Goal: Information Seeking & Learning: Find contact information

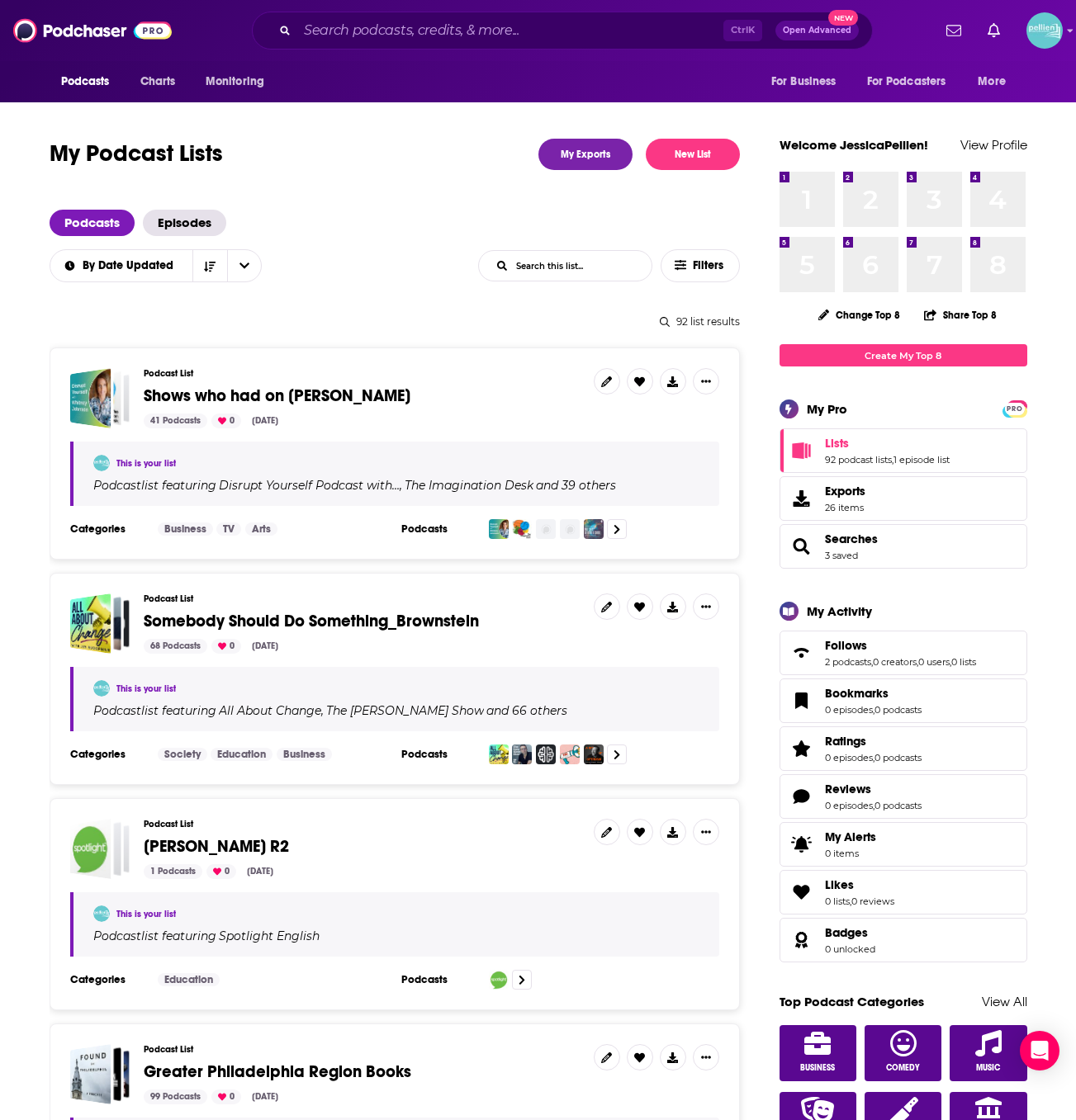
click at [377, 44] on div "Ctrl K Open Advanced New" at bounding box center [562, 30] width 621 height 38
click at [369, 35] on input "Search podcasts, credits, & more..." at bounding box center [510, 30] width 426 height 26
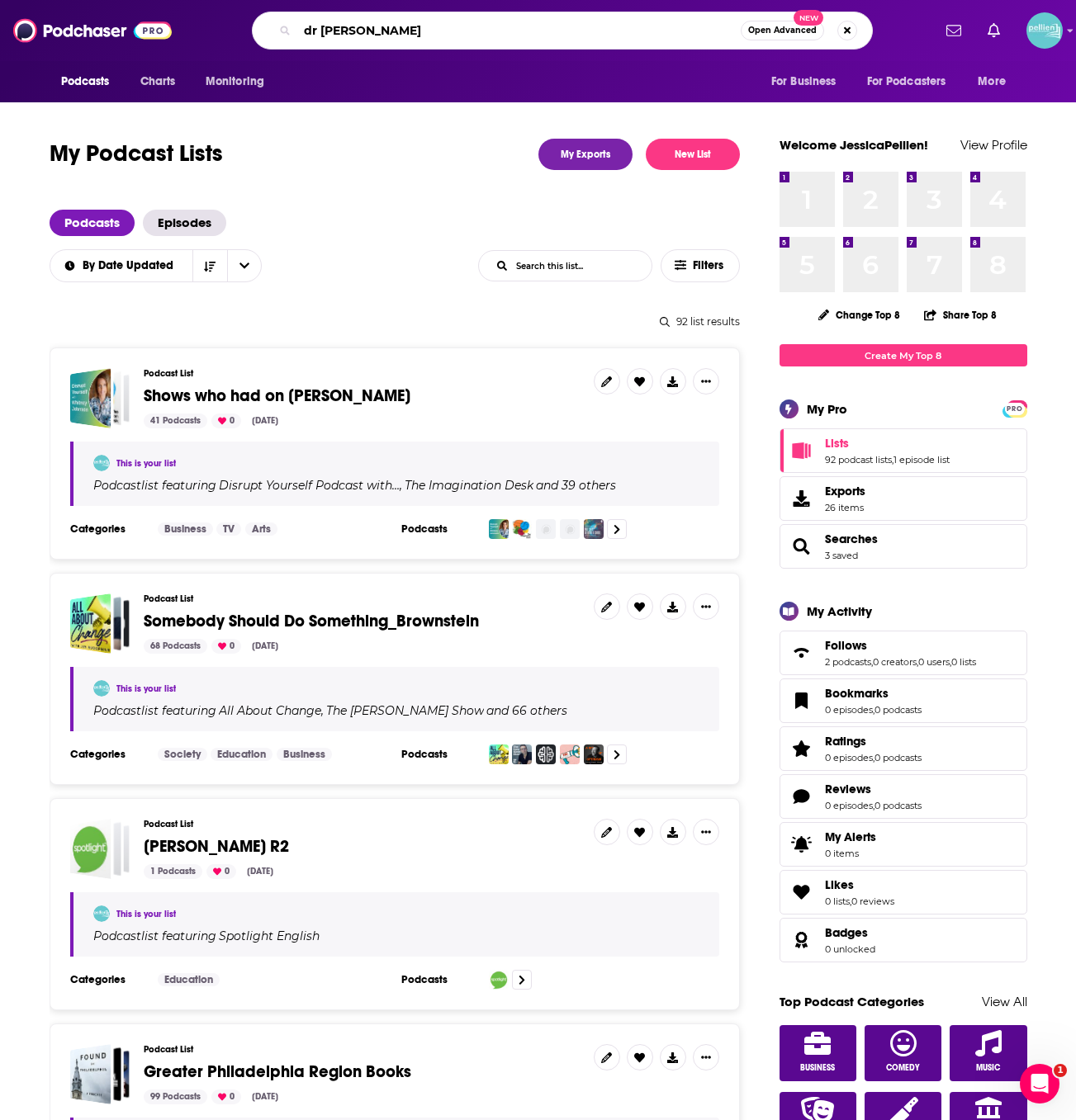
type input "dr [PERSON_NAME] podcast"
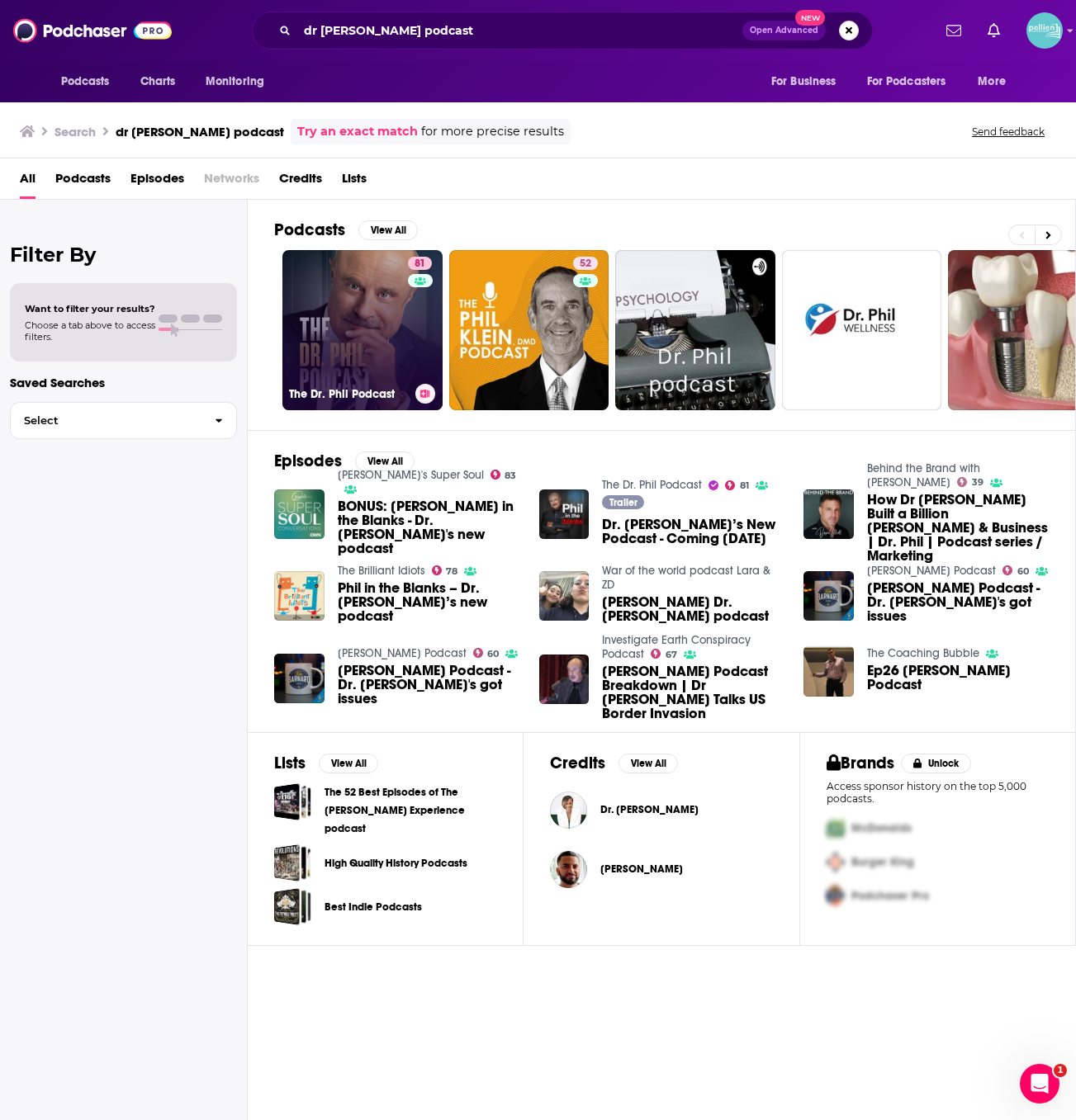
click at [380, 317] on link "81 The Dr. Phil Podcast" at bounding box center [362, 330] width 160 height 160
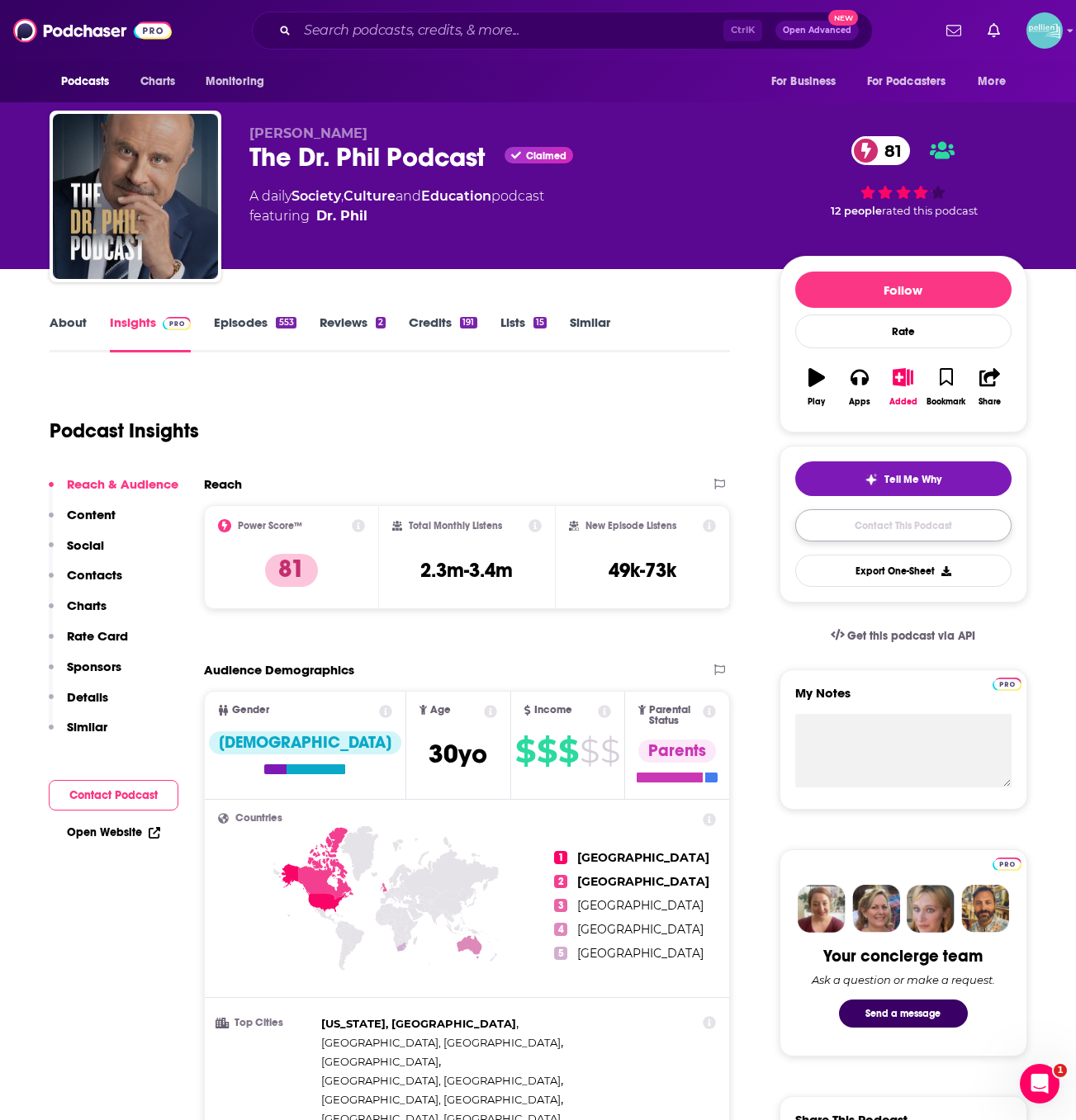
click at [833, 533] on link "Contact This Podcast" at bounding box center [902, 525] width 216 height 32
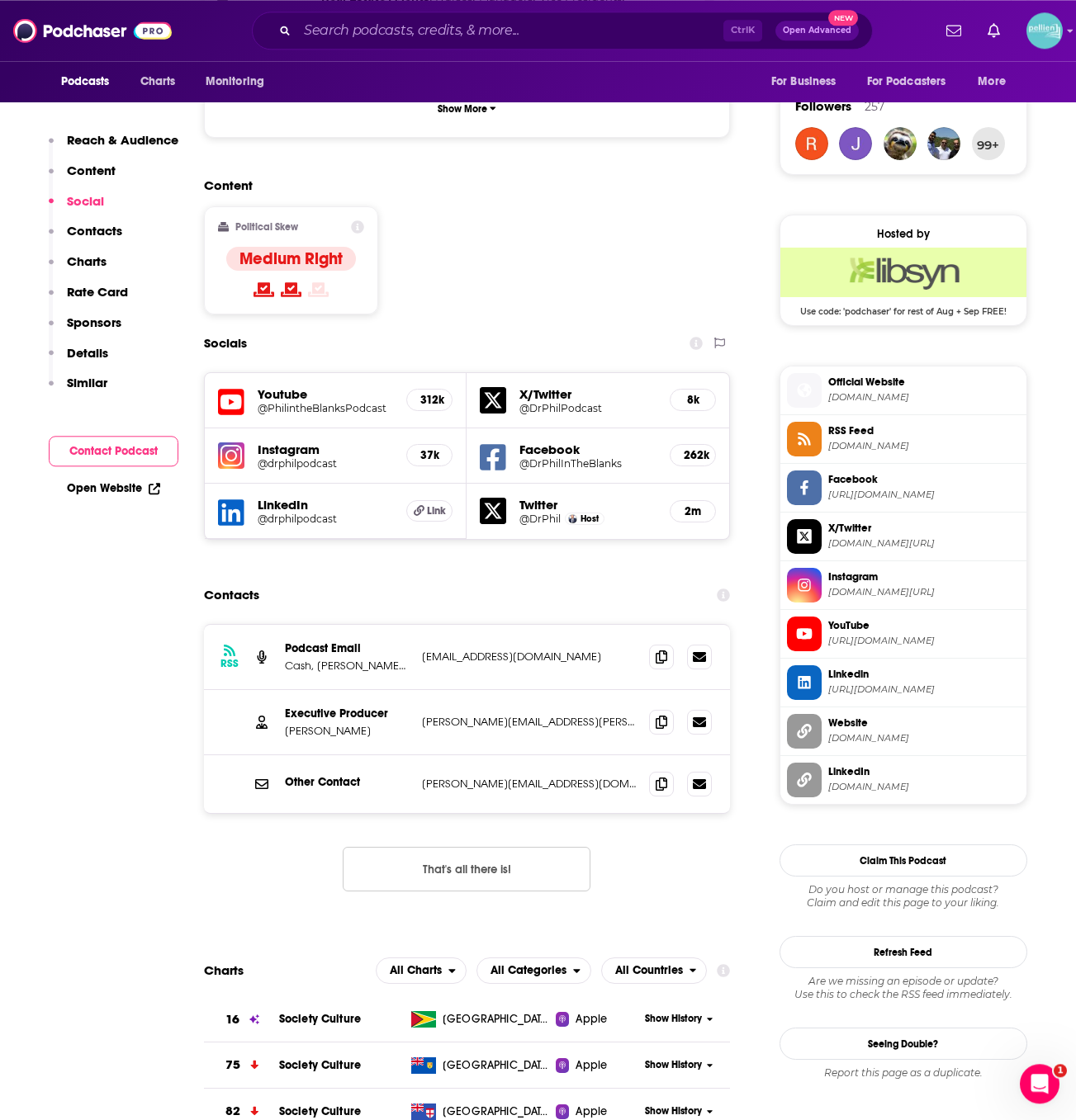
scroll to position [1185, 0]
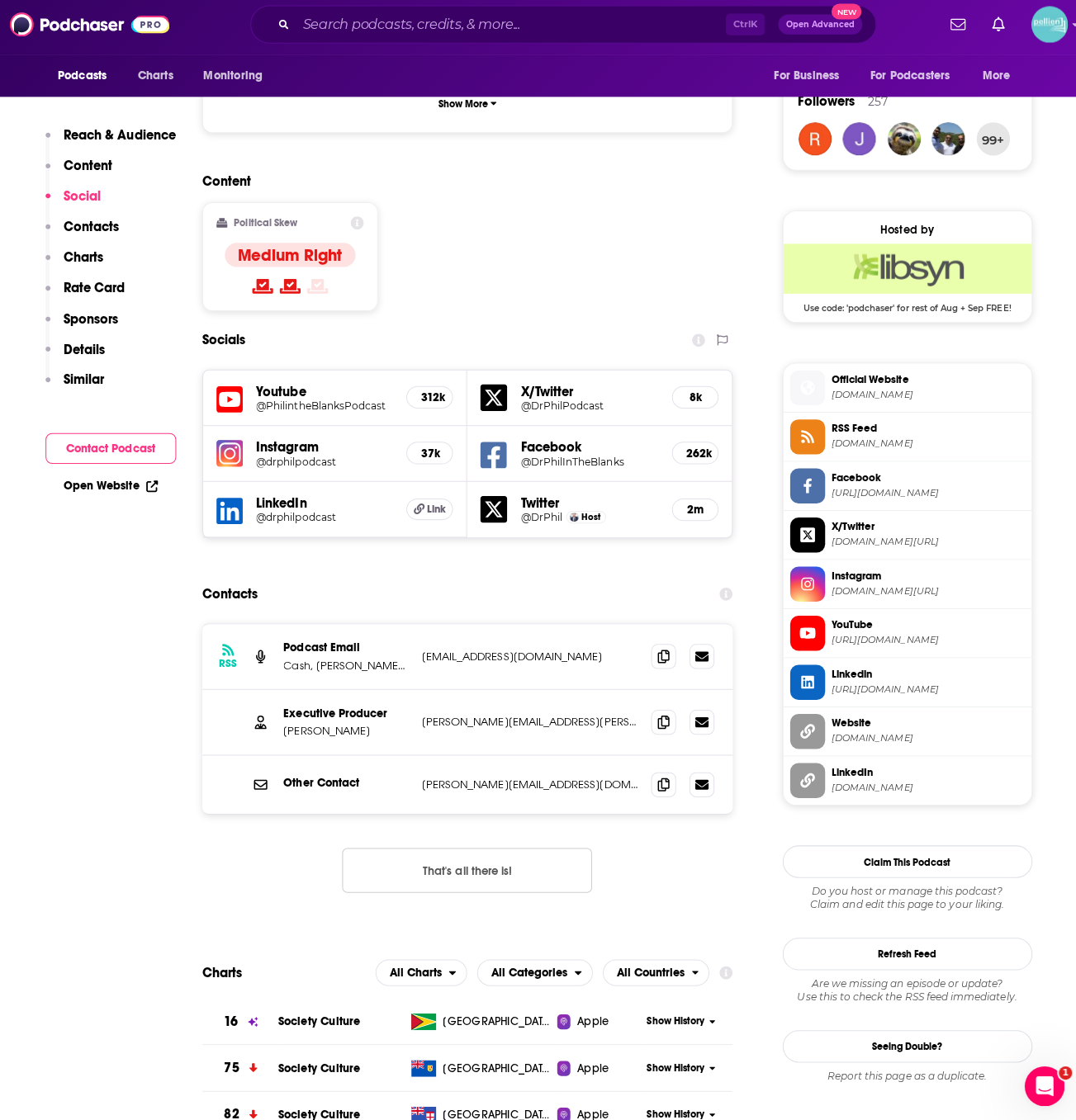
click at [863, 384] on span "Official Website" at bounding box center [924, 383] width 192 height 15
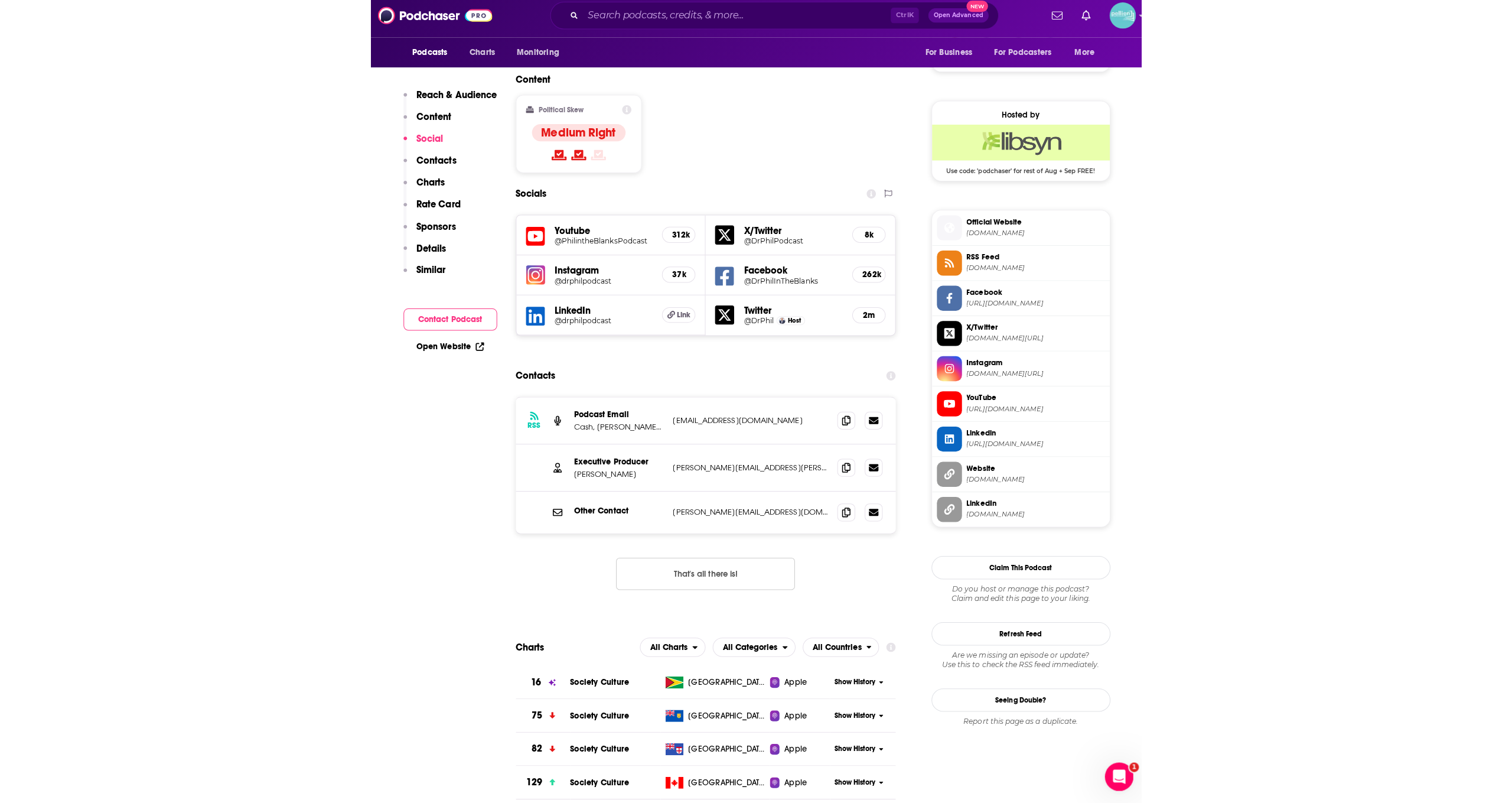
scroll to position [900, 0]
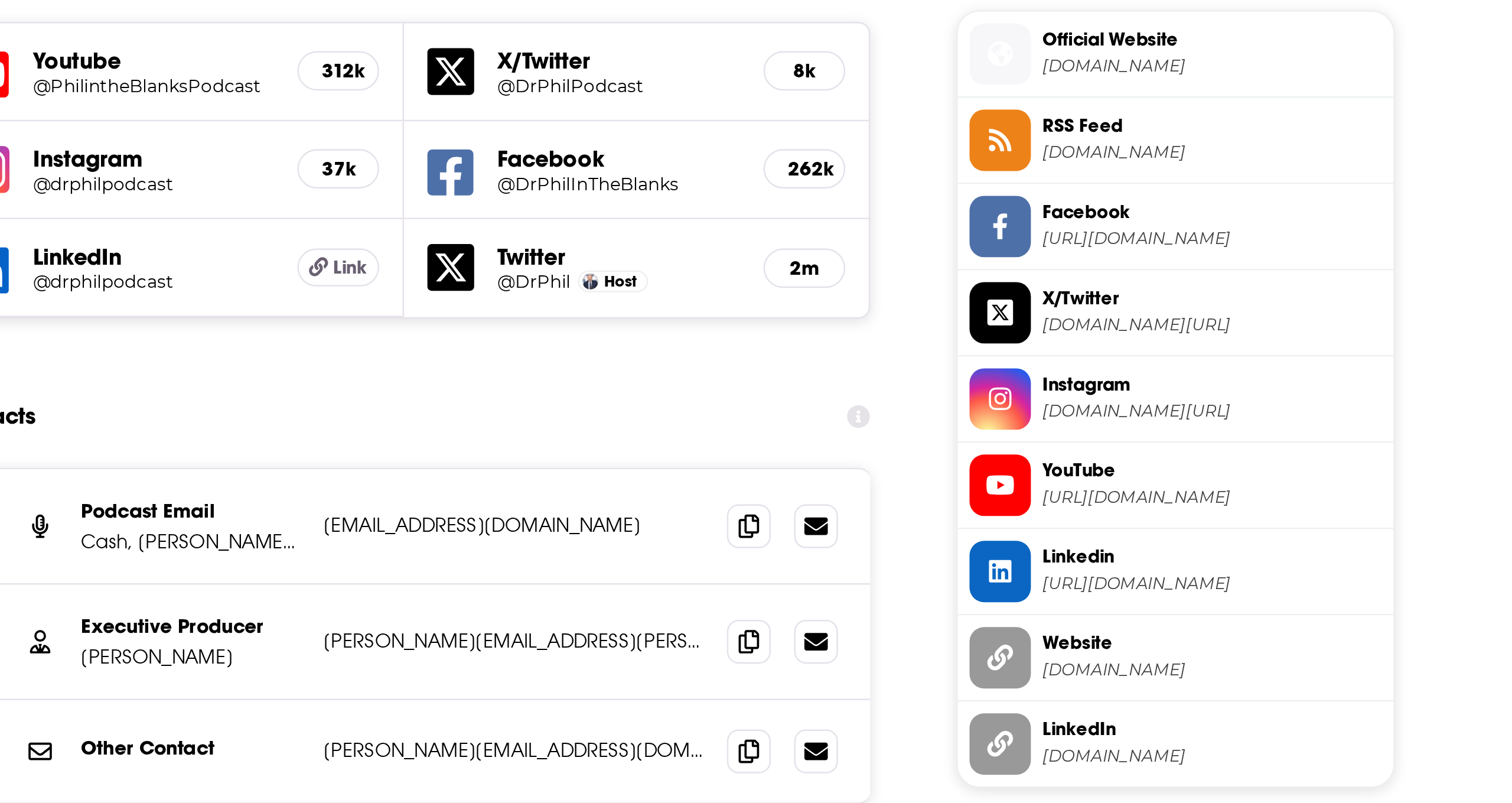
click at [769, 438] on span "https://www.linkedin.com/in/drphilpodcast" at bounding box center [1032, 442] width 137 height 9
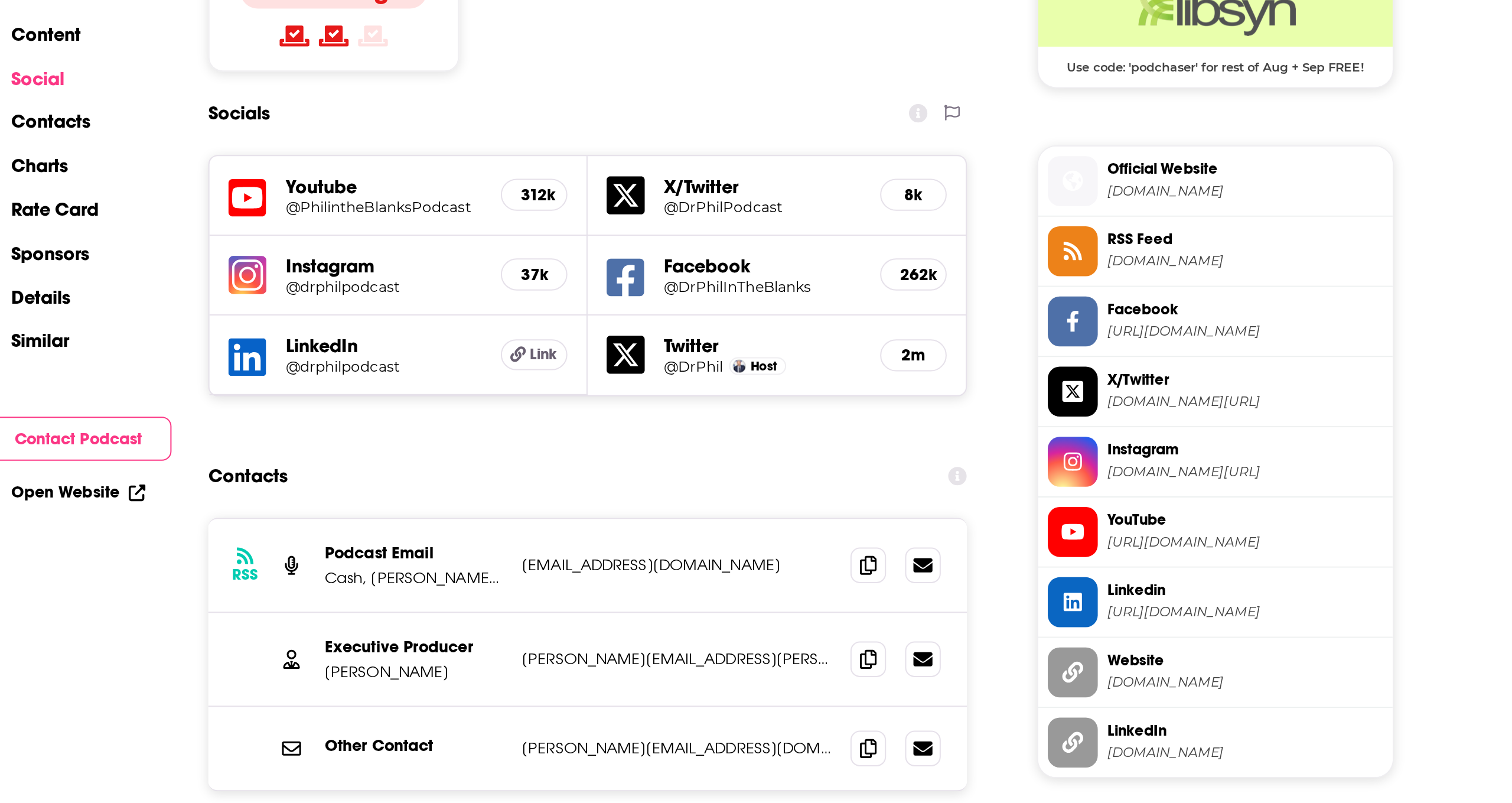
scroll to position [1038, 0]
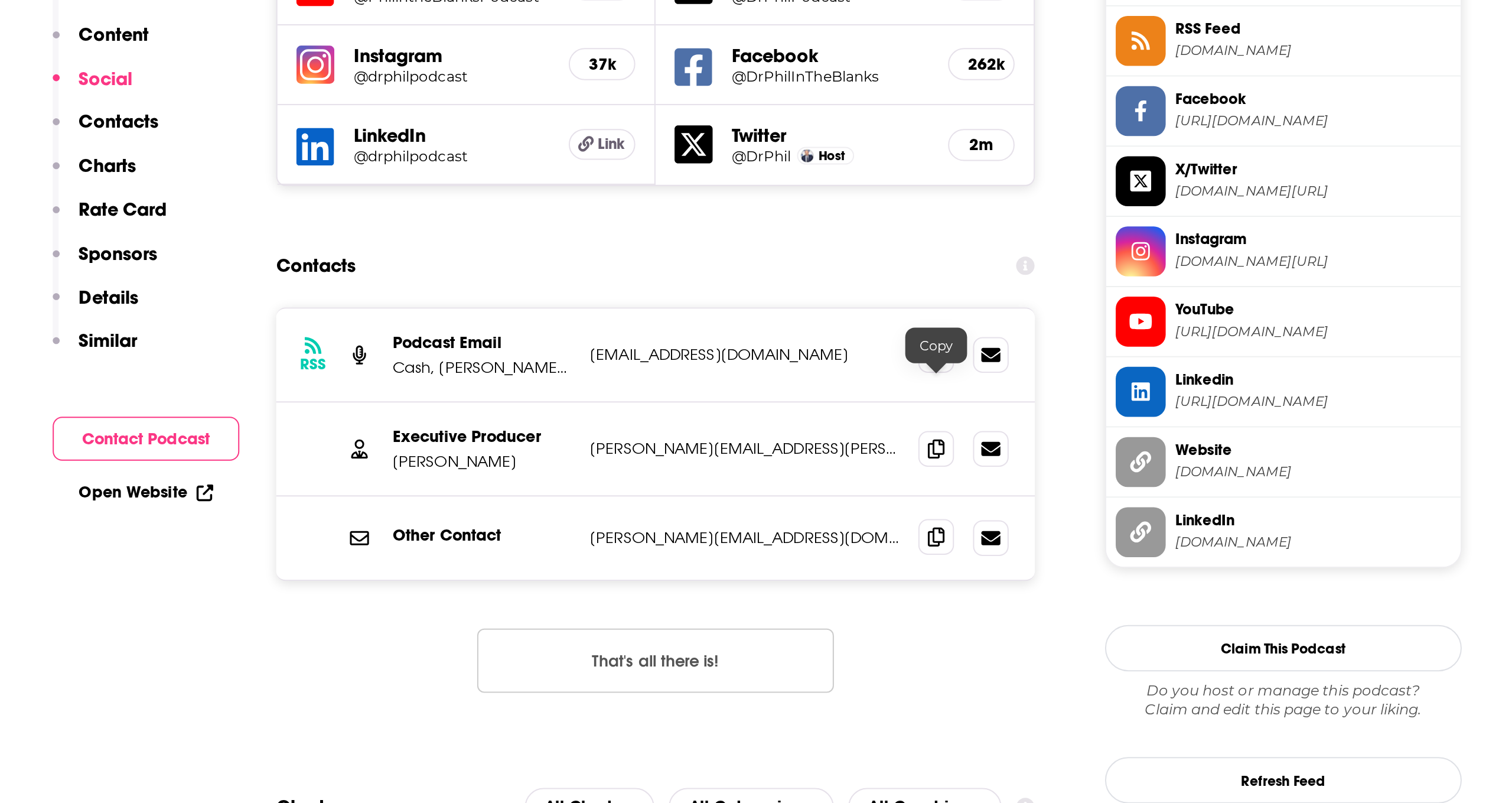
click at [769, 362] on span at bounding box center [844, 371] width 17 height 17
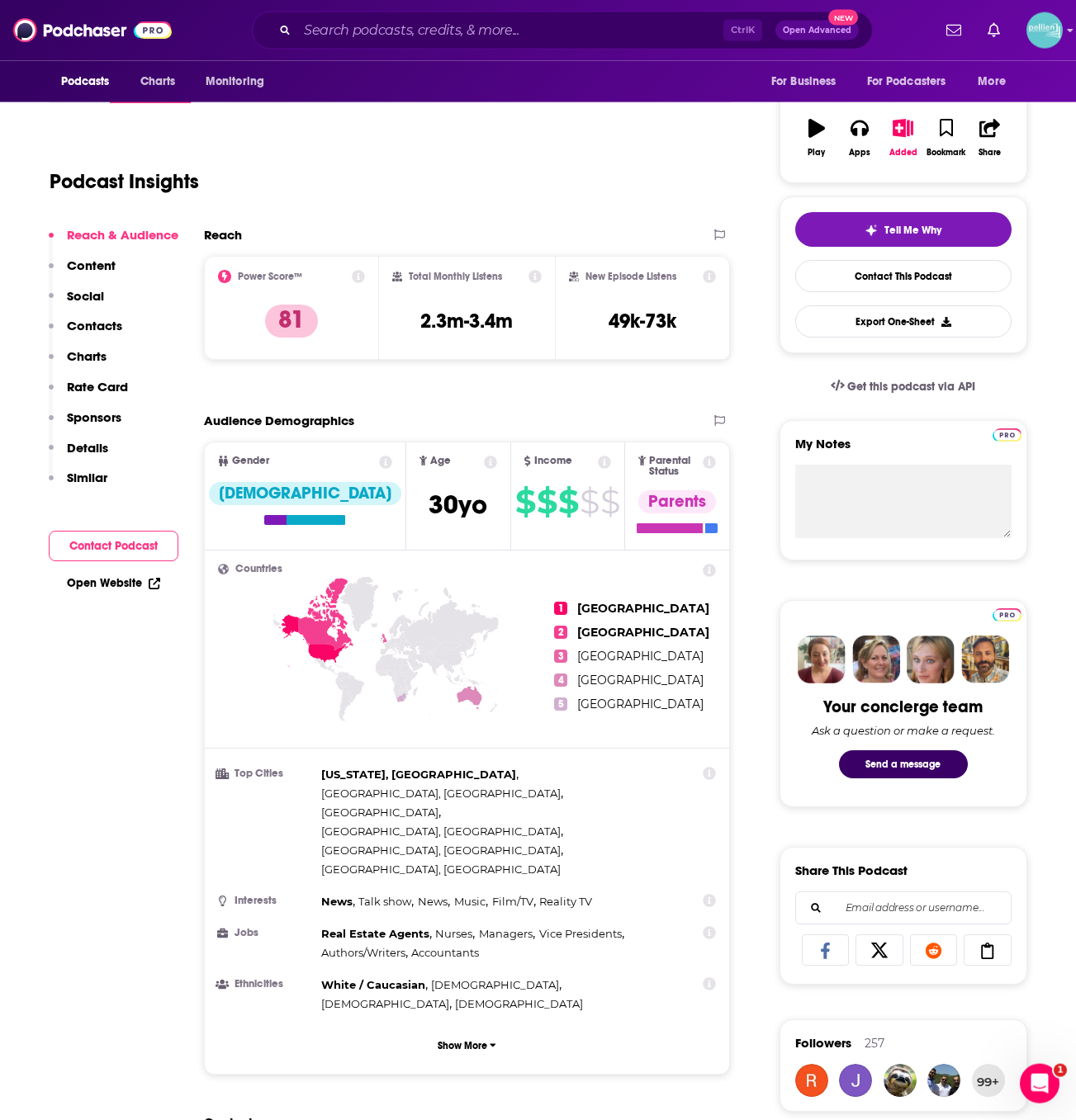
scroll to position [0, 0]
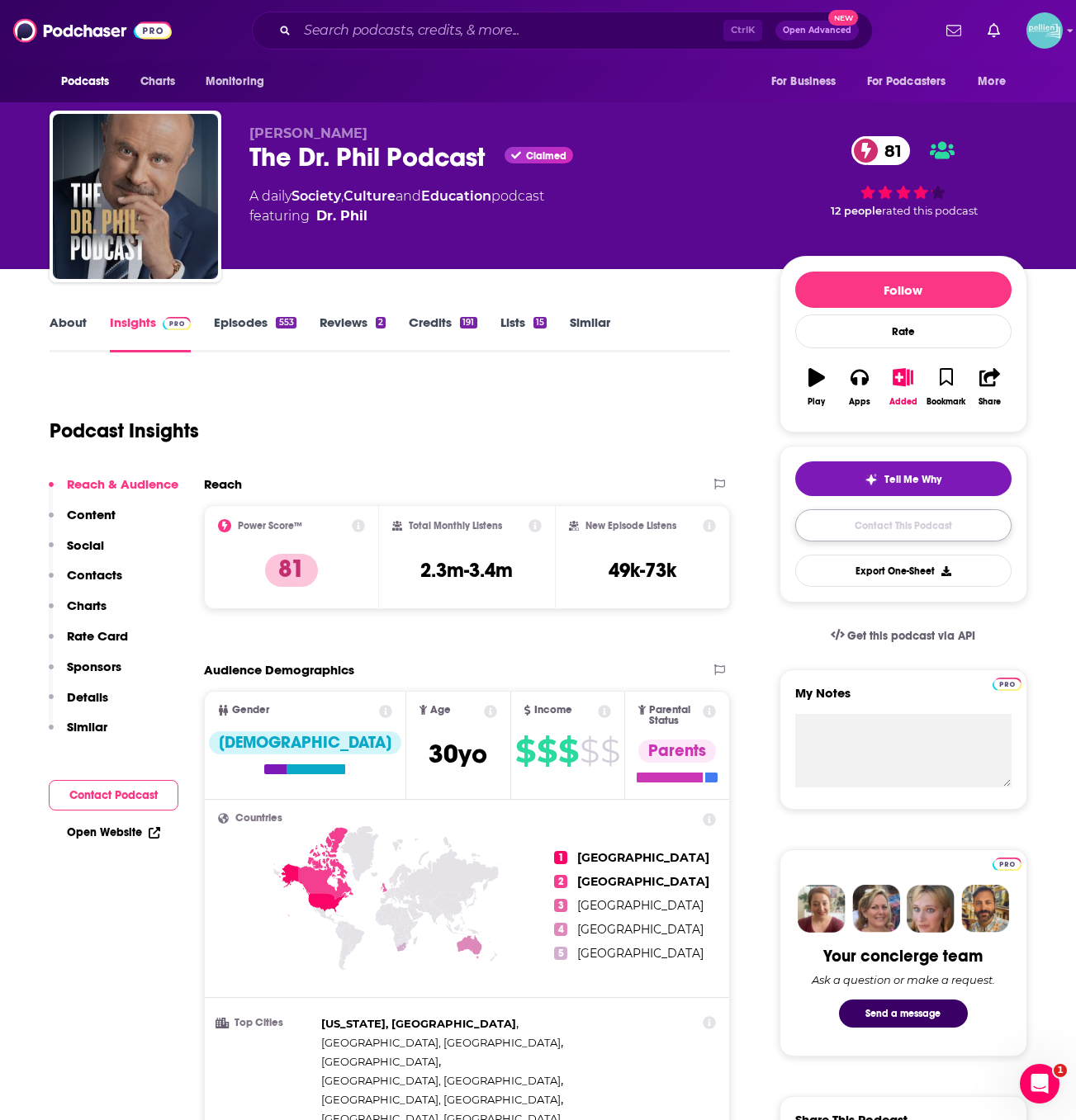
click at [916, 535] on link "Contact This Podcast" at bounding box center [902, 525] width 216 height 32
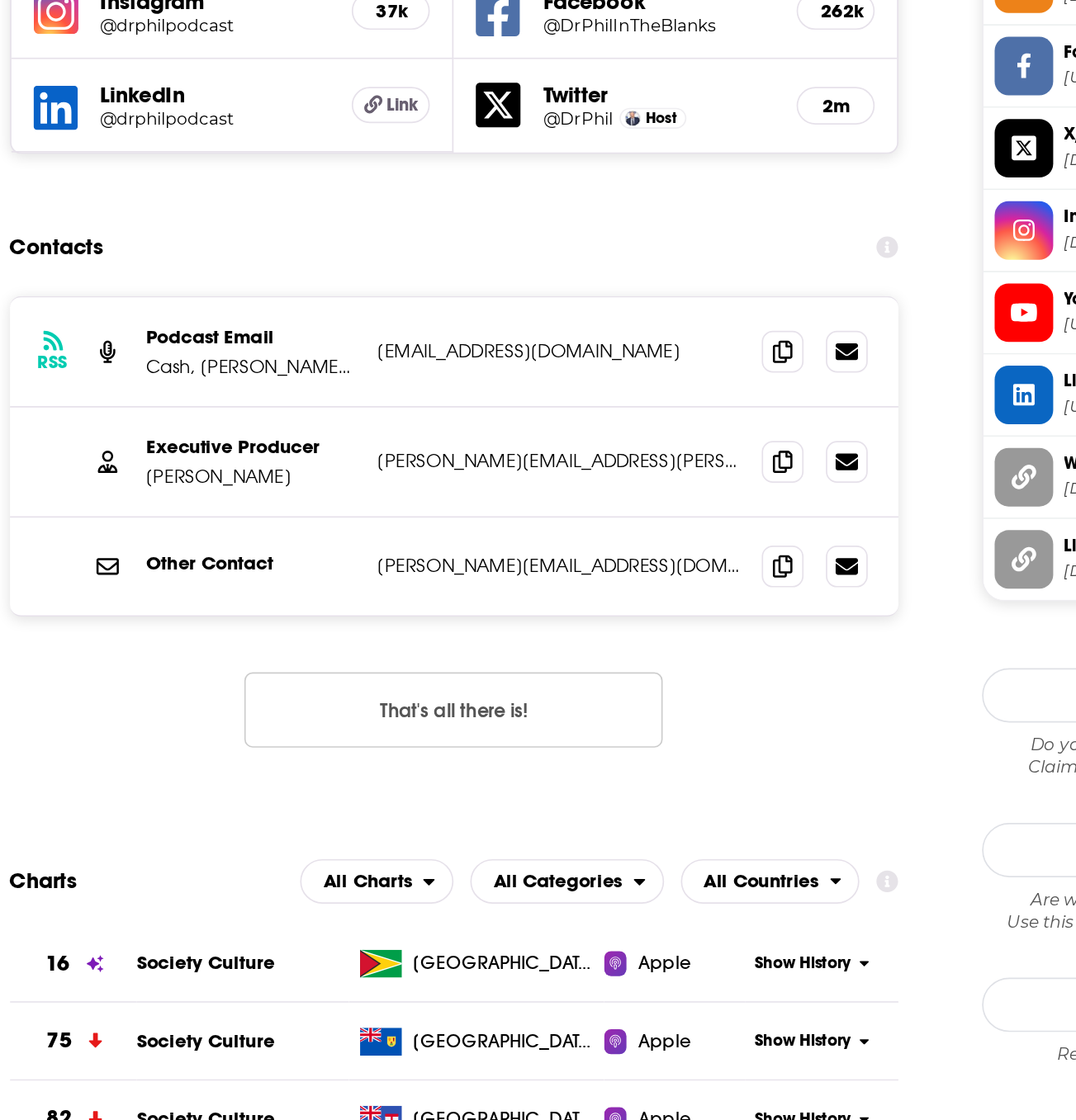
scroll to position [1448, 0]
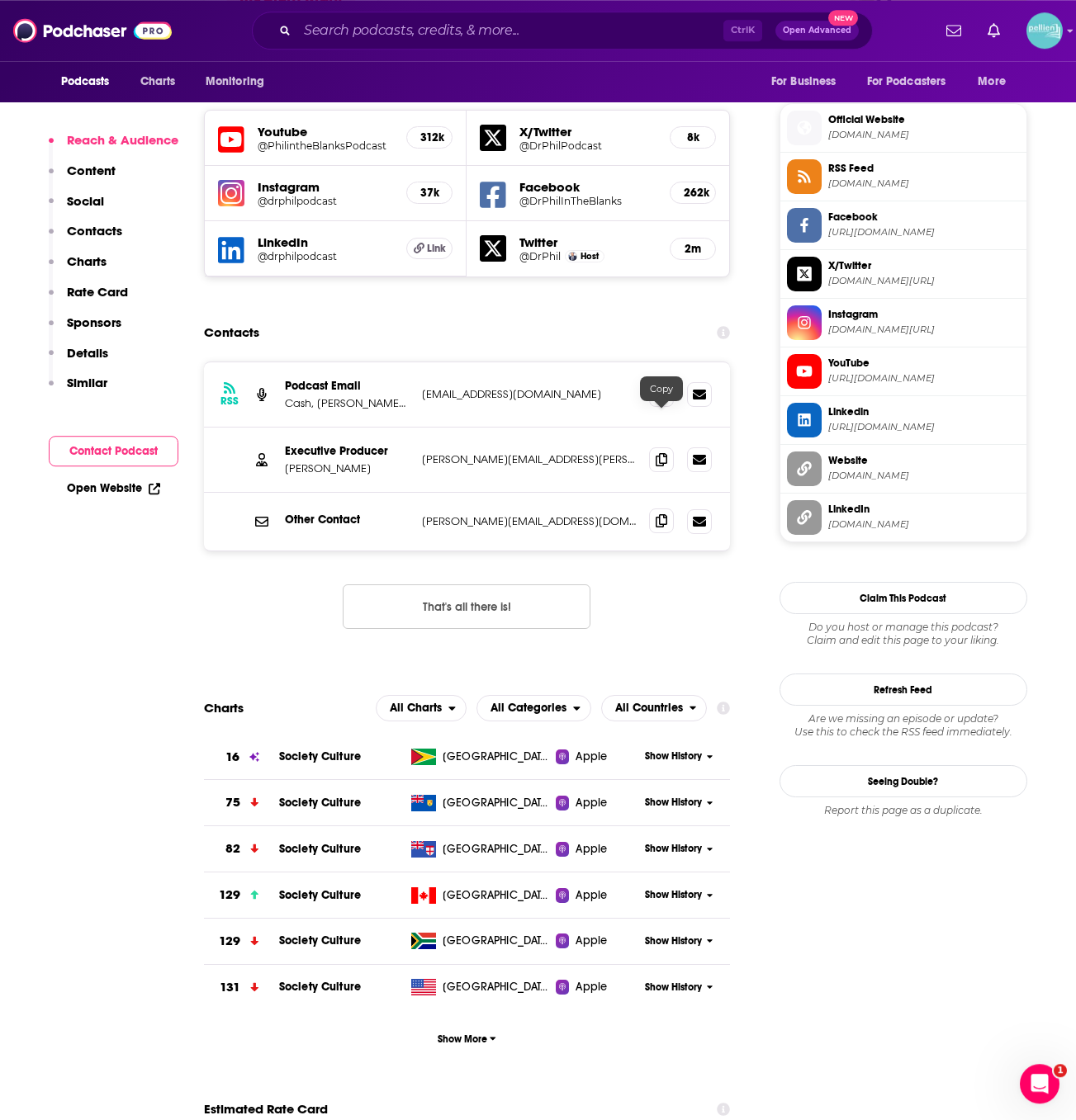
click at [664, 514] on icon at bounding box center [661, 521] width 12 height 13
click at [473, 28] on input "Search podcasts, credits, & more..." at bounding box center [510, 30] width 426 height 26
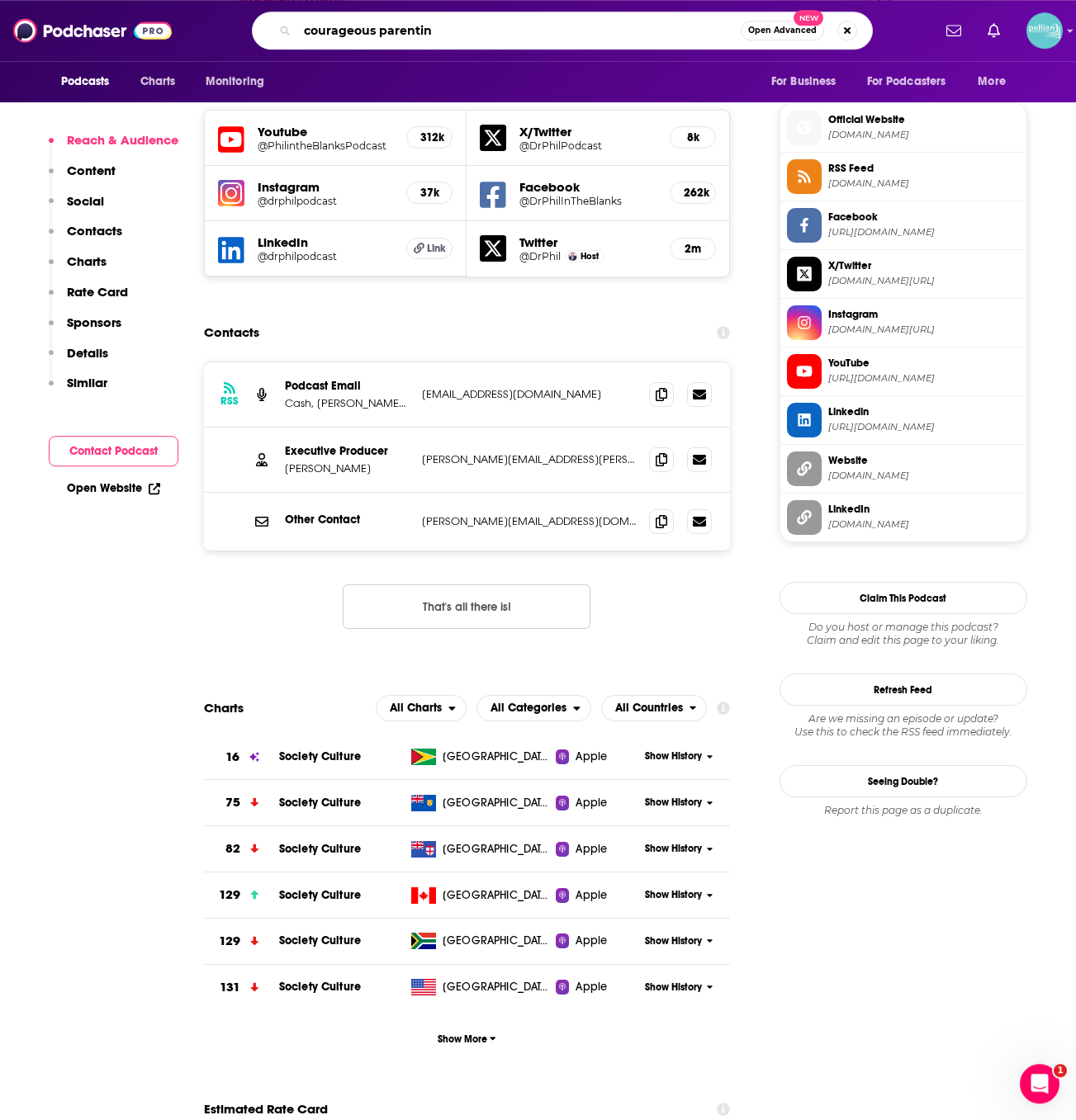
type input "courageous parenting"
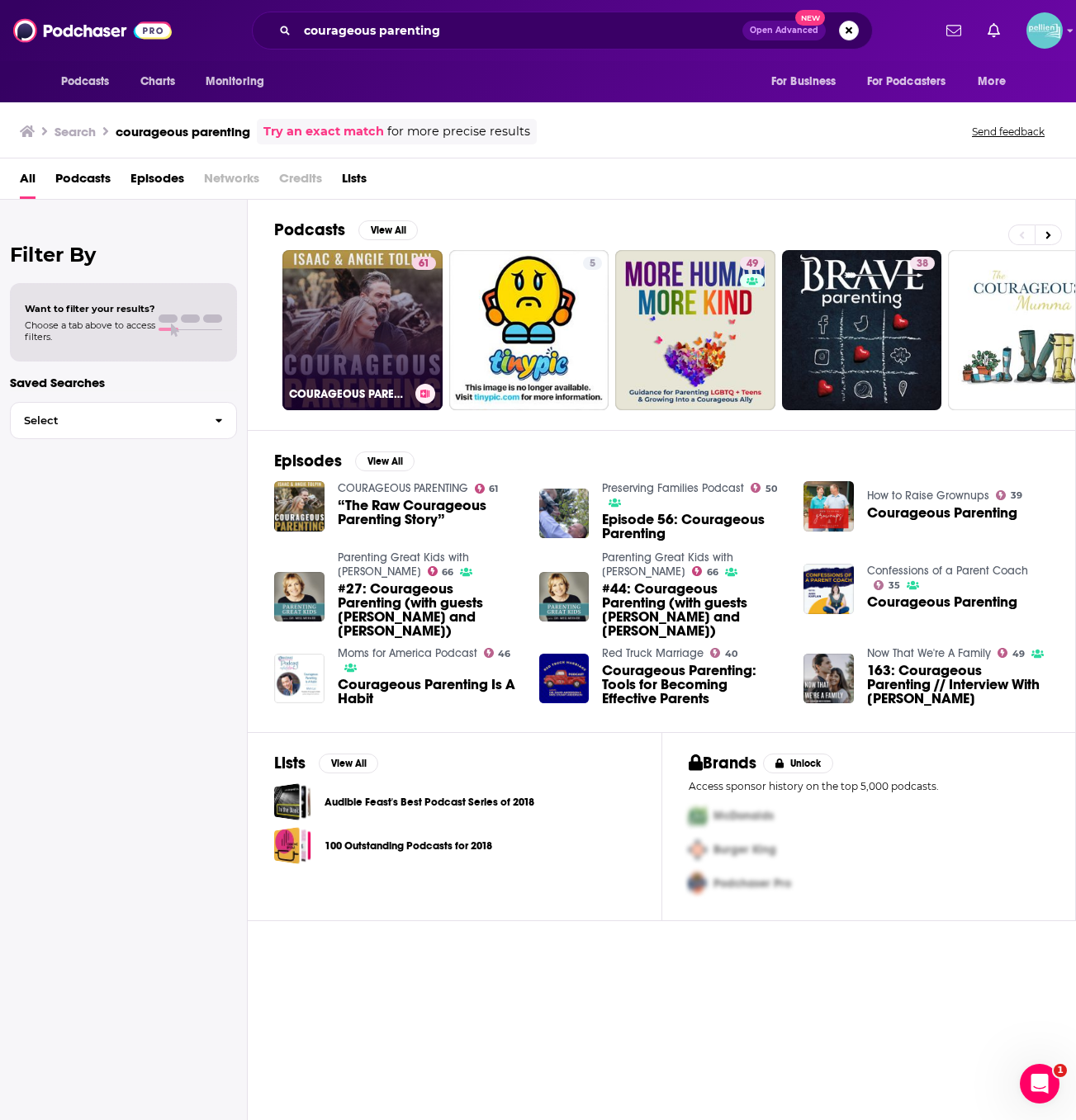
click at [369, 297] on link "61 COURAGEOUS PARENTING" at bounding box center [362, 330] width 160 height 160
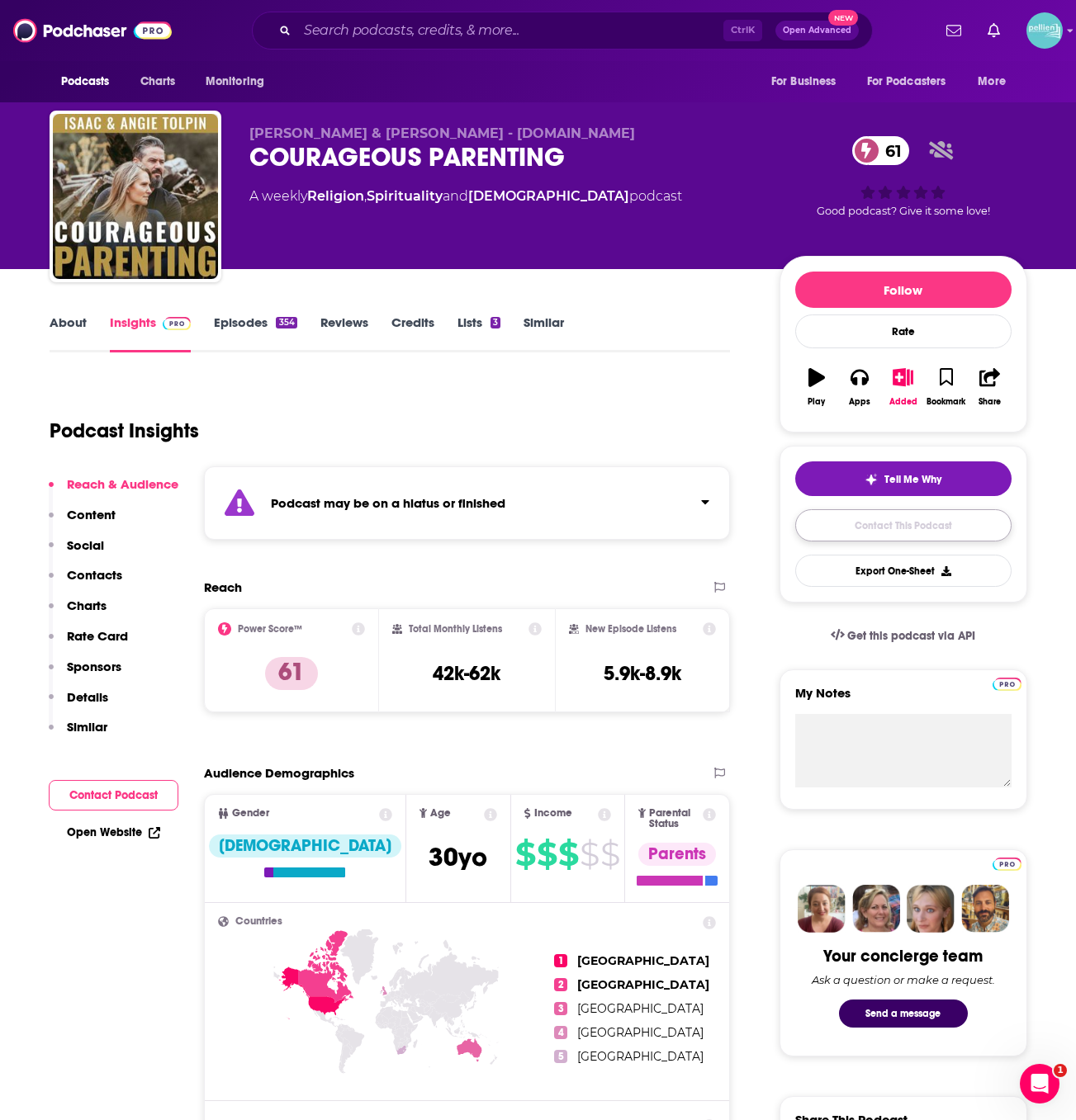
click at [914, 519] on link "Contact This Podcast" at bounding box center [902, 525] width 216 height 32
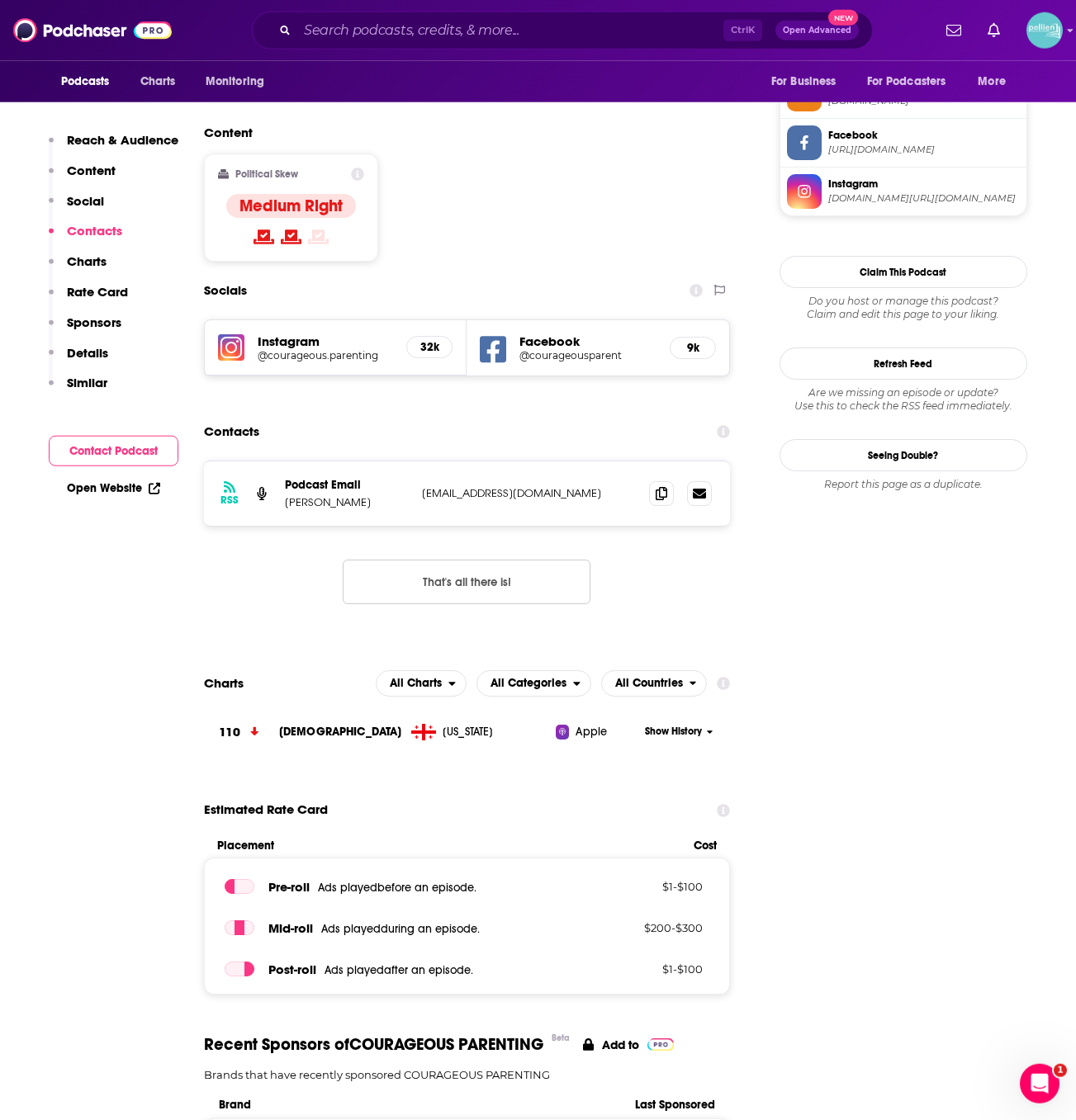
scroll to position [1379, 0]
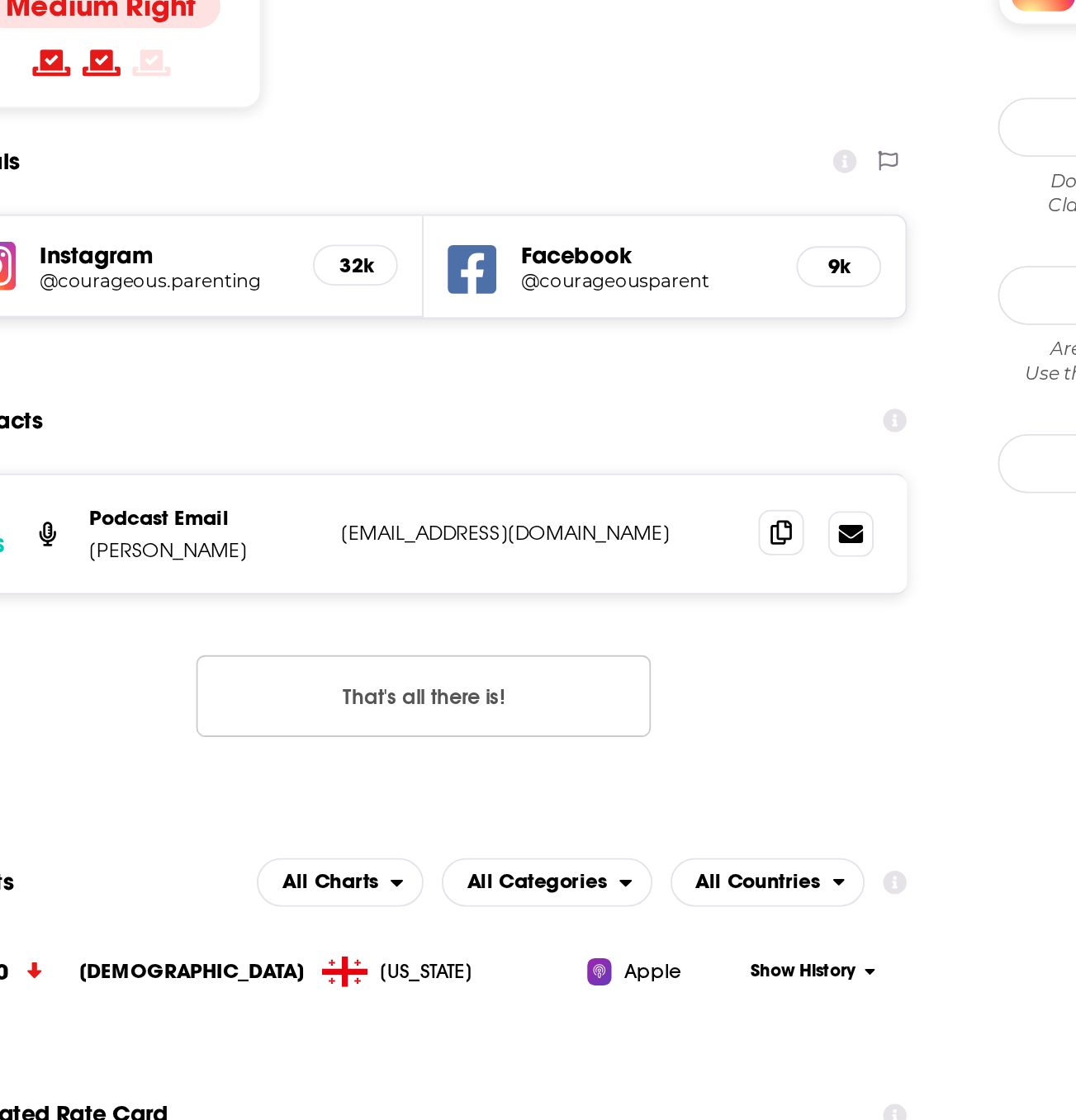
click at [651, 481] on span at bounding box center [660, 493] width 24 height 24
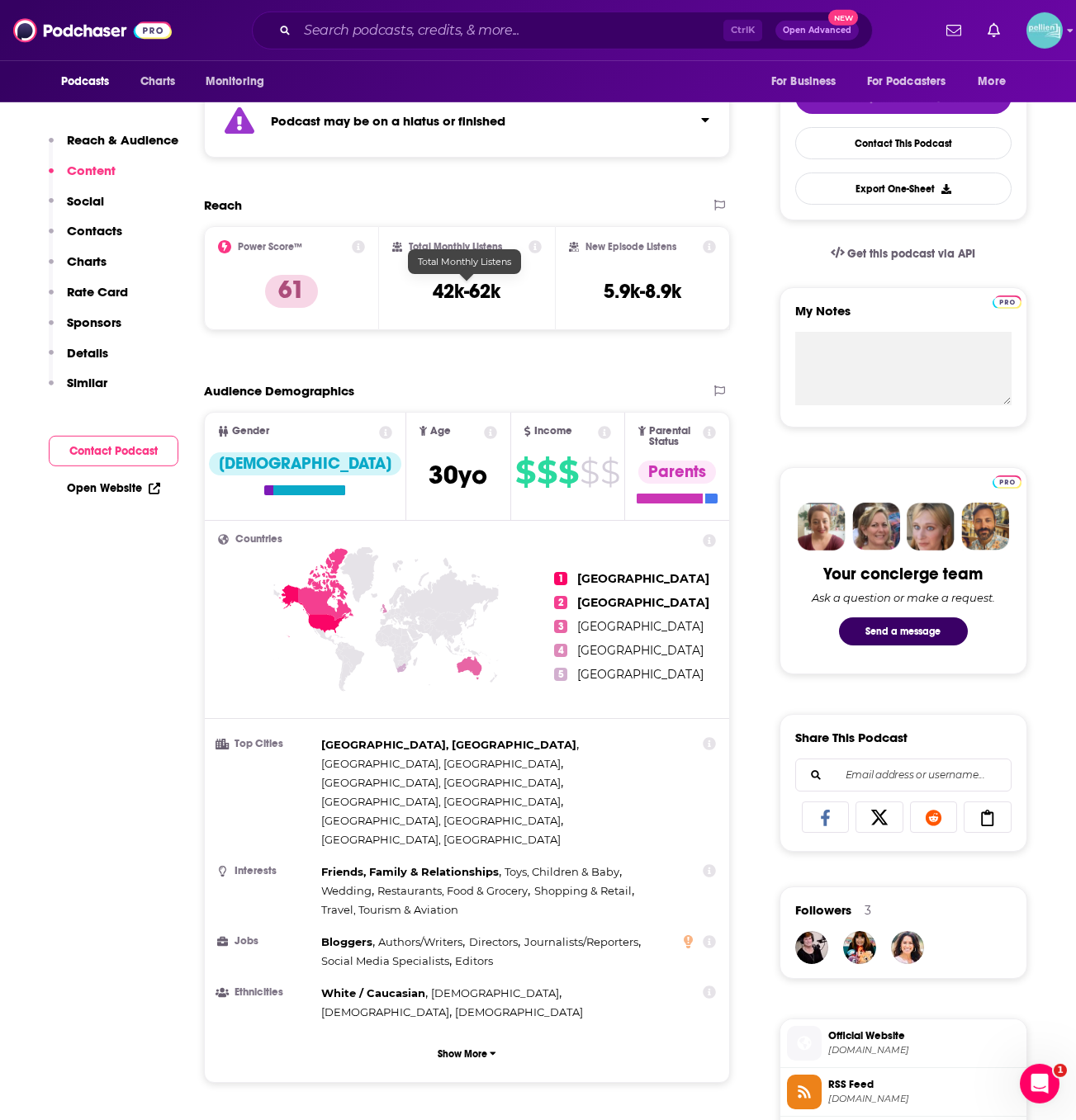
scroll to position [0, 0]
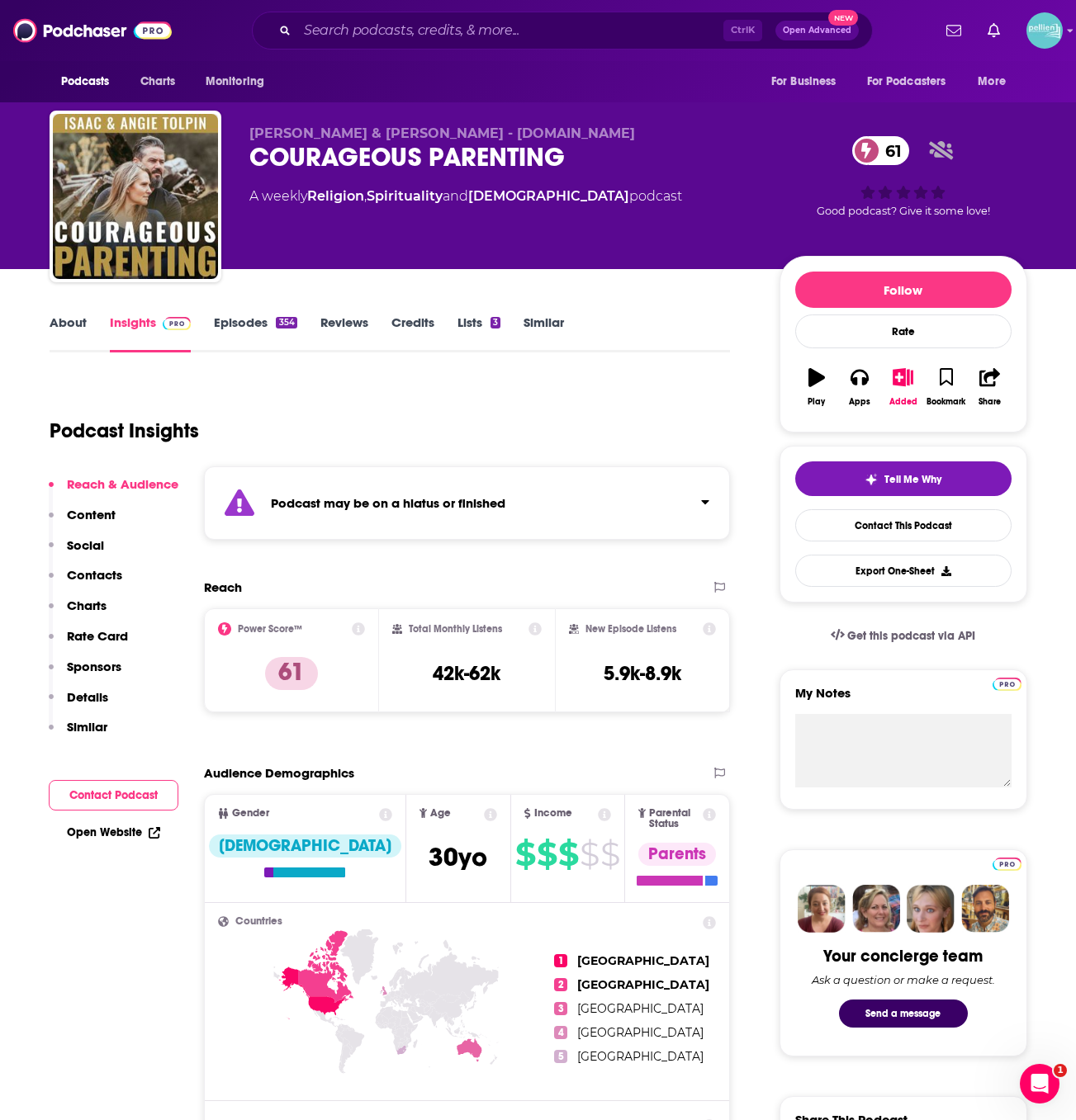
click at [66, 327] on link "About" at bounding box center [68, 332] width 37 height 38
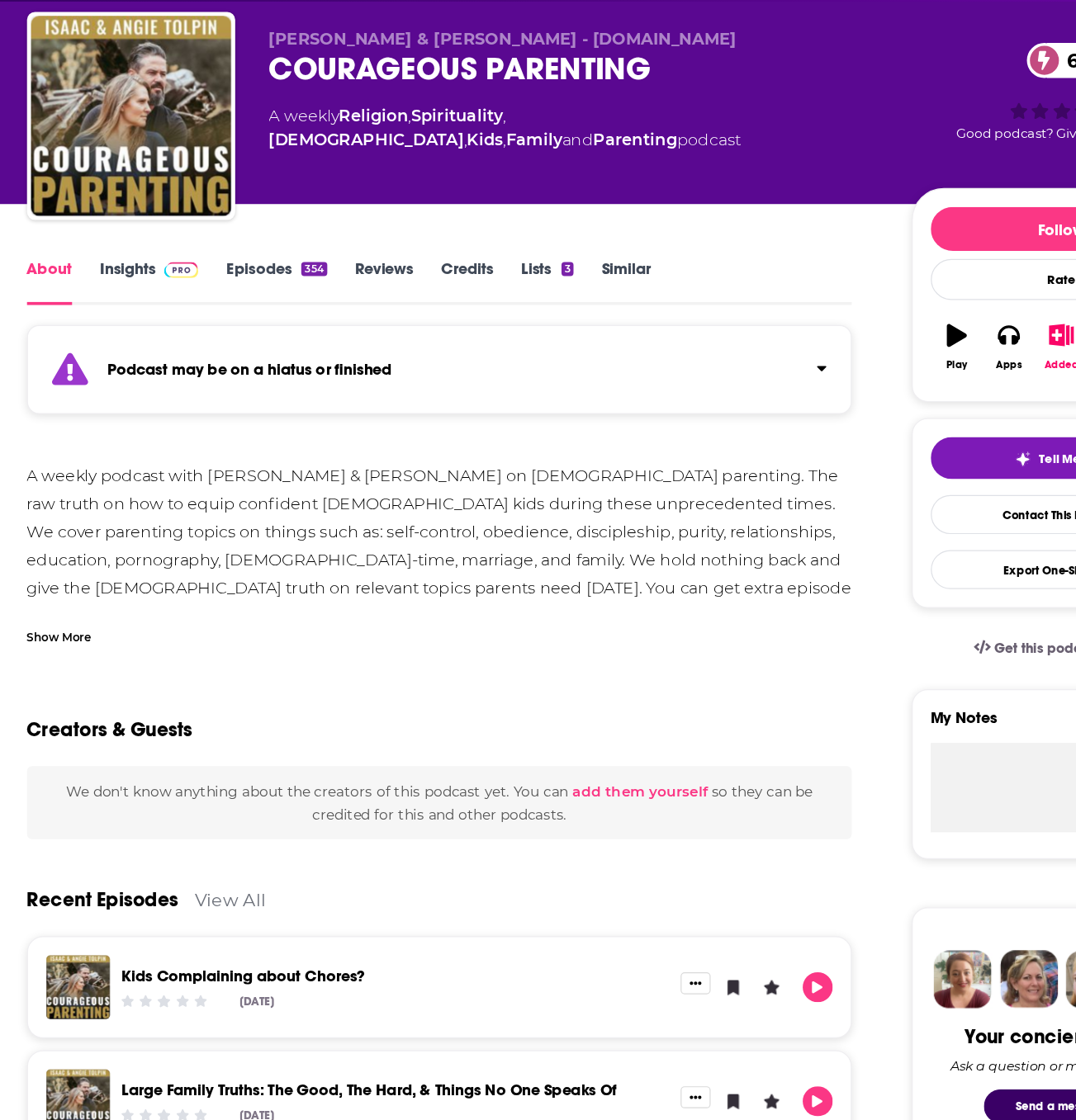
click at [91, 627] on div "Show More" at bounding box center [76, 625] width 54 height 16
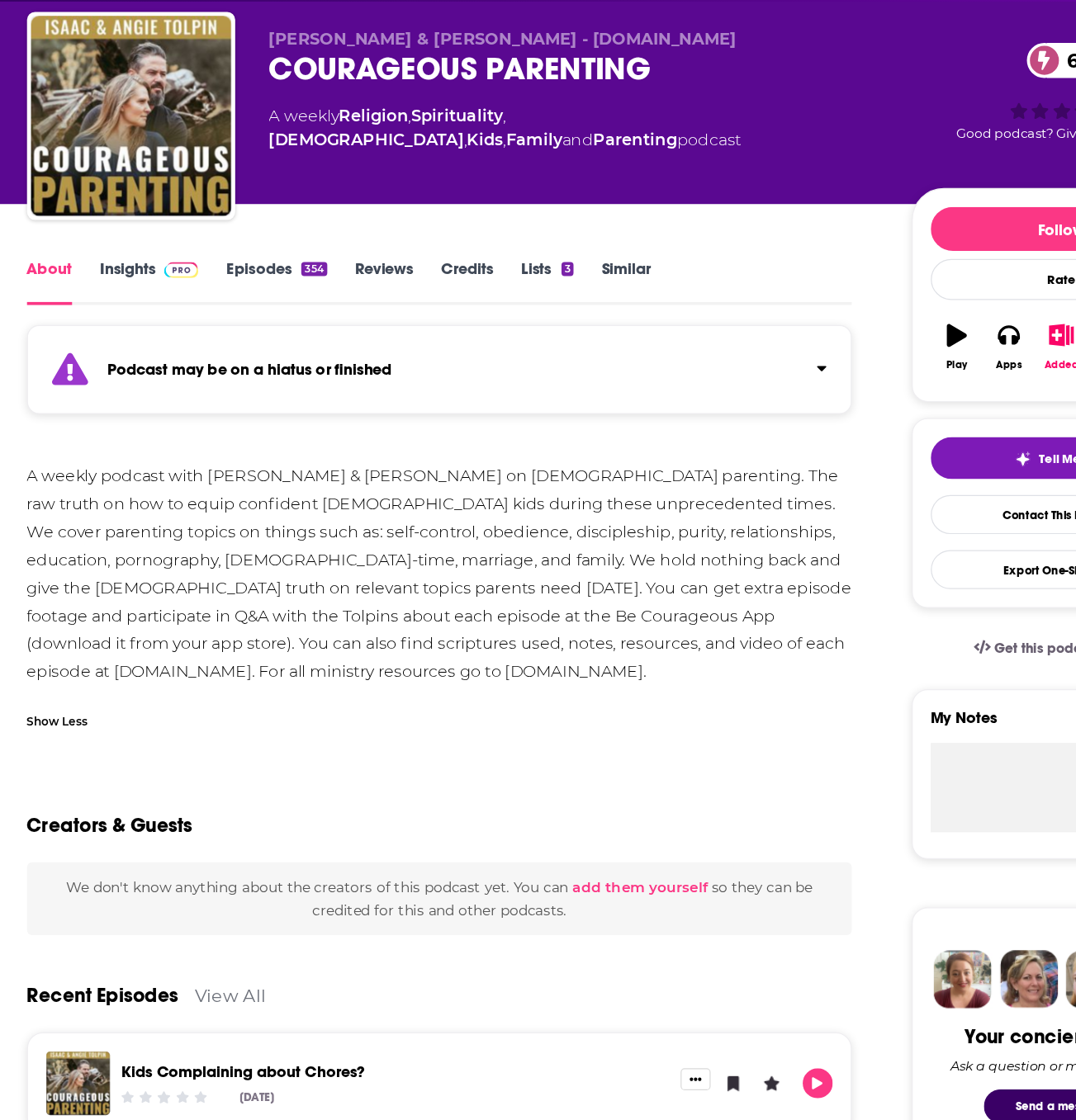
click at [356, 616] on div "A weekly podcast with Isaac & Angie Tolpin on Biblical parenting. The raw truth…" at bounding box center [390, 574] width 681 height 185
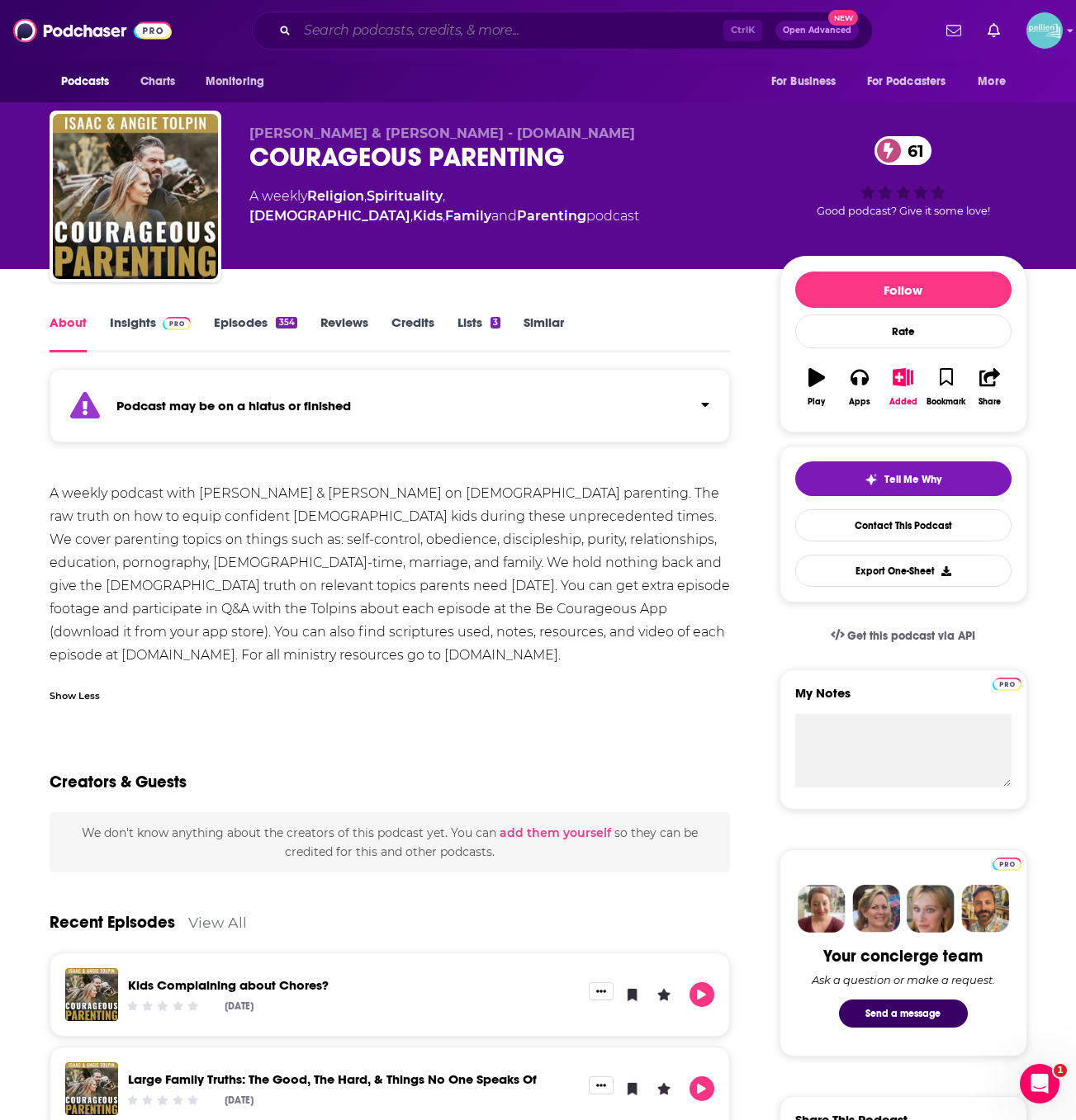
click at [370, 36] on input "Search podcasts, credits, & more..." at bounding box center [510, 30] width 426 height 26
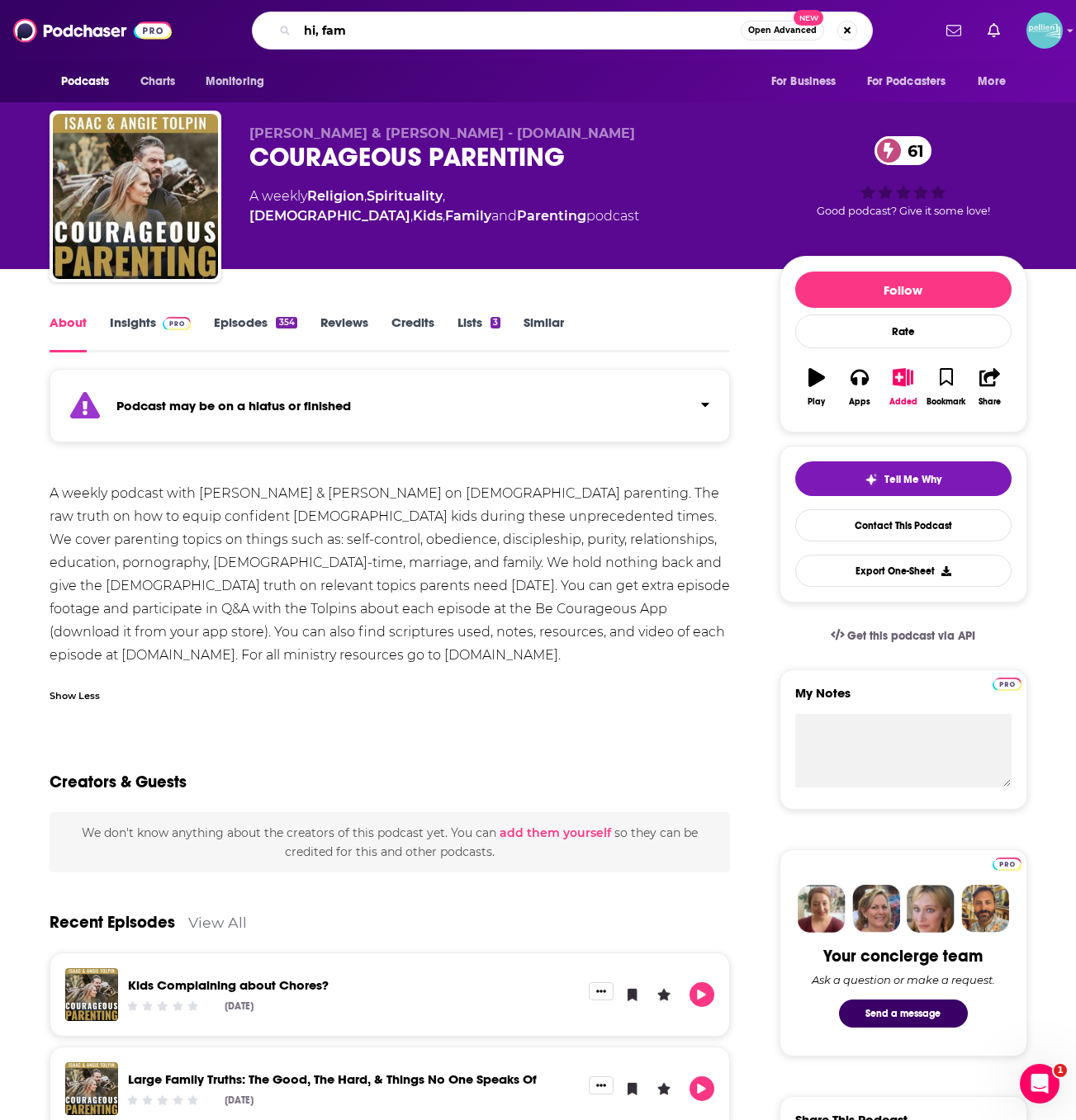
type input "hi, fam!"
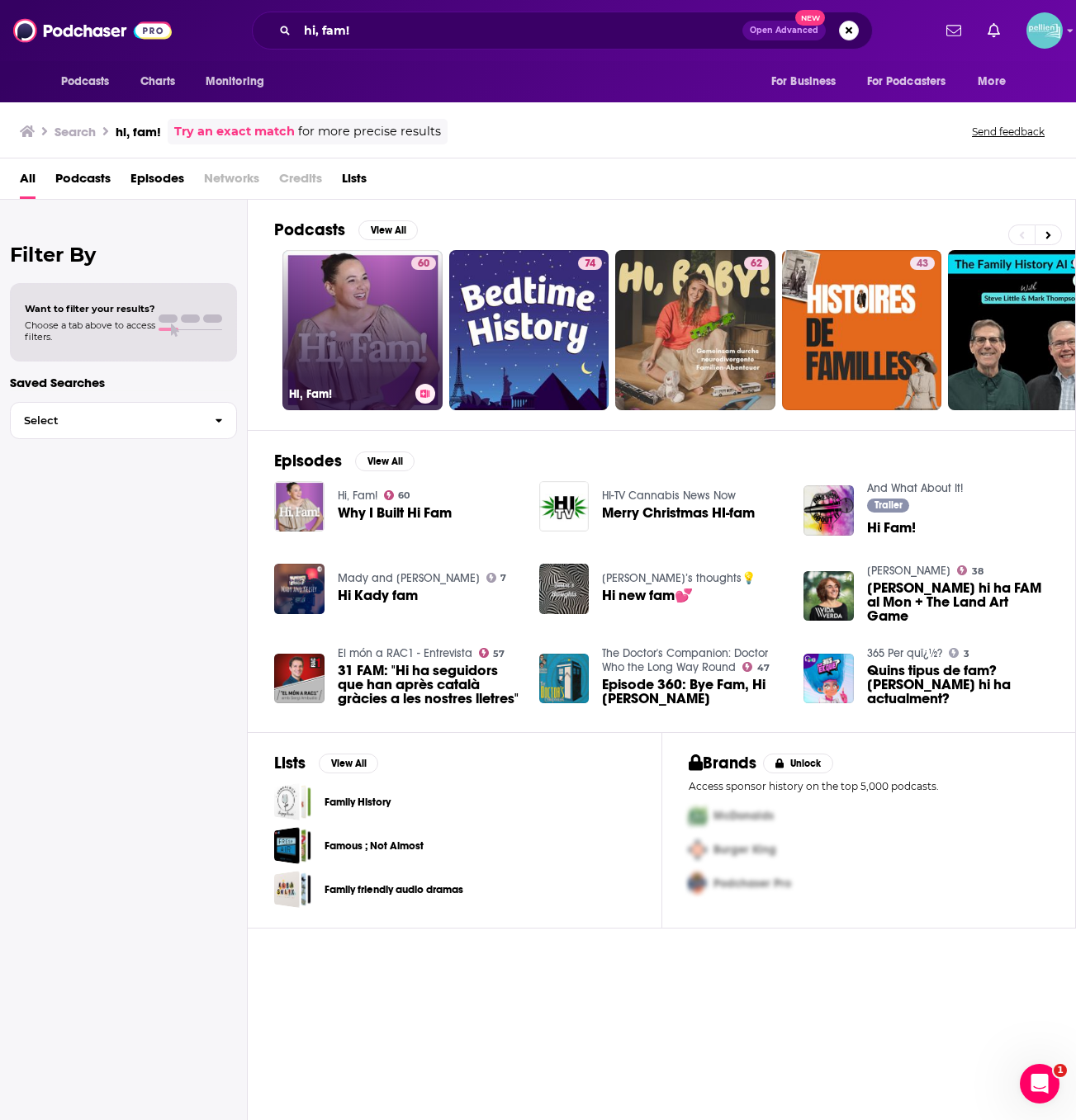
click at [345, 301] on link "60 Hi, Fam!" at bounding box center [362, 330] width 160 height 160
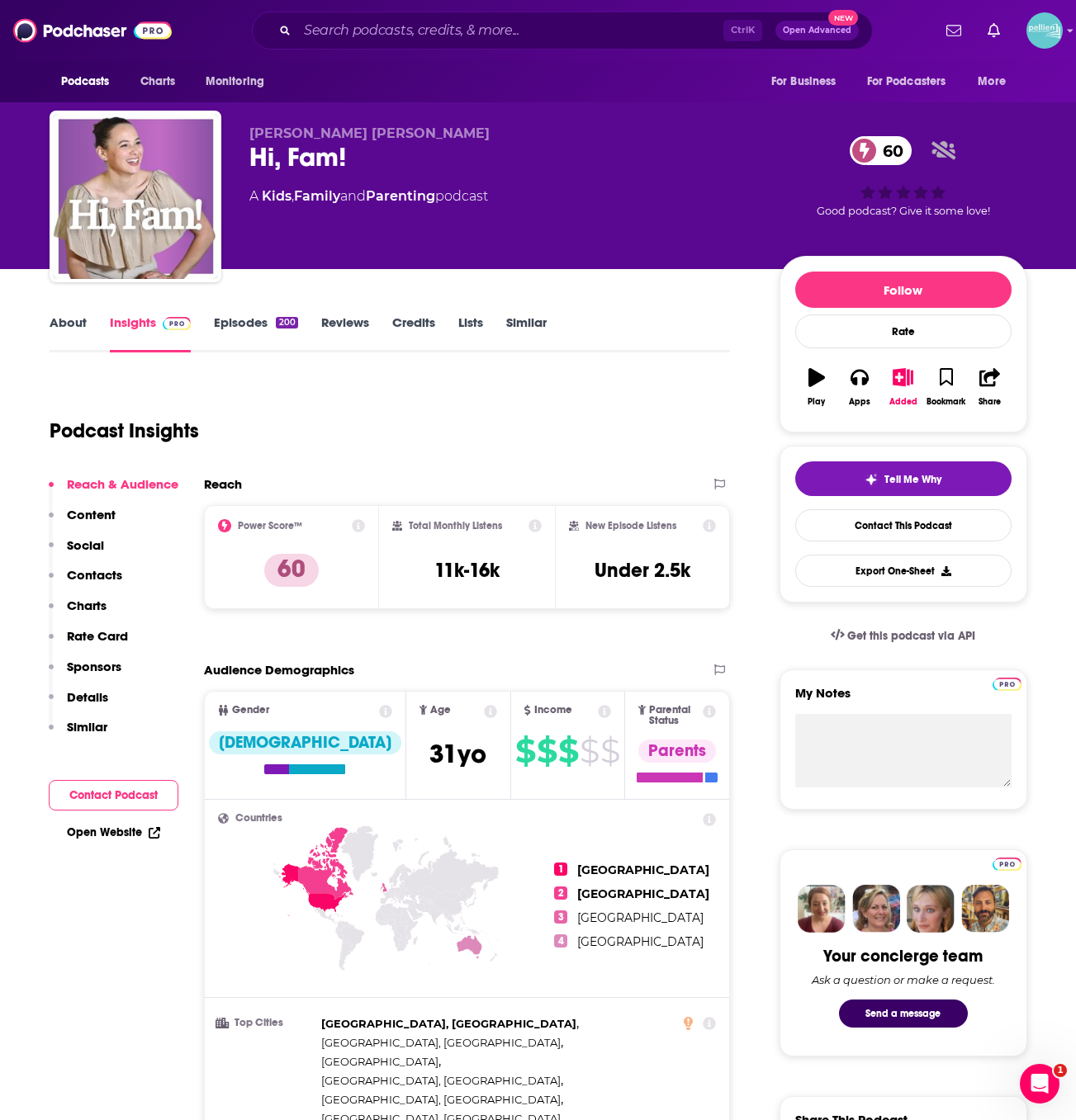
click at [71, 341] on link "About" at bounding box center [68, 332] width 37 height 38
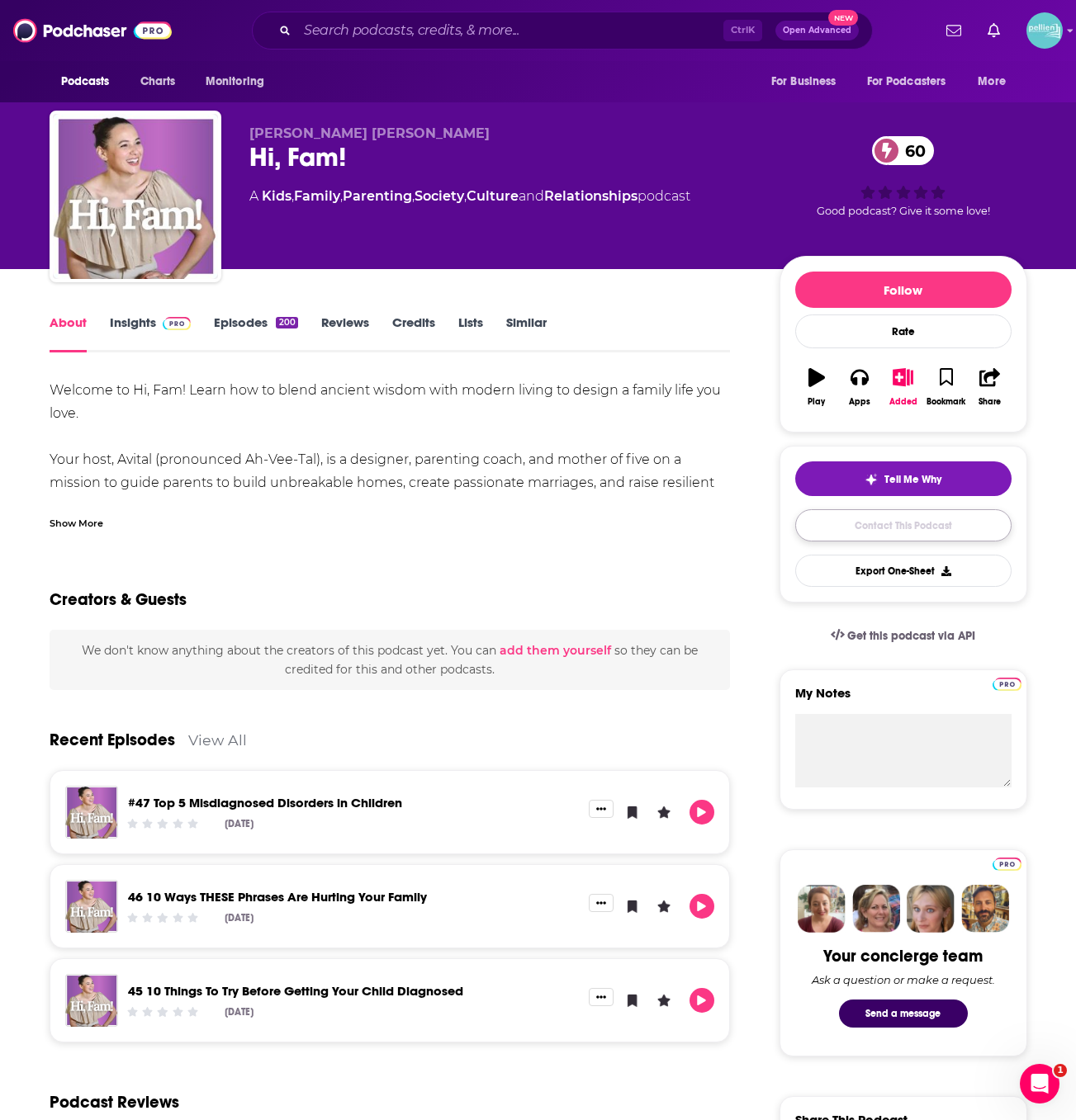
click at [848, 531] on link "Contact This Podcast" at bounding box center [902, 525] width 216 height 32
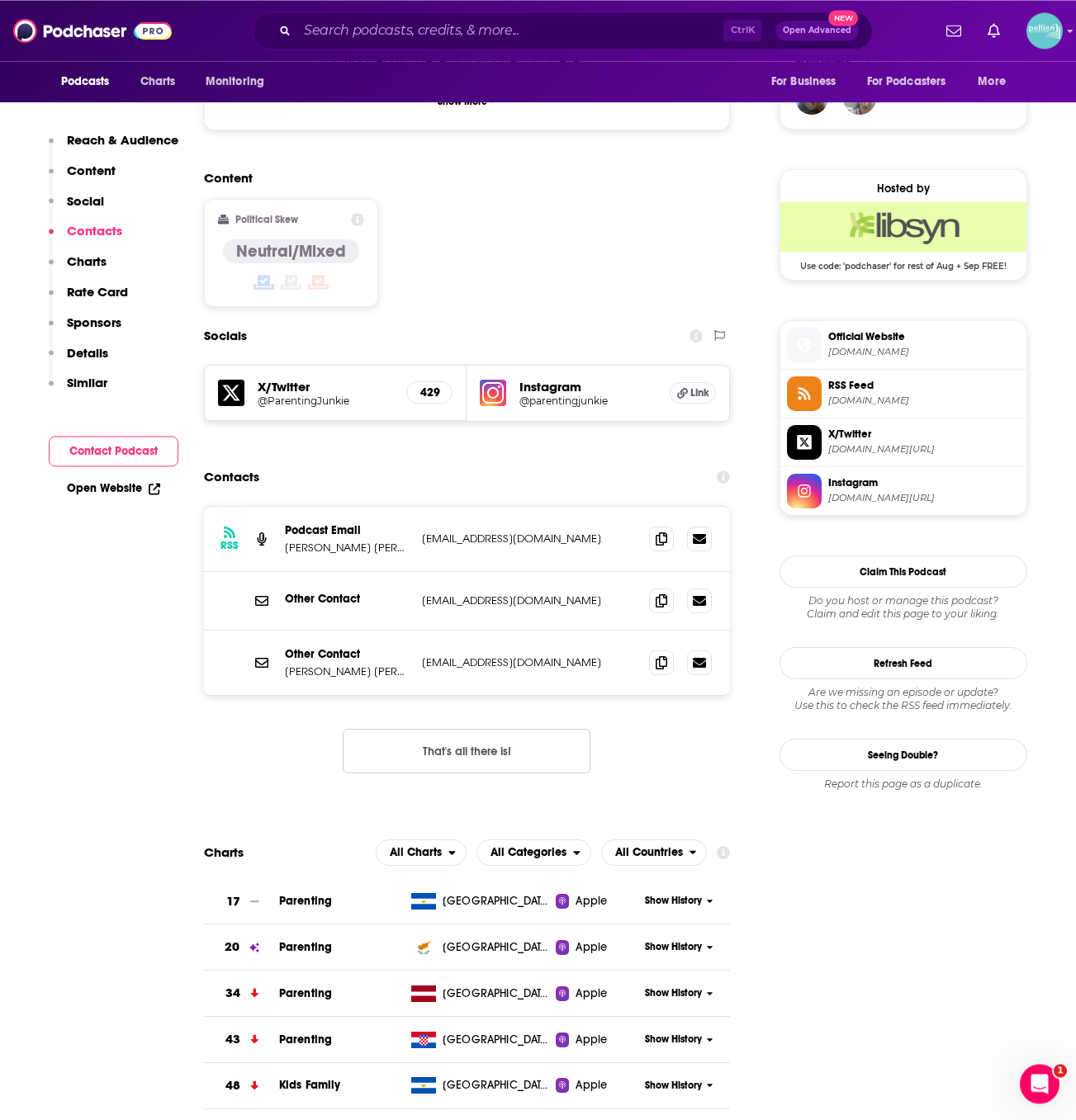
scroll to position [1219, 0]
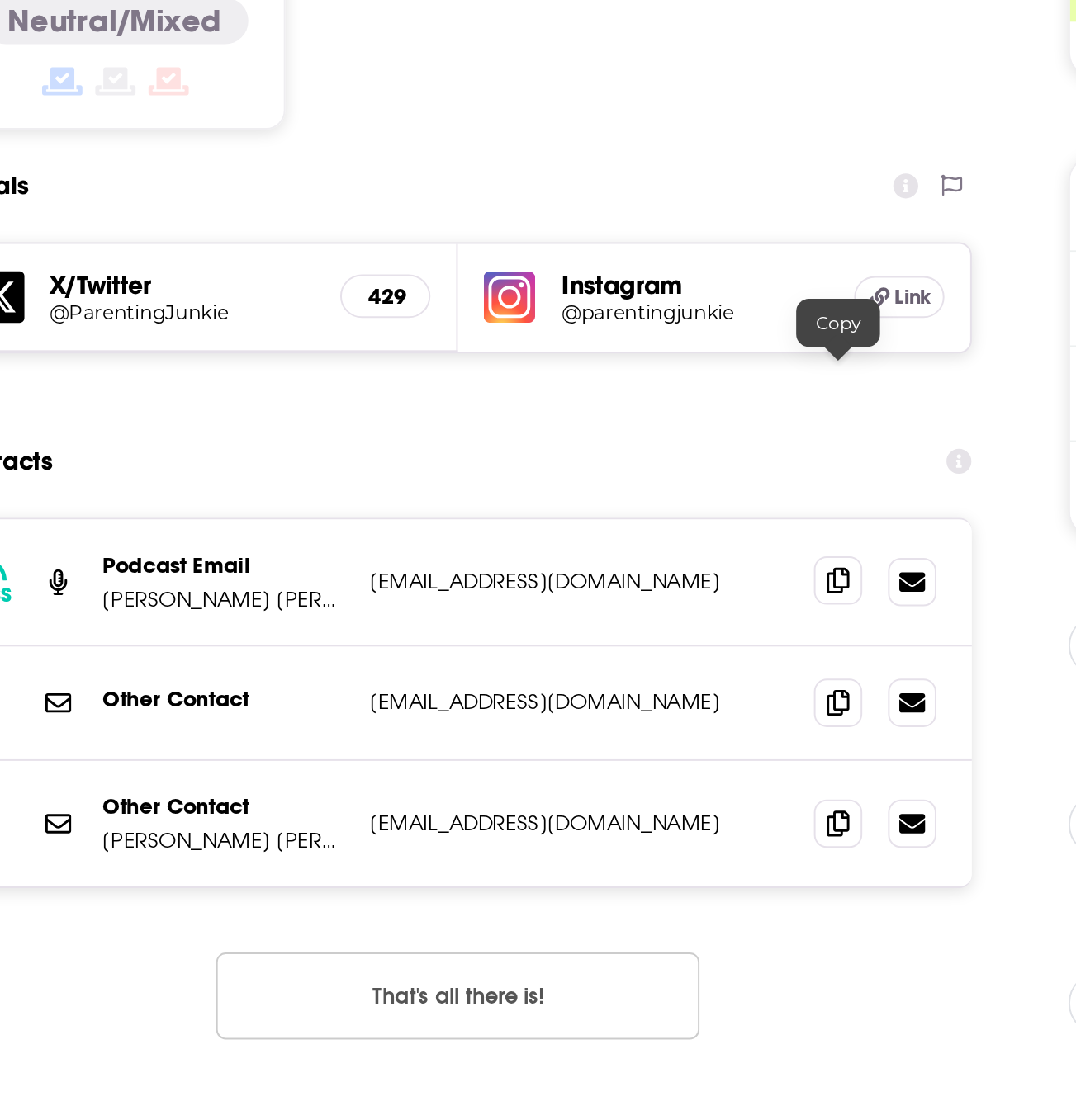
click at [656, 538] on span at bounding box center [660, 550] width 24 height 24
click at [660, 667] on icon at bounding box center [661, 674] width 12 height 13
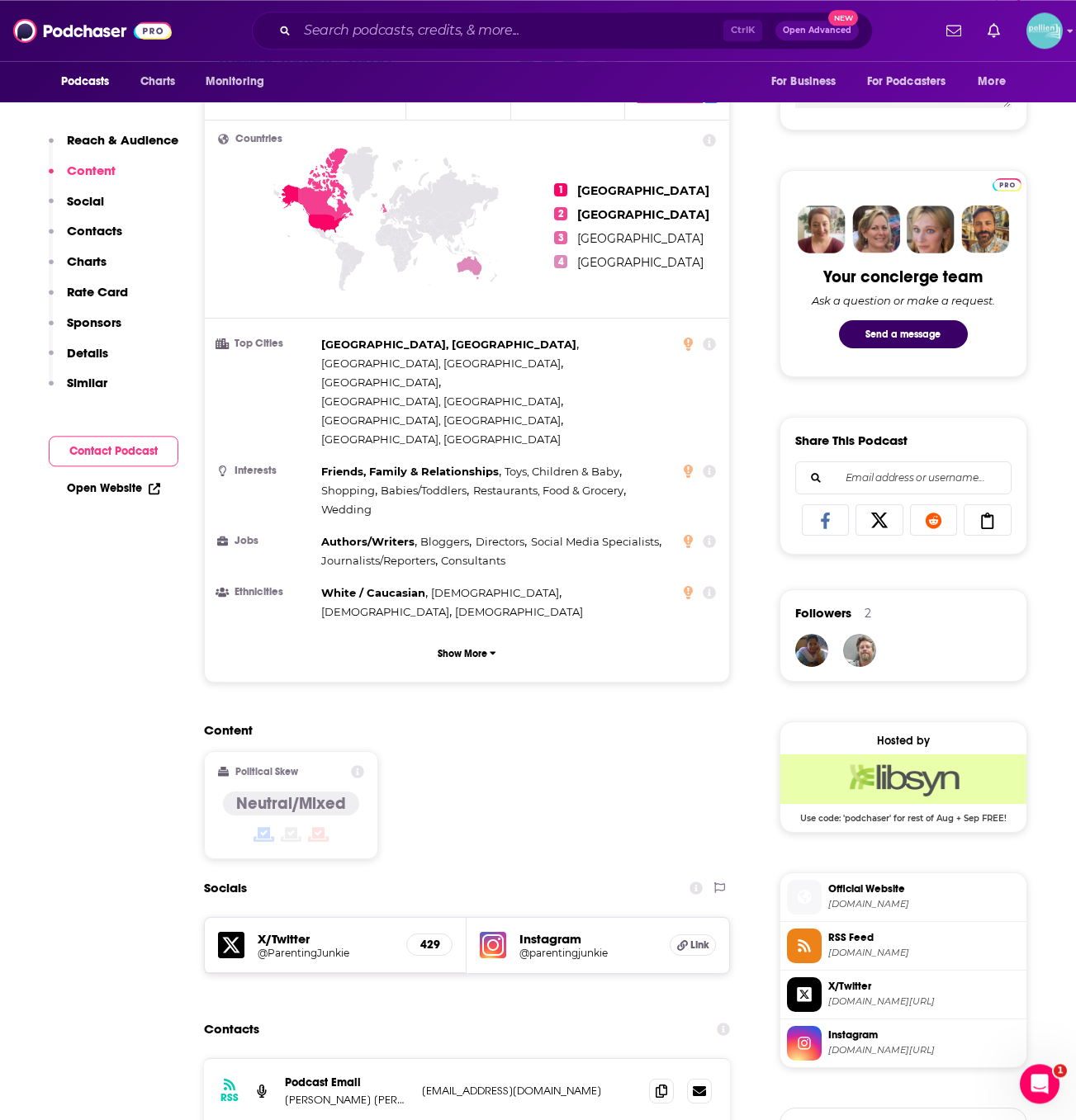
scroll to position [597, 0]
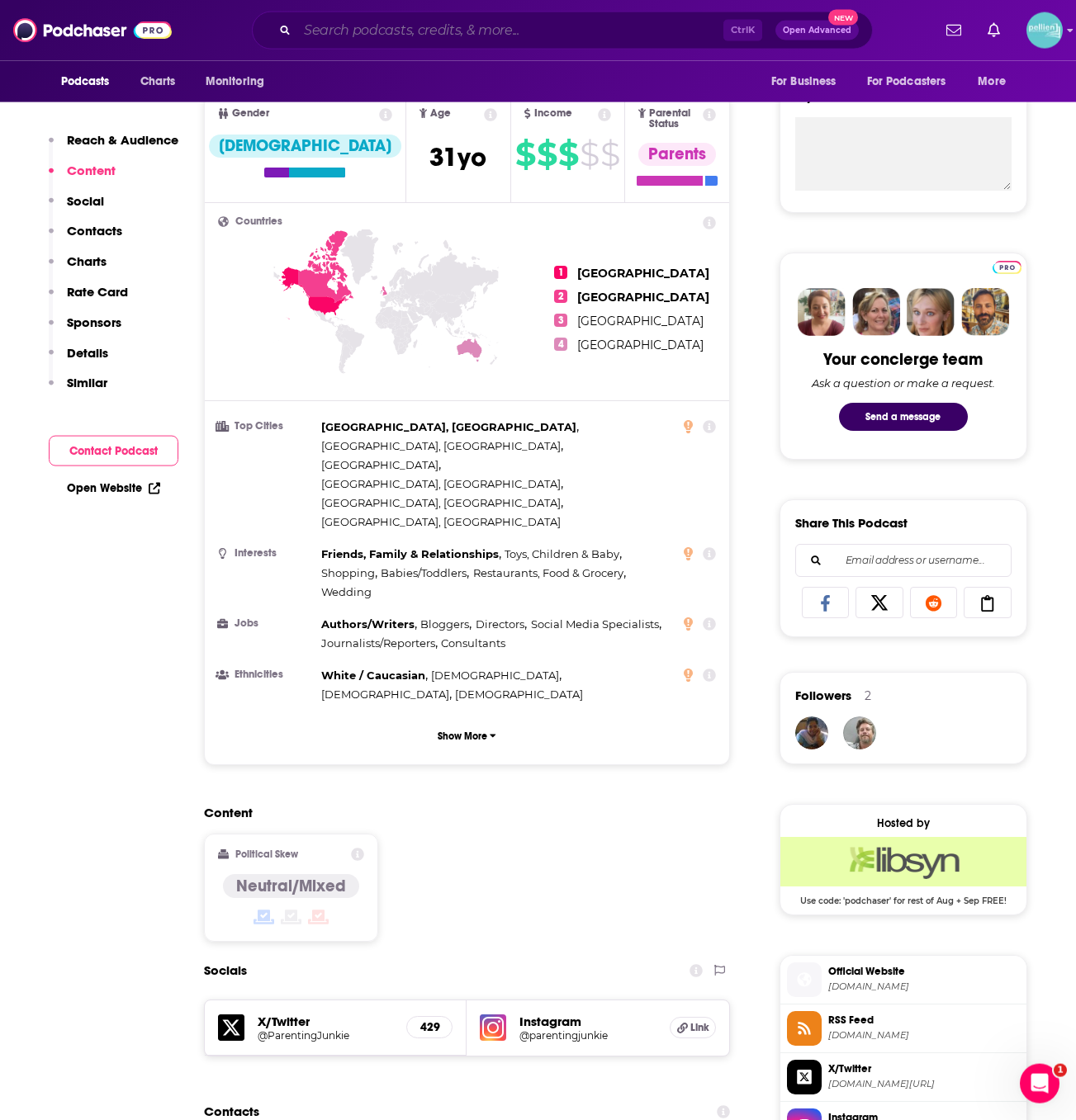
click at [403, 43] on input "Search podcasts, credits, & more..." at bounding box center [510, 30] width 426 height 26
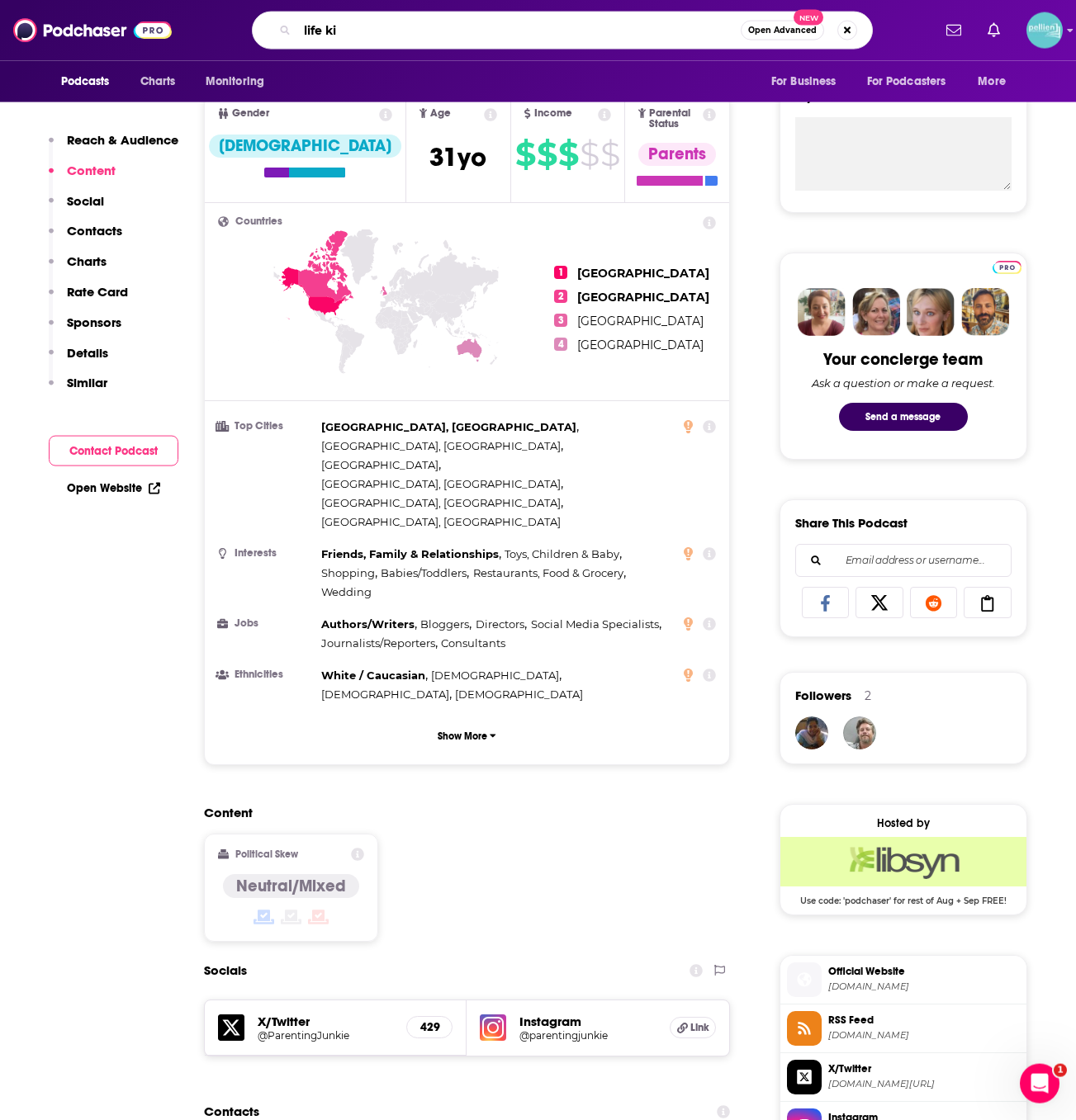
type input "life kit"
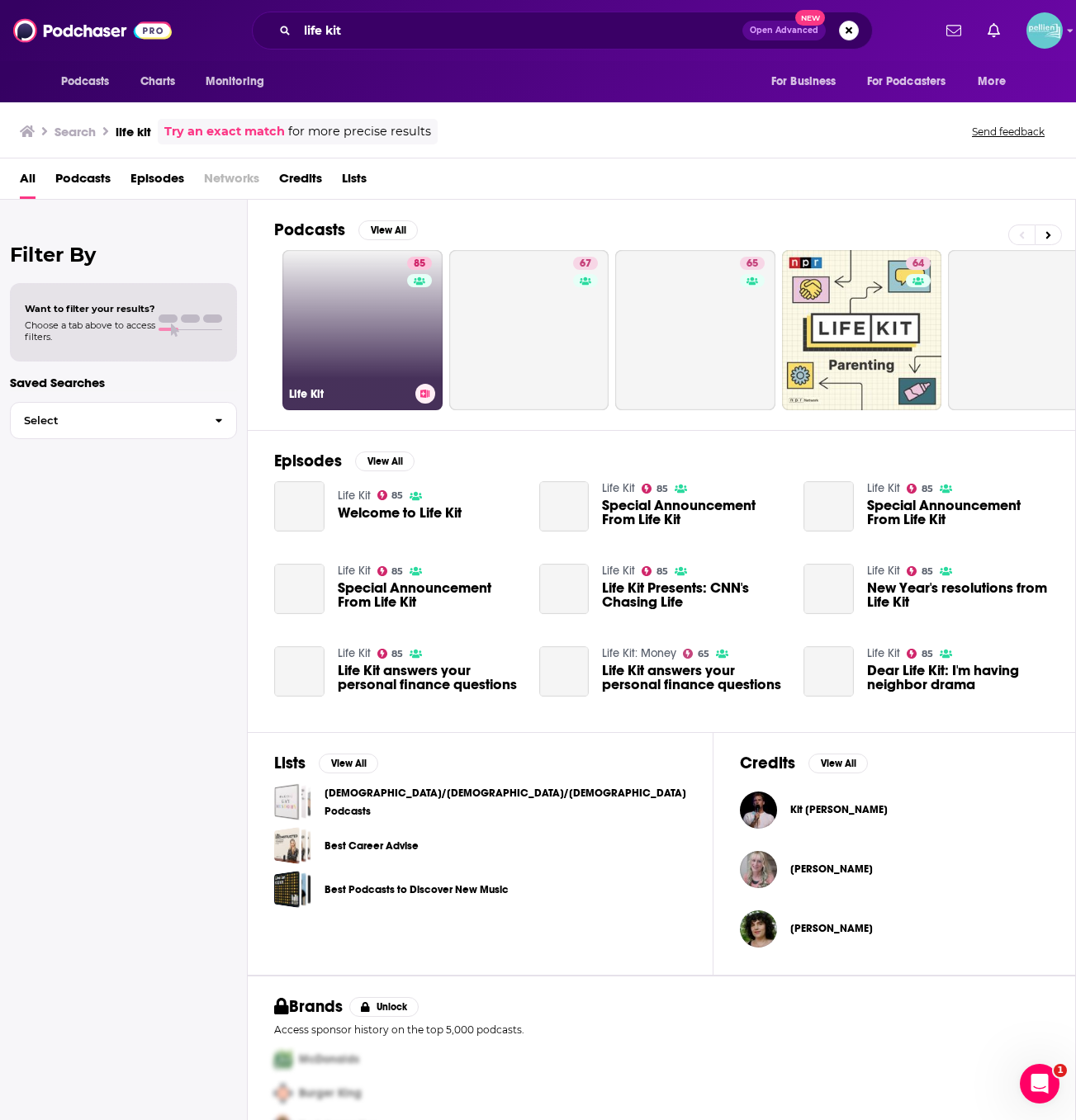
click at [344, 356] on link "85 Life Kit" at bounding box center [362, 330] width 160 height 160
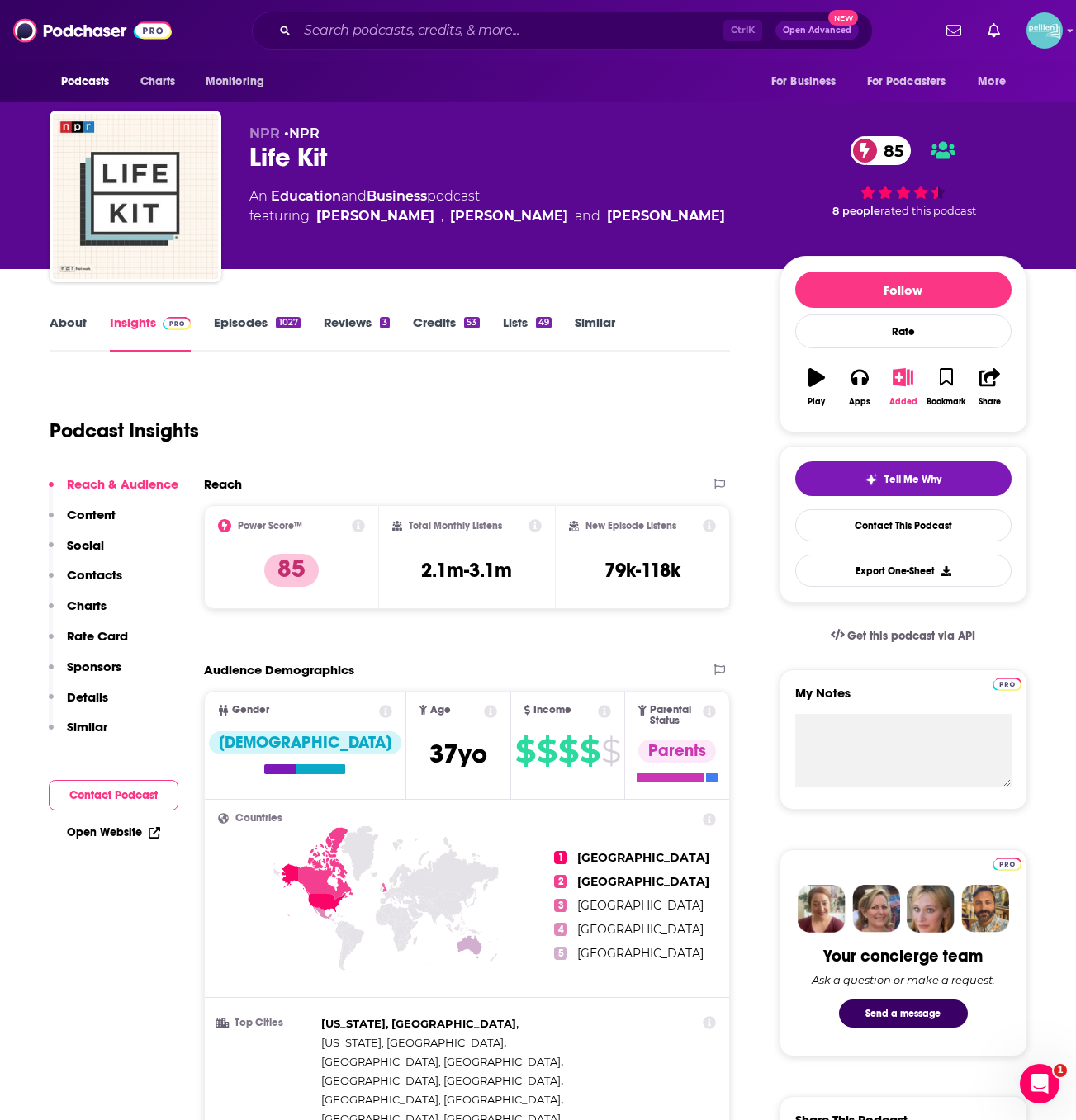
click at [902, 390] on button "Added" at bounding box center [902, 387] width 43 height 60
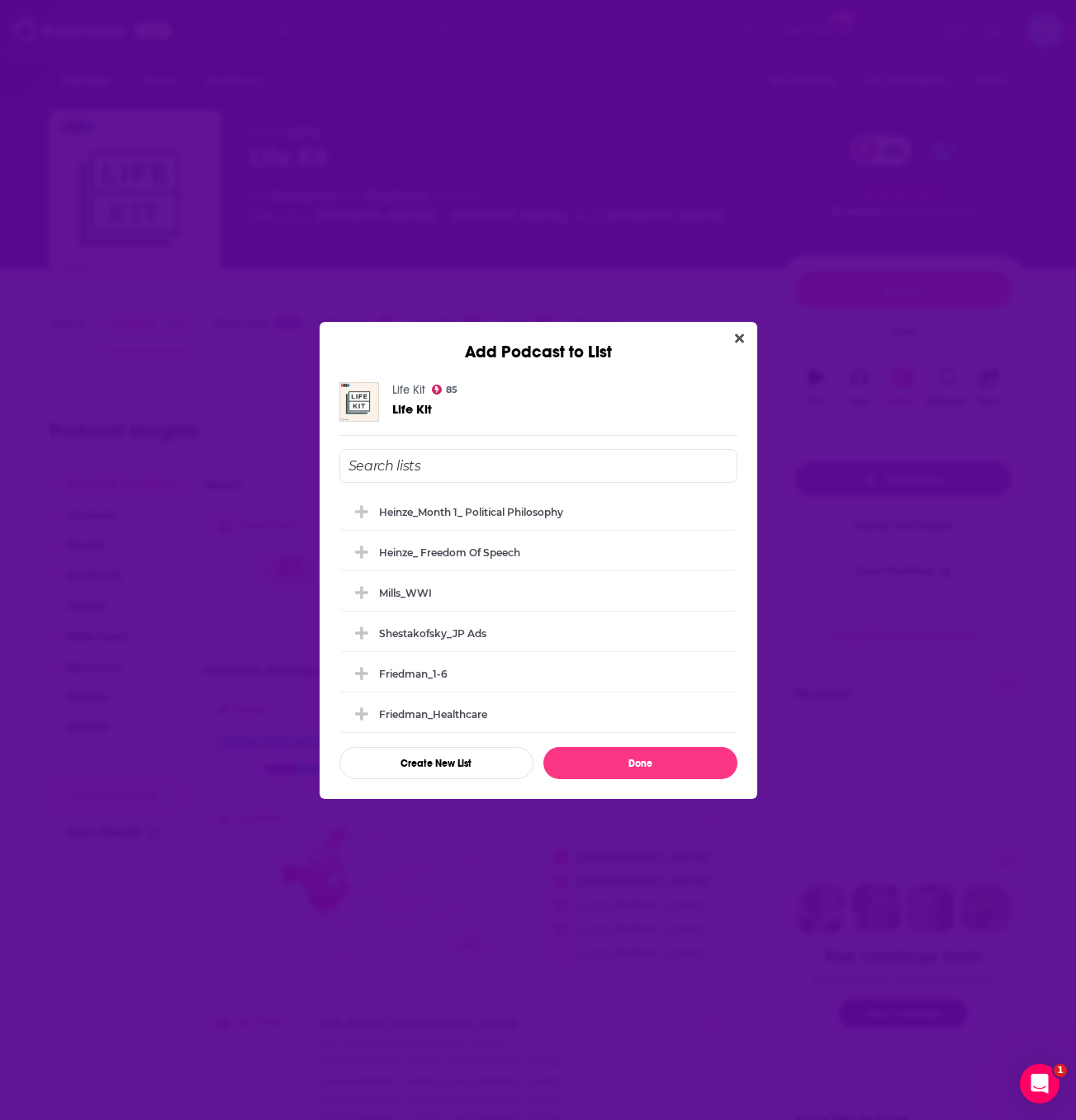
scroll to position [3523, 0]
click at [738, 340] on icon "Close" at bounding box center [739, 338] width 9 height 9
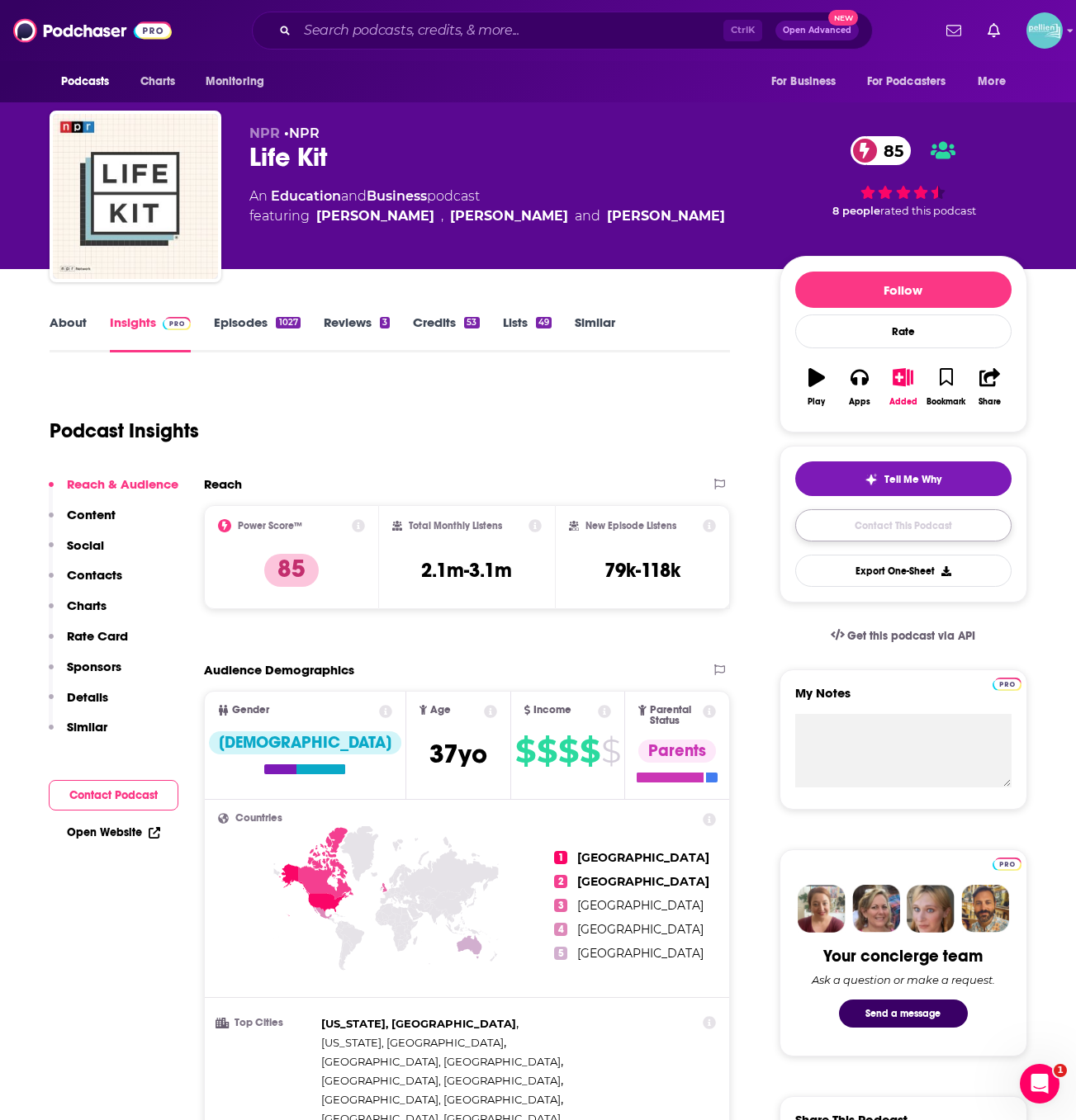
click at [826, 531] on link "Contact This Podcast" at bounding box center [902, 525] width 216 height 32
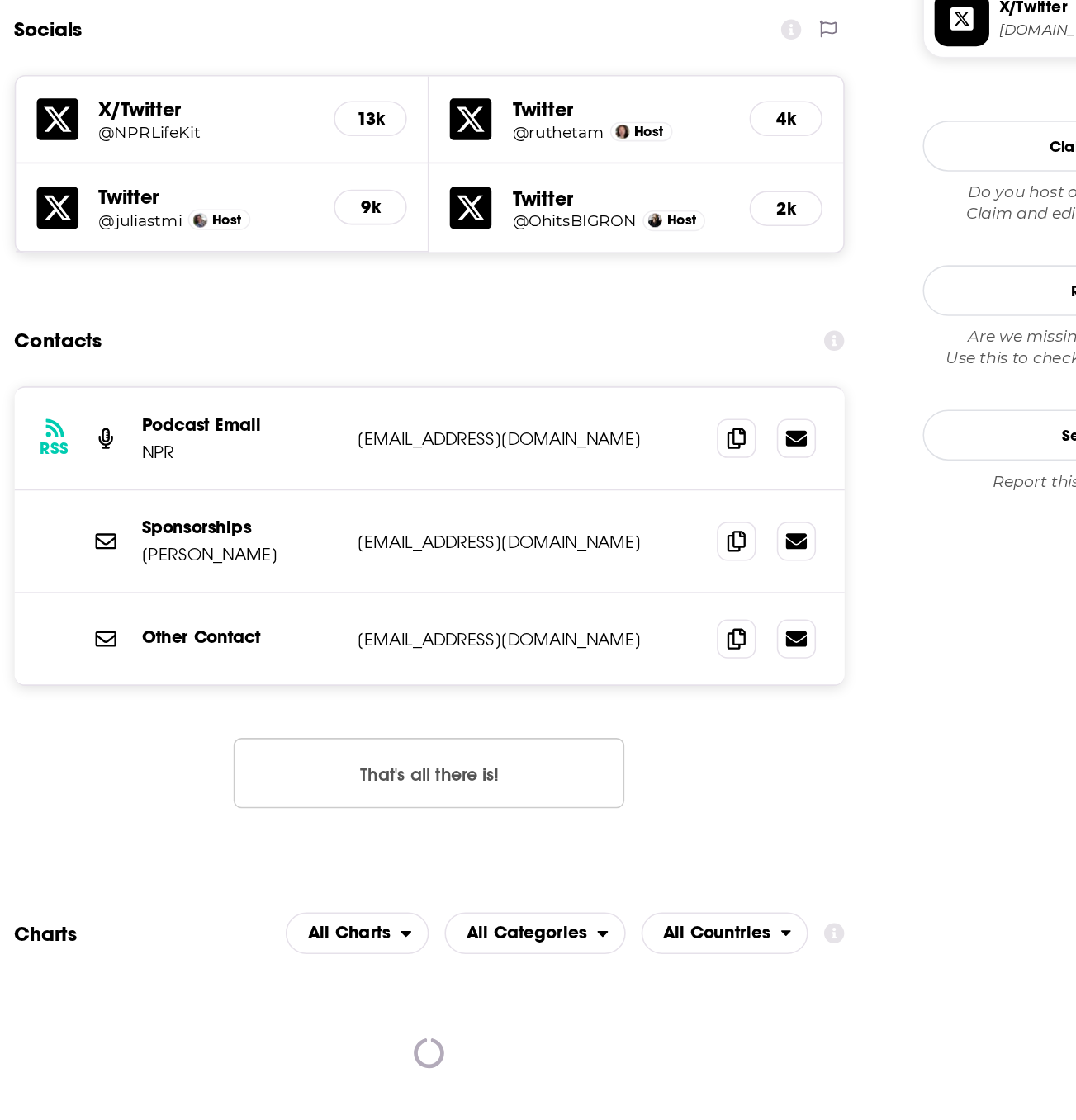
scroll to position [1280, 0]
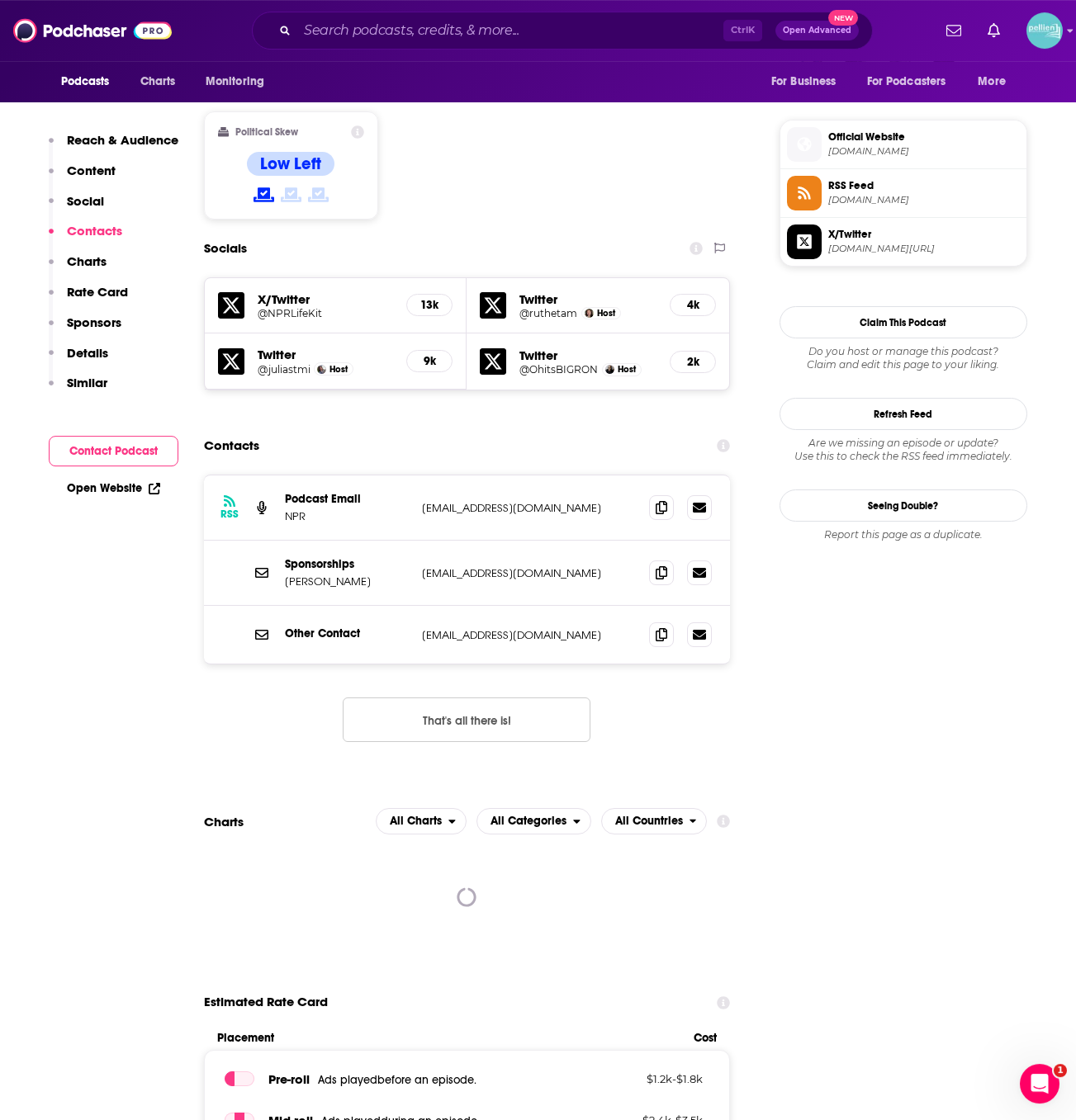
click at [648, 605] on div "Other Contact LifeKit@npr.org LifeKit@npr.org" at bounding box center [467, 634] width 527 height 58
click at [659, 627] on icon at bounding box center [661, 634] width 12 height 13
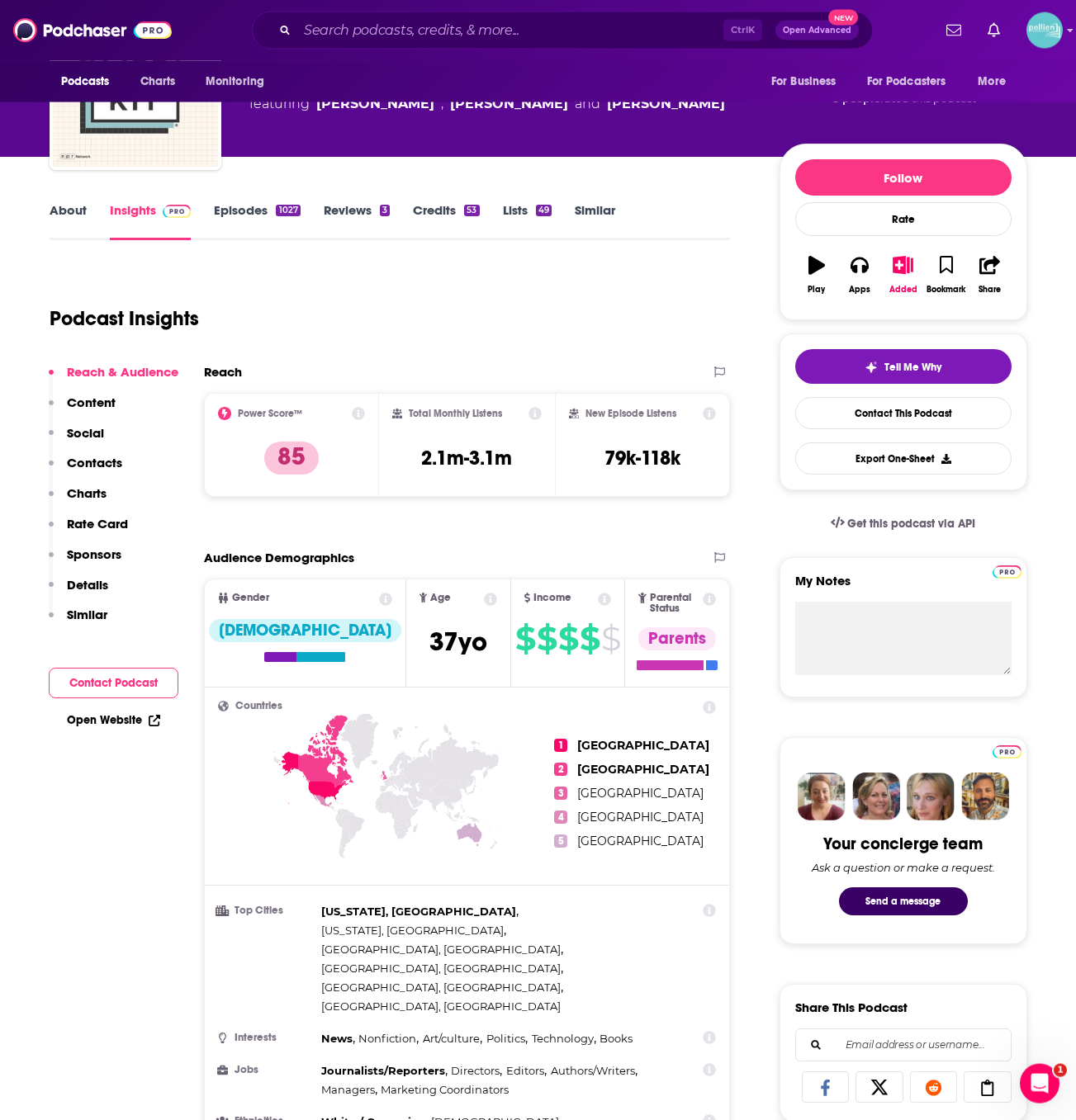
scroll to position [0, 0]
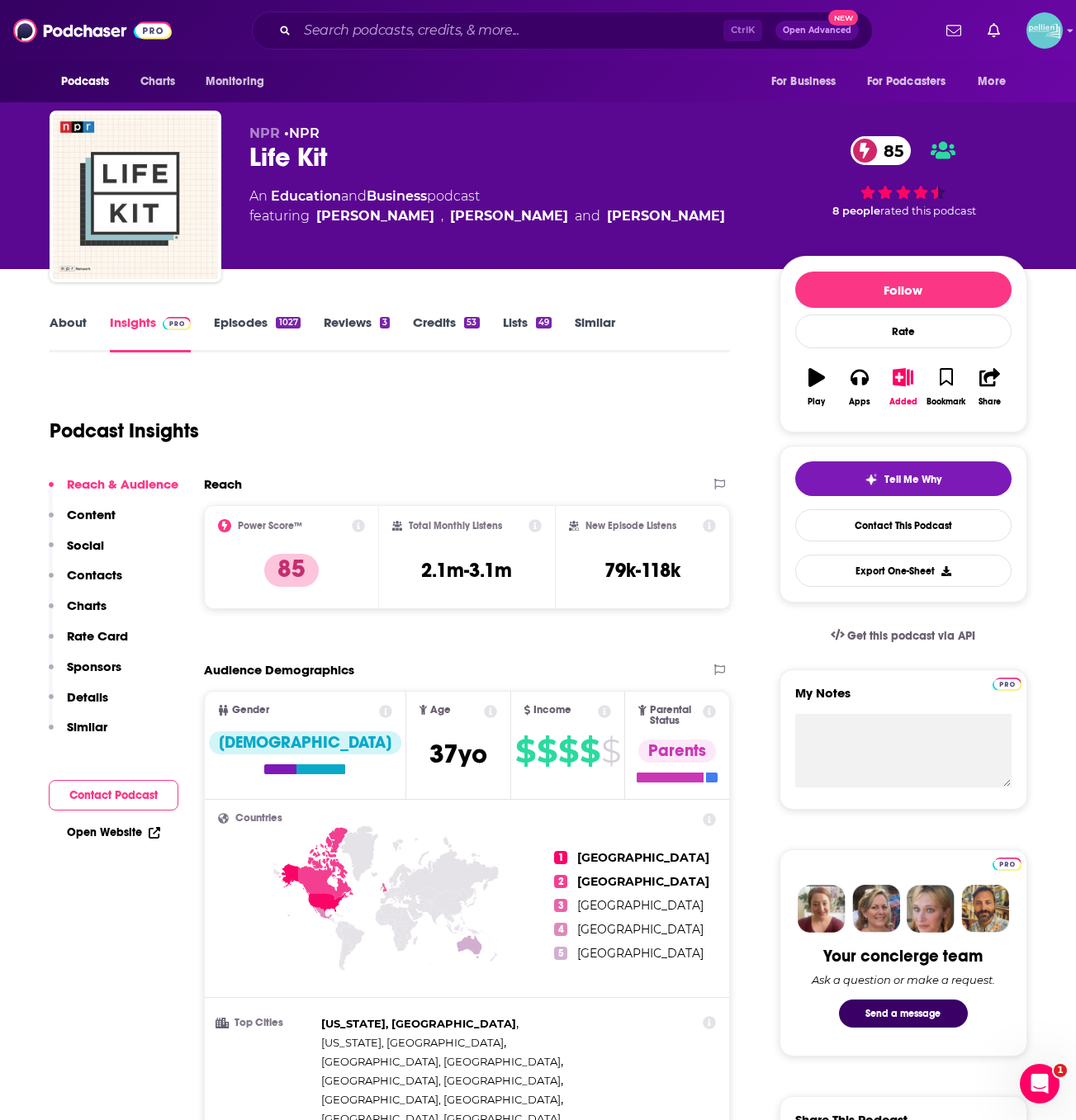
click at [72, 338] on link "About" at bounding box center [68, 332] width 37 height 38
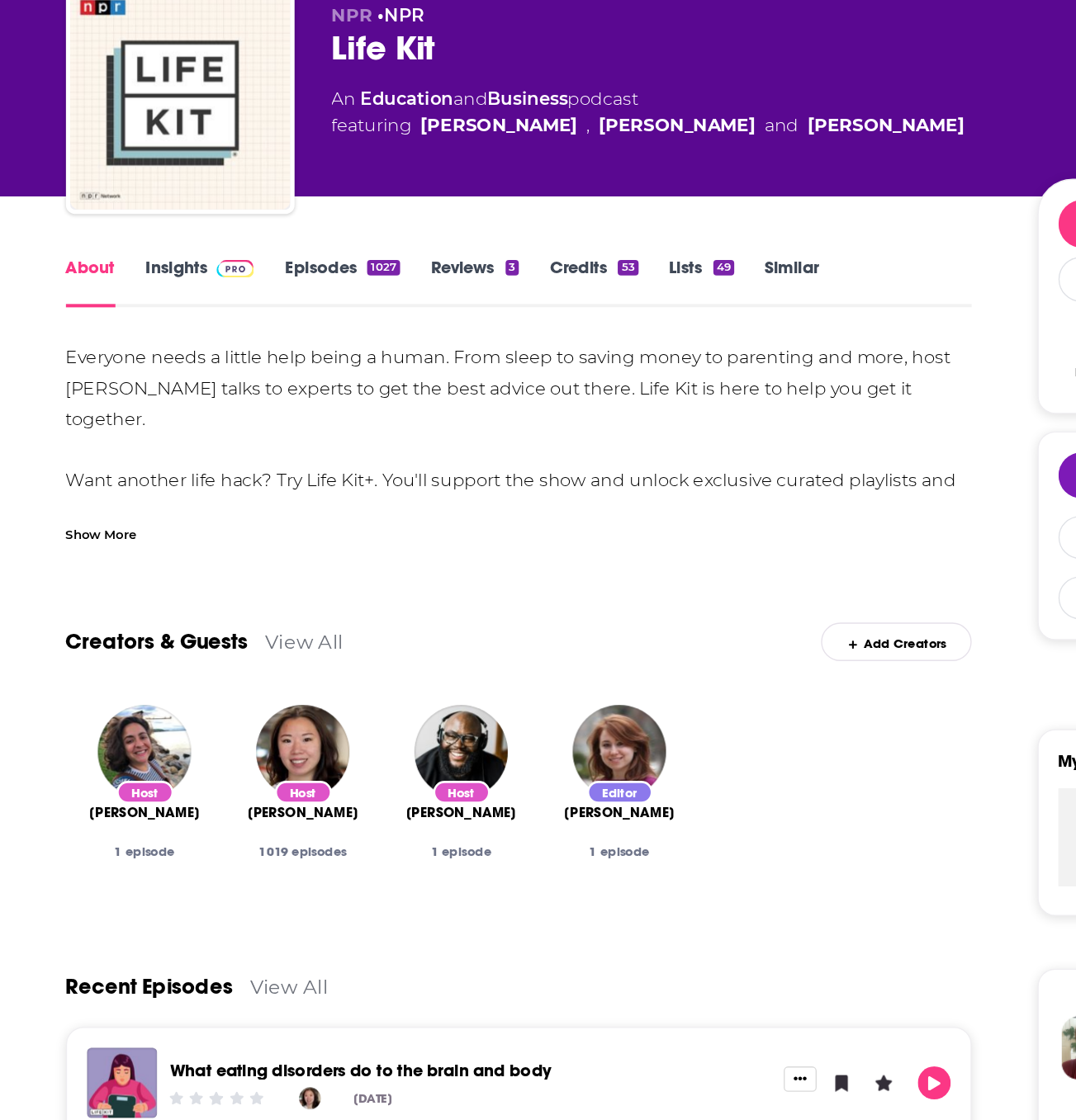
click at [89, 517] on div "Show More" at bounding box center [76, 521] width 54 height 16
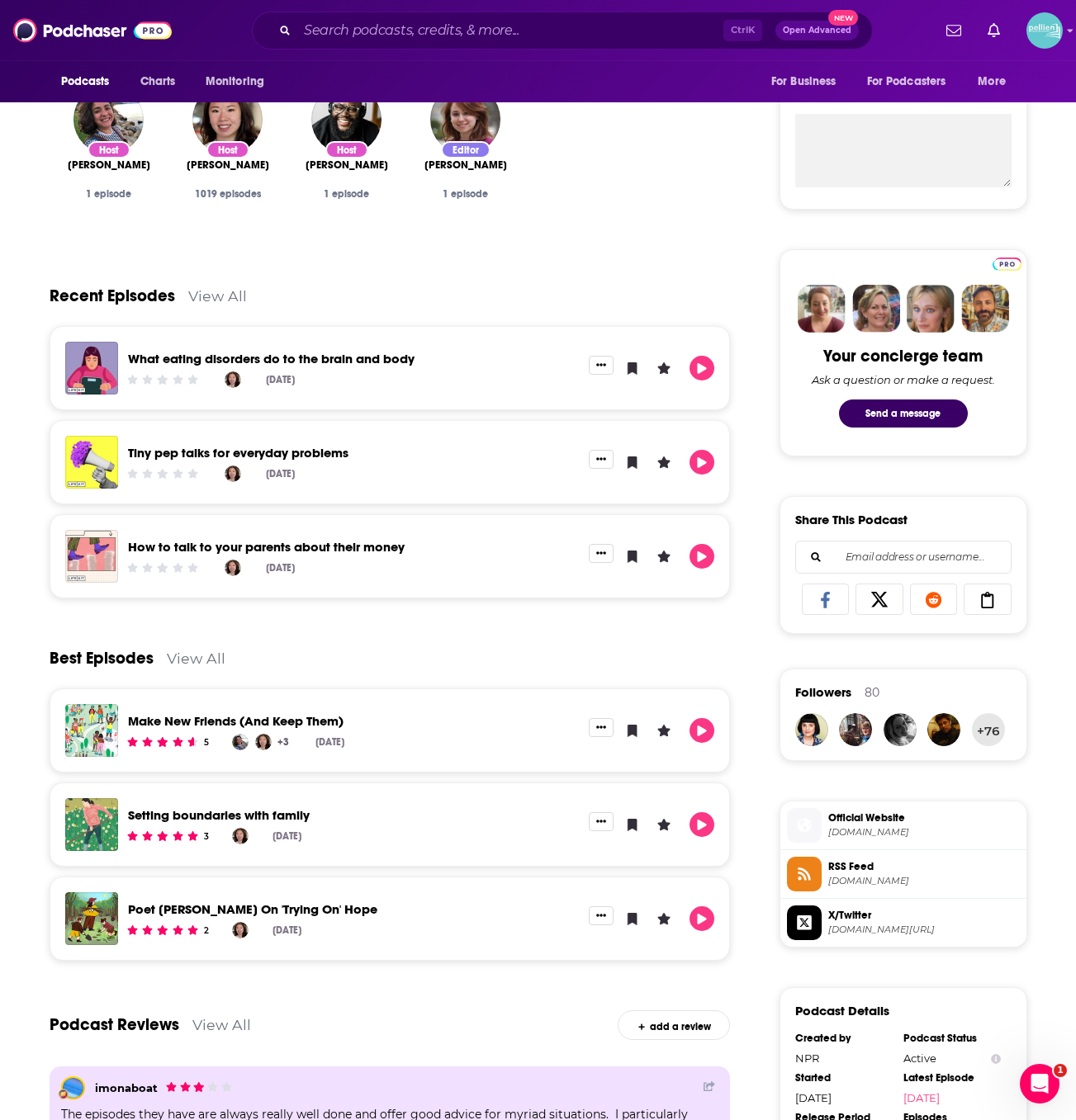
scroll to position [604, 0]
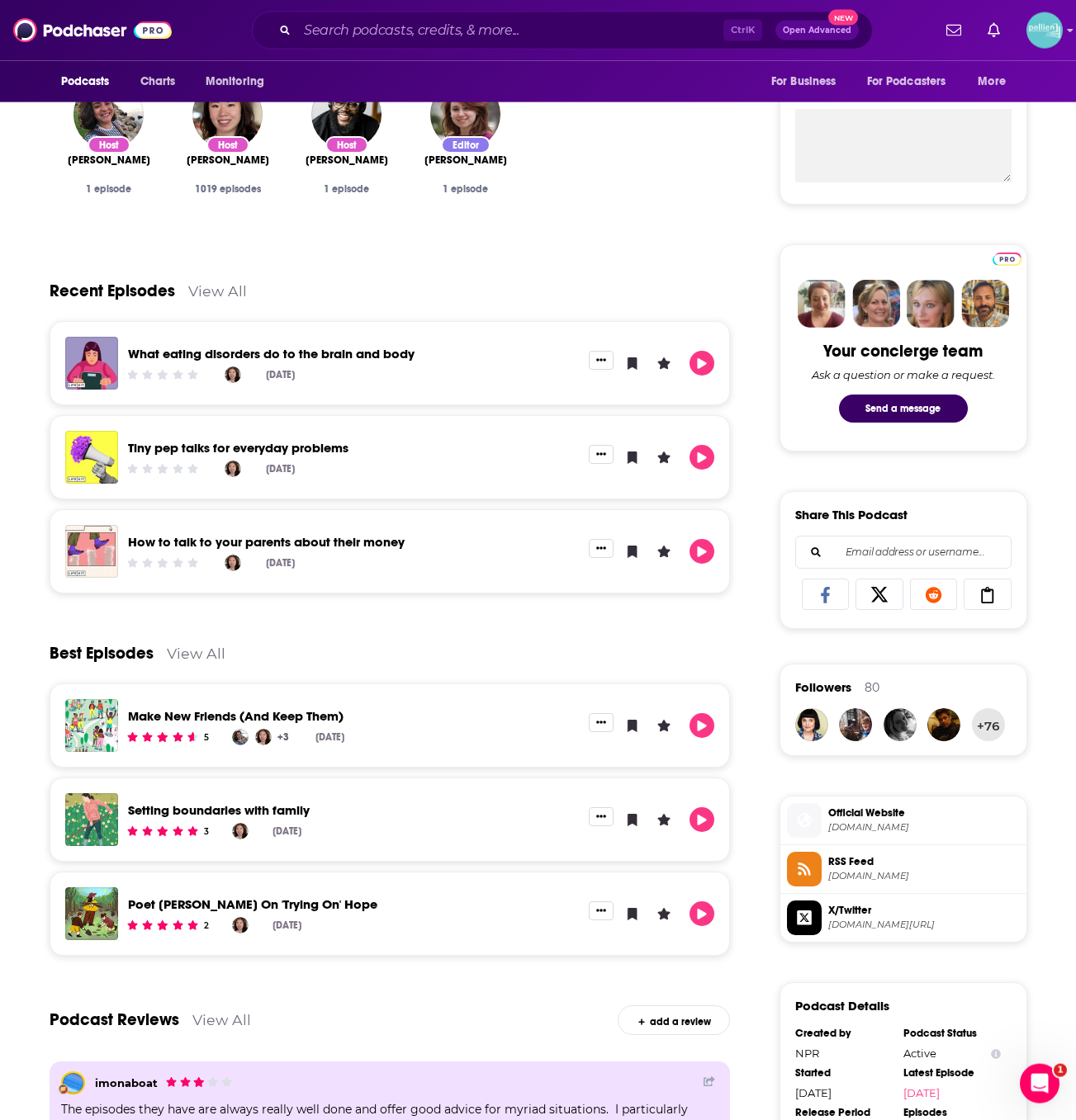
click at [852, 799] on li "Official Website npr.org" at bounding box center [903, 820] width 246 height 49
click at [857, 809] on span "Official Website" at bounding box center [924, 813] width 192 height 15
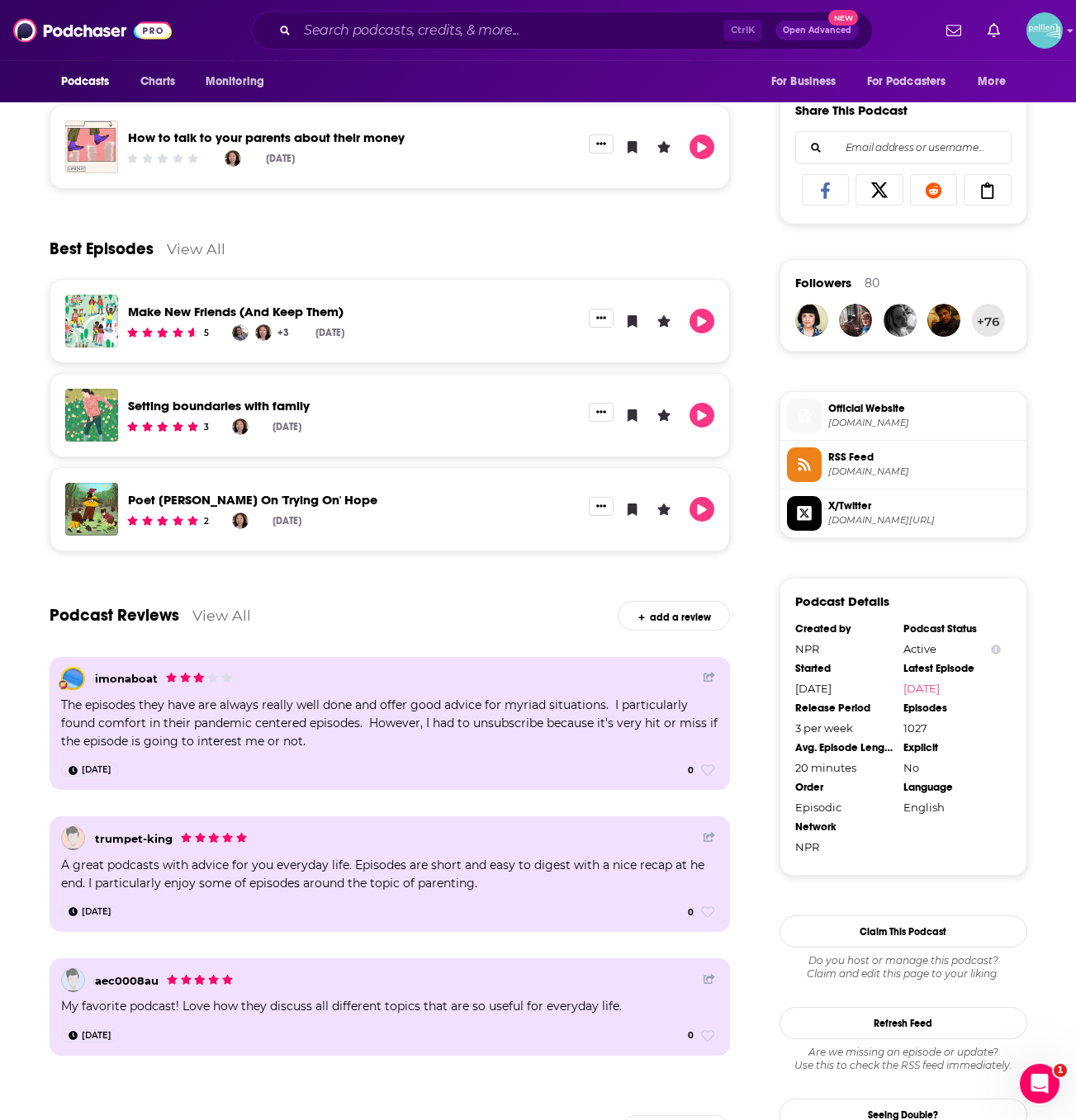
scroll to position [0, 0]
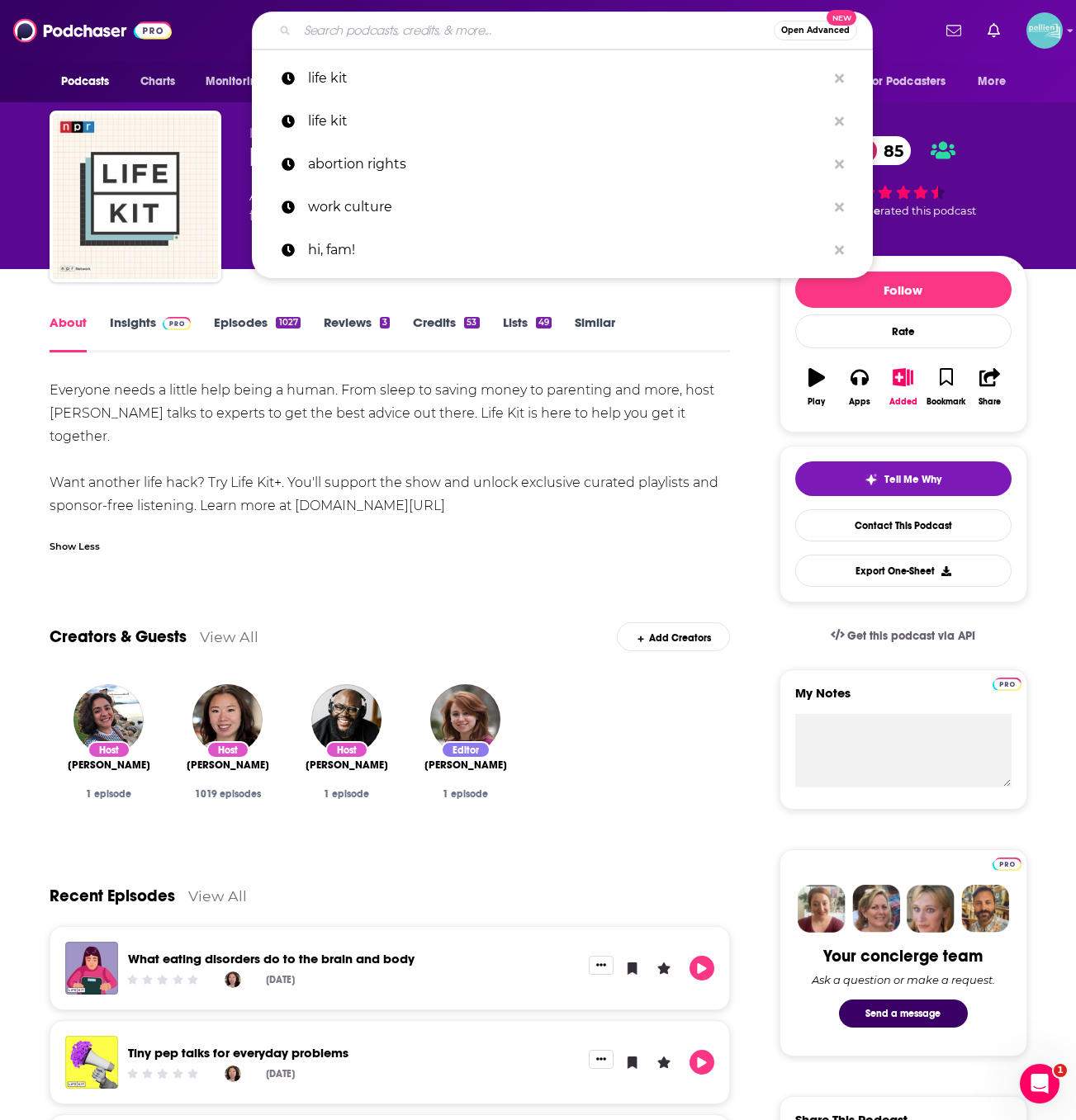
click at [372, 24] on input "Search podcasts, credits, & more..." at bounding box center [535, 30] width 476 height 26
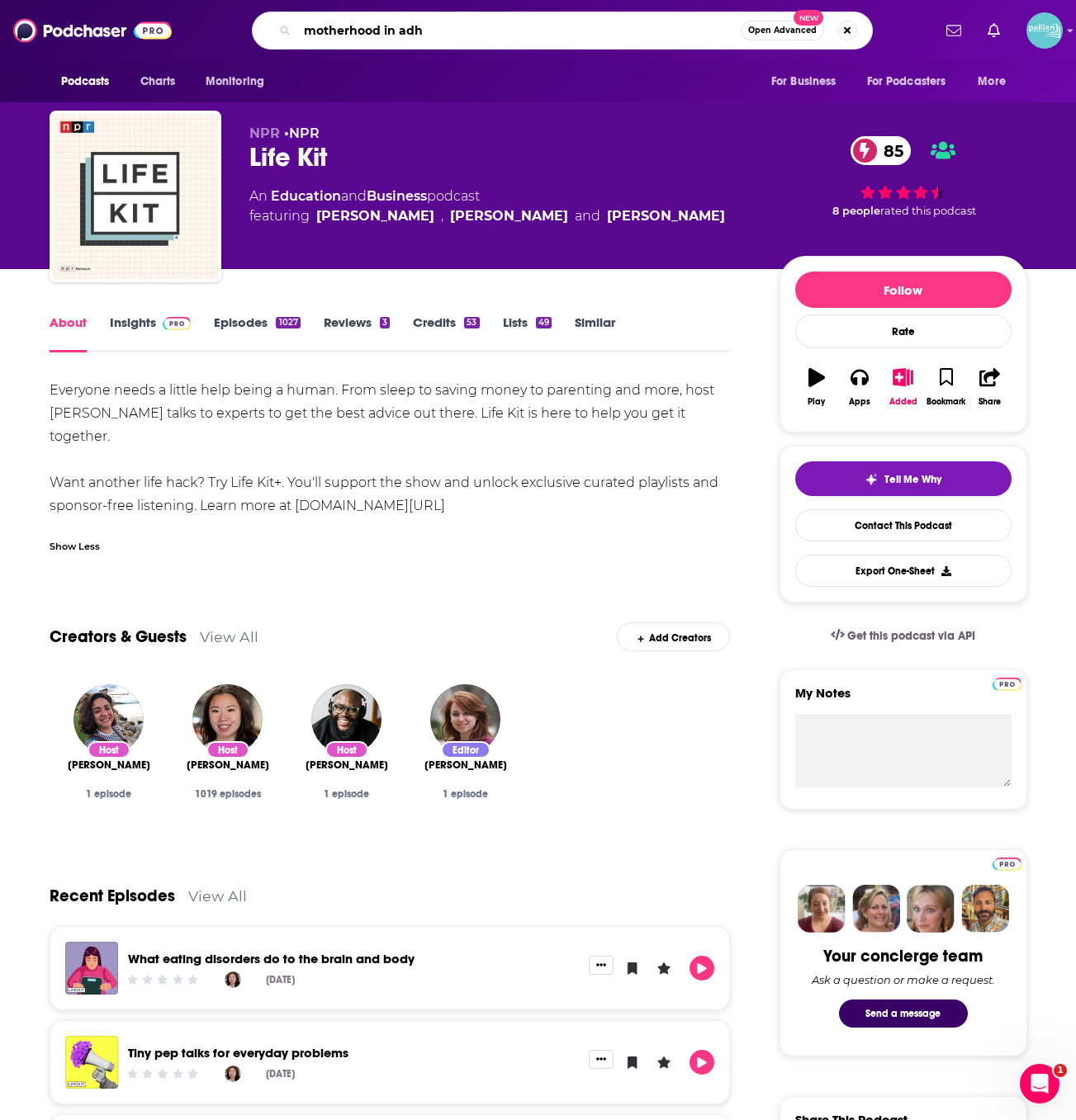
type input "motherhood in adhd"
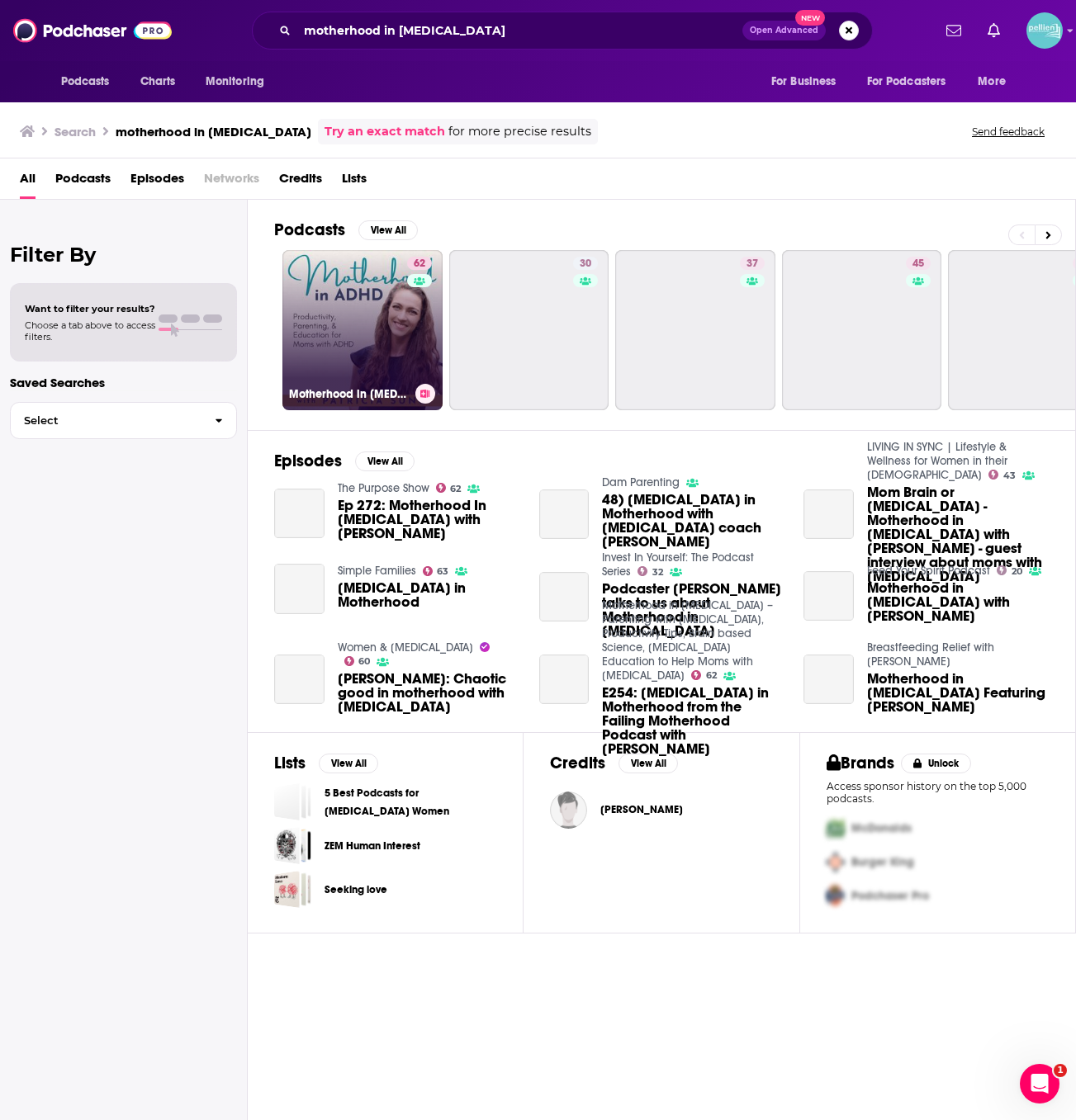
click at [343, 334] on link "62 Motherhood in ADHD – Parenting with ADHD, Productivity Tips, Brain based Sci…" at bounding box center [362, 330] width 160 height 160
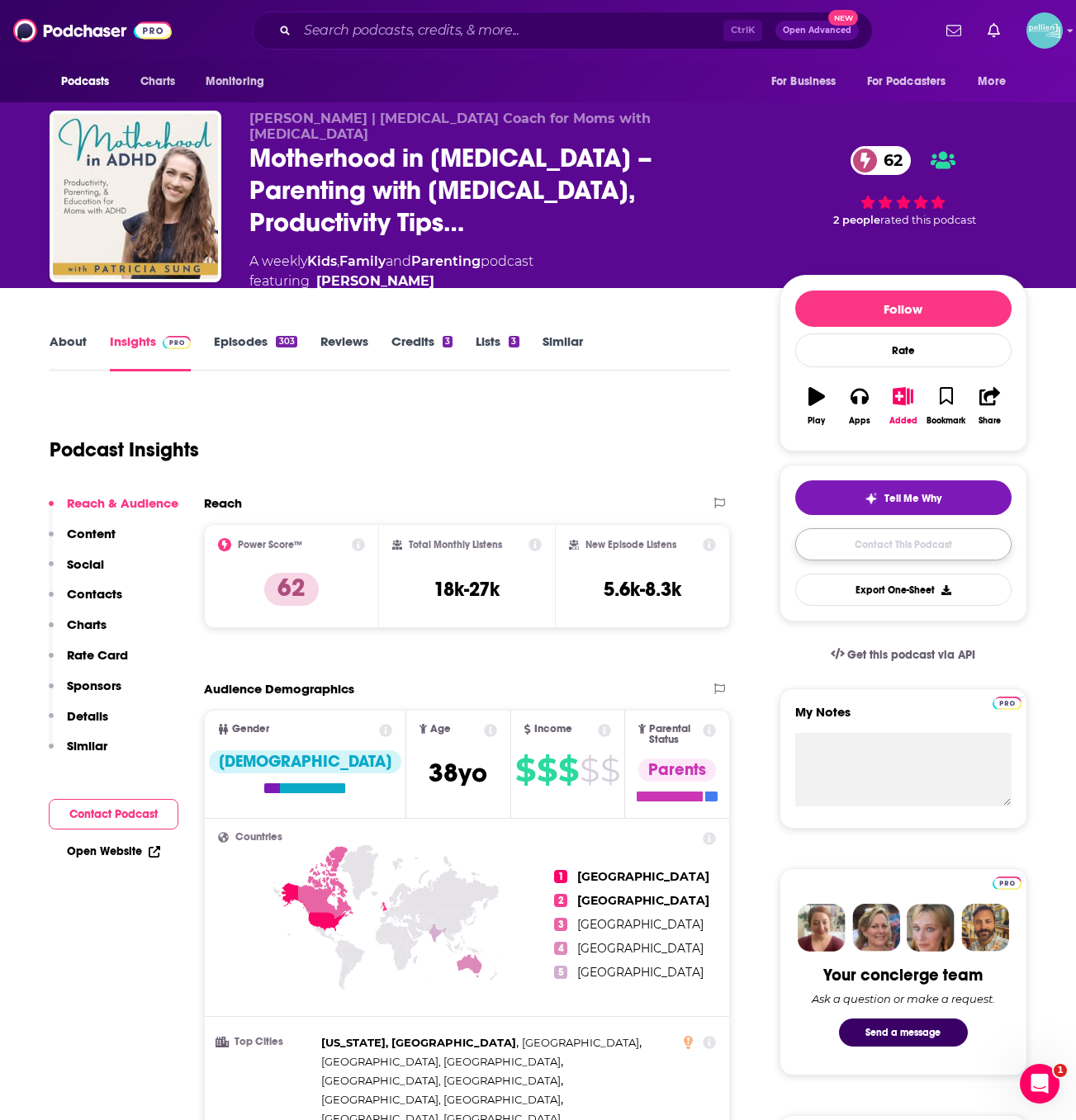
click at [821, 528] on link "Contact This Podcast" at bounding box center [902, 544] width 216 height 32
click at [85, 333] on link "About" at bounding box center [68, 352] width 37 height 38
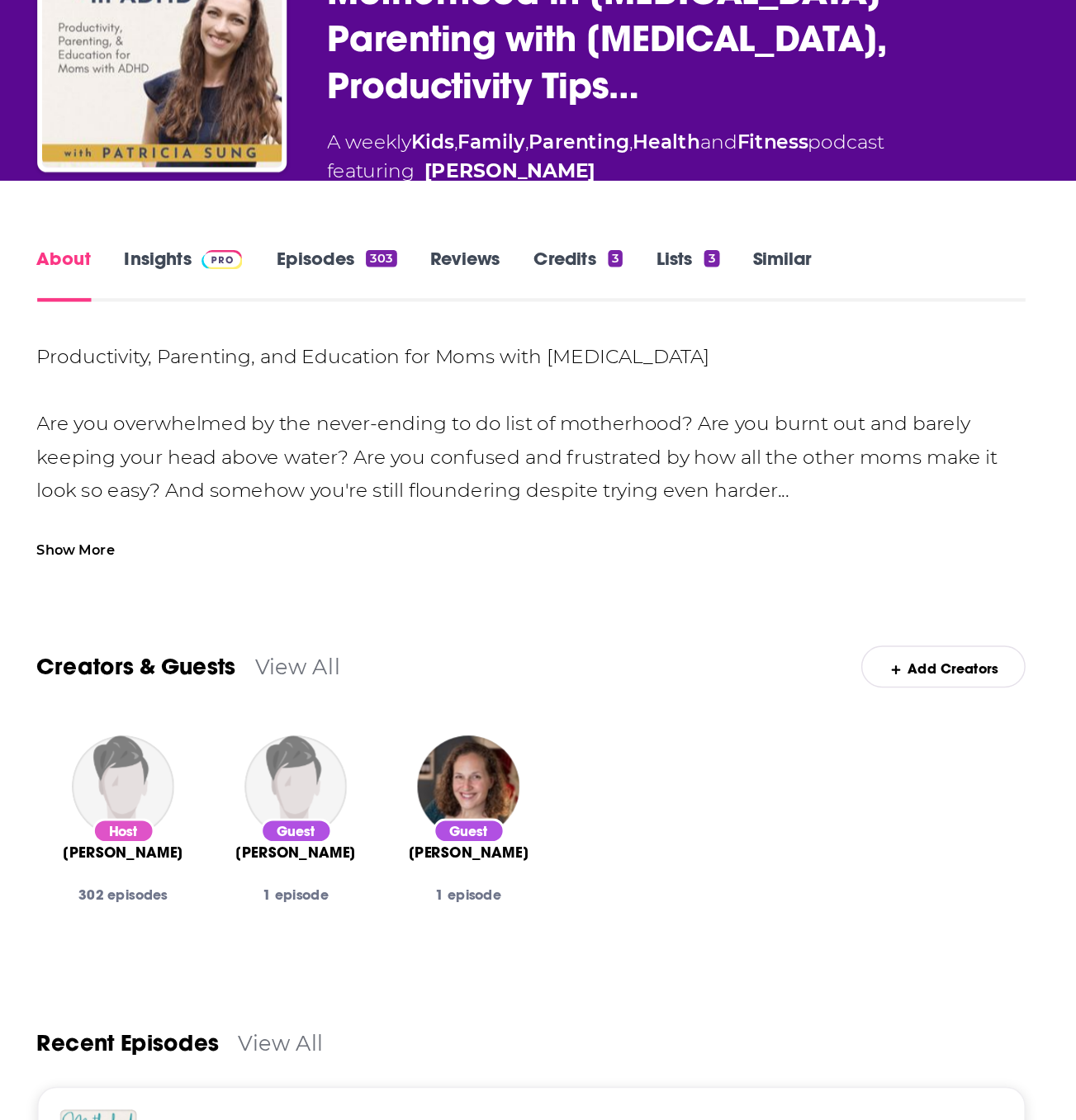
scroll to position [31, 0]
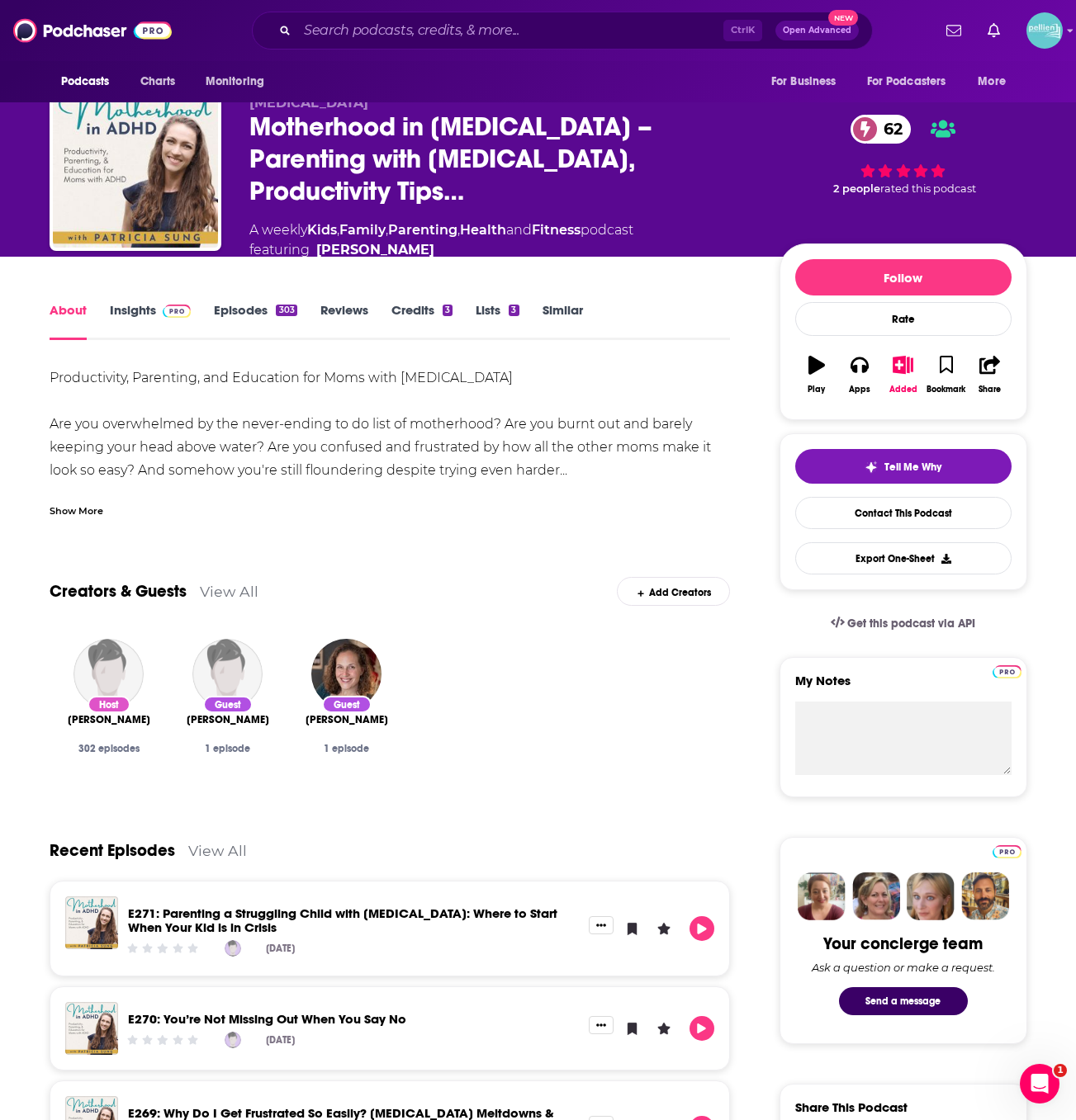
click at [76, 502] on div "Show More" at bounding box center [76, 510] width 54 height 16
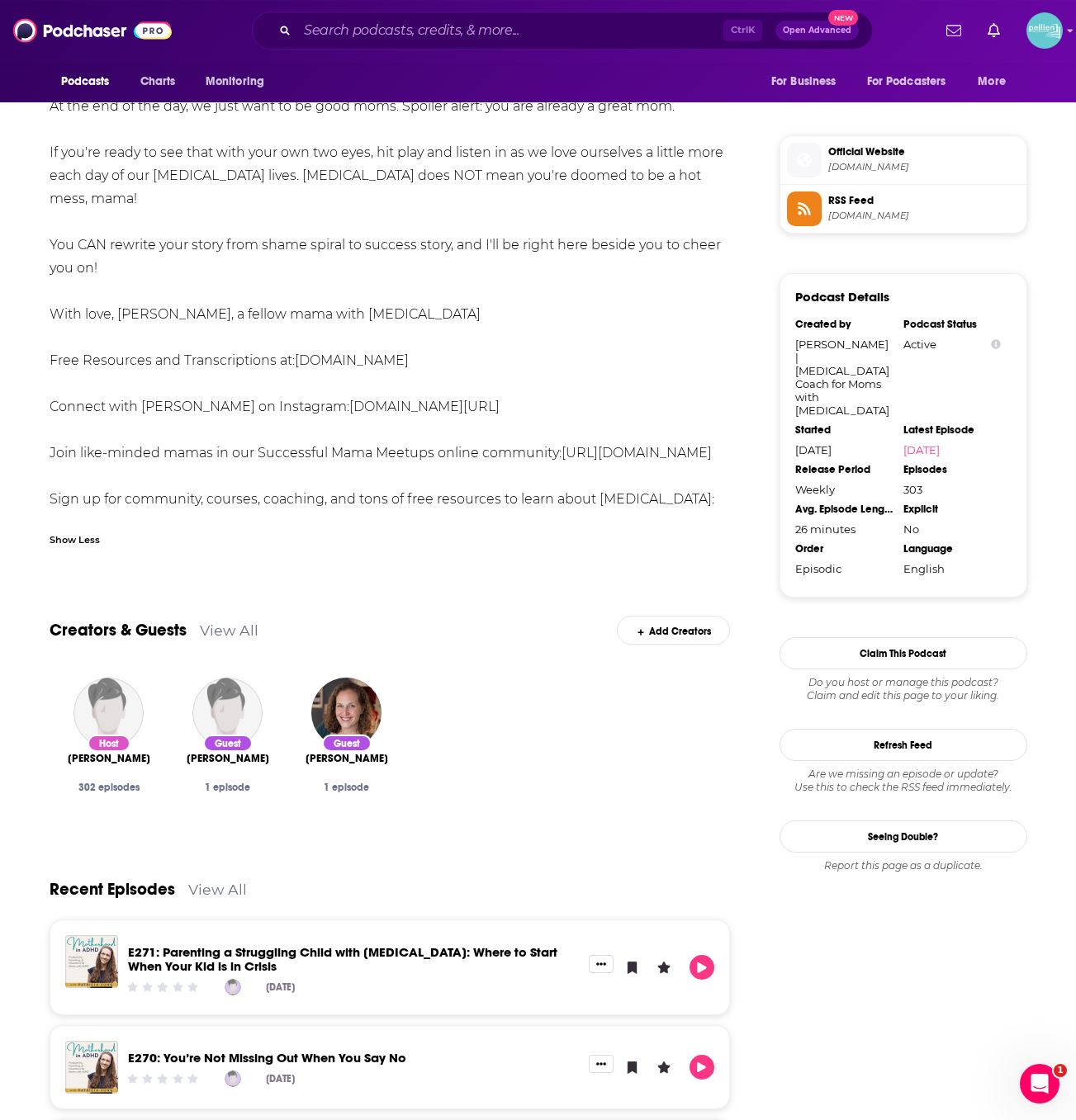
scroll to position [1433, 0]
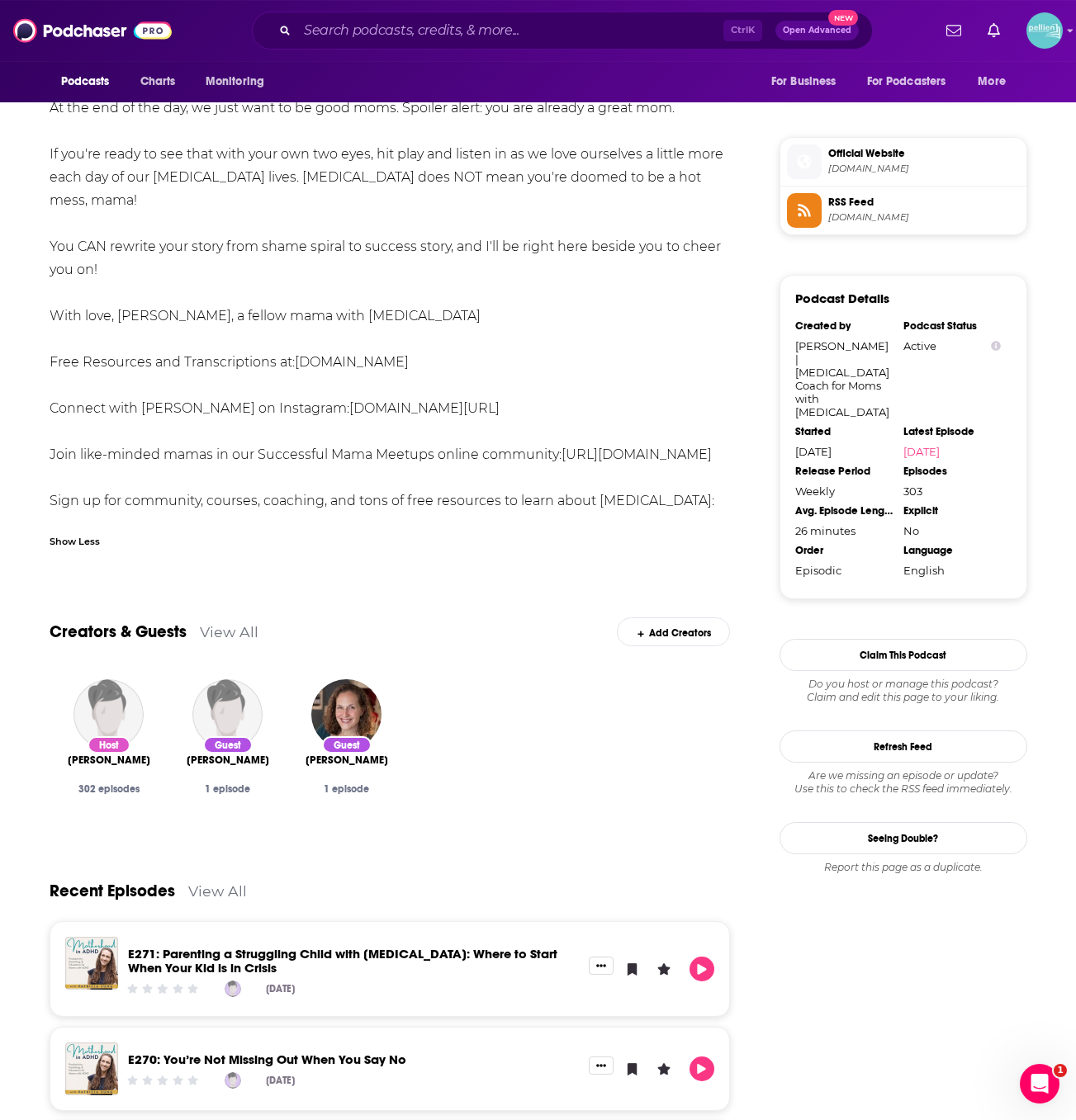
click at [324, 521] on div "Show Less" at bounding box center [390, 534] width 681 height 28
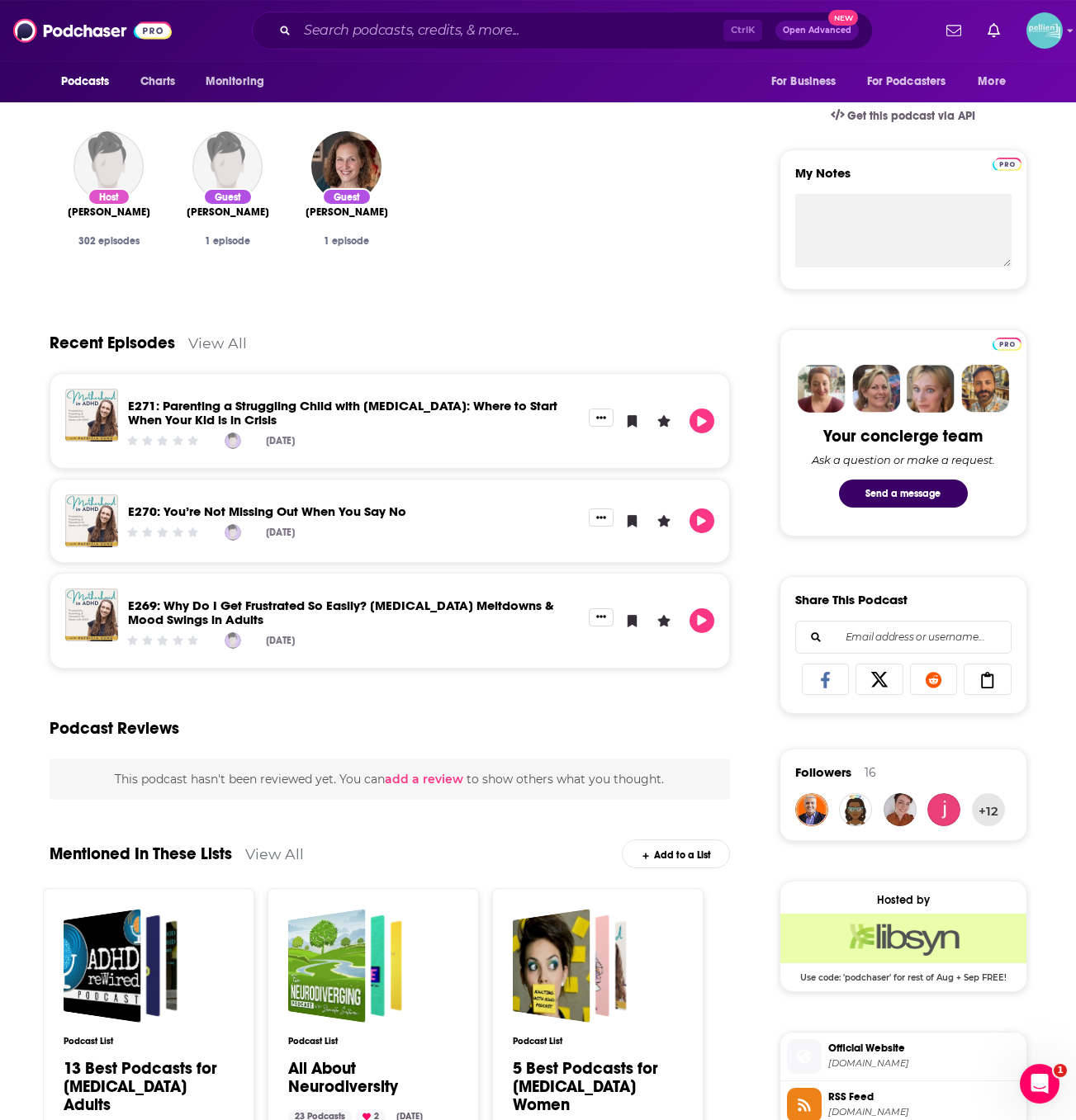
scroll to position [523, 0]
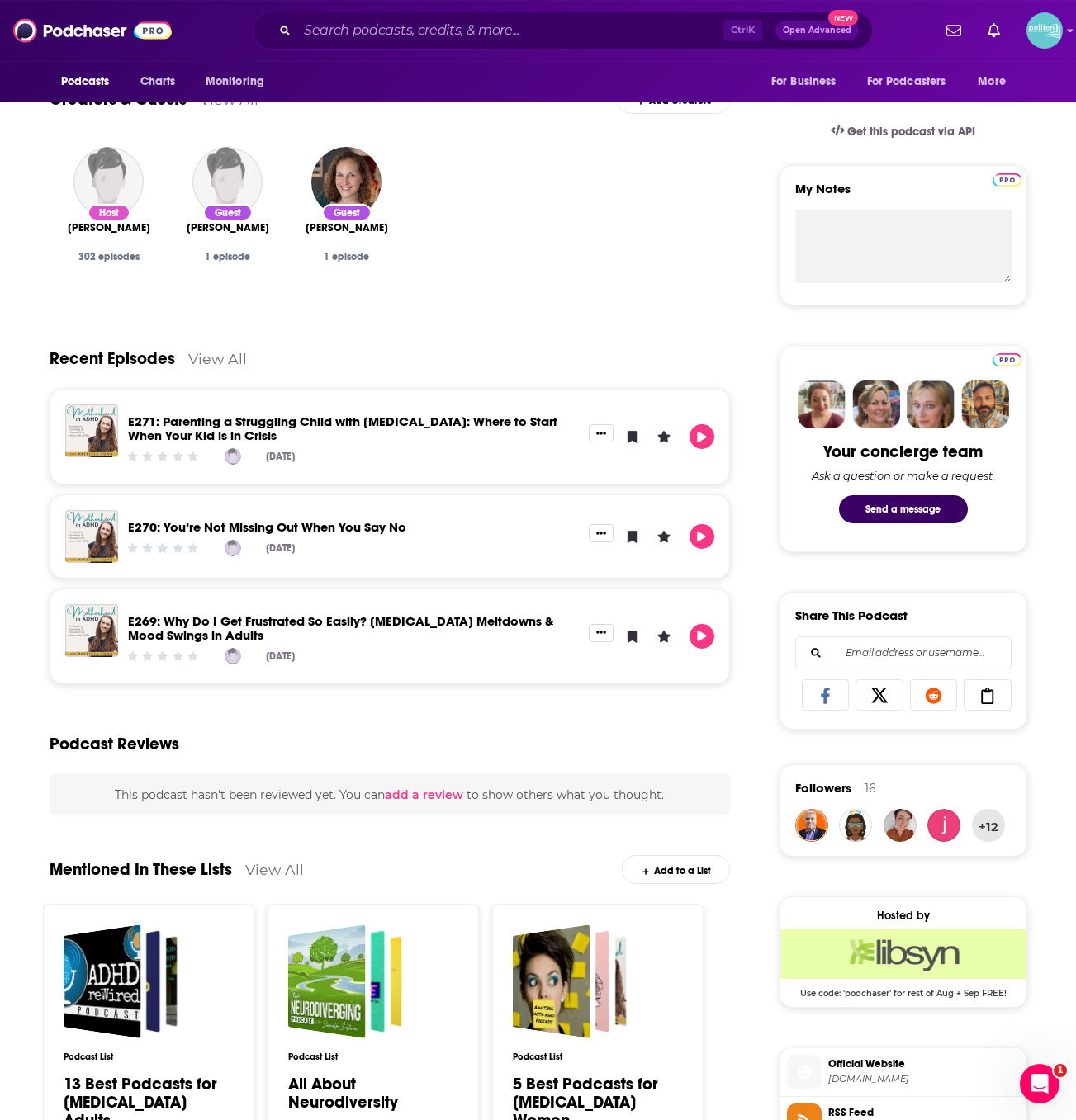
click at [324, 519] on link "E270: You’re Not Missing Out When You Say No" at bounding box center [266, 526] width 278 height 16
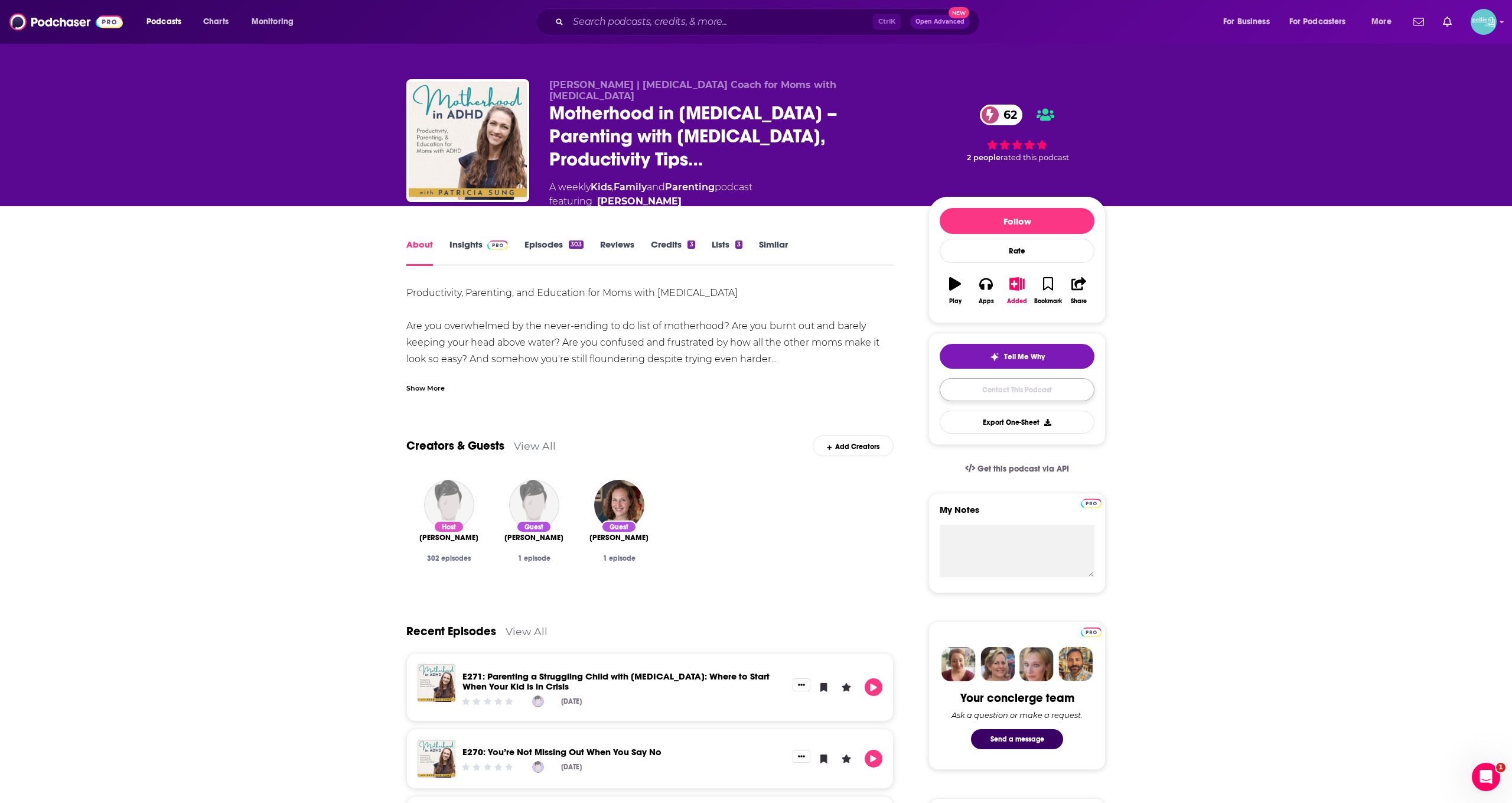
click at [769, 380] on link "Contact This Podcast" at bounding box center [1017, 389] width 154 height 23
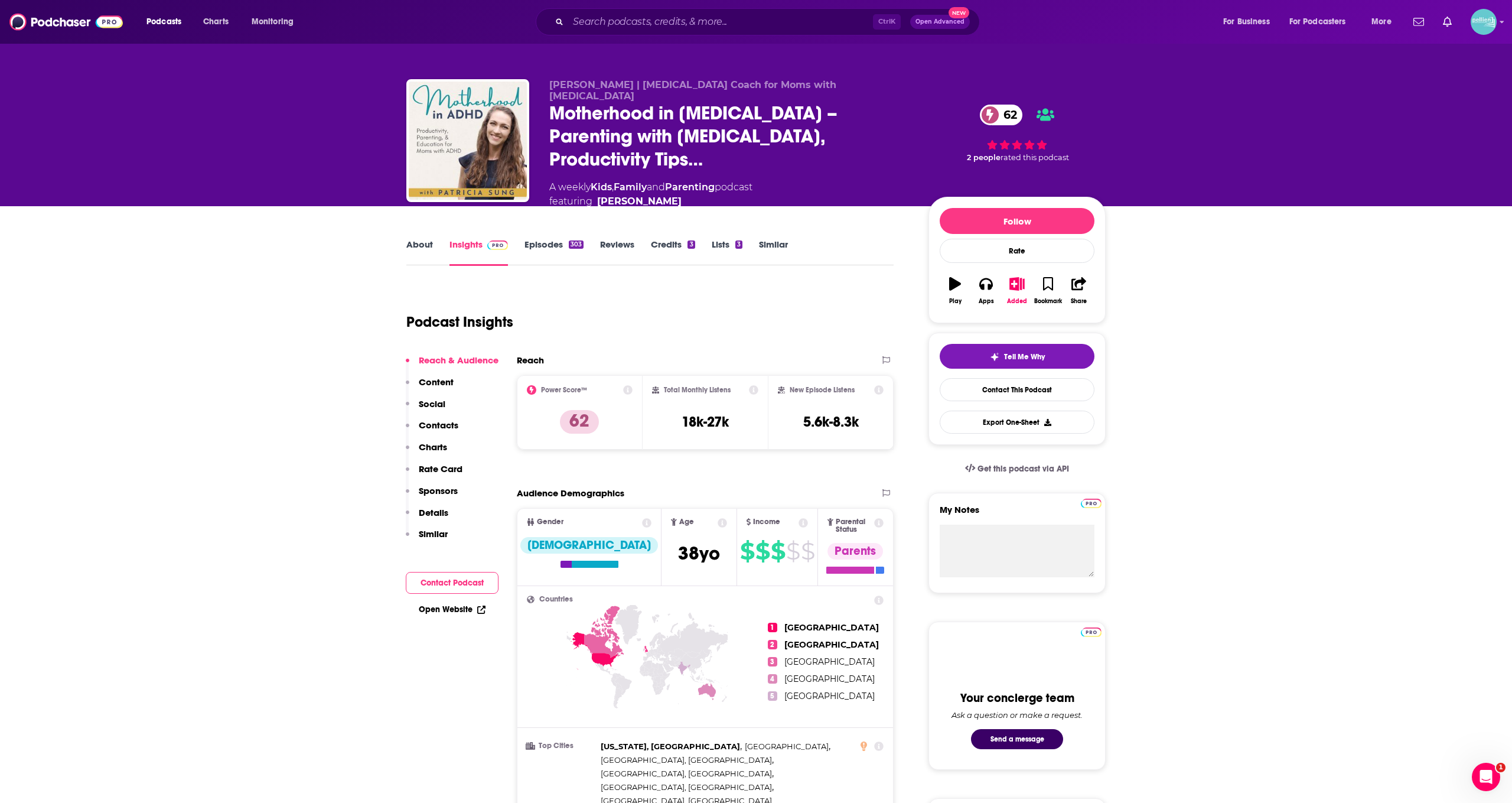
scroll to position [1114, 0]
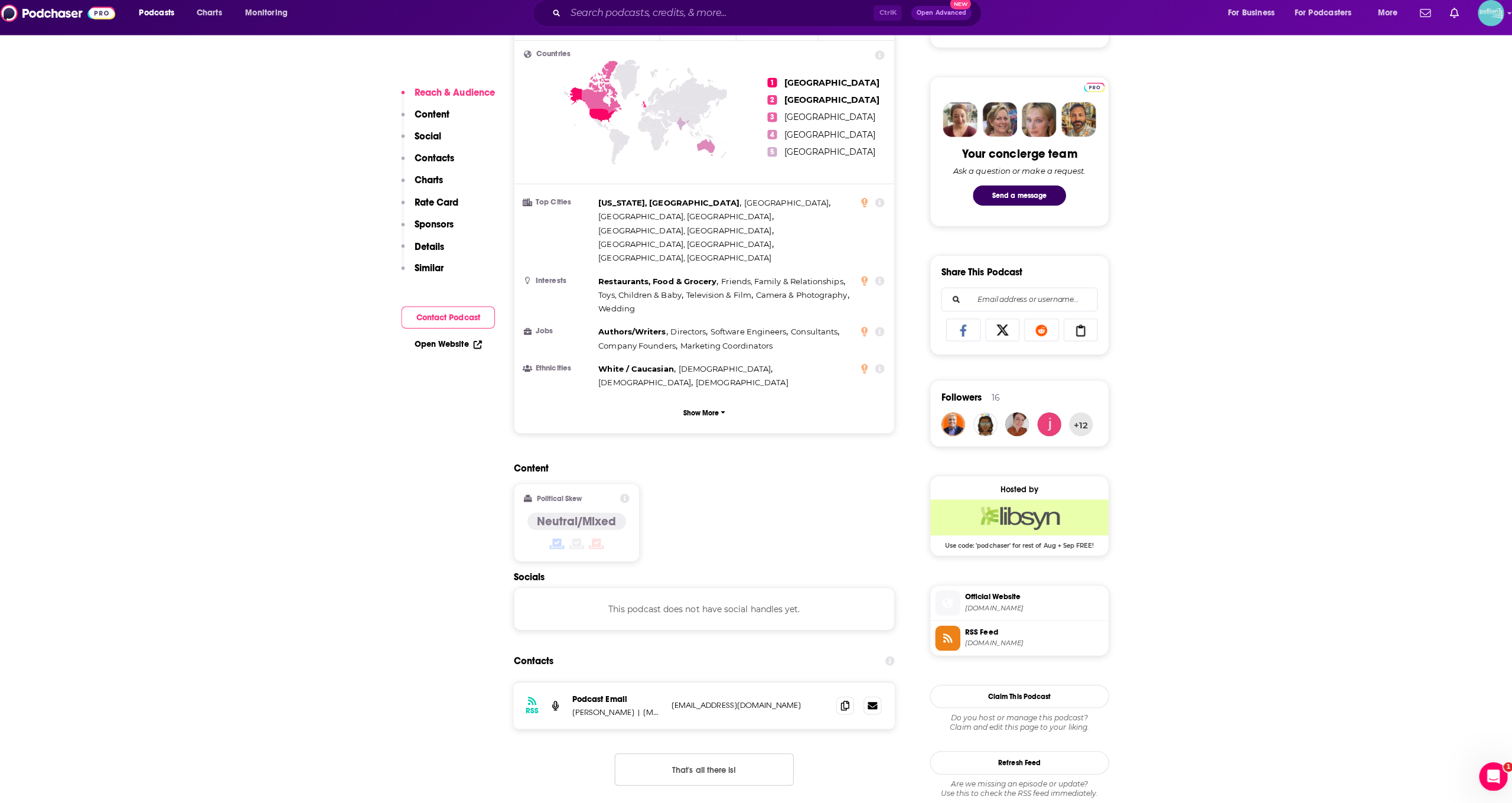
scroll to position [538, 0]
click at [769, 700] on icon at bounding box center [845, 705] width 8 height 10
click at [769, 593] on span "Official Website" at bounding box center [1032, 598] width 137 height 11
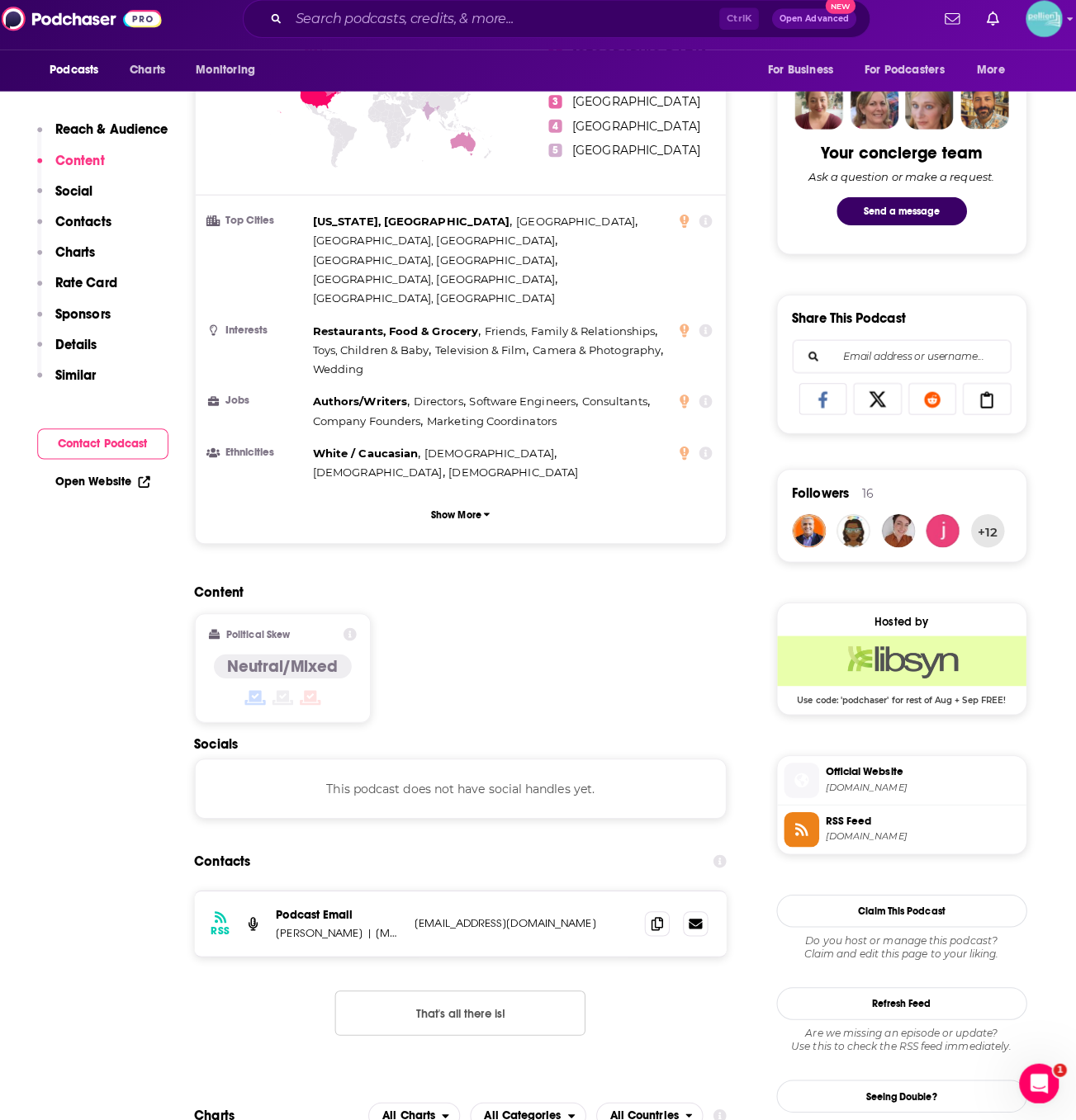
scroll to position [863, 0]
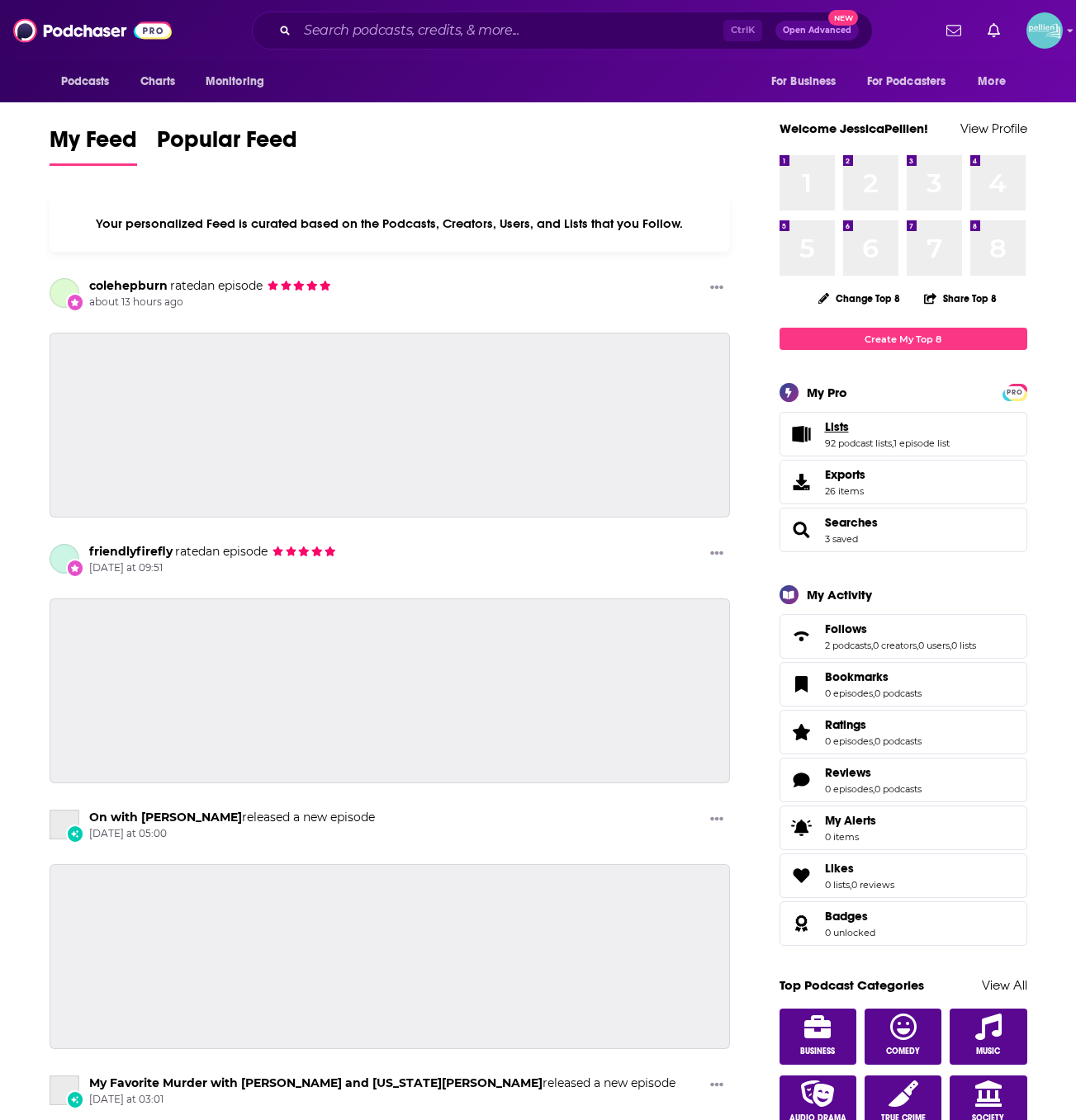
click at [831, 425] on span "Lists" at bounding box center [837, 427] width 24 height 15
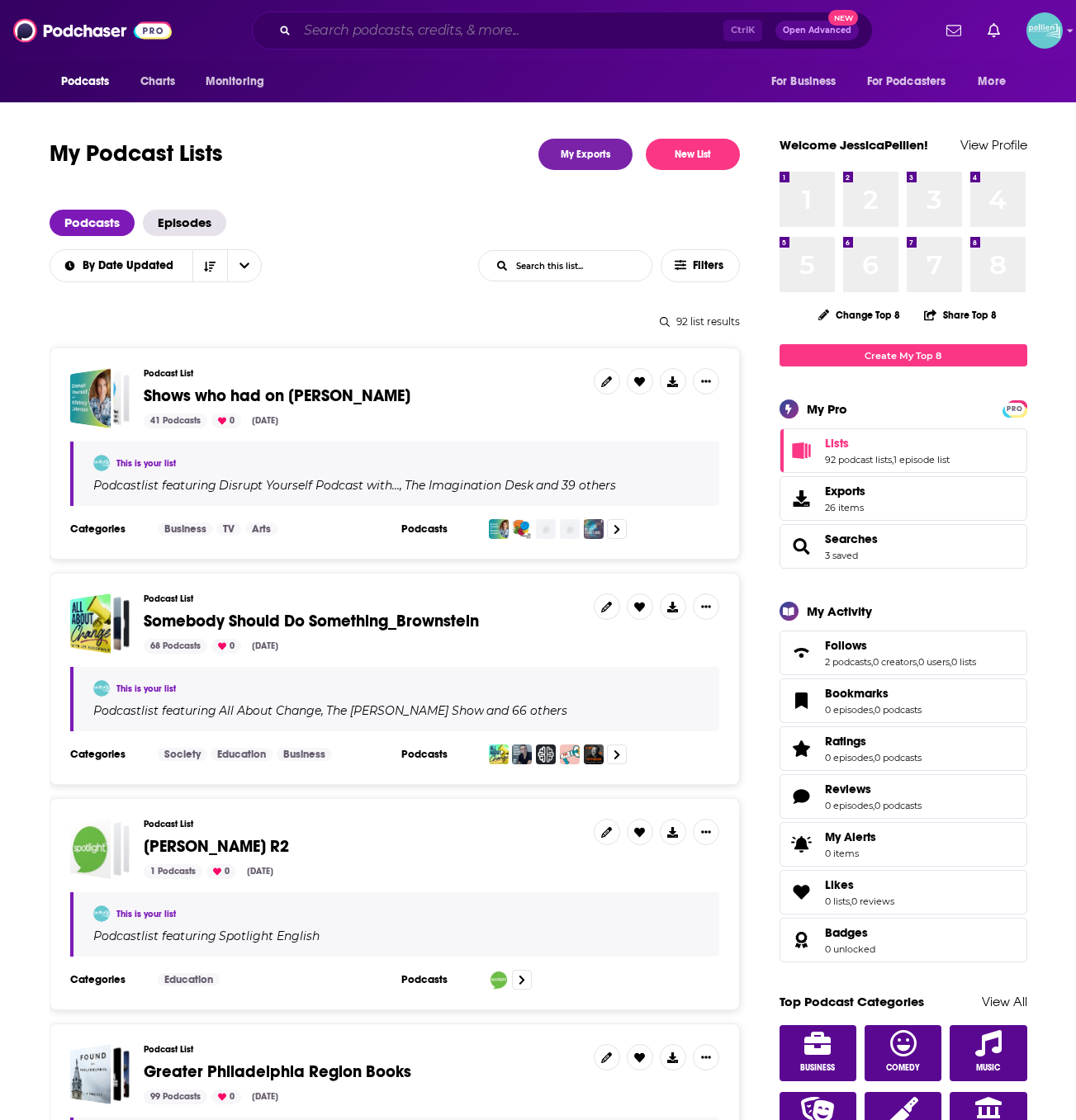
click at [381, 29] on input "Search podcasts, credits, & more..." at bounding box center [510, 30] width 426 height 26
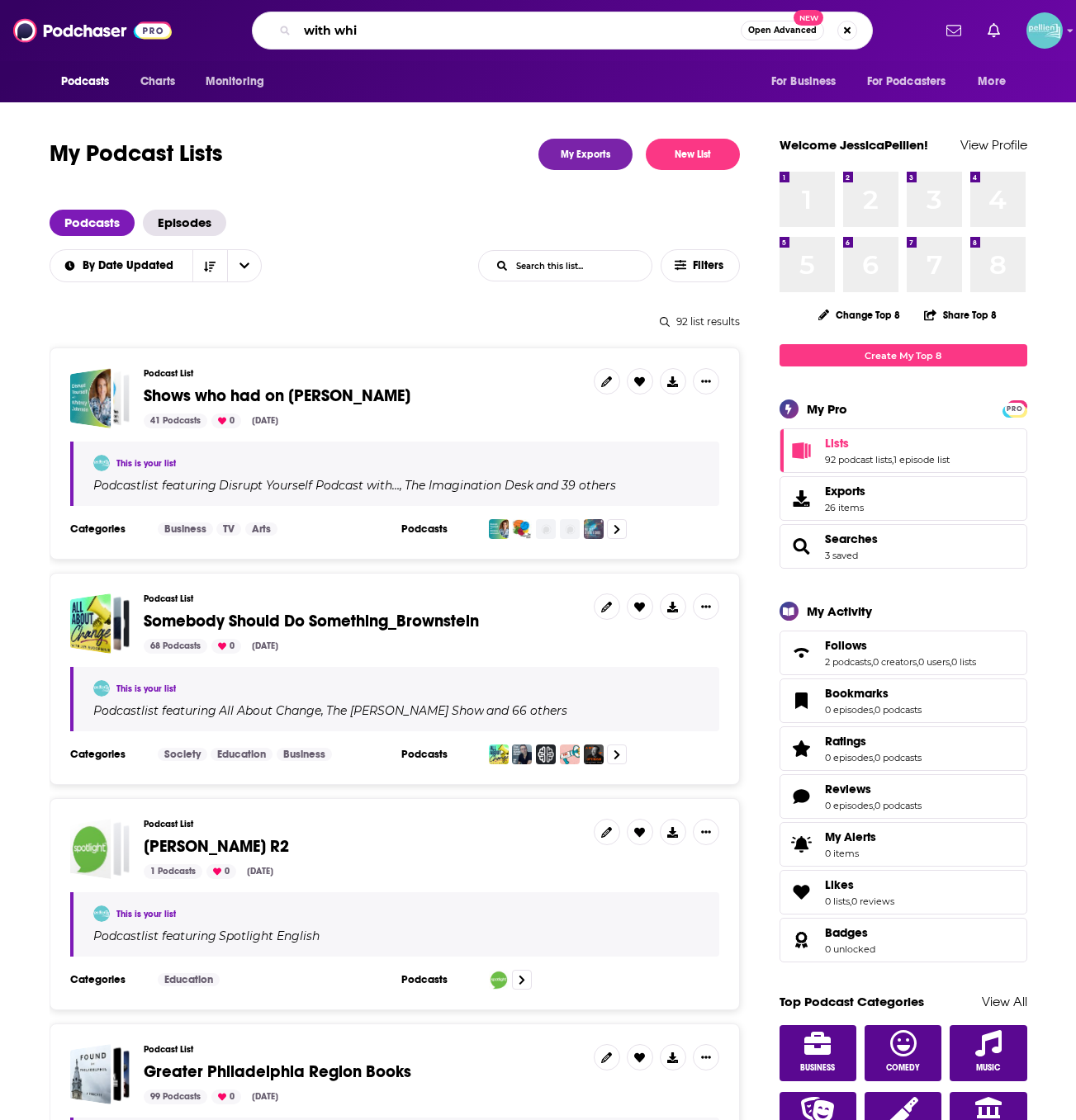
type input "with whit"
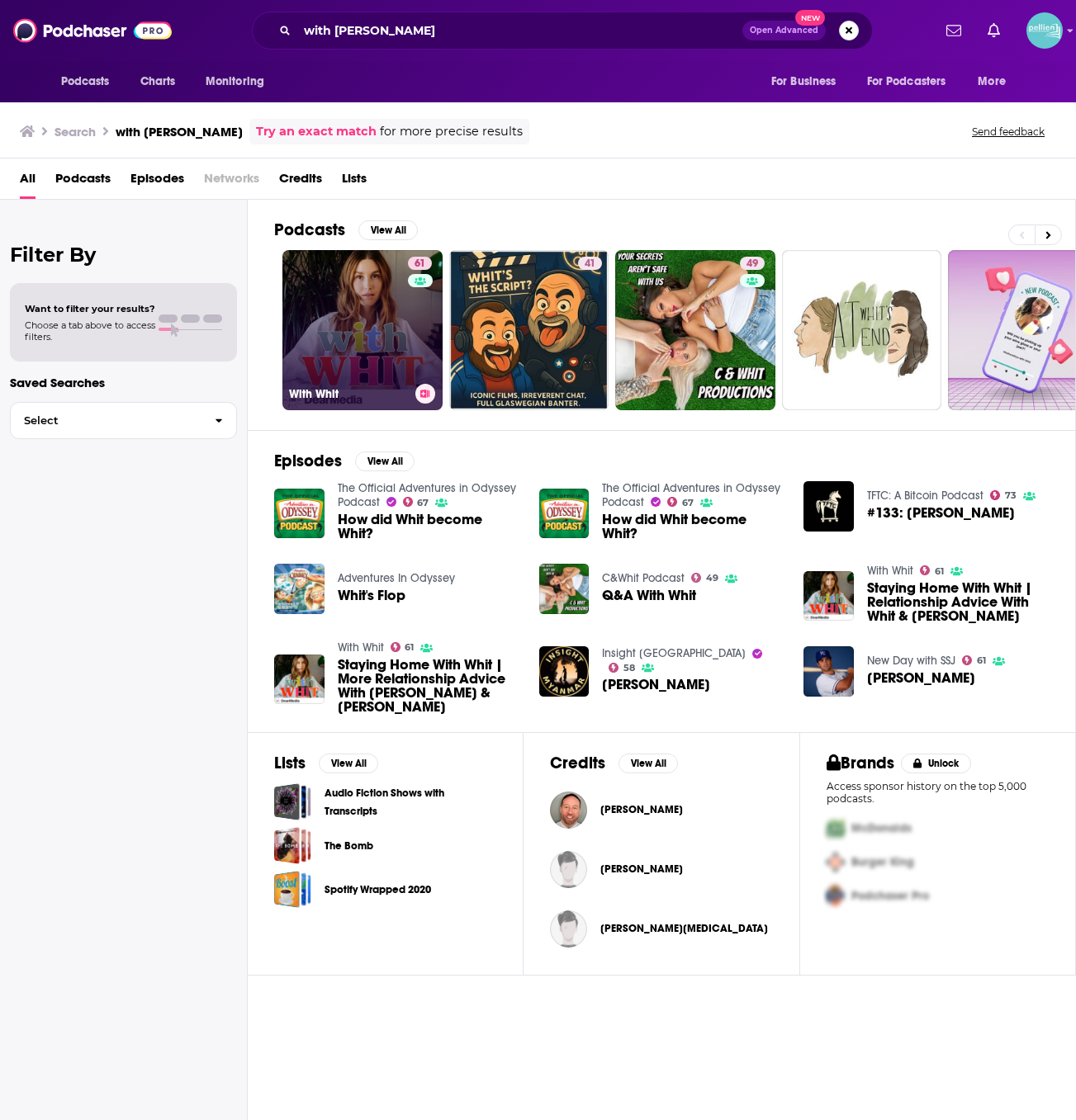
click at [351, 328] on link "61 With Whit" at bounding box center [362, 330] width 160 height 160
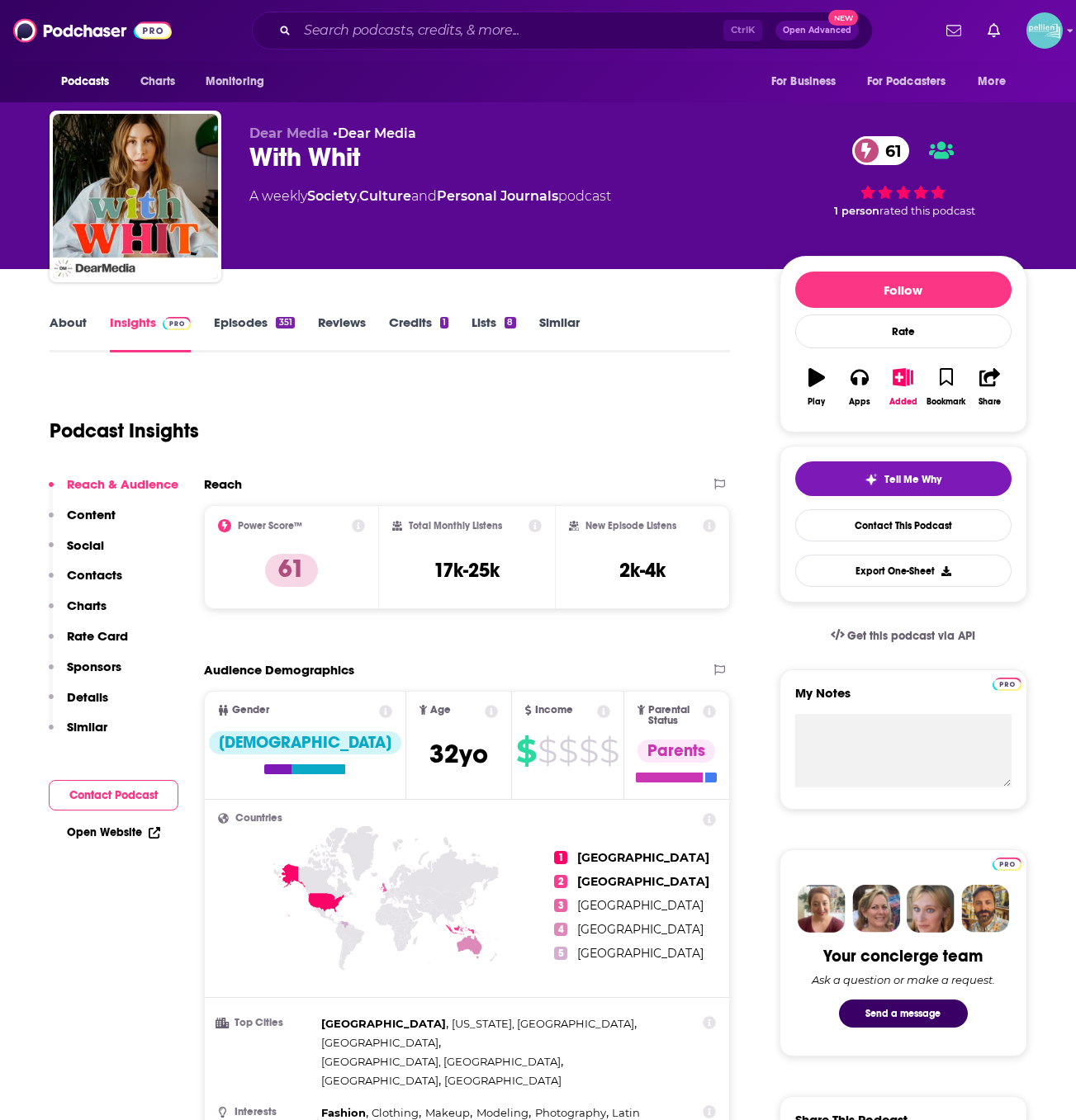
click at [57, 332] on link "About" at bounding box center [68, 332] width 37 height 38
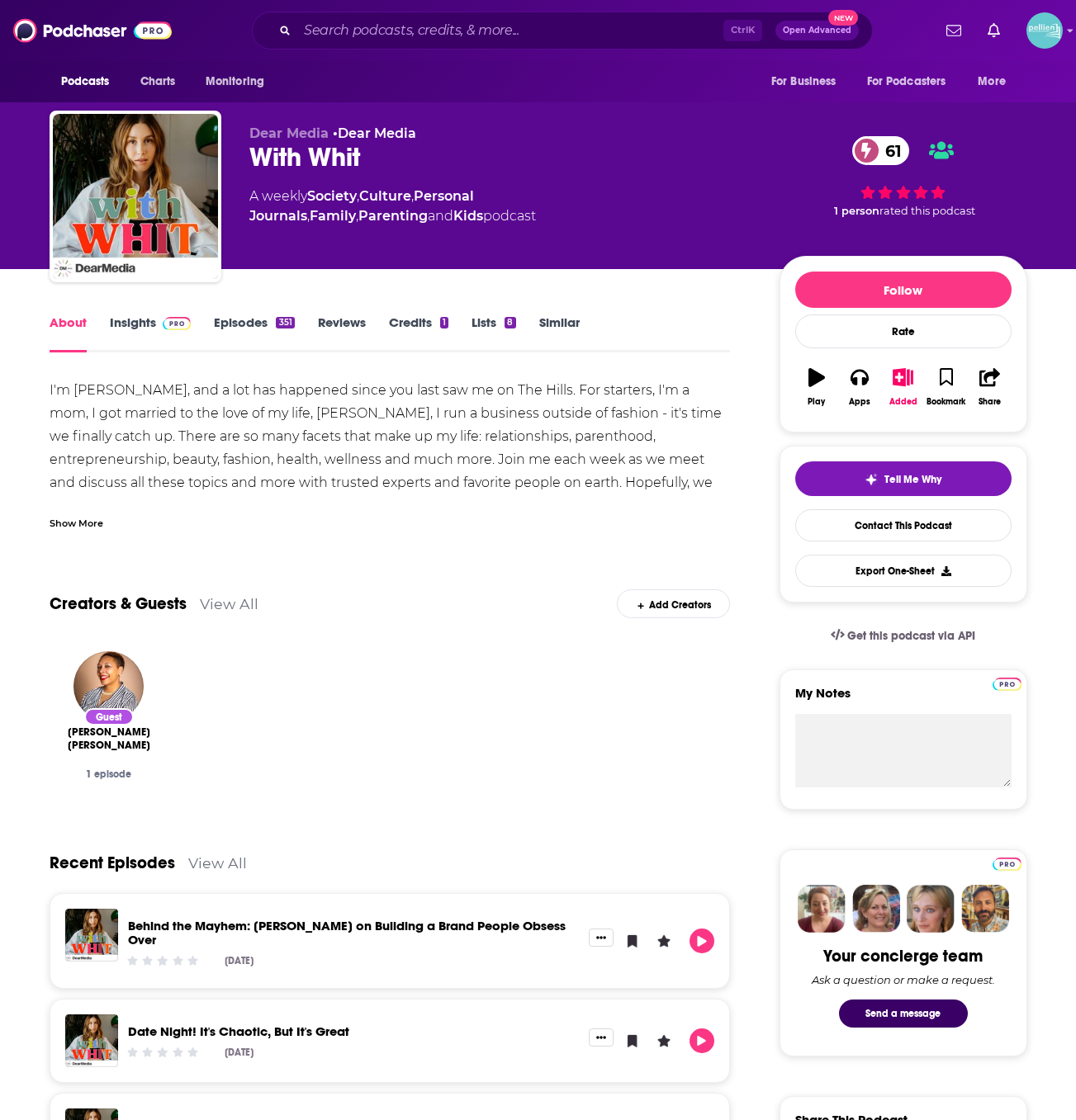
click at [81, 492] on div "I'm Whitney Port, and a lot has happened since you last saw me on The Hills. Fo…" at bounding box center [390, 447] width 681 height 139
click at [89, 525] on div "Show More" at bounding box center [76, 521] width 54 height 16
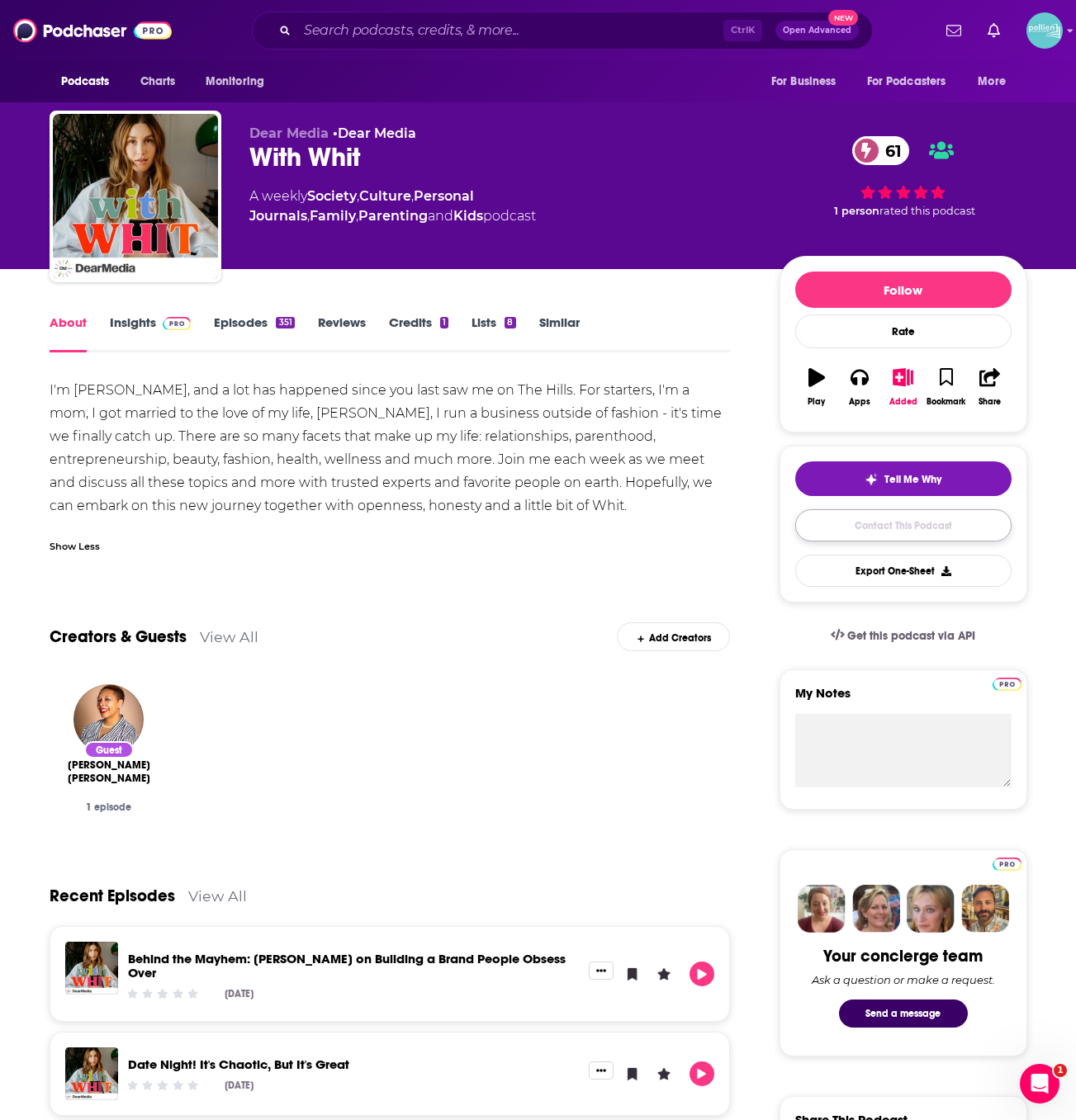
click at [848, 519] on link "Contact This Podcast" at bounding box center [902, 525] width 216 height 32
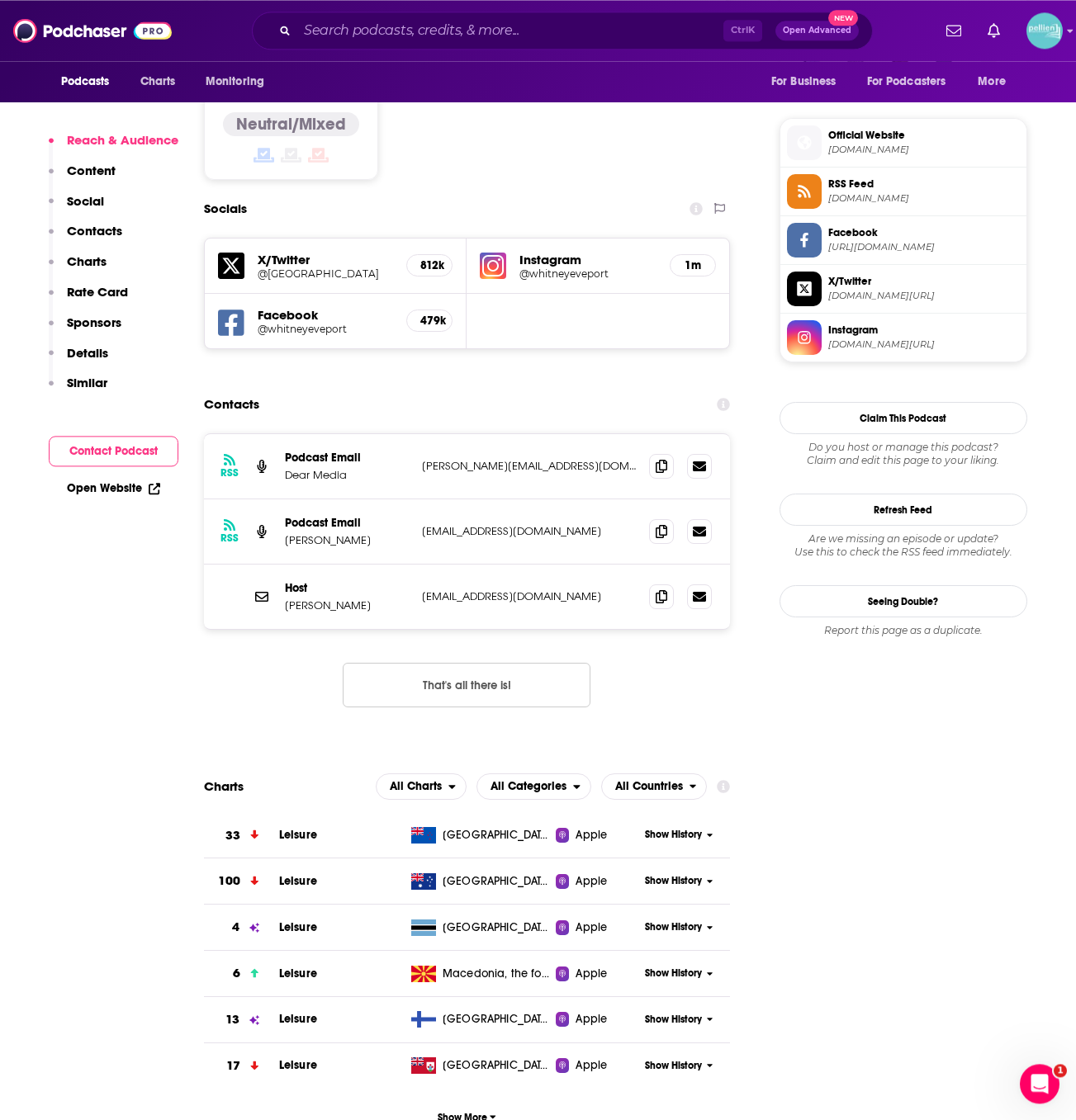
scroll to position [1280, 0]
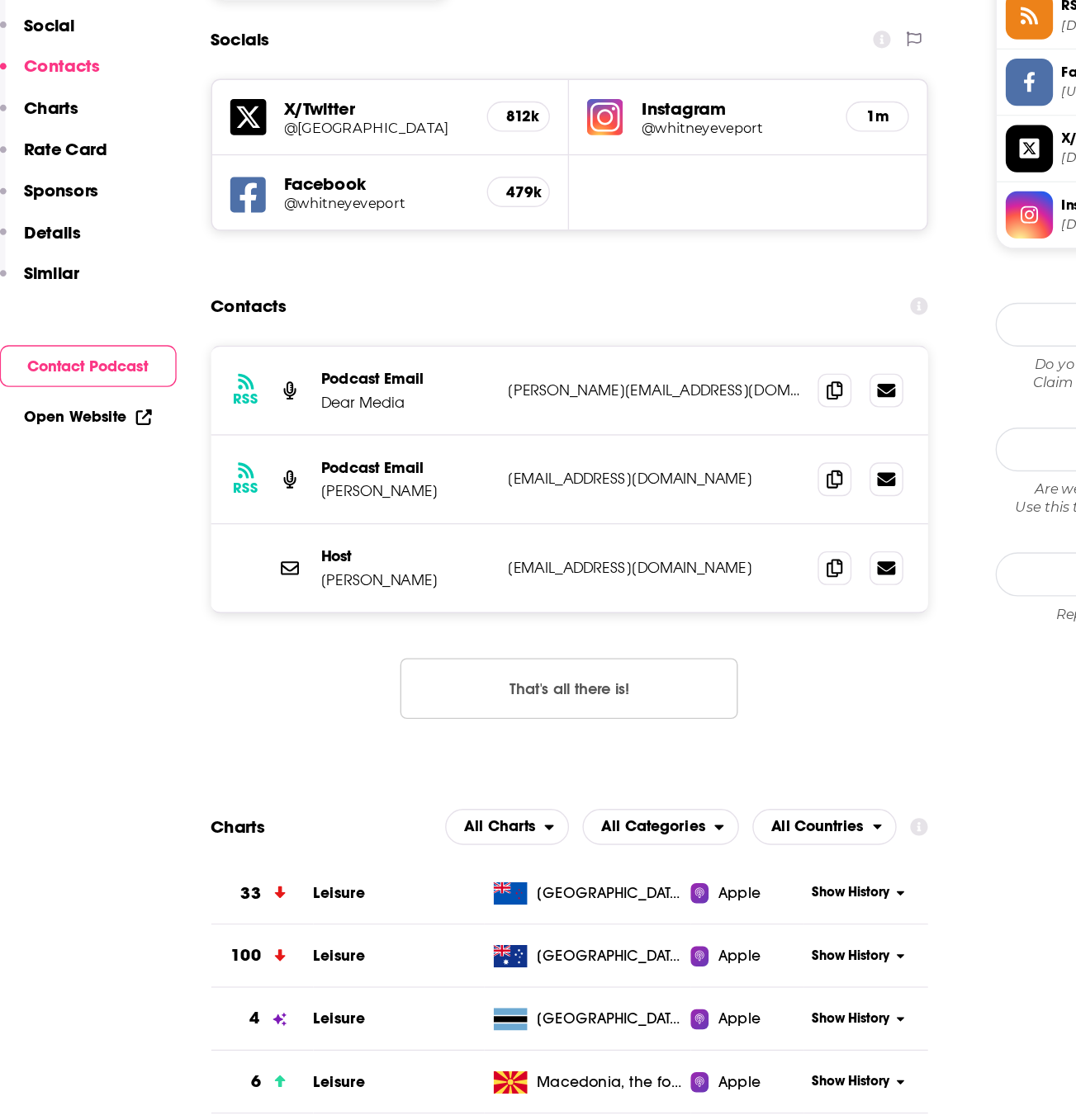
click at [494, 665] on button "That's all there is!" at bounding box center [466, 687] width 248 height 44
click at [653, 586] on span at bounding box center [660, 598] width 24 height 24
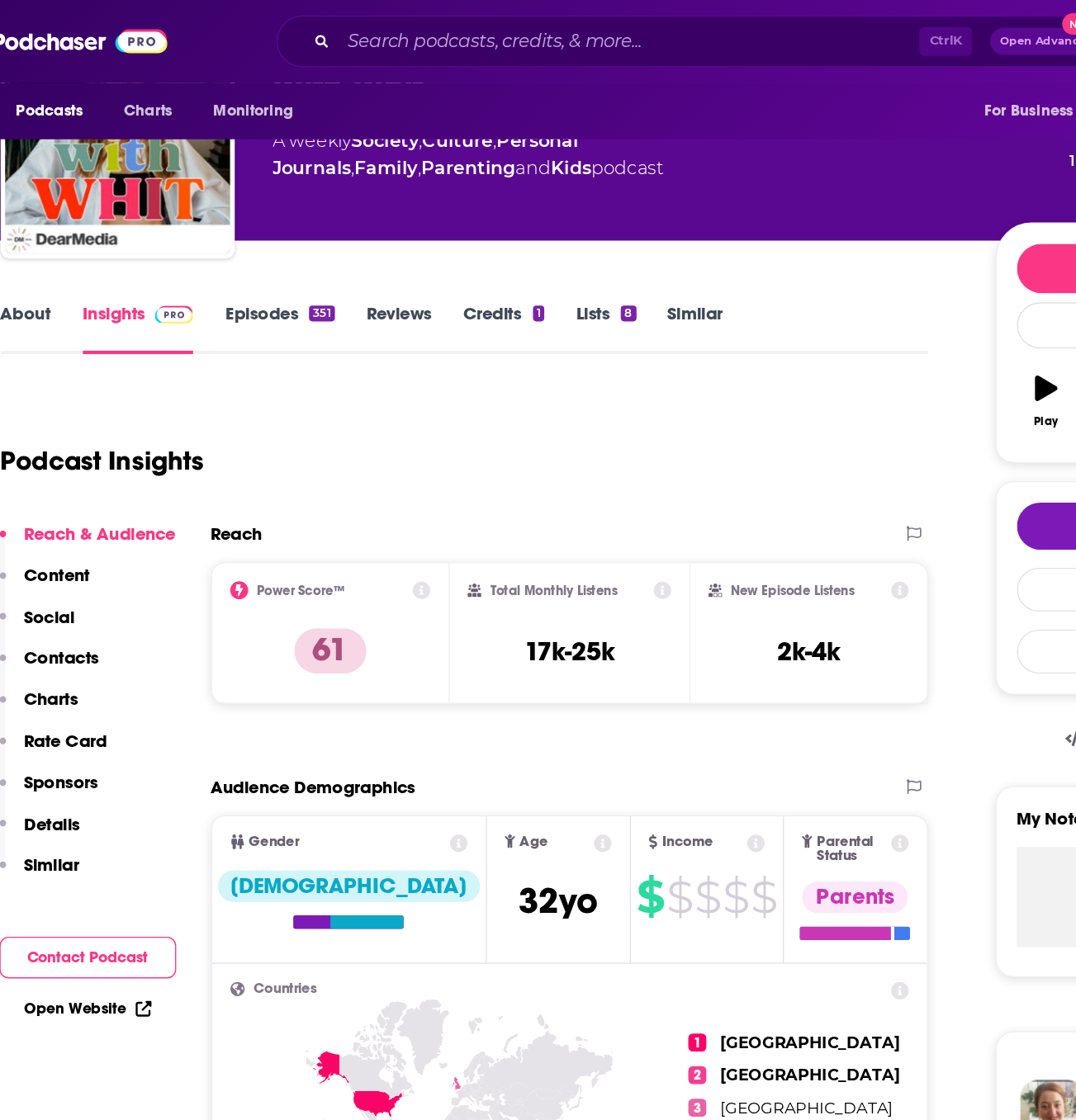
scroll to position [0, 0]
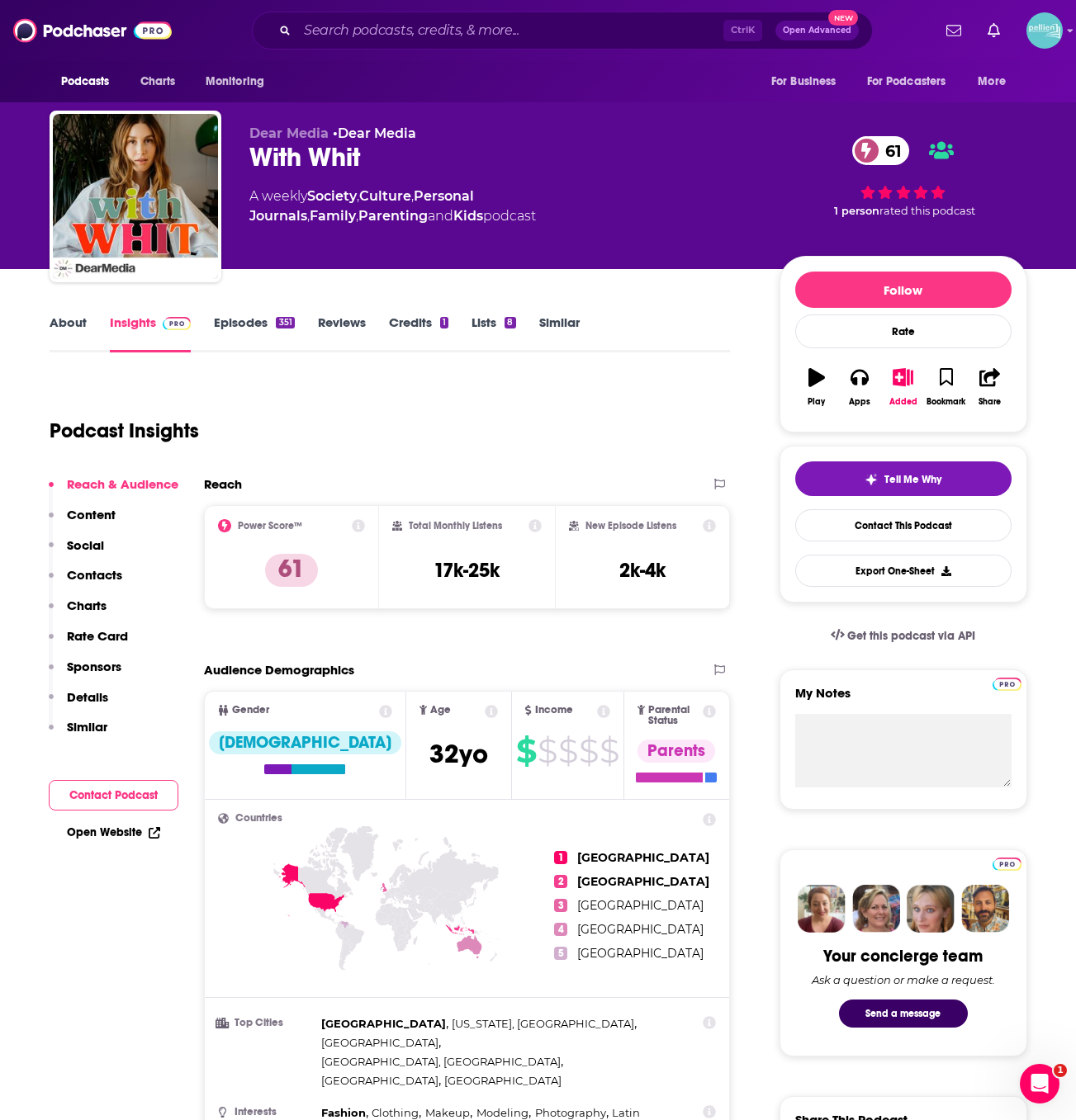
click at [76, 337] on link "About" at bounding box center [68, 332] width 37 height 38
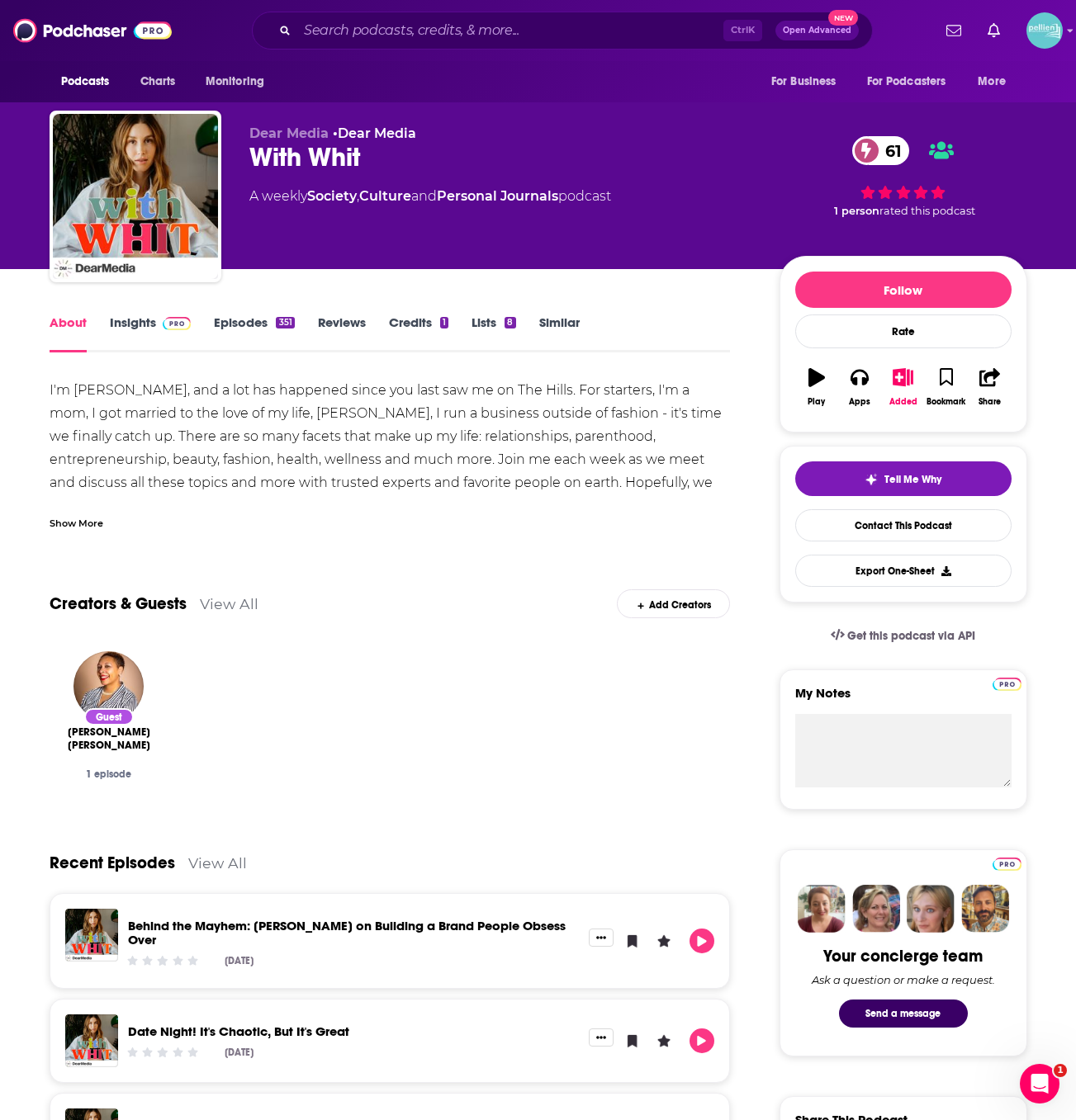
click at [112, 489] on div "I'm Whitney Port, and a lot has happened since you last saw me on The Hills. Fo…" at bounding box center [390, 447] width 681 height 139
click at [85, 522] on div "Show More" at bounding box center [76, 521] width 54 height 16
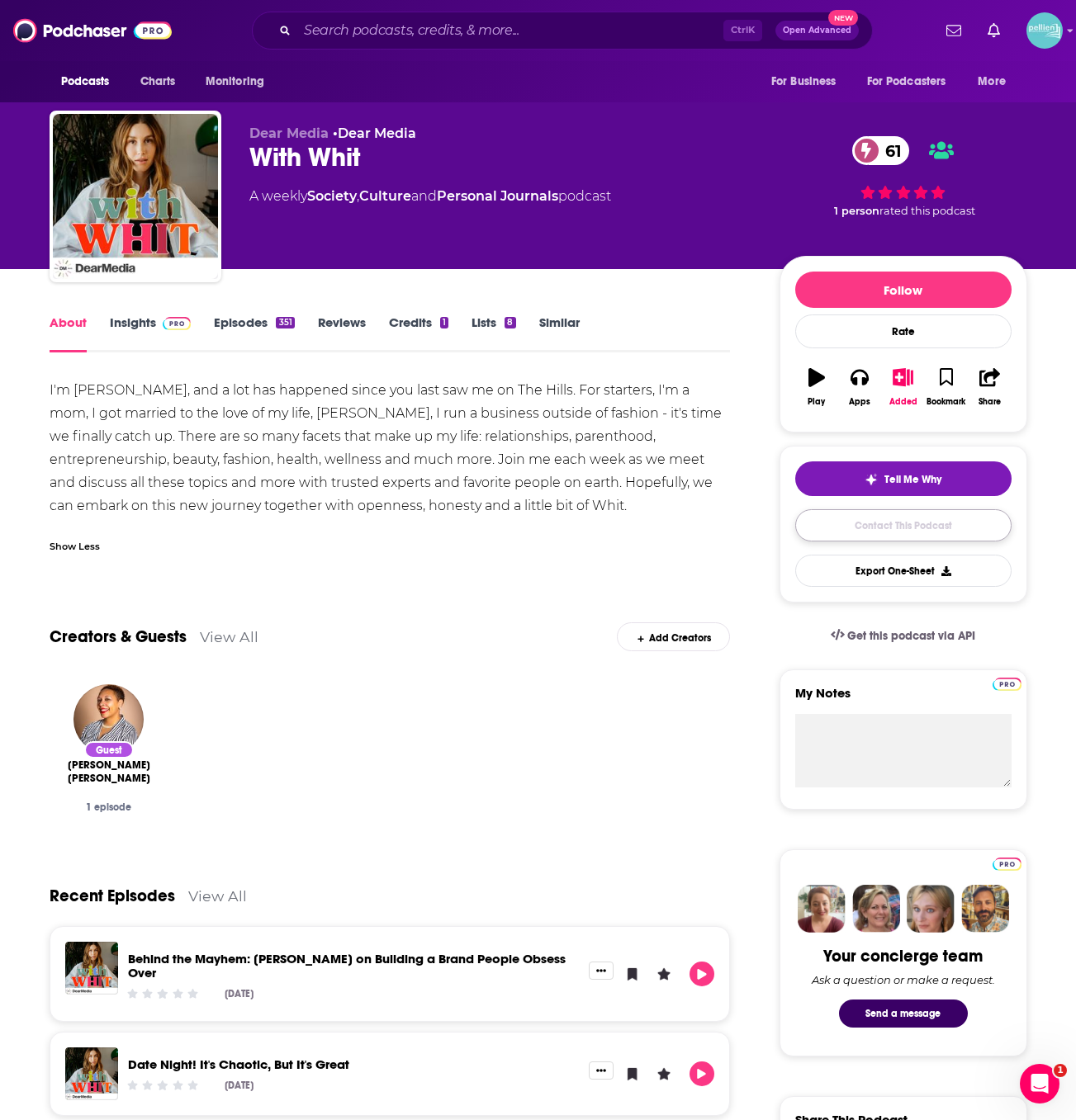
click at [895, 526] on link "Contact This Podcast" at bounding box center [902, 525] width 216 height 32
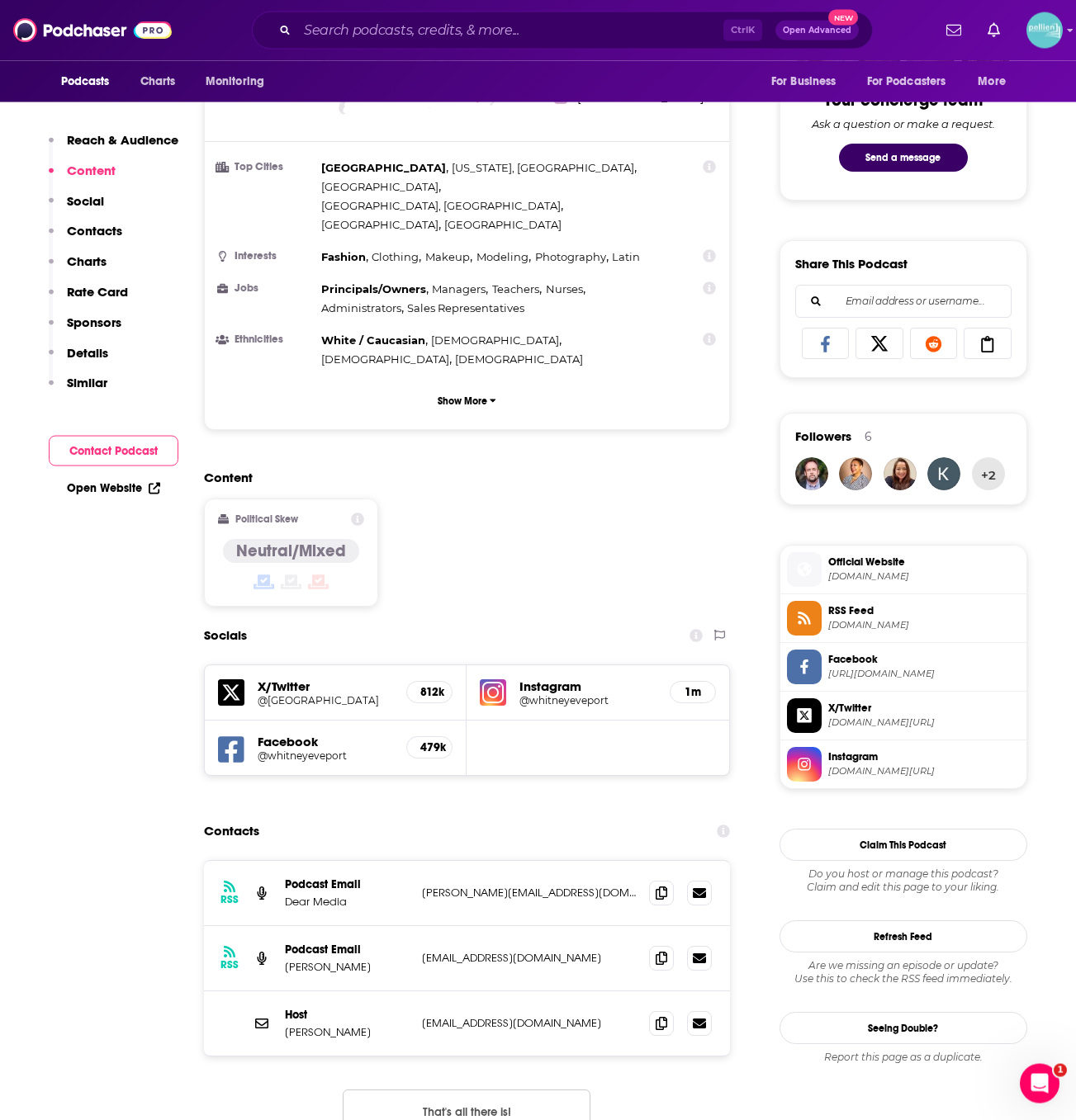
scroll to position [852, 0]
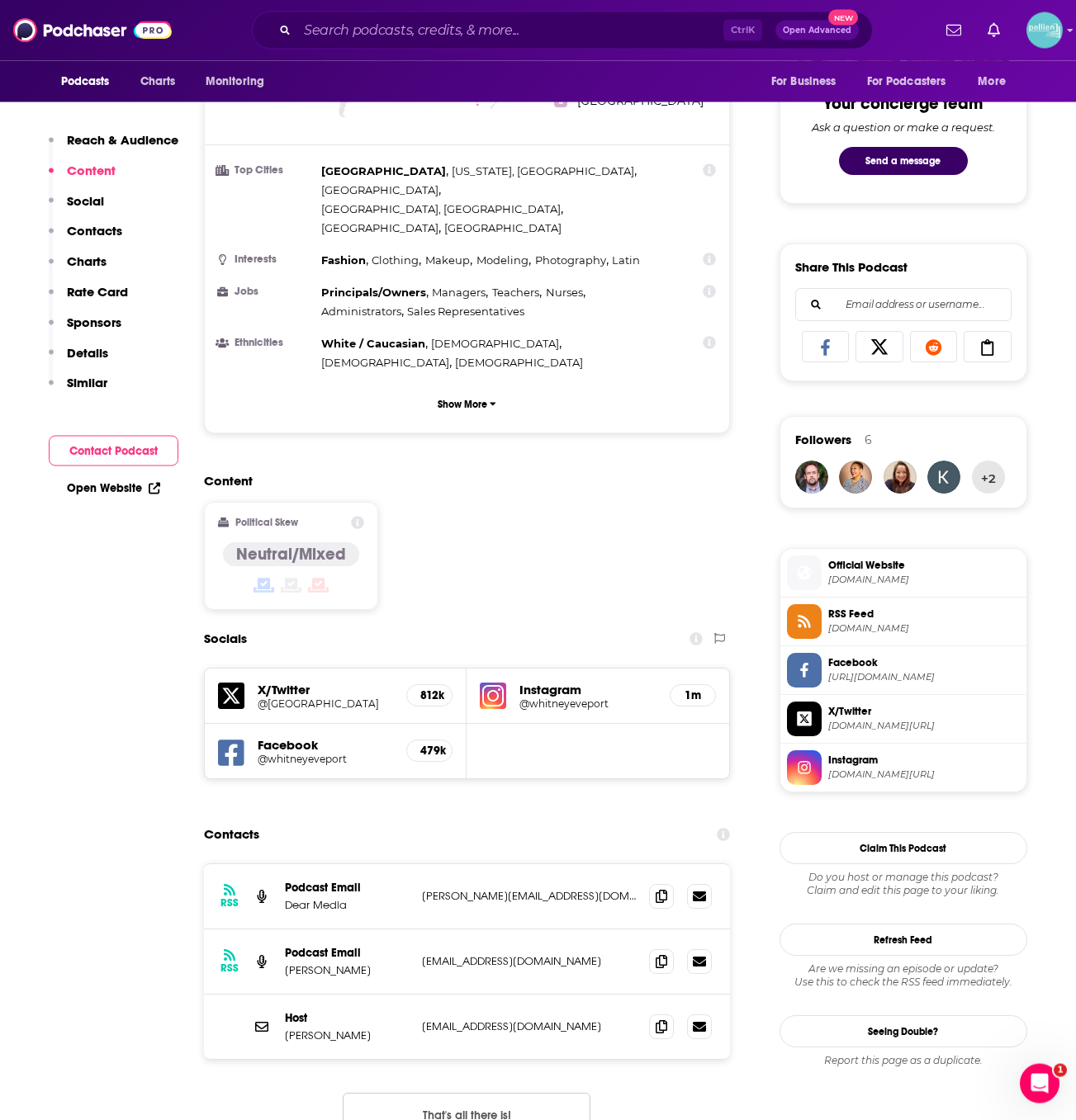
click at [281, 737] on h5 "Facebook" at bounding box center [326, 745] width 136 height 16
click at [302, 752] on h5 "@whitneyeveport" at bounding box center [326, 758] width 136 height 13
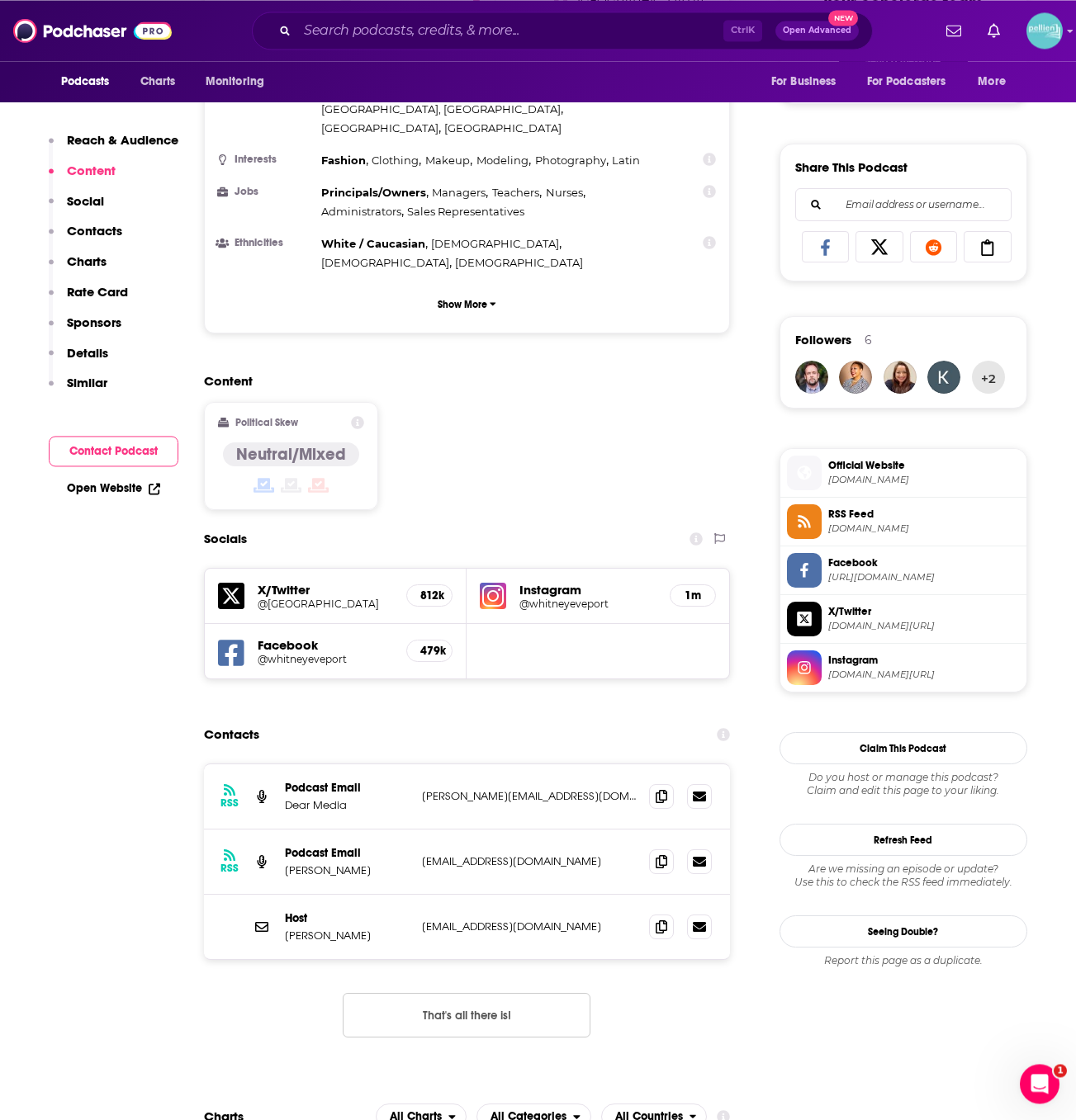
scroll to position [957, 0]
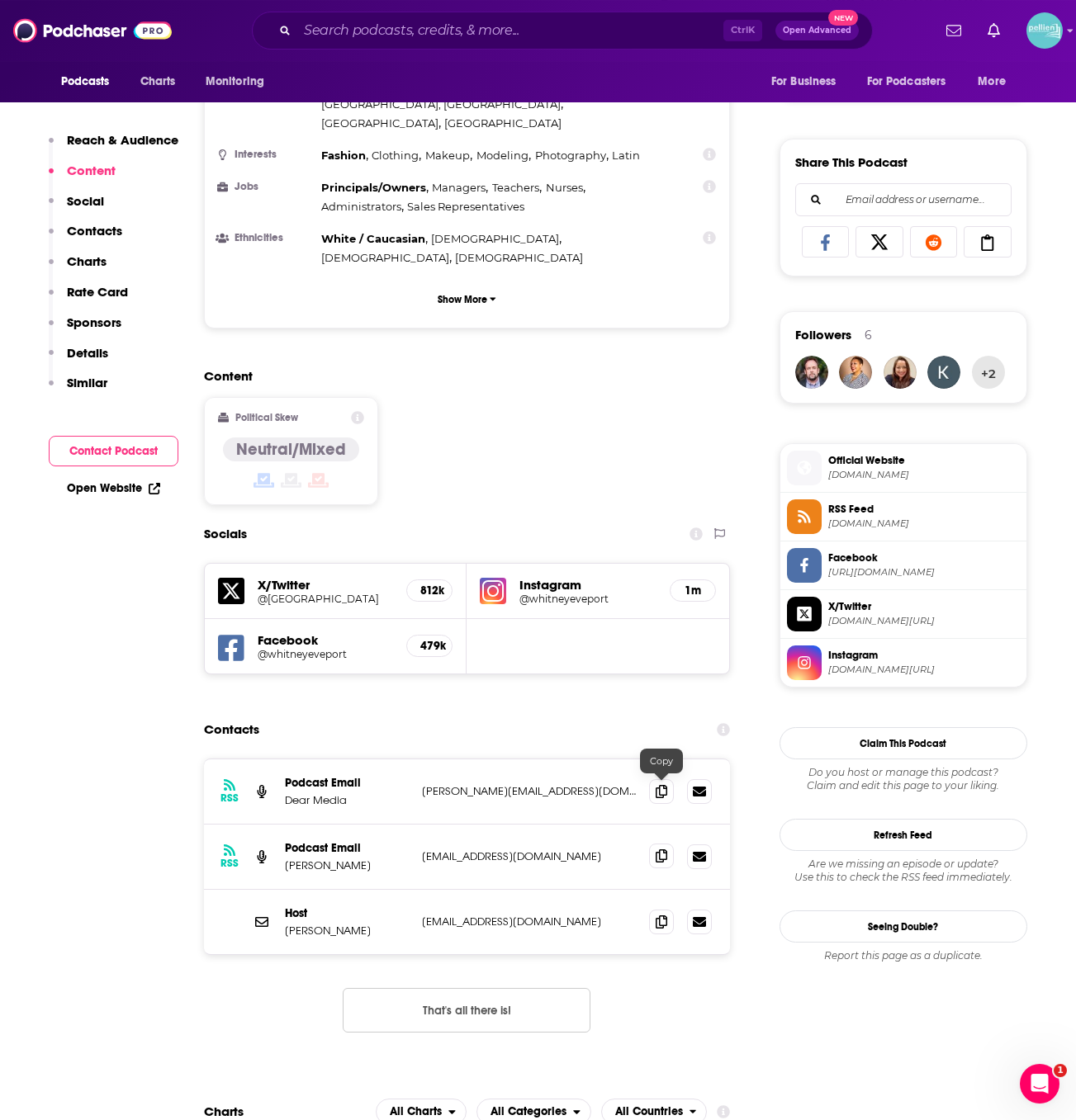
click at [654, 843] on span at bounding box center [660, 855] width 24 height 24
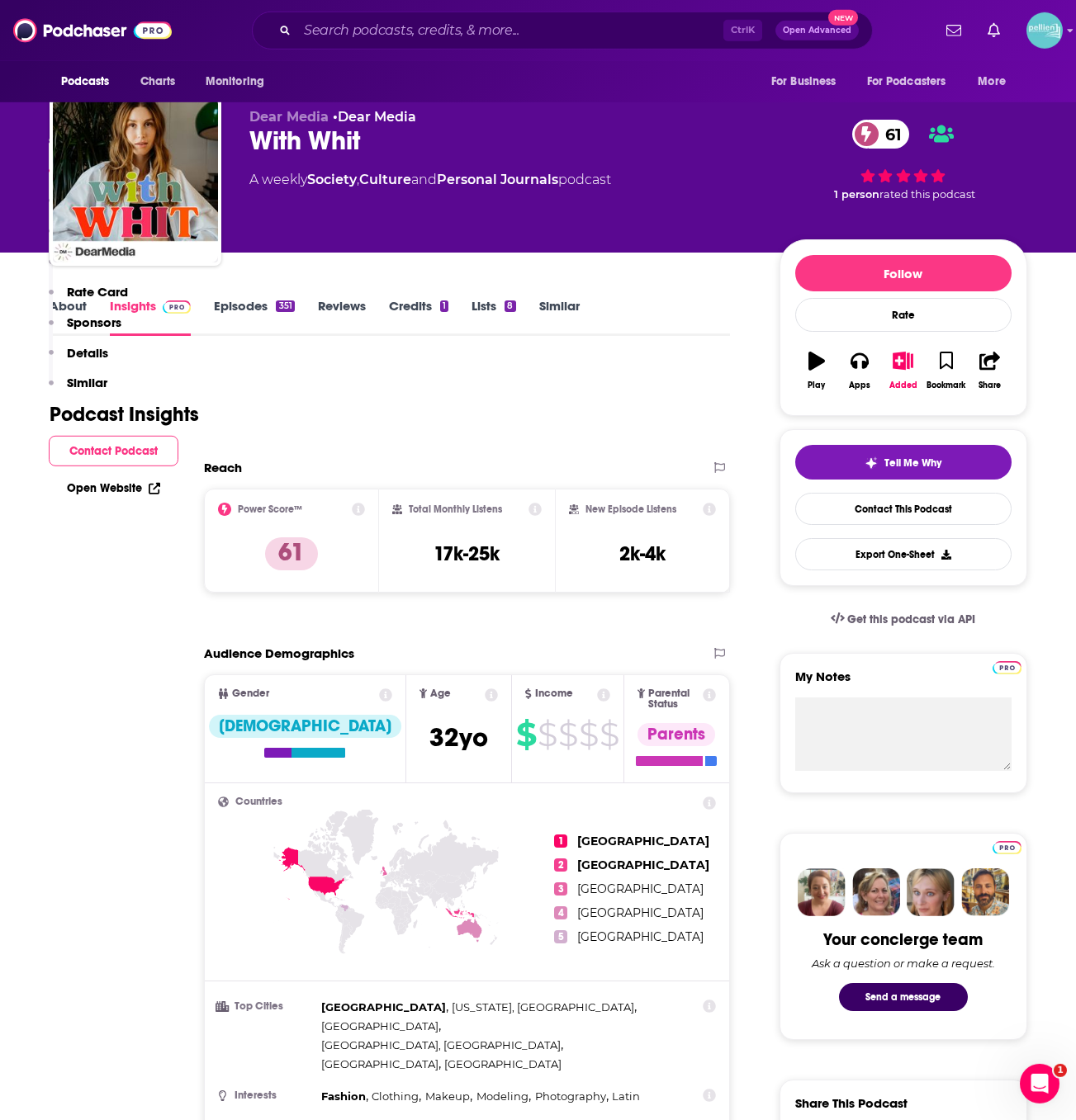
scroll to position [0, 0]
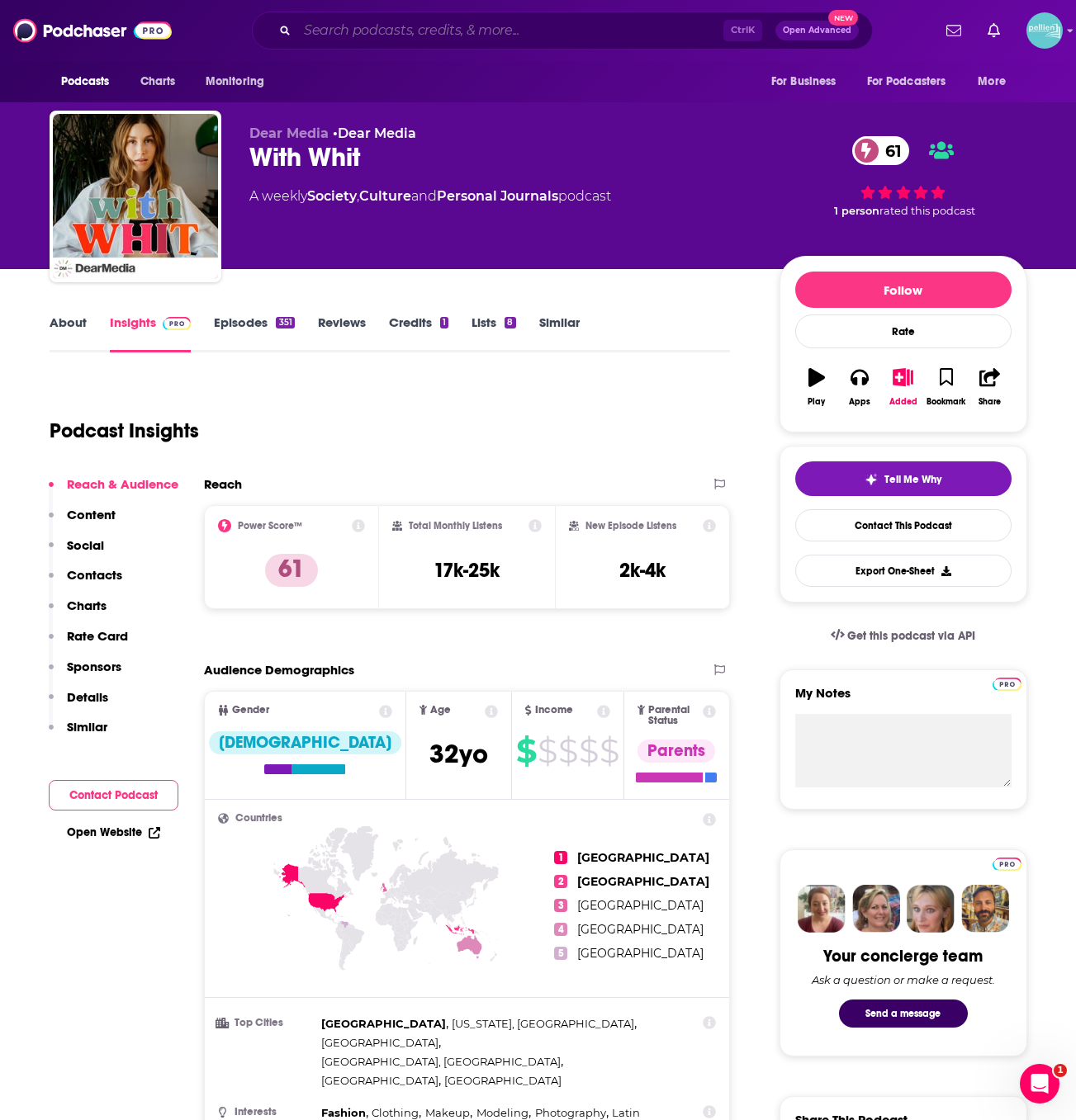
click at [369, 29] on input "Search podcasts, credits, & more..." at bounding box center [510, 30] width 426 height 26
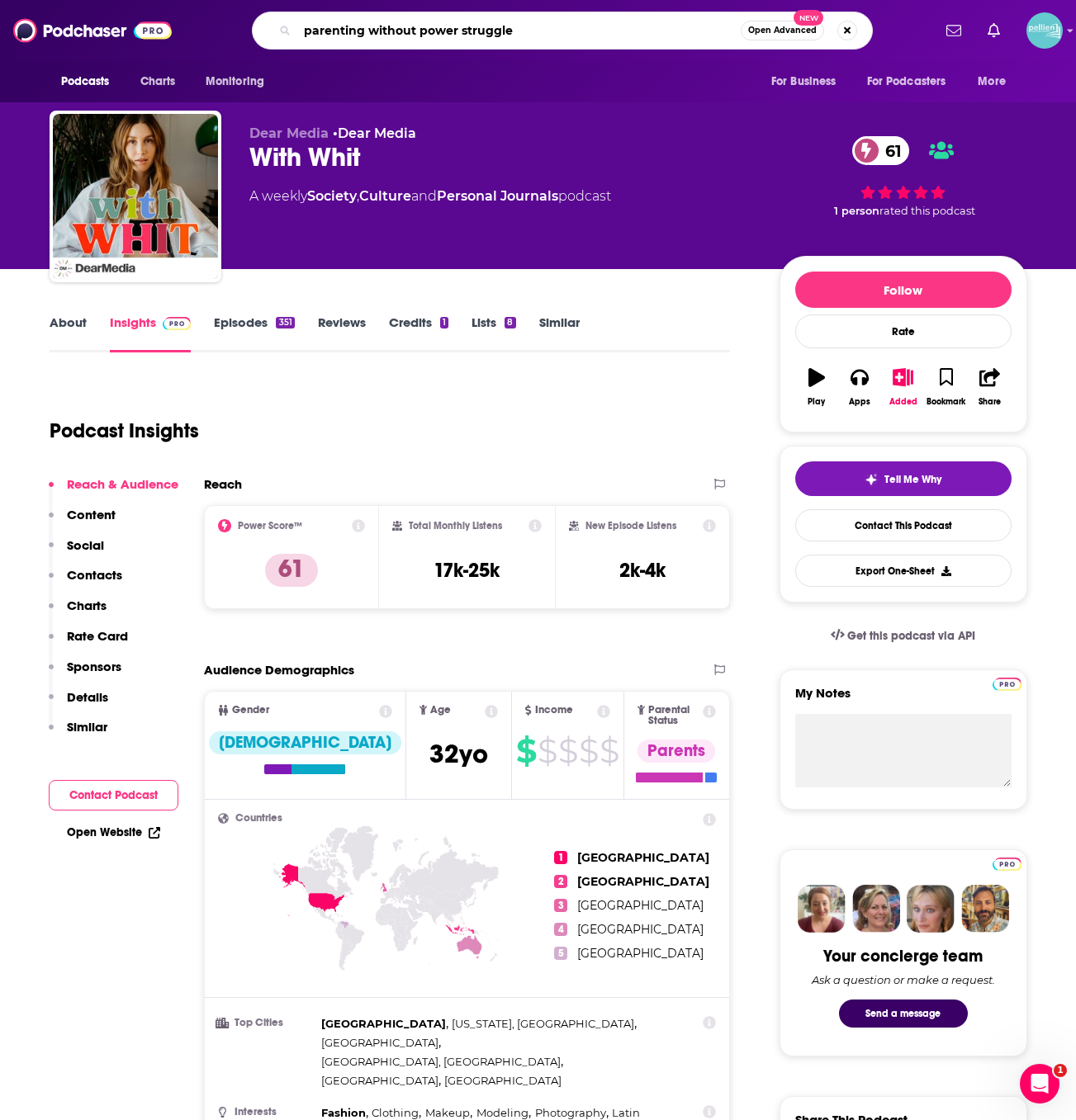
type input "parenting without power struggles"
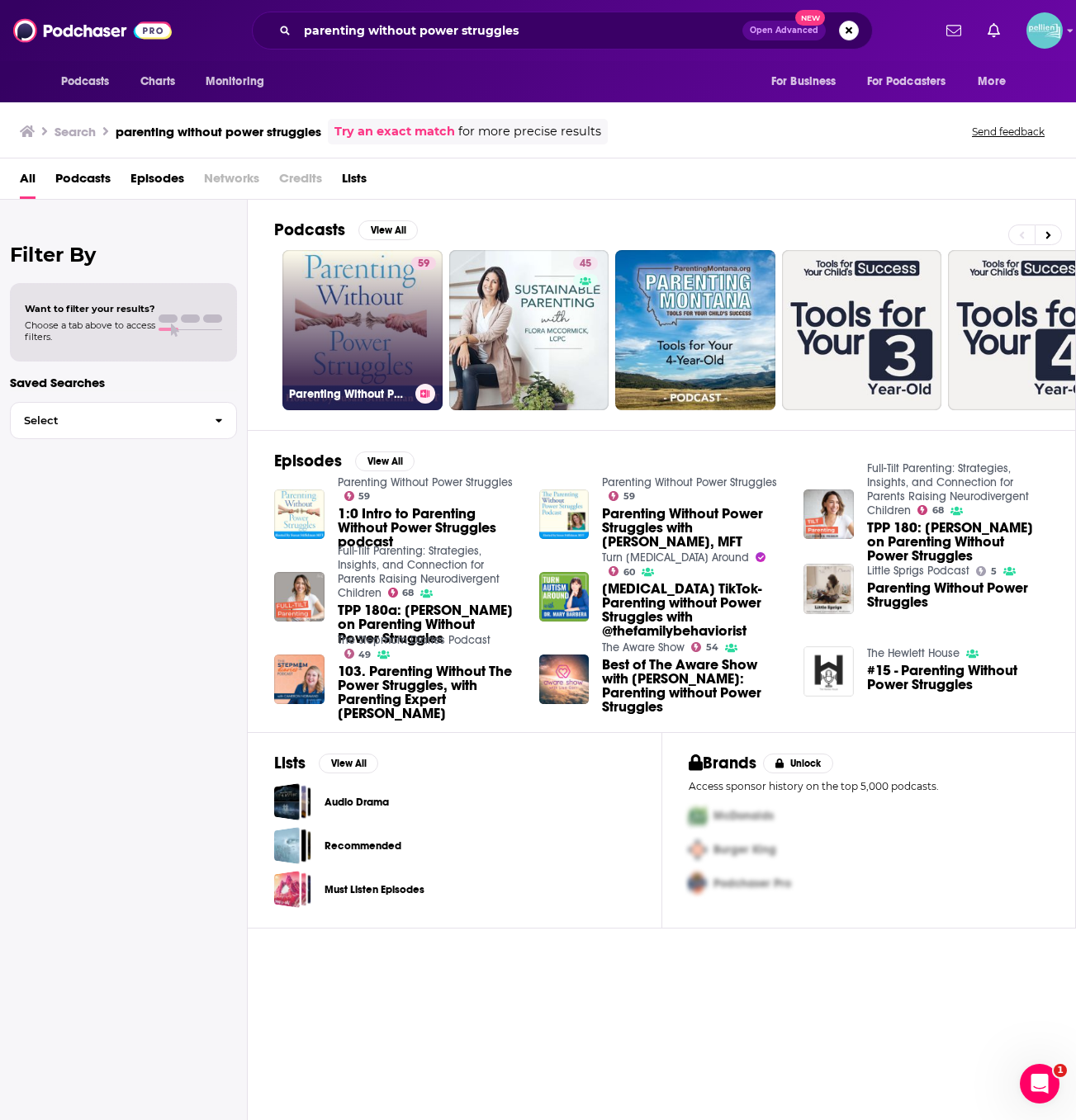
click at [352, 319] on link "59 Parenting Without Power Struggles" at bounding box center [362, 330] width 160 height 160
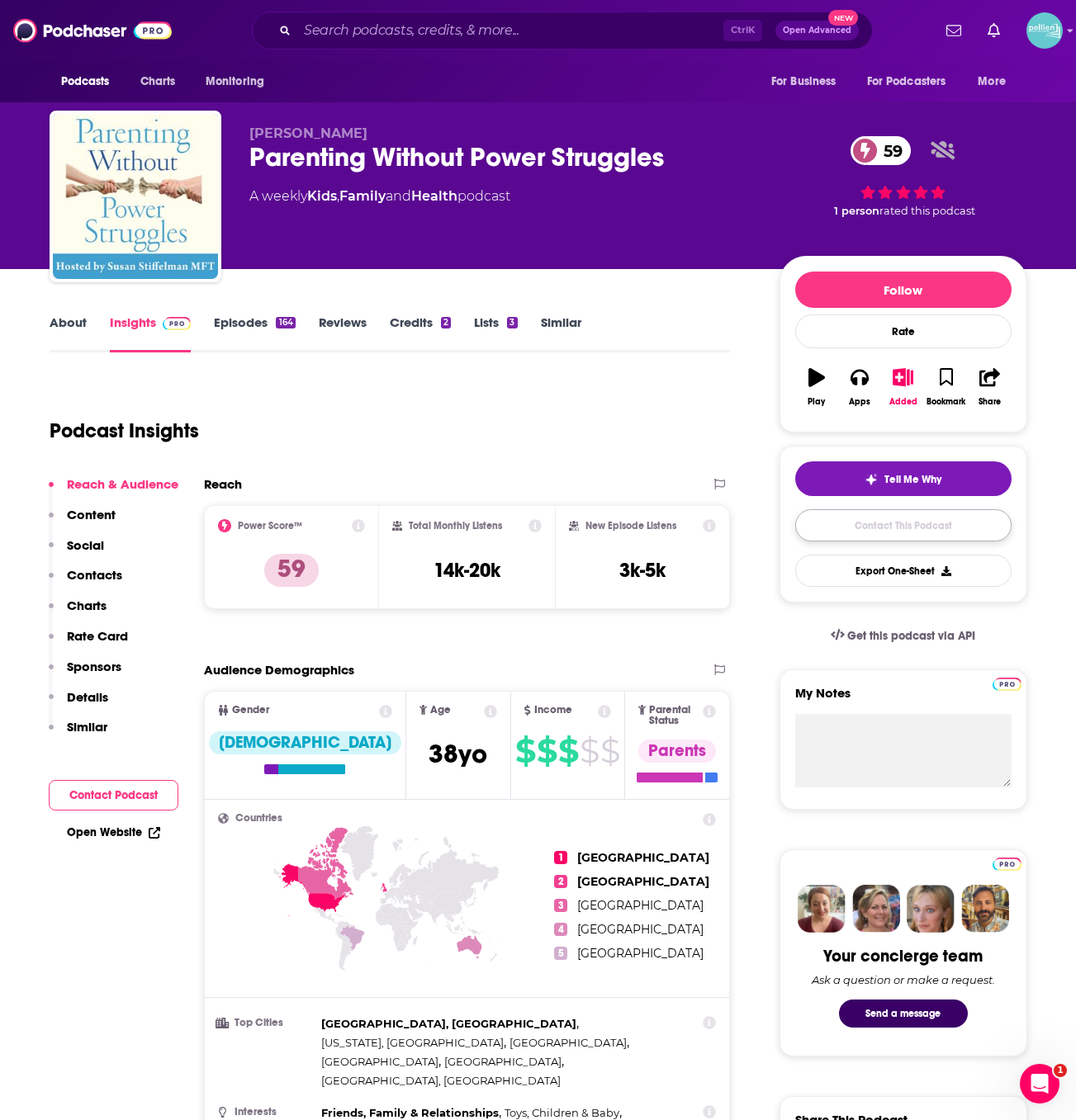
click at [818, 526] on link "Contact This Podcast" at bounding box center [902, 525] width 216 height 32
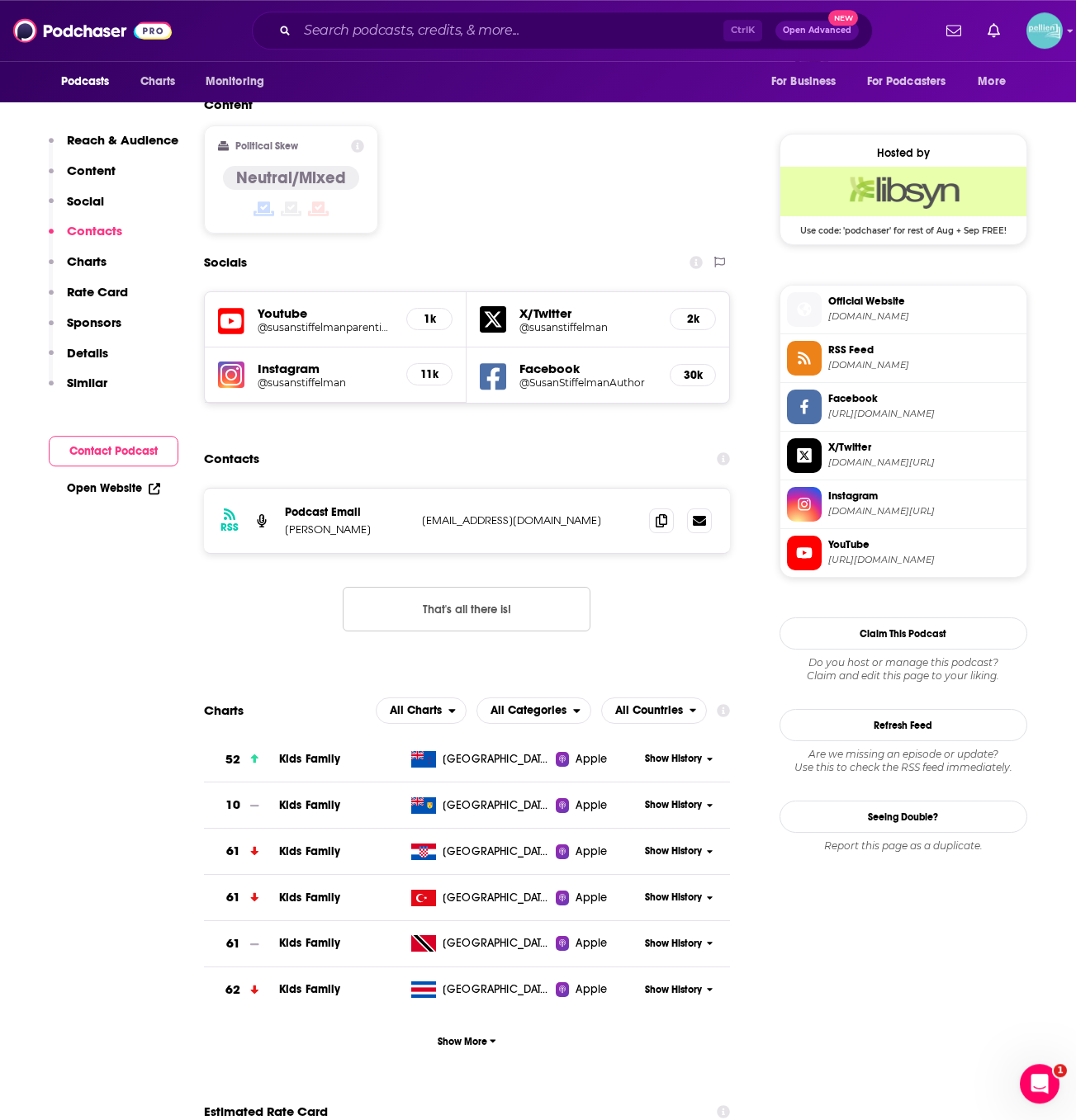
scroll to position [1266, 0]
click at [653, 508] on span at bounding box center [660, 520] width 24 height 24
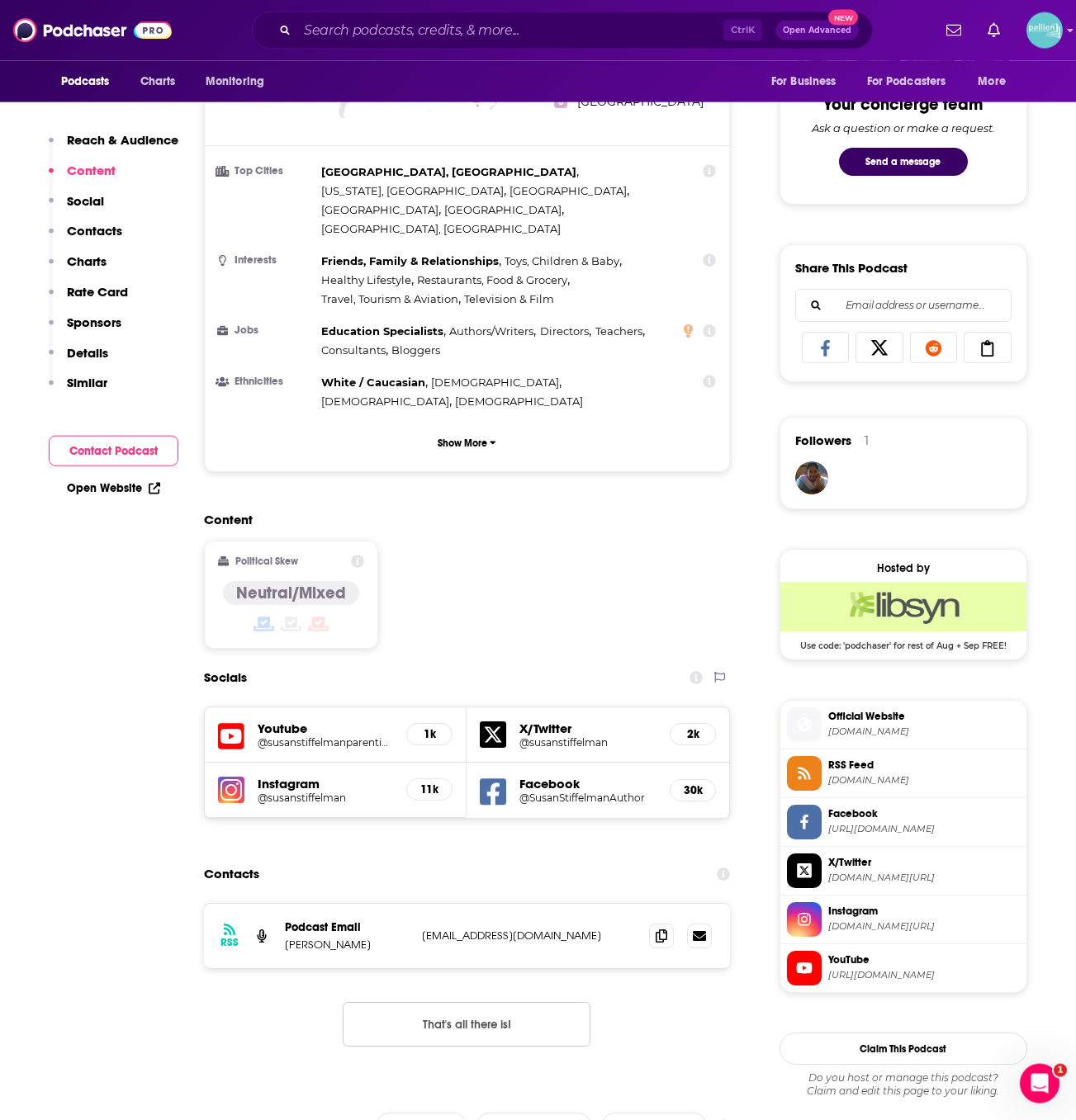
scroll to position [0, 0]
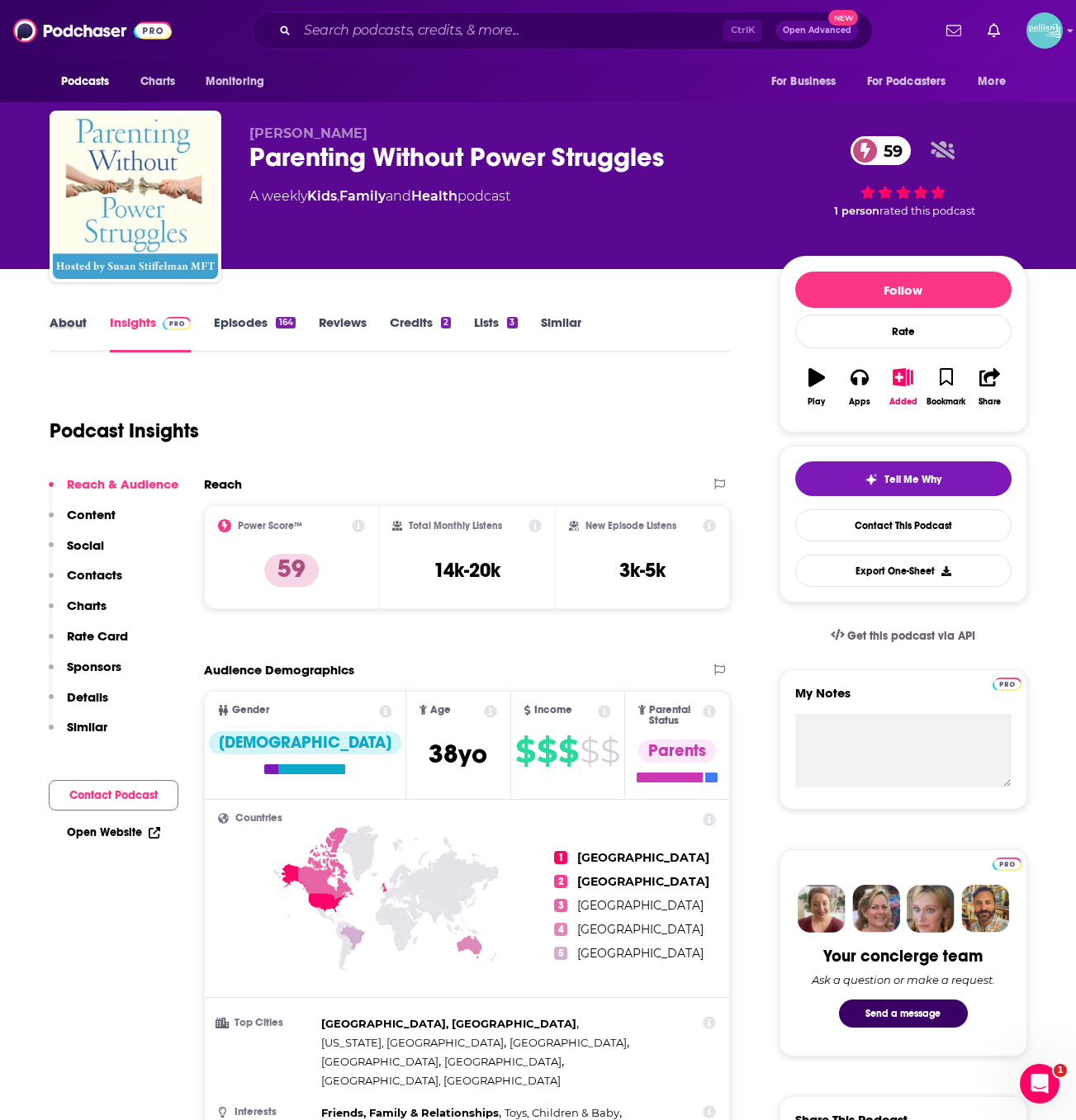
click at [95, 328] on div "About" at bounding box center [80, 332] width 60 height 38
click at [88, 329] on div "About" at bounding box center [80, 332] width 60 height 38
click at [74, 329] on link "About" at bounding box center [68, 332] width 37 height 38
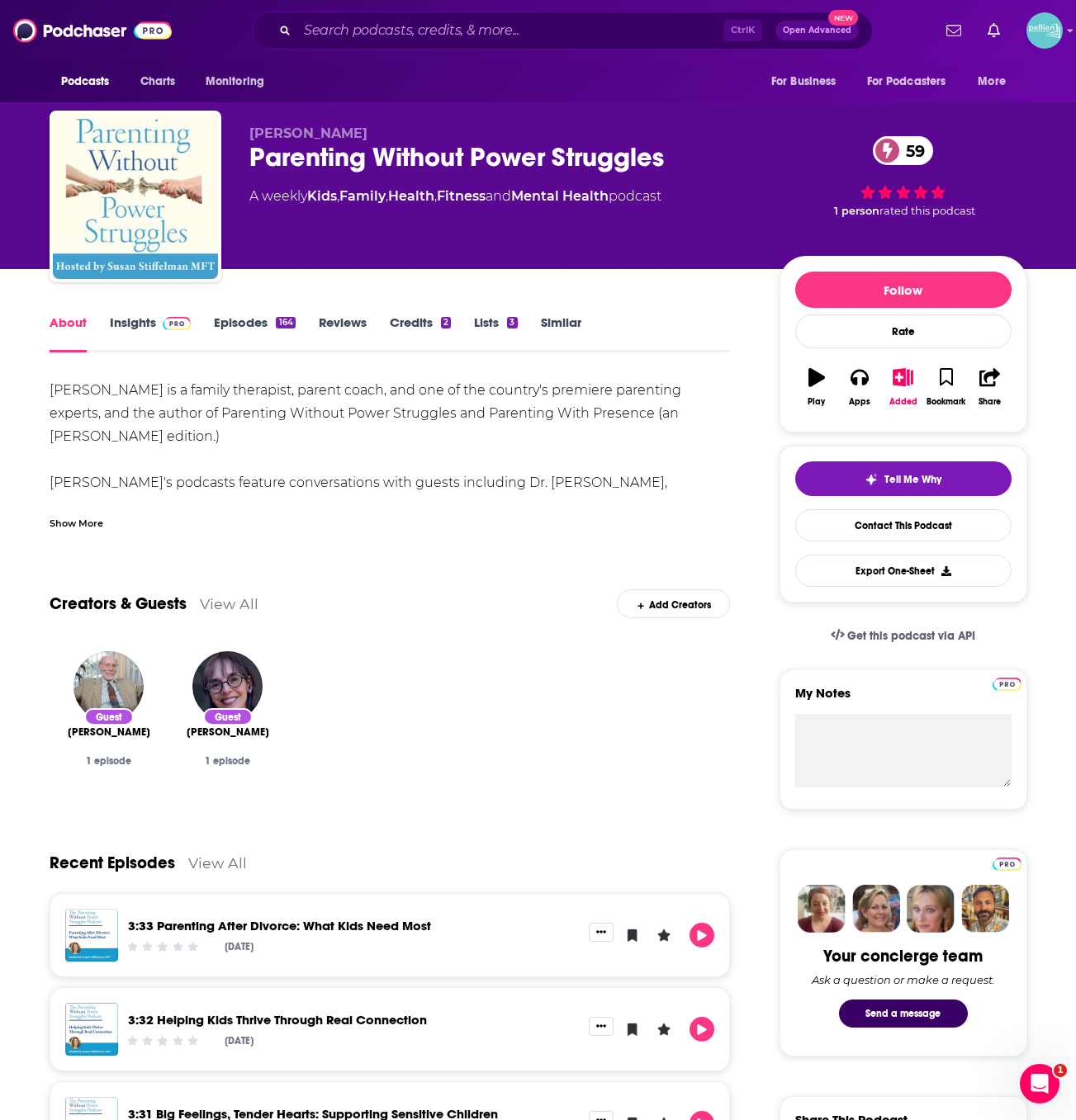
click at [92, 515] on div "Show More" at bounding box center [76, 521] width 54 height 16
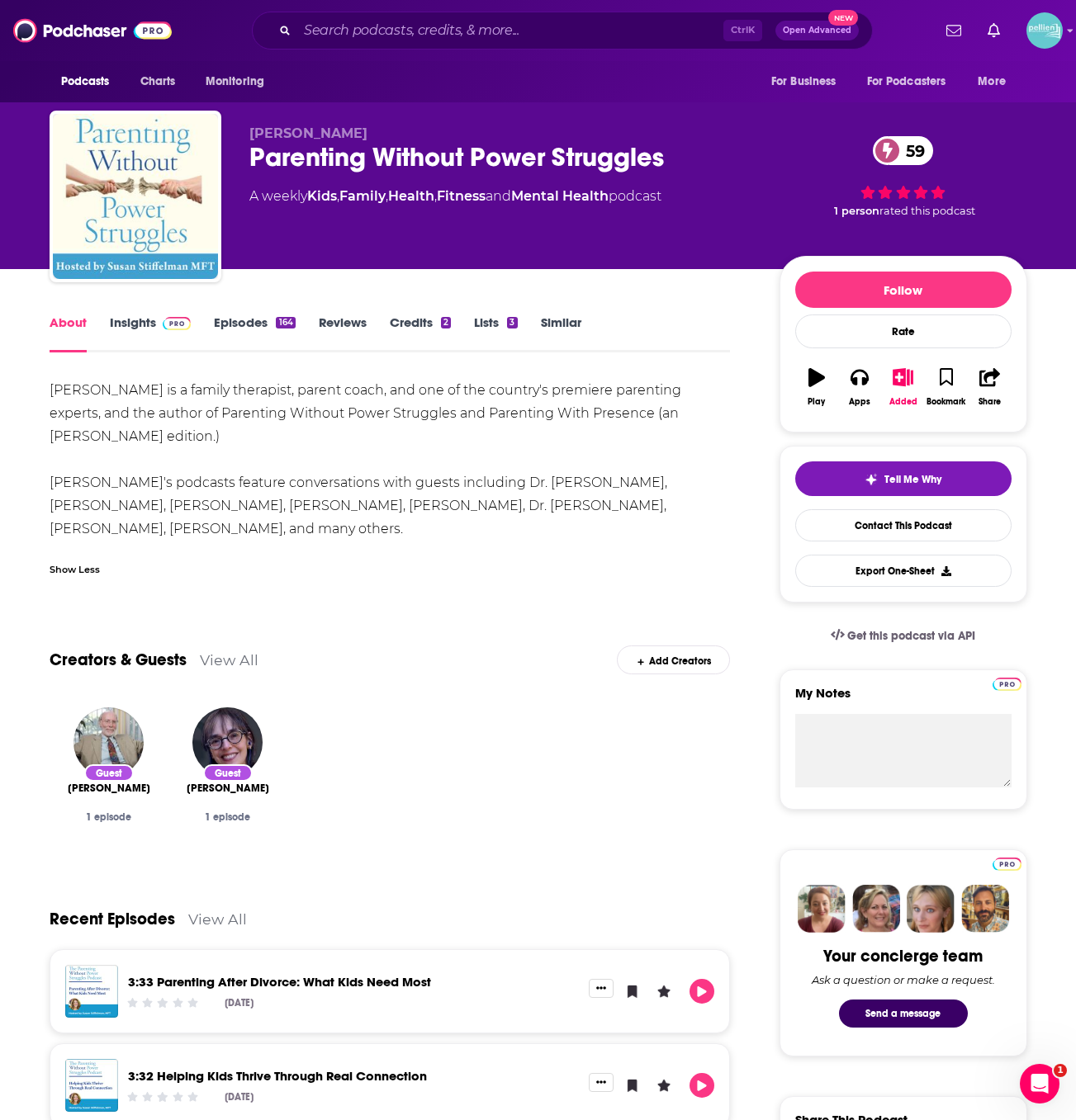
click at [161, 324] on span at bounding box center [174, 322] width 35 height 16
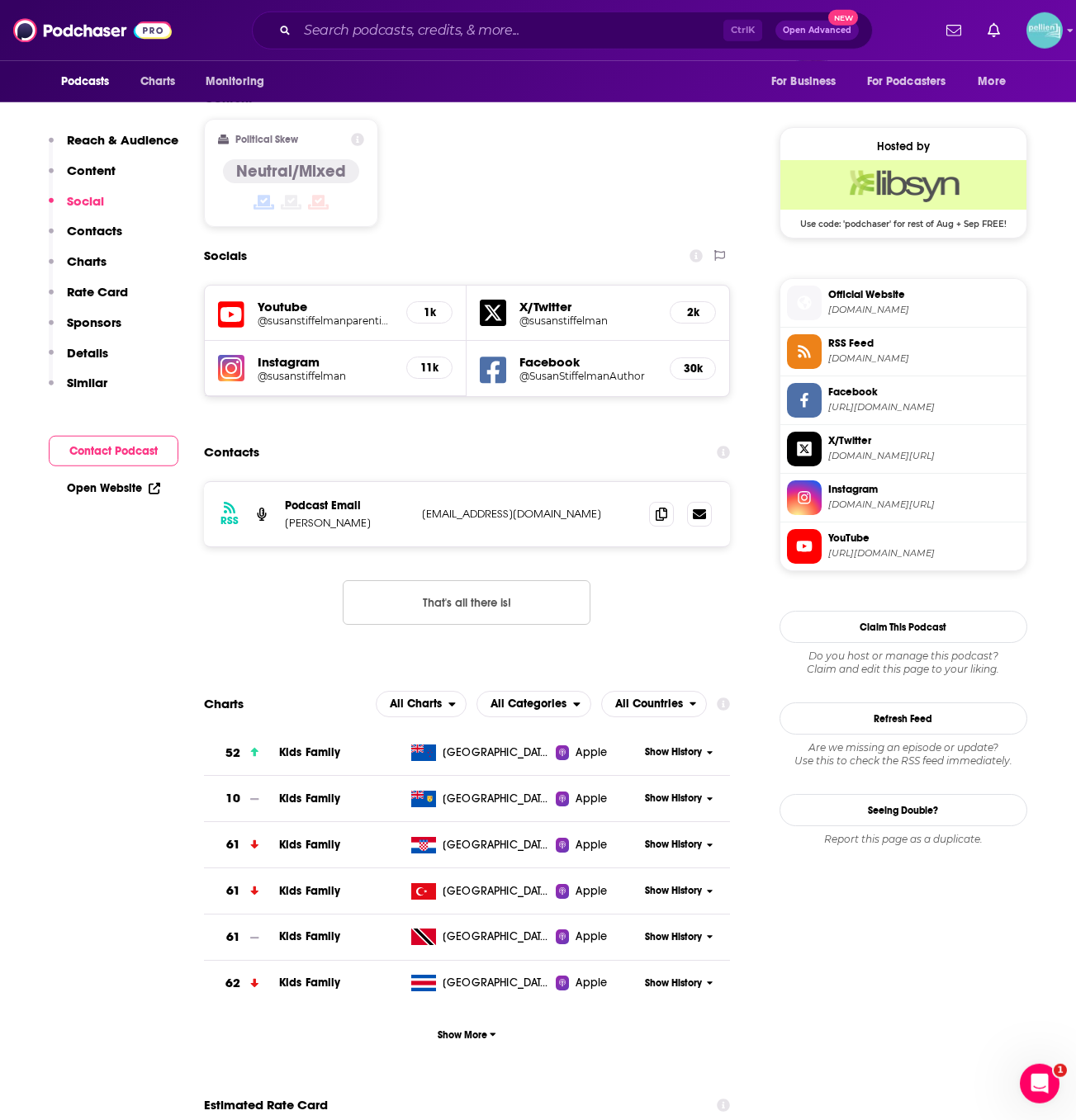
scroll to position [1276, 0]
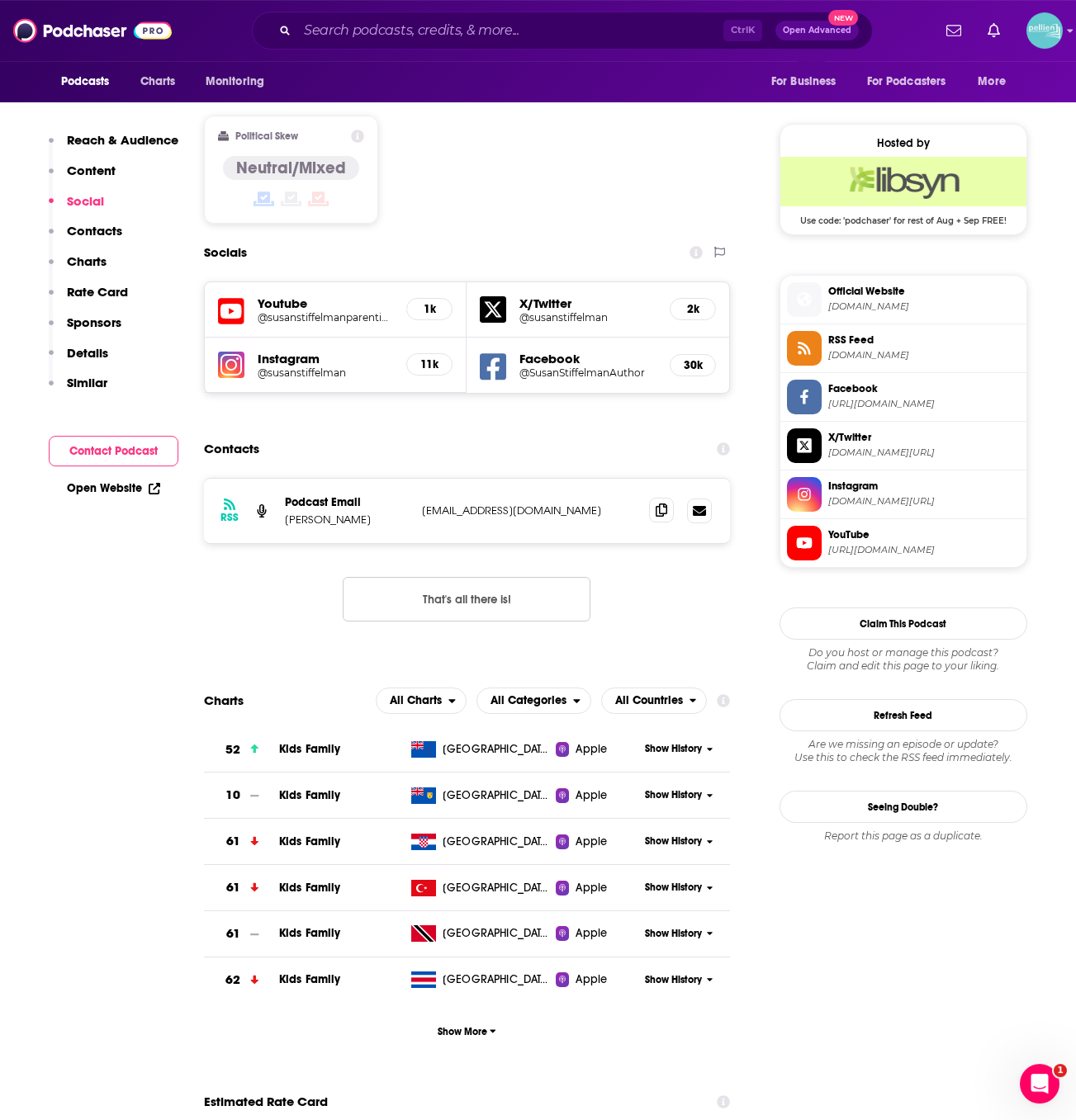
click at [654, 498] on span at bounding box center [660, 510] width 24 height 24
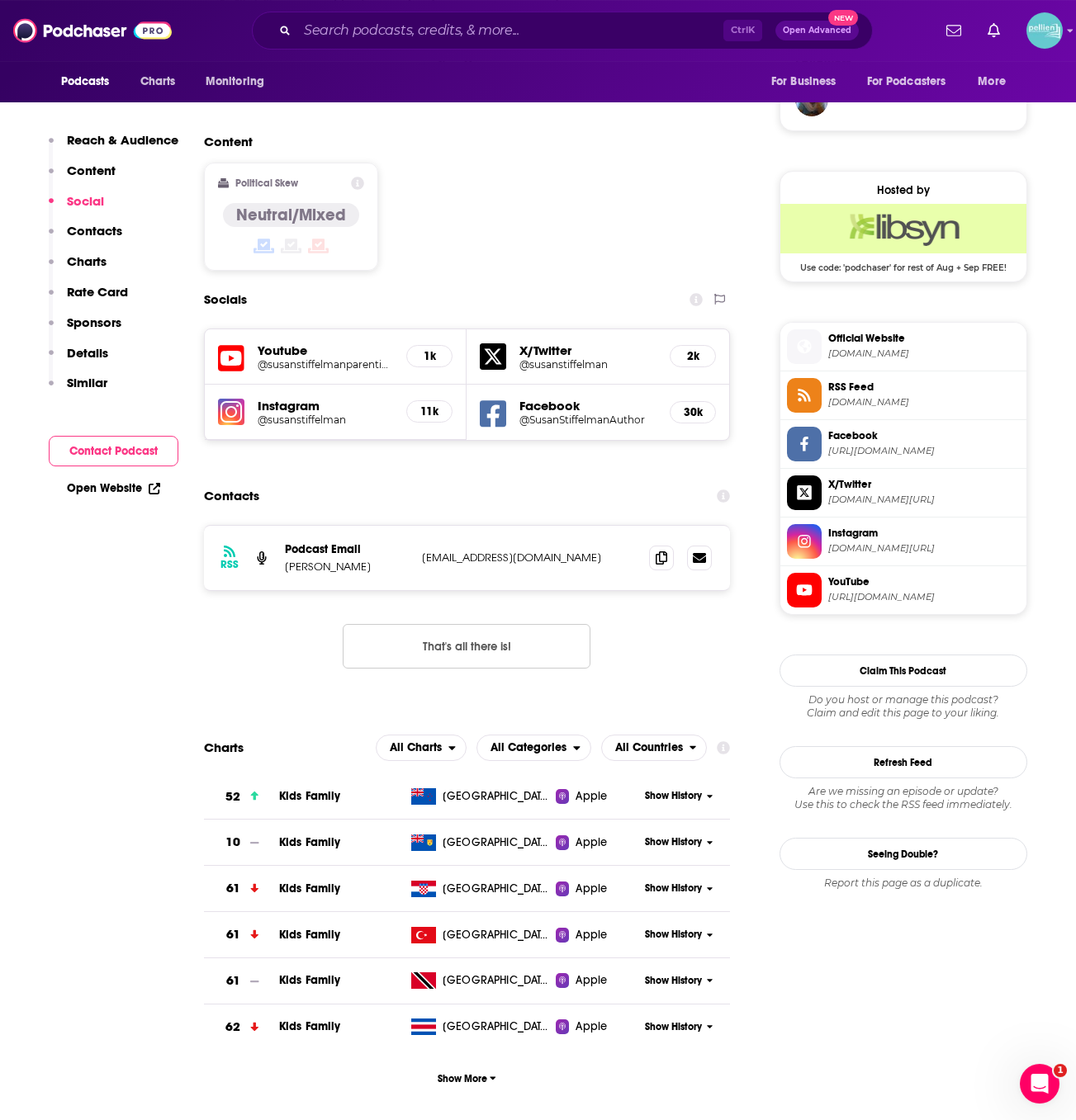
scroll to position [1226, 0]
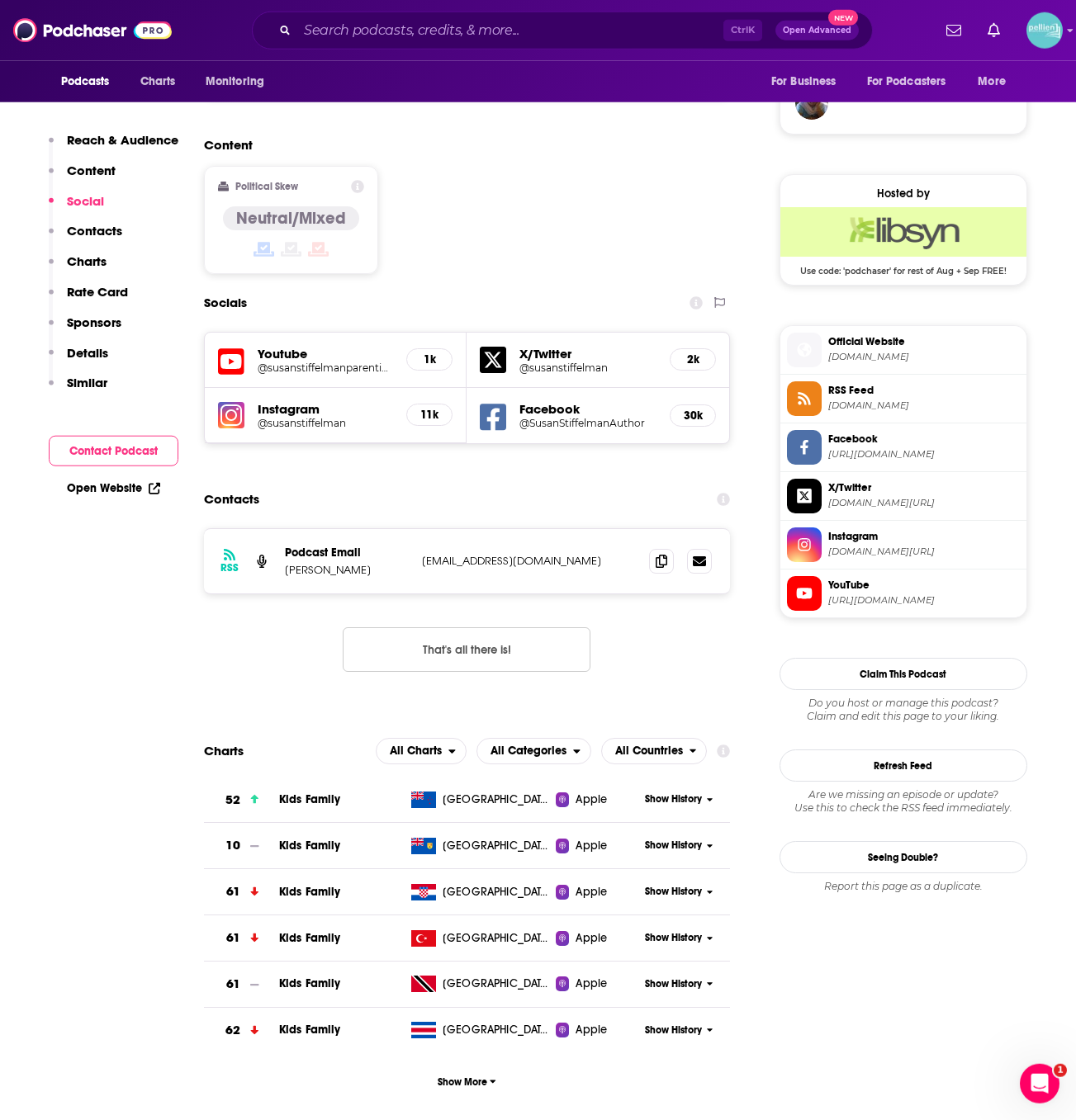
click at [890, 335] on span "Official Website" at bounding box center [924, 342] width 192 height 15
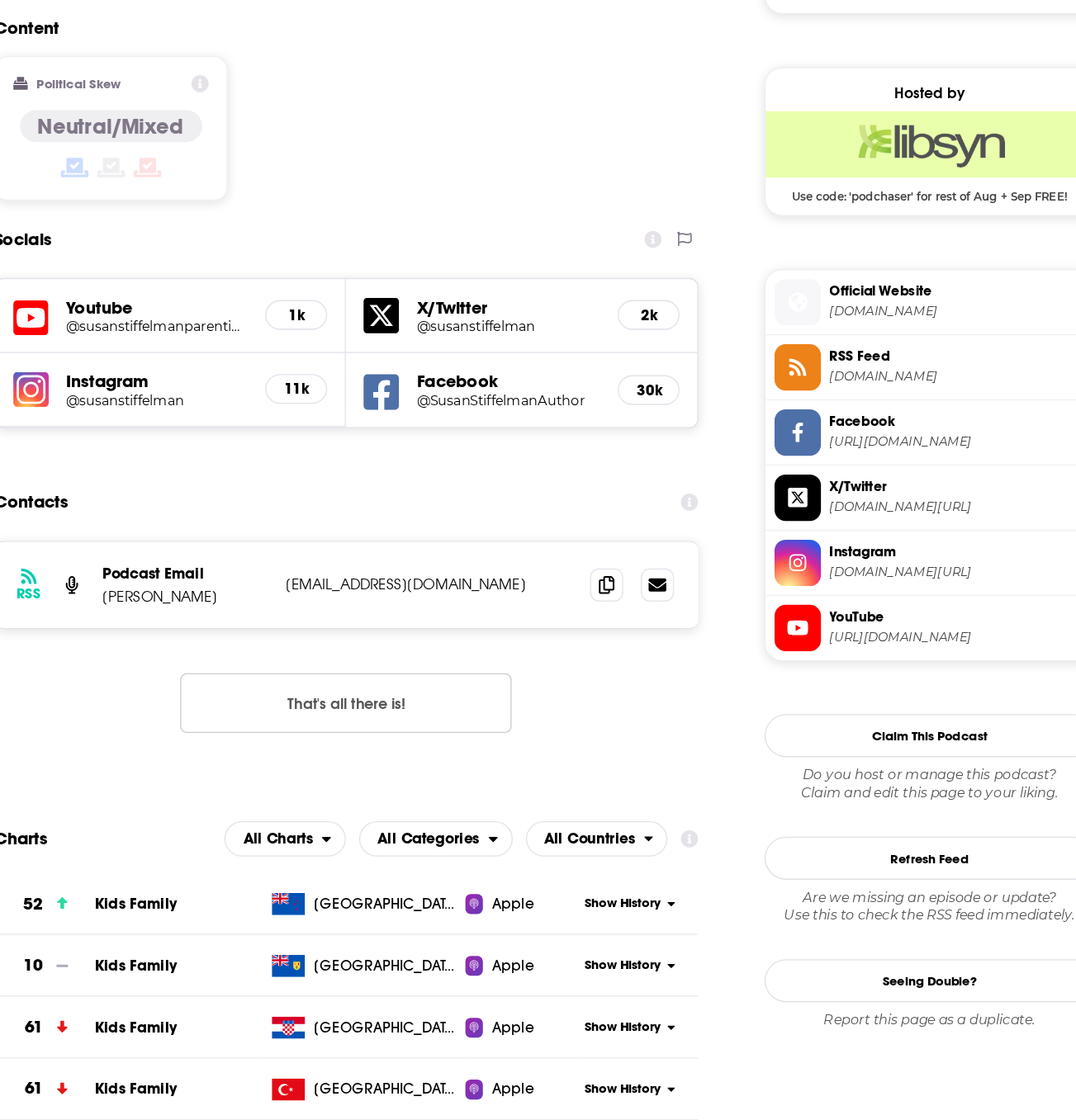
click at [859, 440] on span "Facebook" at bounding box center [924, 439] width 192 height 15
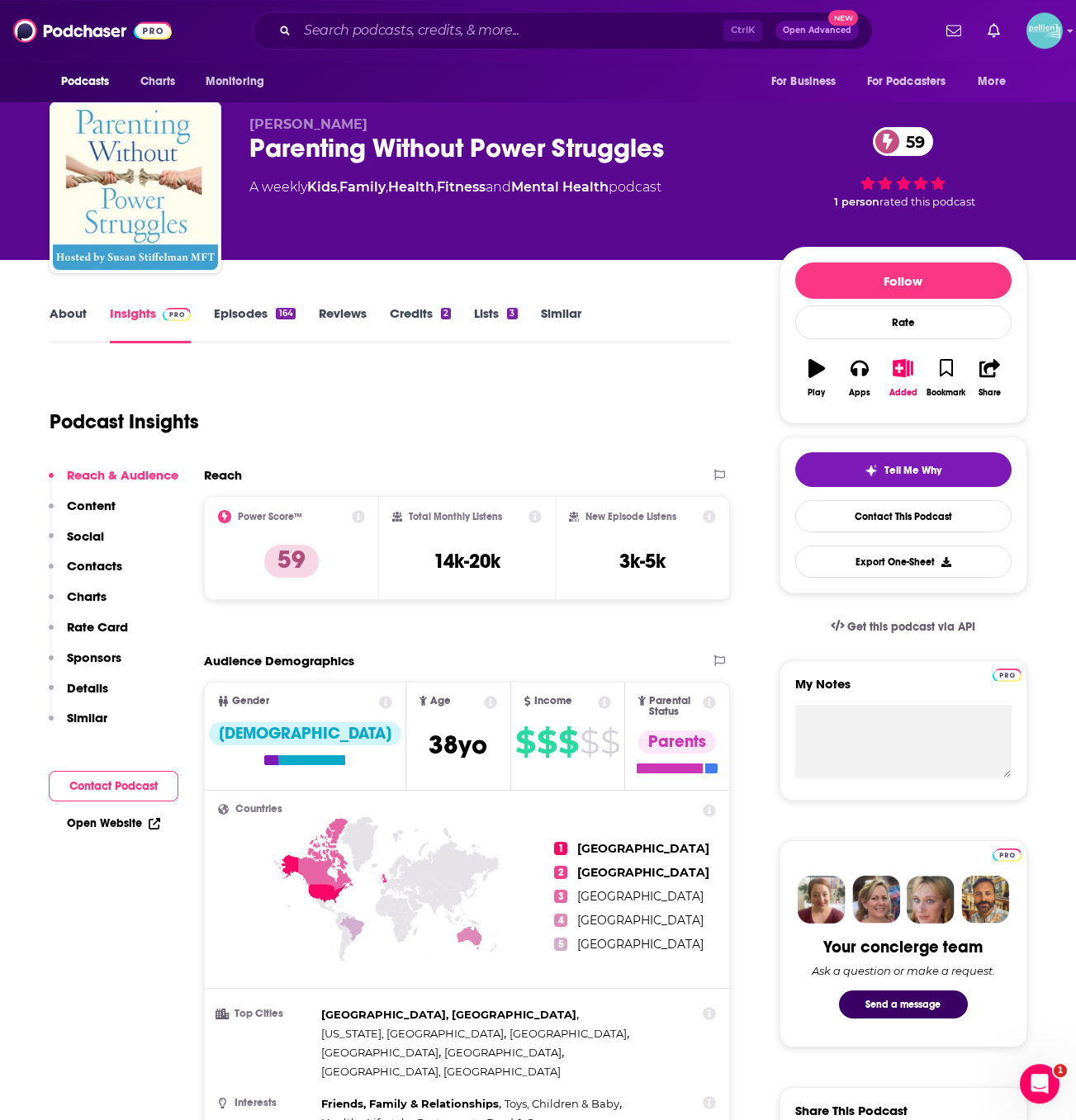
scroll to position [0, 0]
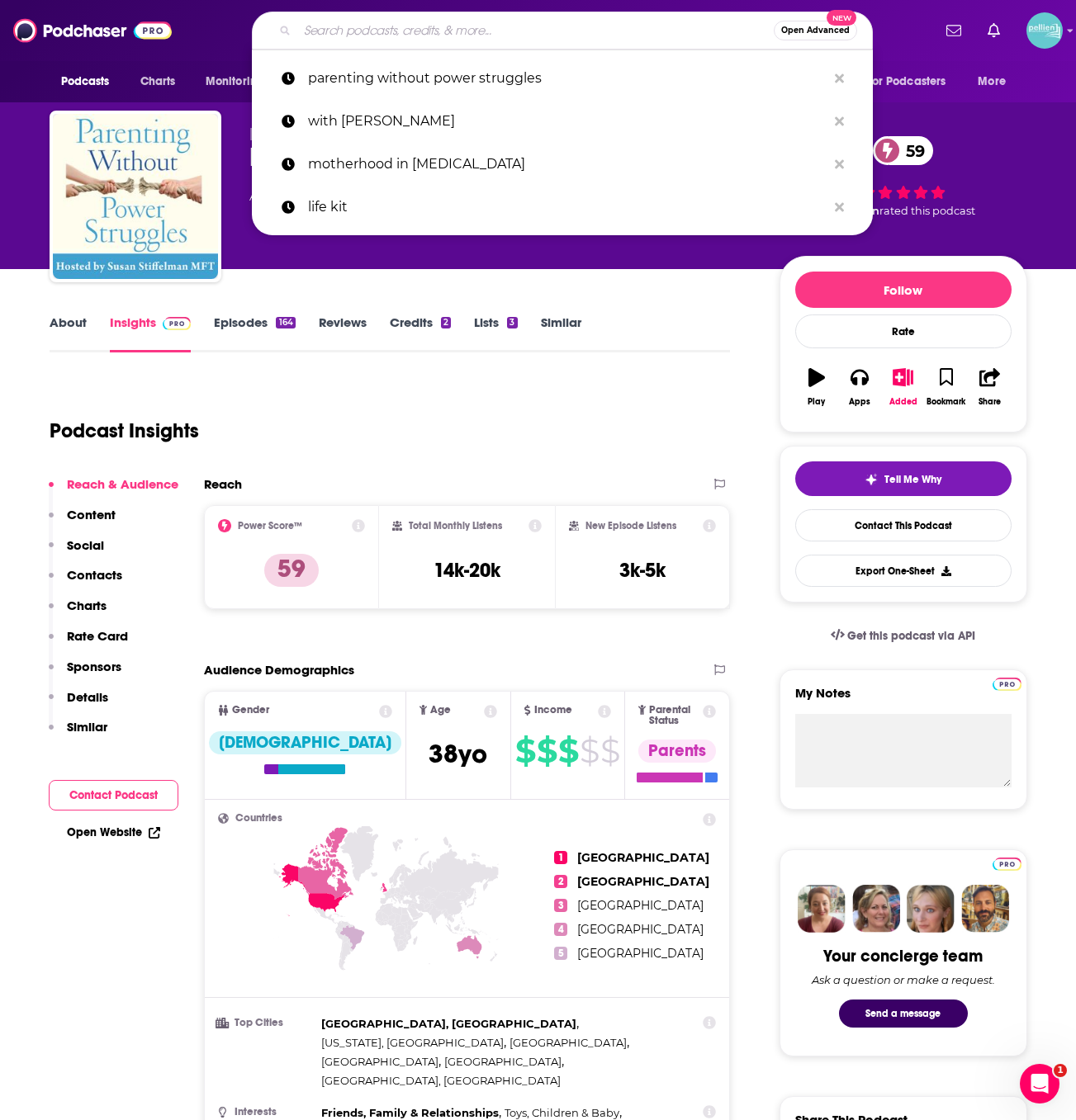
click at [355, 29] on input "Search podcasts, credits, & more..." at bounding box center [535, 30] width 476 height 26
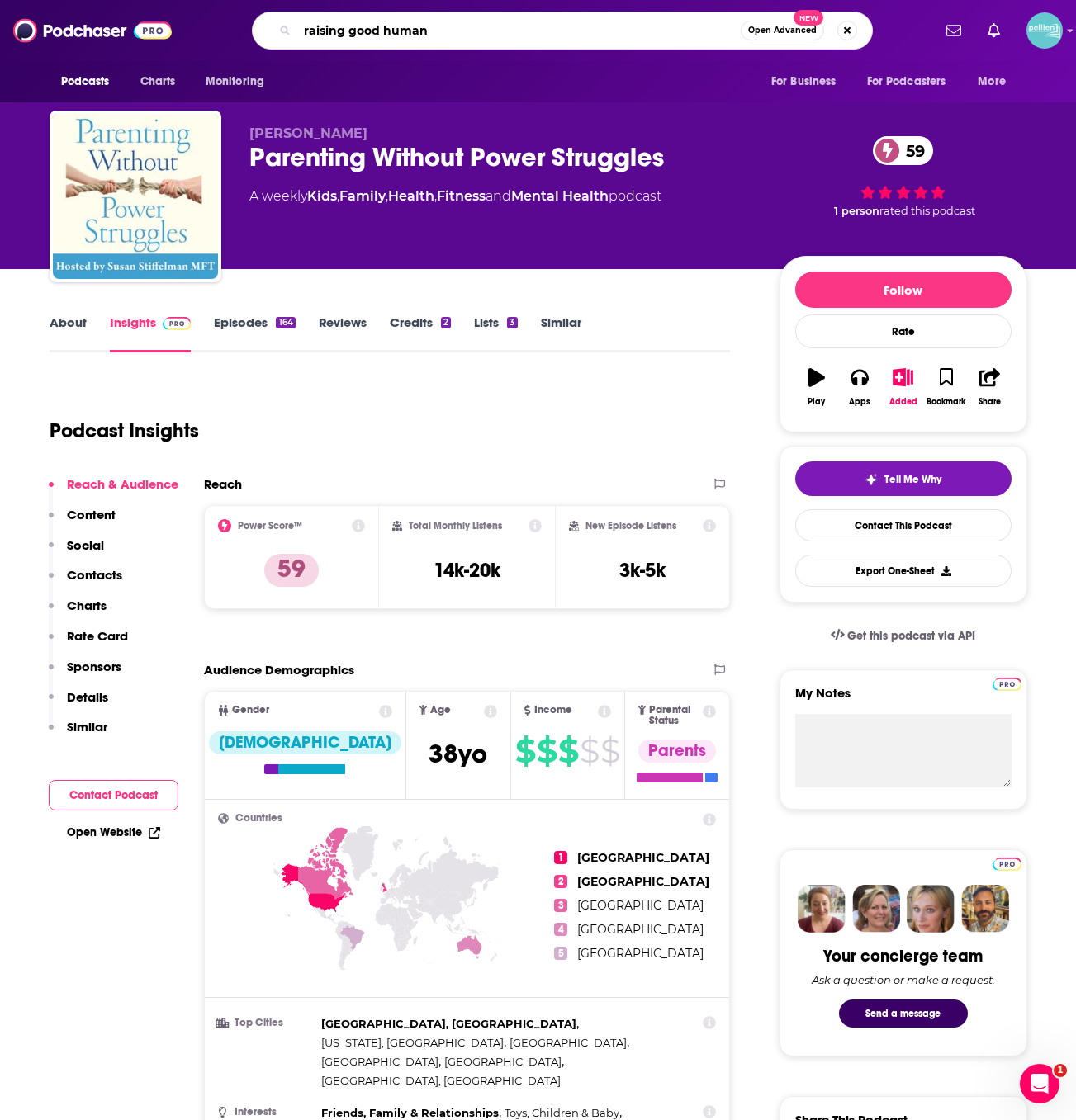
type input "raising good humans"
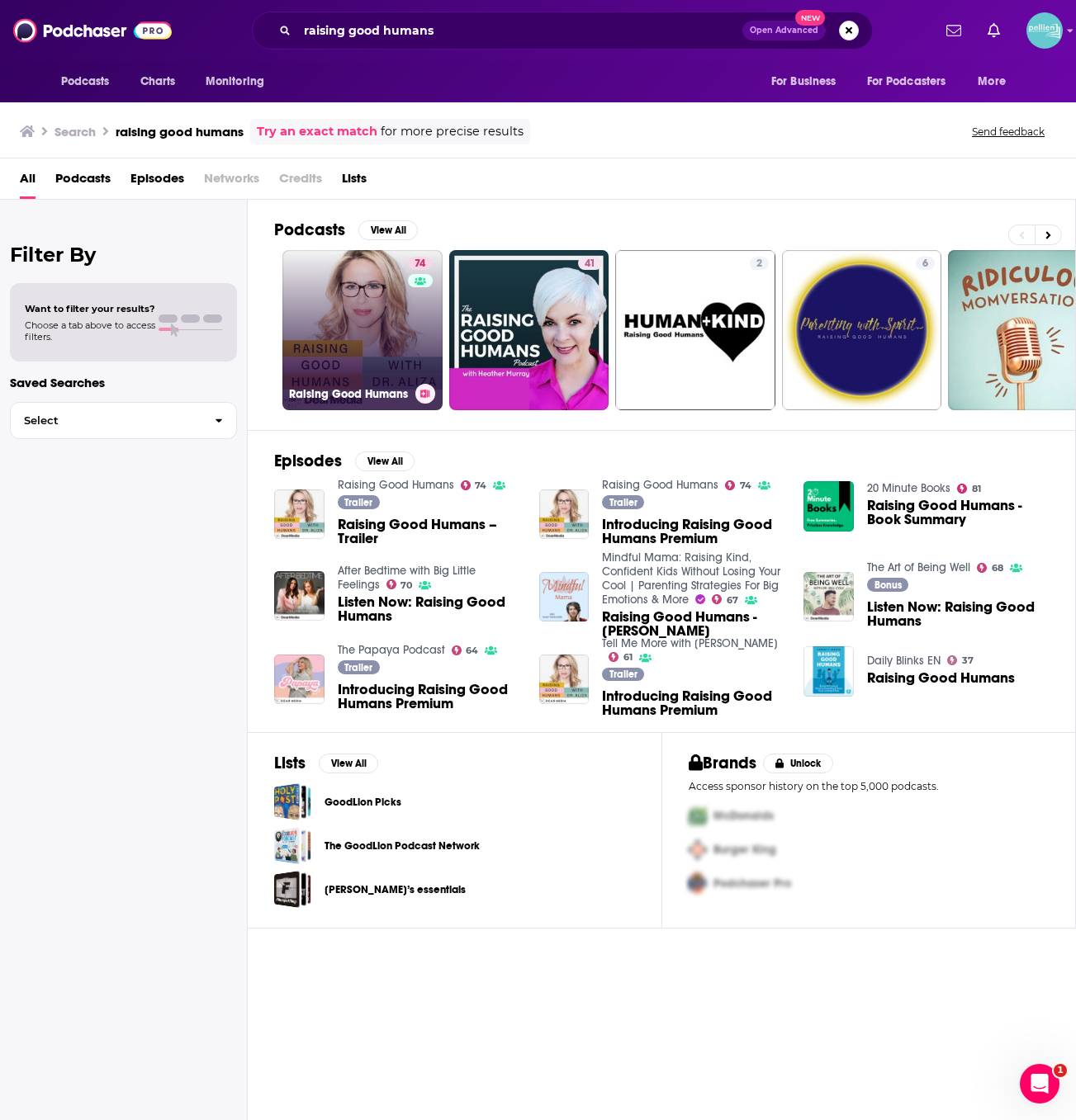
click at [329, 314] on link "74 Raising Good Humans" at bounding box center [362, 330] width 160 height 160
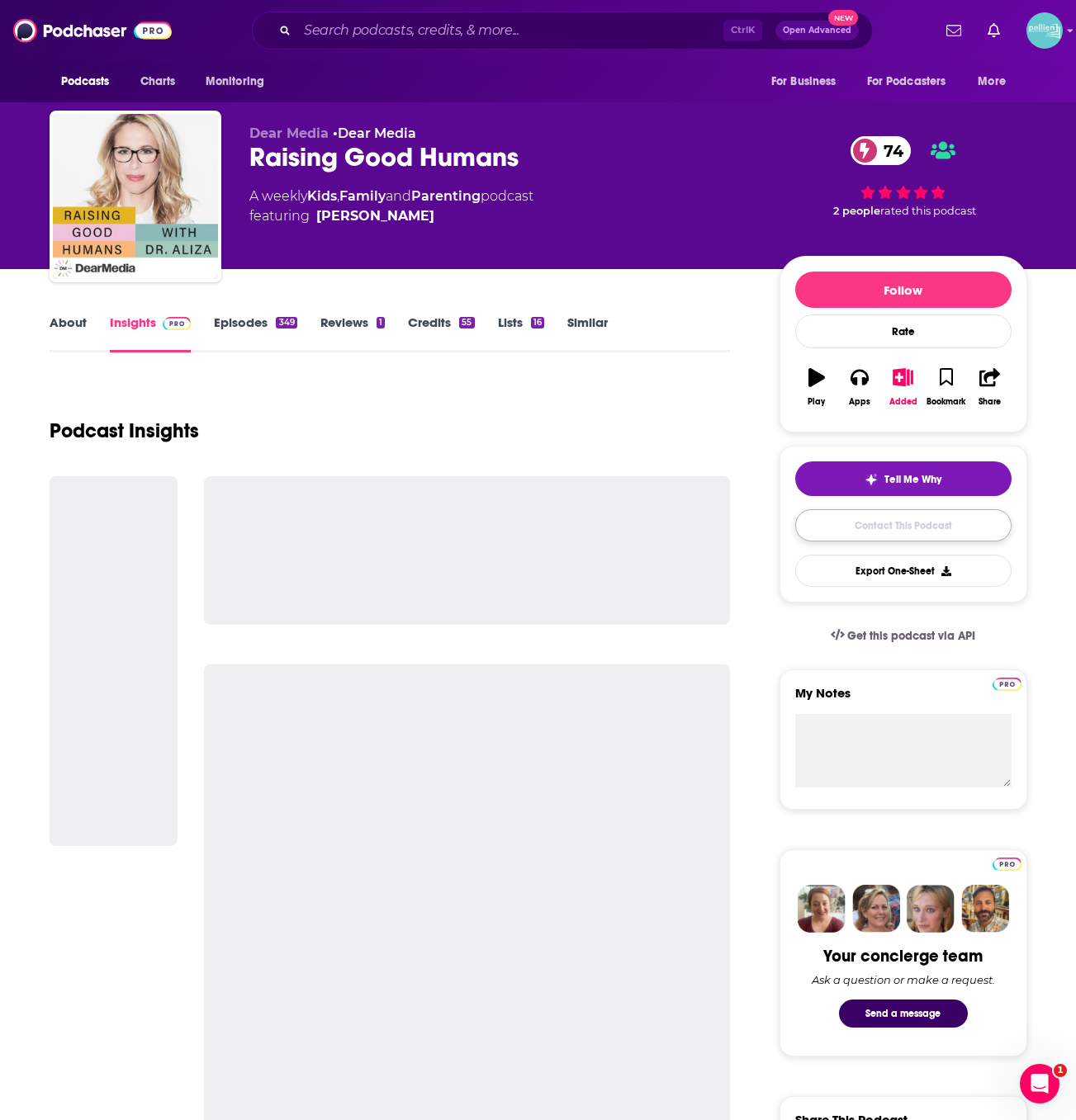
click at [827, 520] on link "Contact This Podcast" at bounding box center [902, 525] width 216 height 32
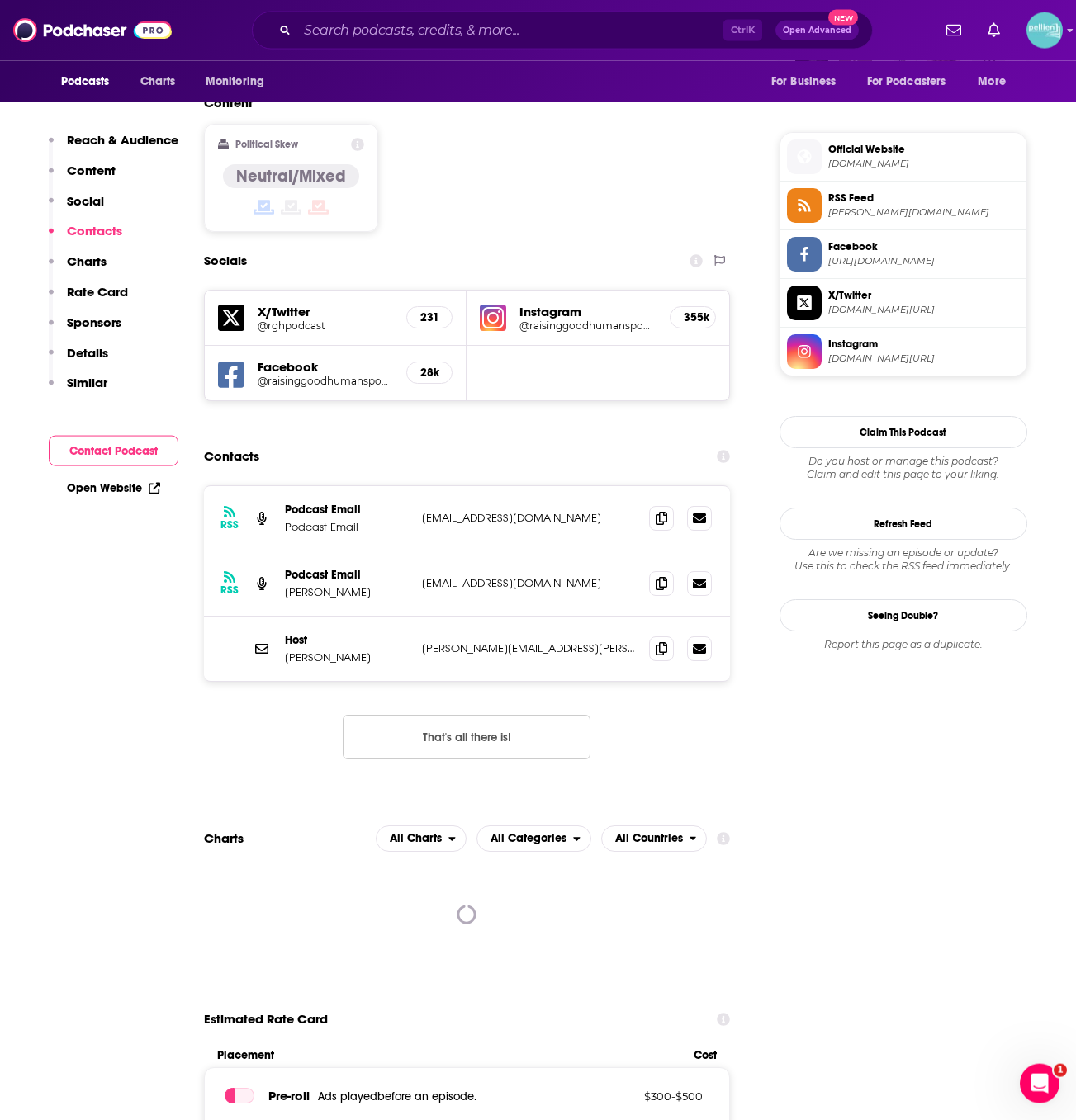
scroll to position [1257, 0]
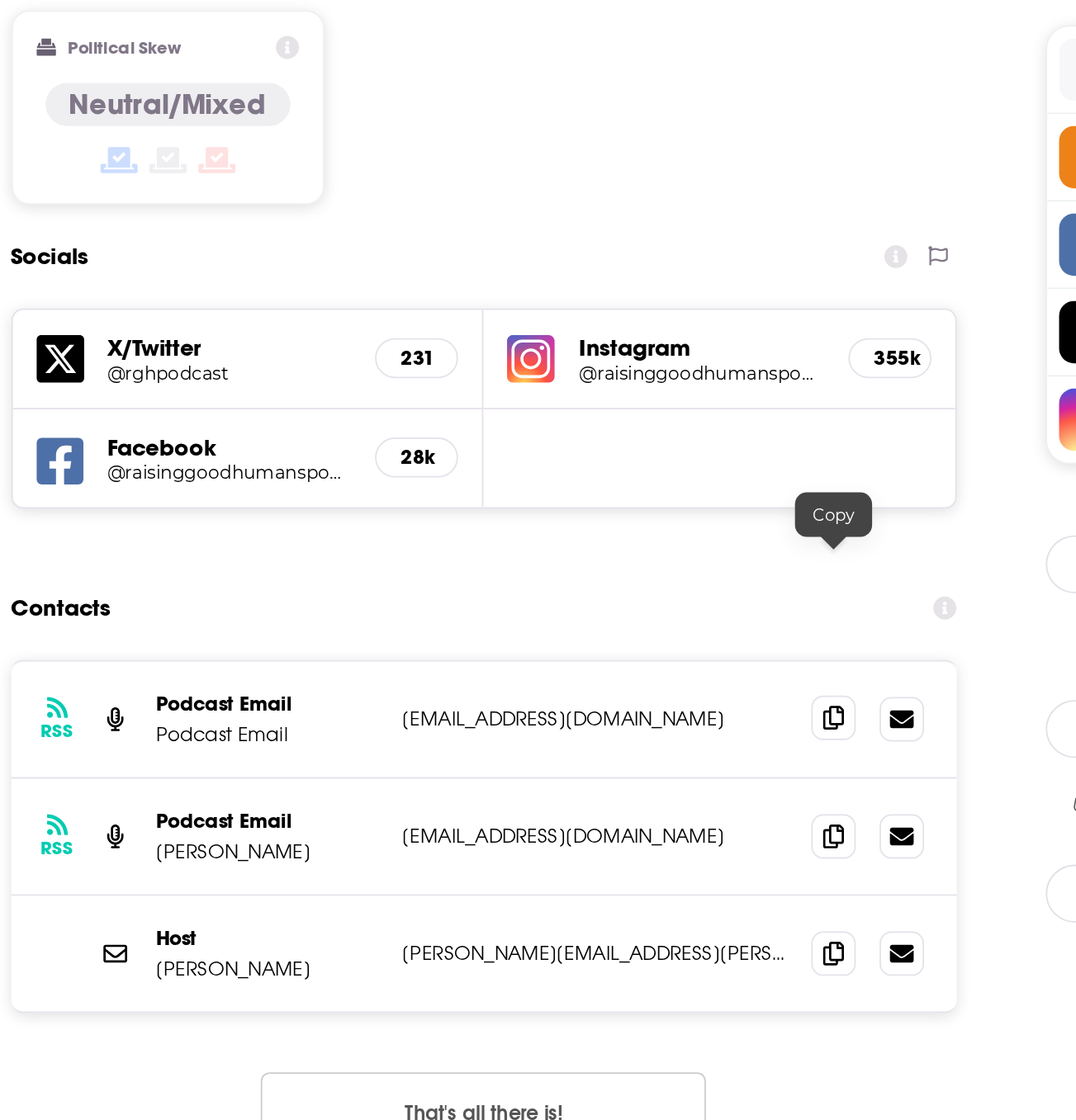
click at [661, 522] on icon at bounding box center [661, 529] width 12 height 13
click at [663, 522] on icon at bounding box center [661, 529] width 12 height 13
click at [659, 652] on icon at bounding box center [661, 659] width 12 height 13
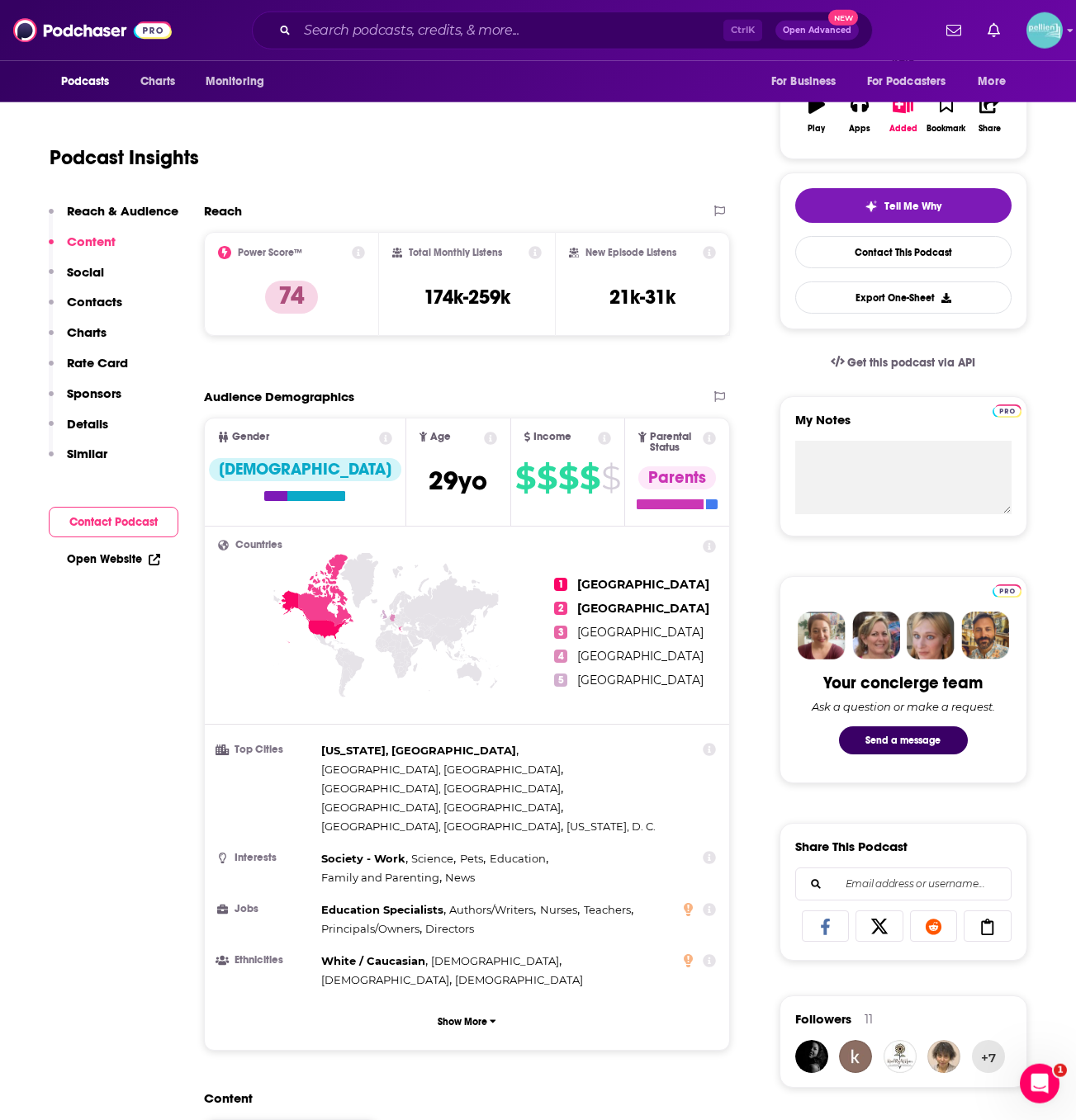
scroll to position [0, 0]
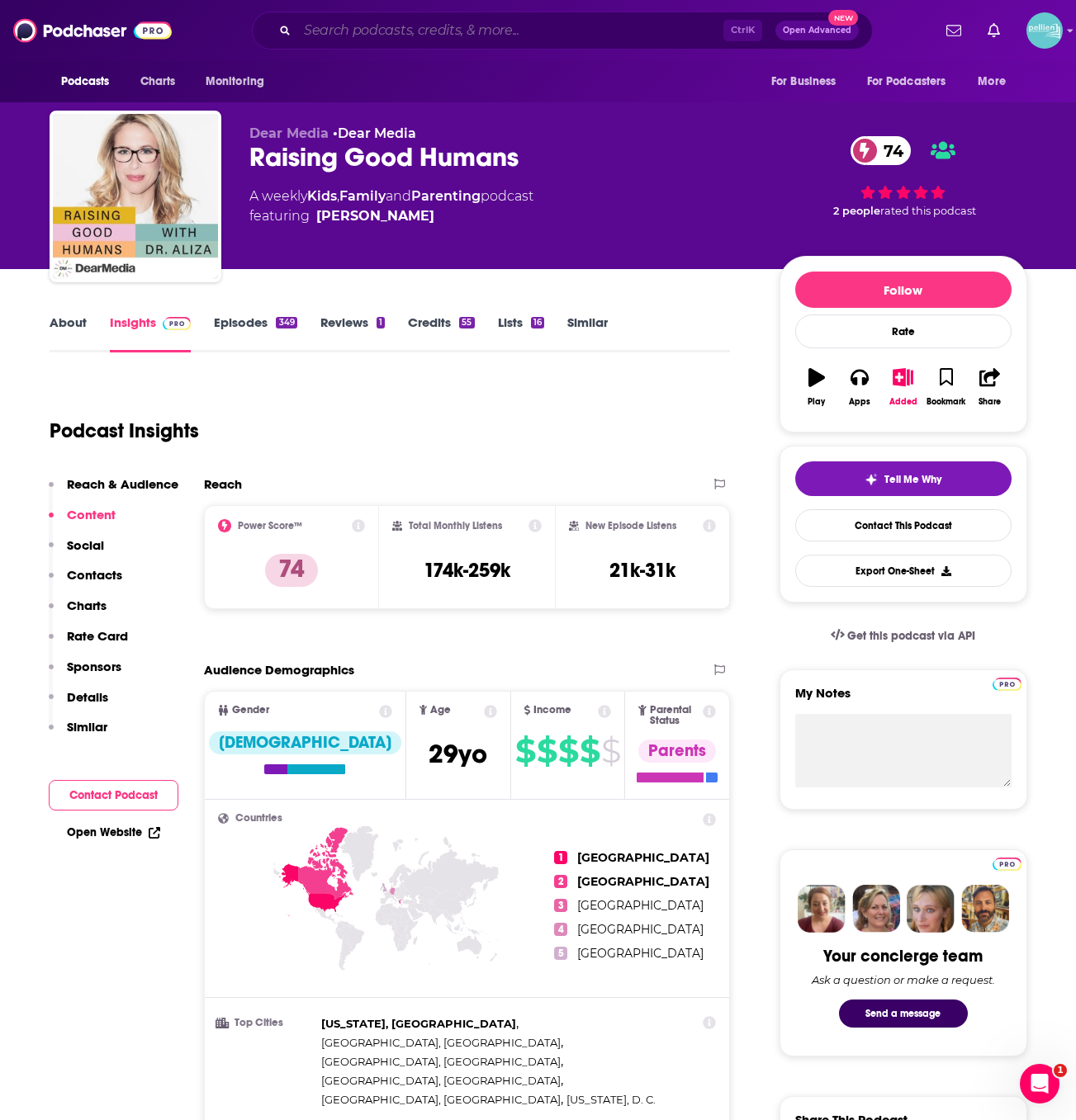
click at [497, 26] on input "Search podcasts, credits, & more..." at bounding box center [510, 30] width 426 height 26
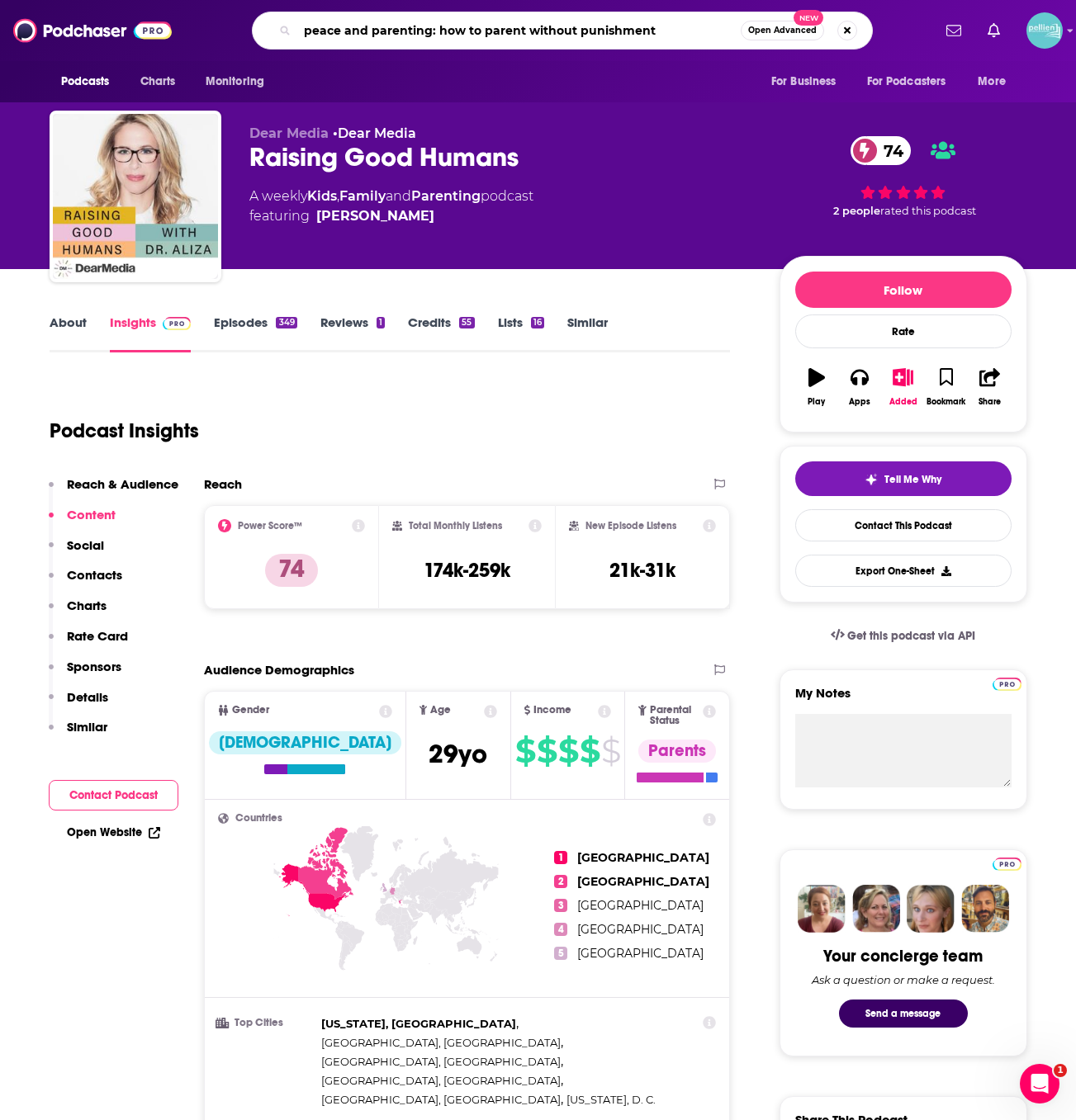
type input "peace and parenting: how to parent without punishments"
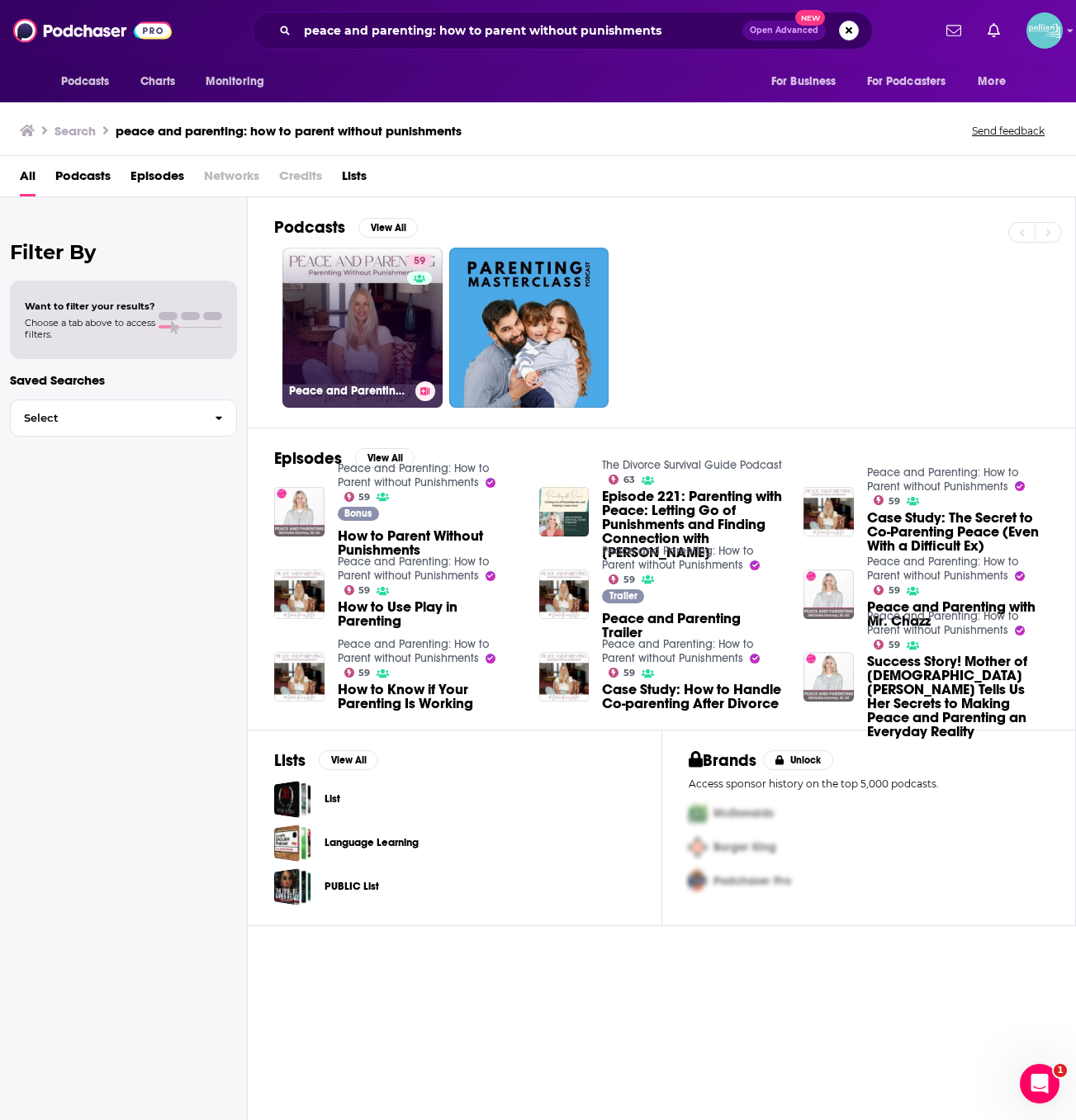
click at [341, 331] on link "59 Peace and Parenting: How to Parent without Punishments" at bounding box center [362, 327] width 160 height 160
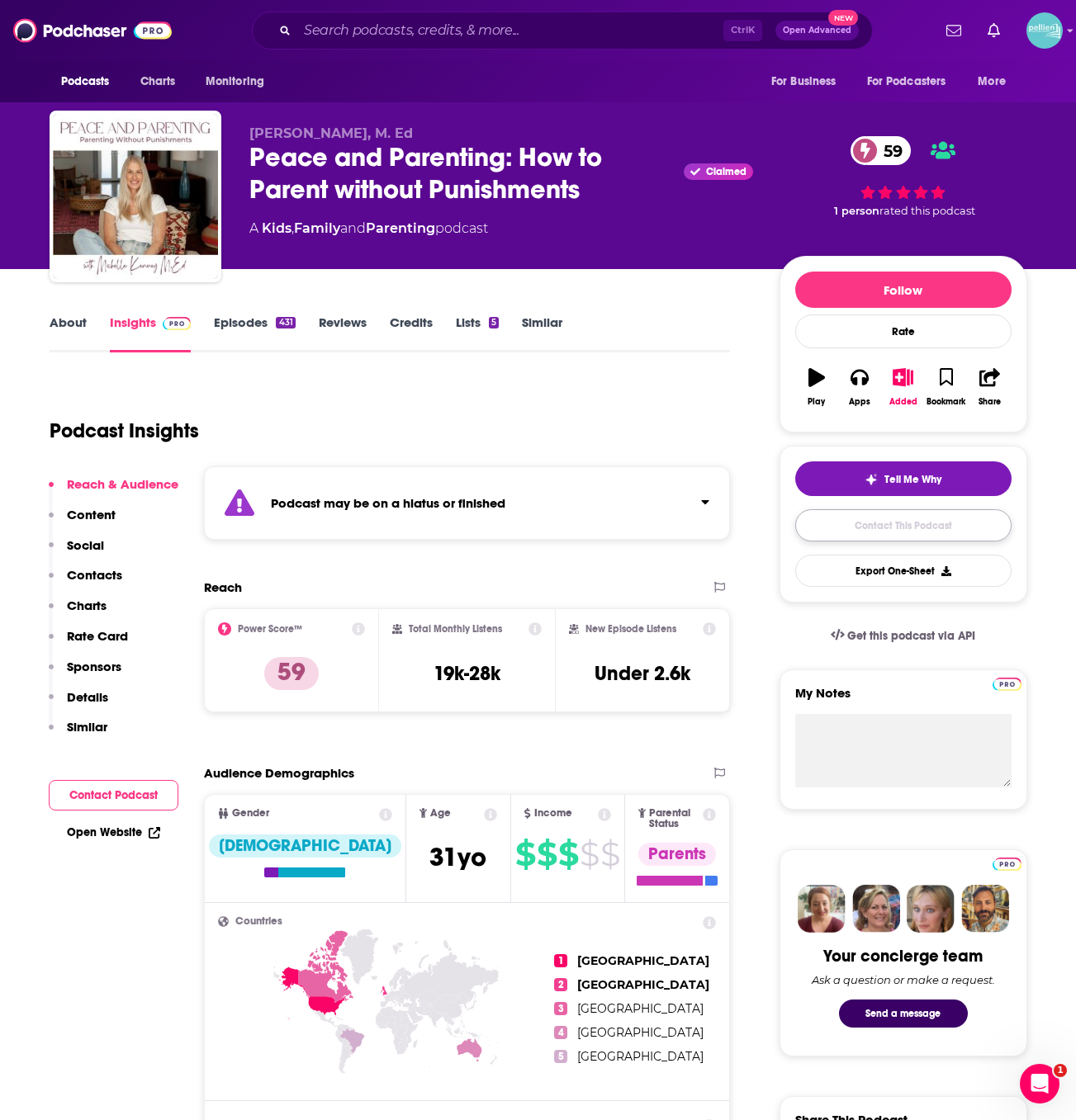
click at [824, 521] on link "Contact This Podcast" at bounding box center [902, 525] width 216 height 32
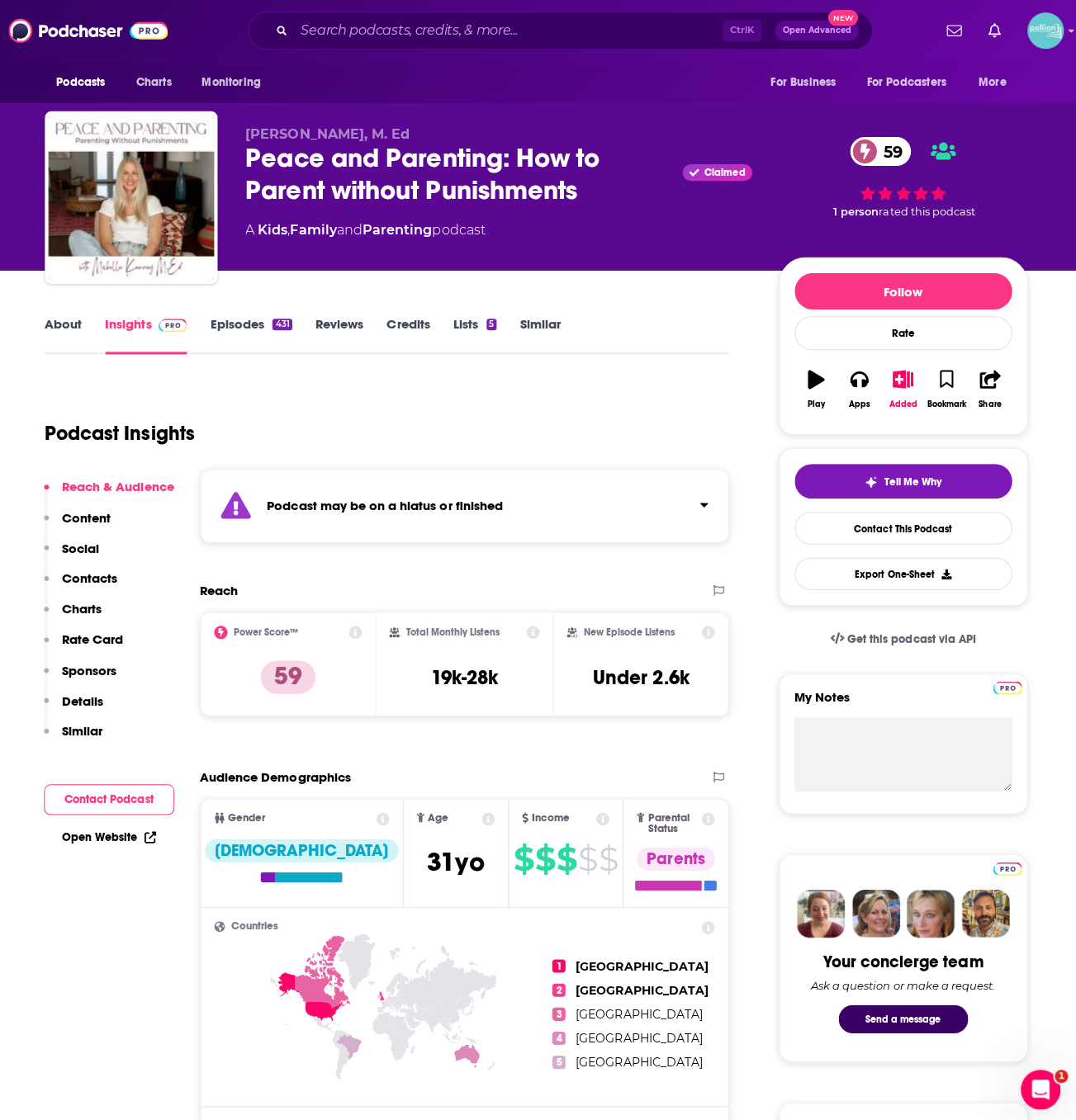
click at [70, 326] on link "About" at bounding box center [68, 332] width 37 height 38
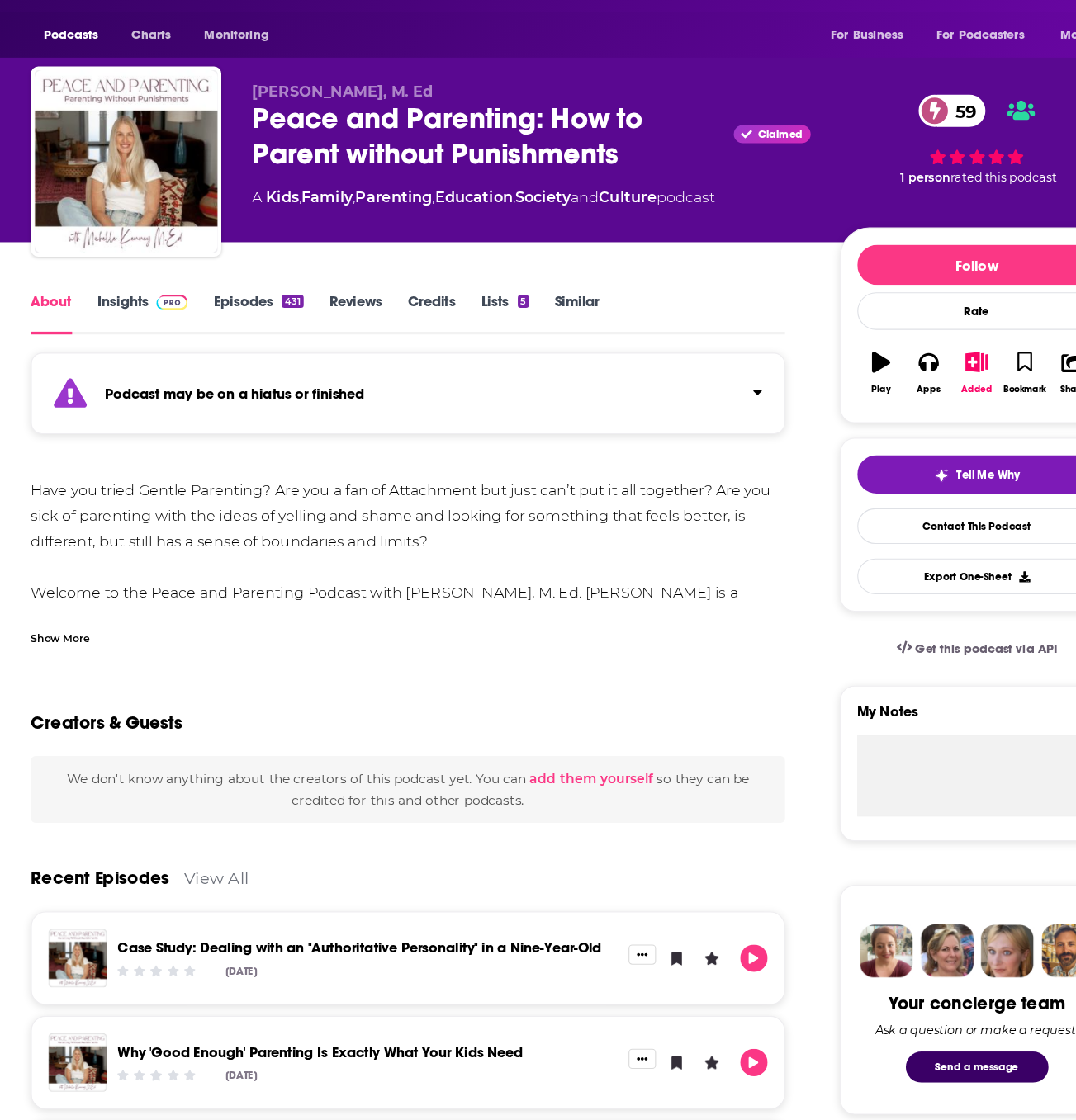
click at [207, 615] on div "Show More" at bounding box center [390, 619] width 681 height 28
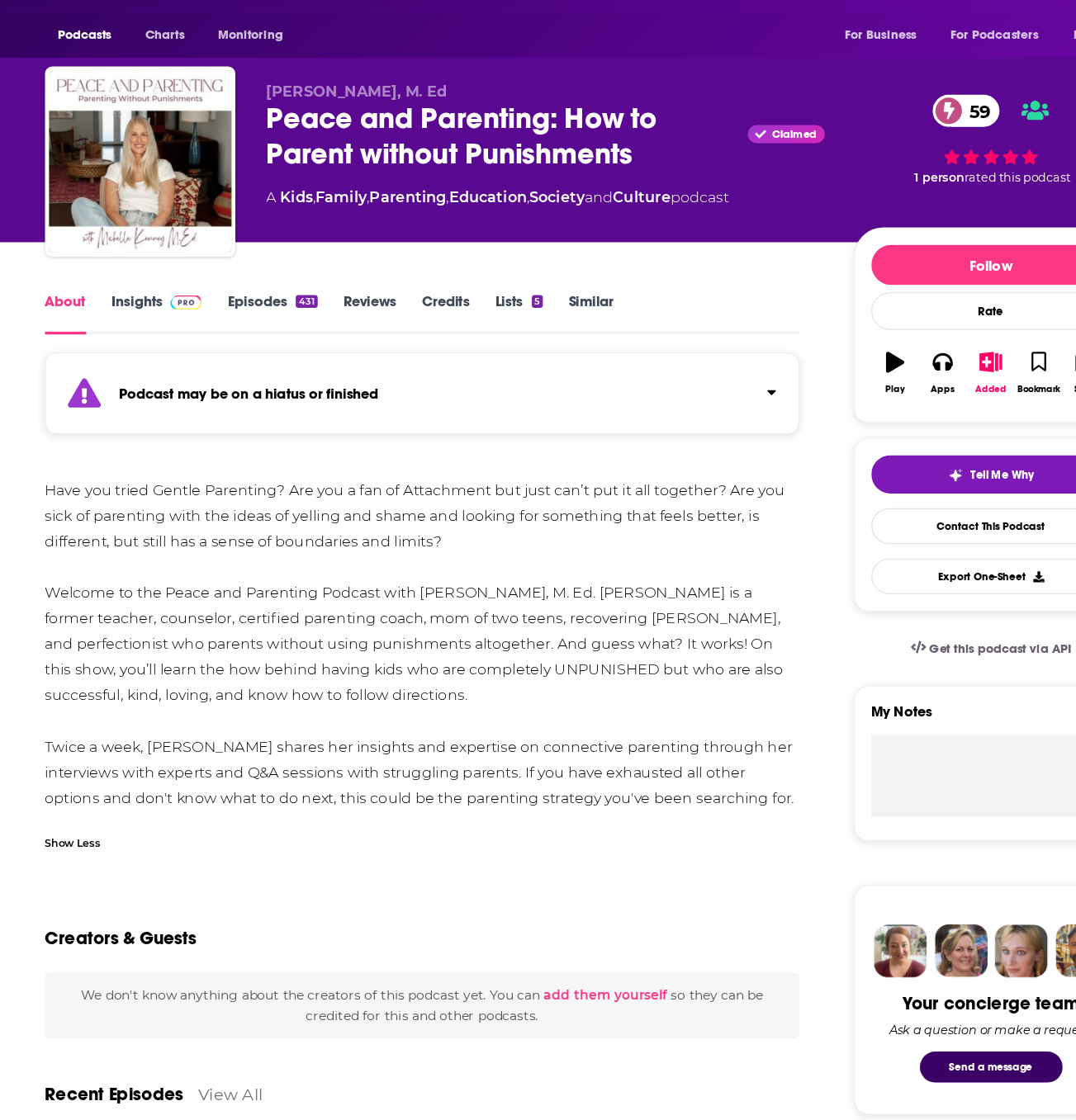
click at [143, 336] on link "Insights" at bounding box center [150, 332] width 81 height 38
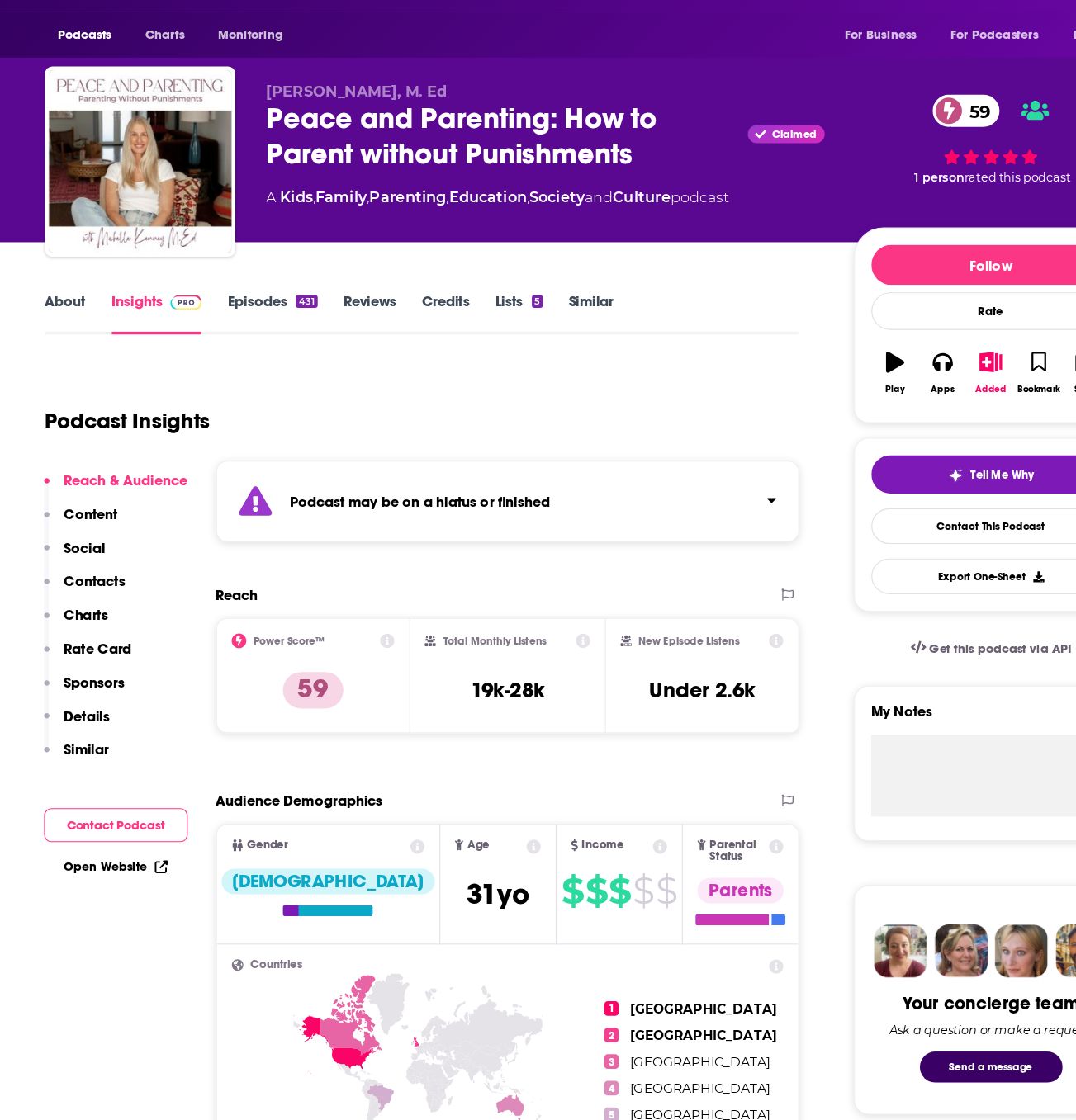
scroll to position [125, 0]
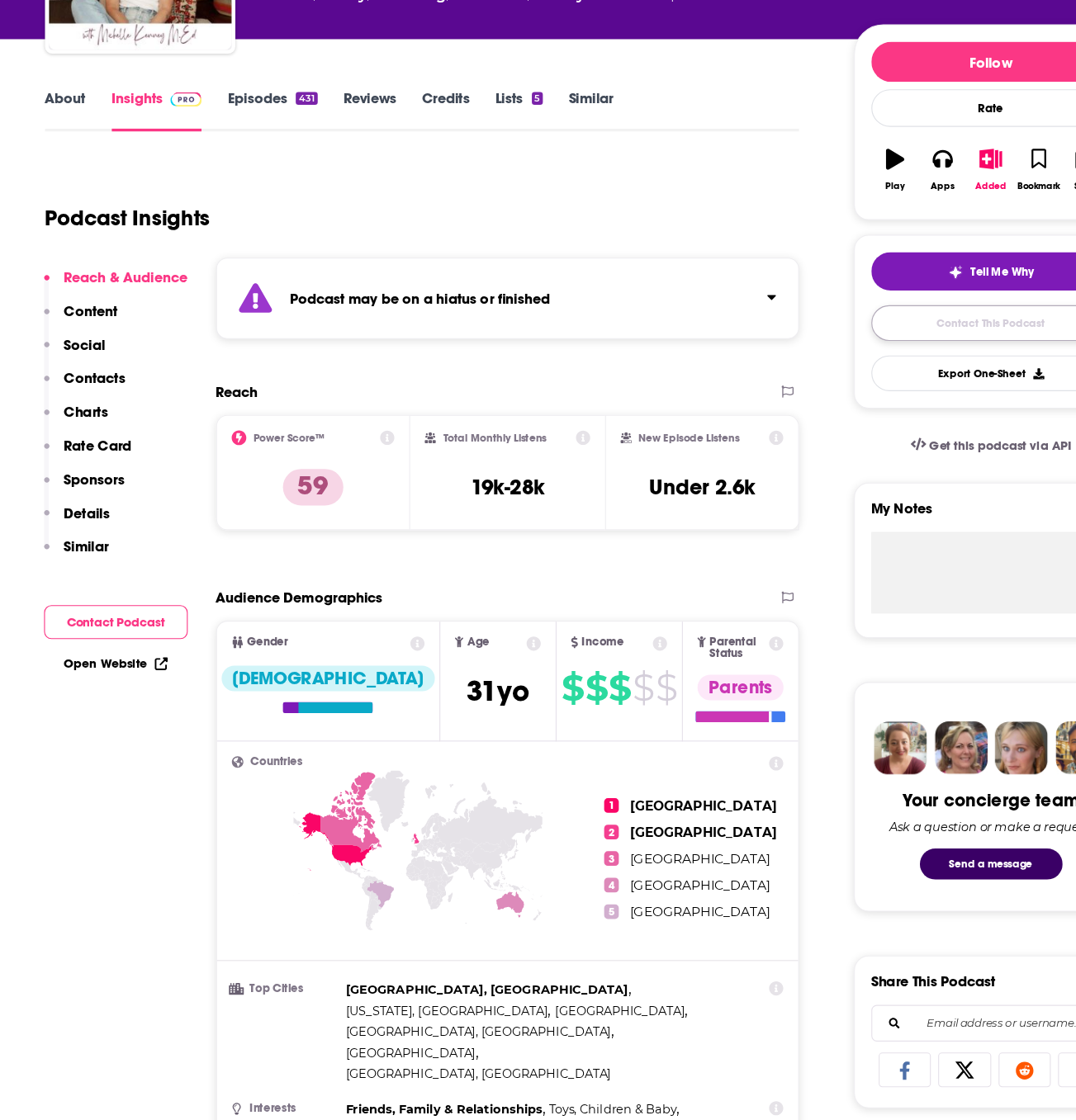
click at [815, 400] on link "Contact This Podcast" at bounding box center [902, 400] width 216 height 32
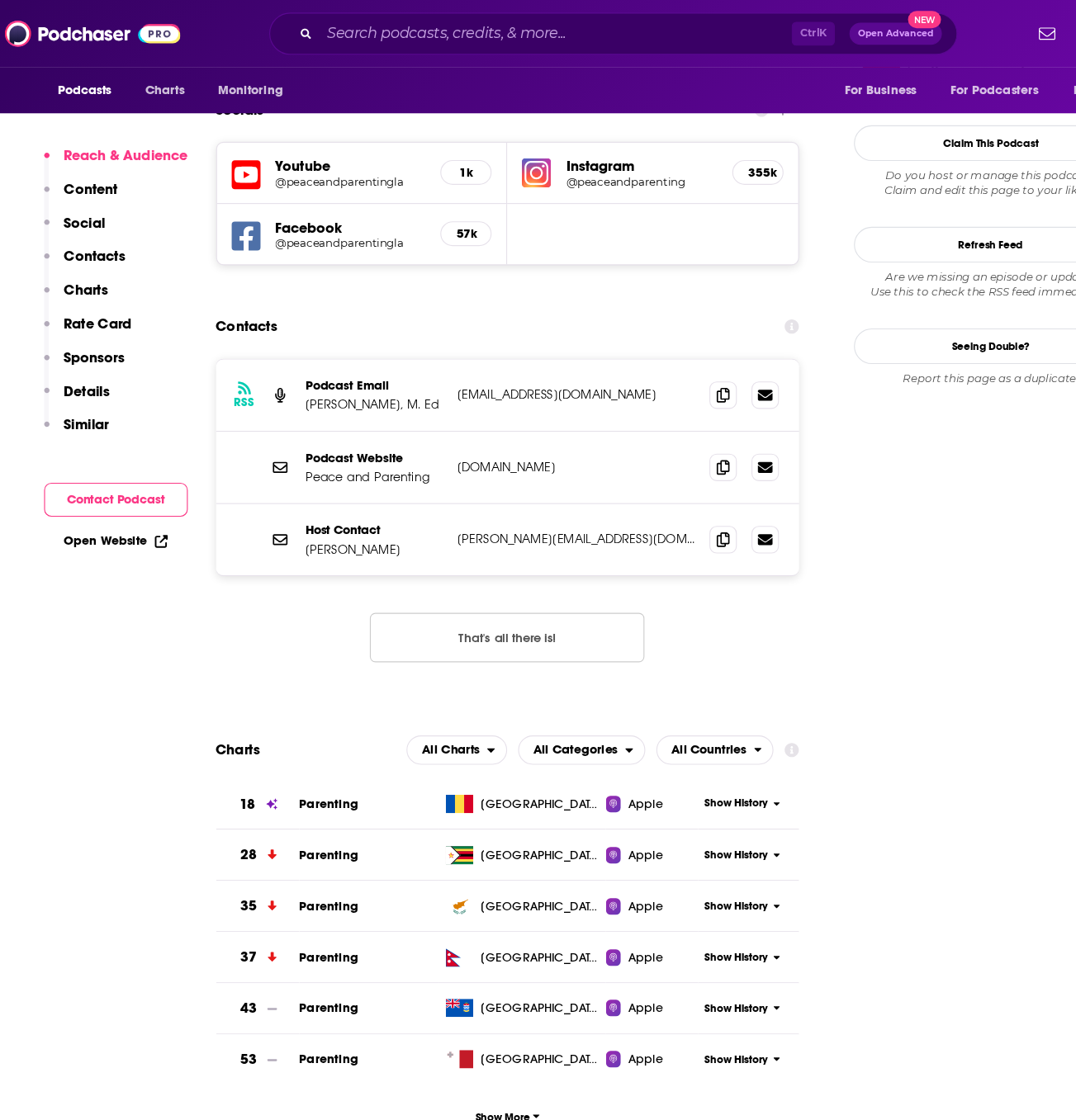
scroll to position [1570, 0]
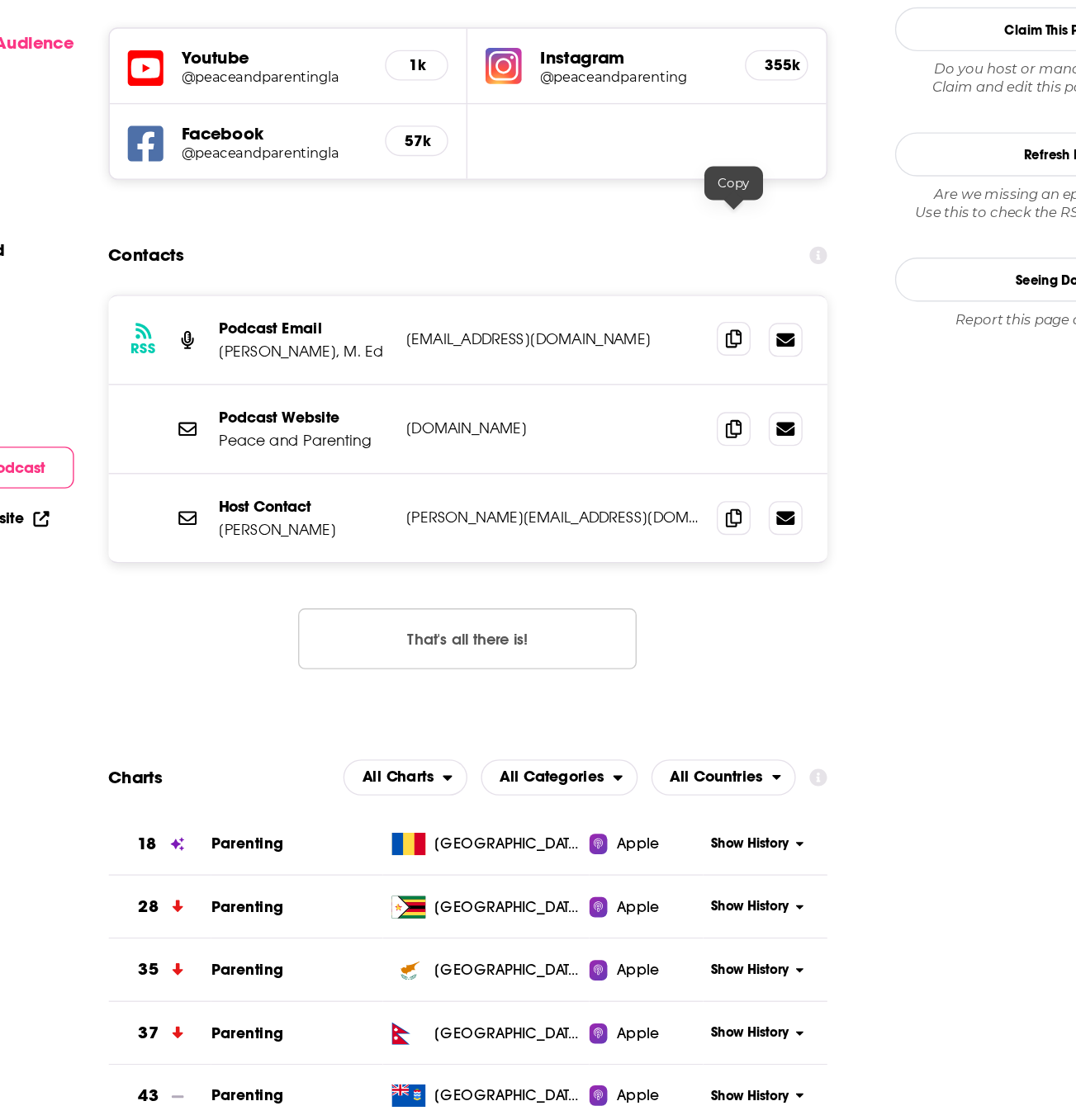
click at [660, 344] on span at bounding box center [660, 356] width 24 height 24
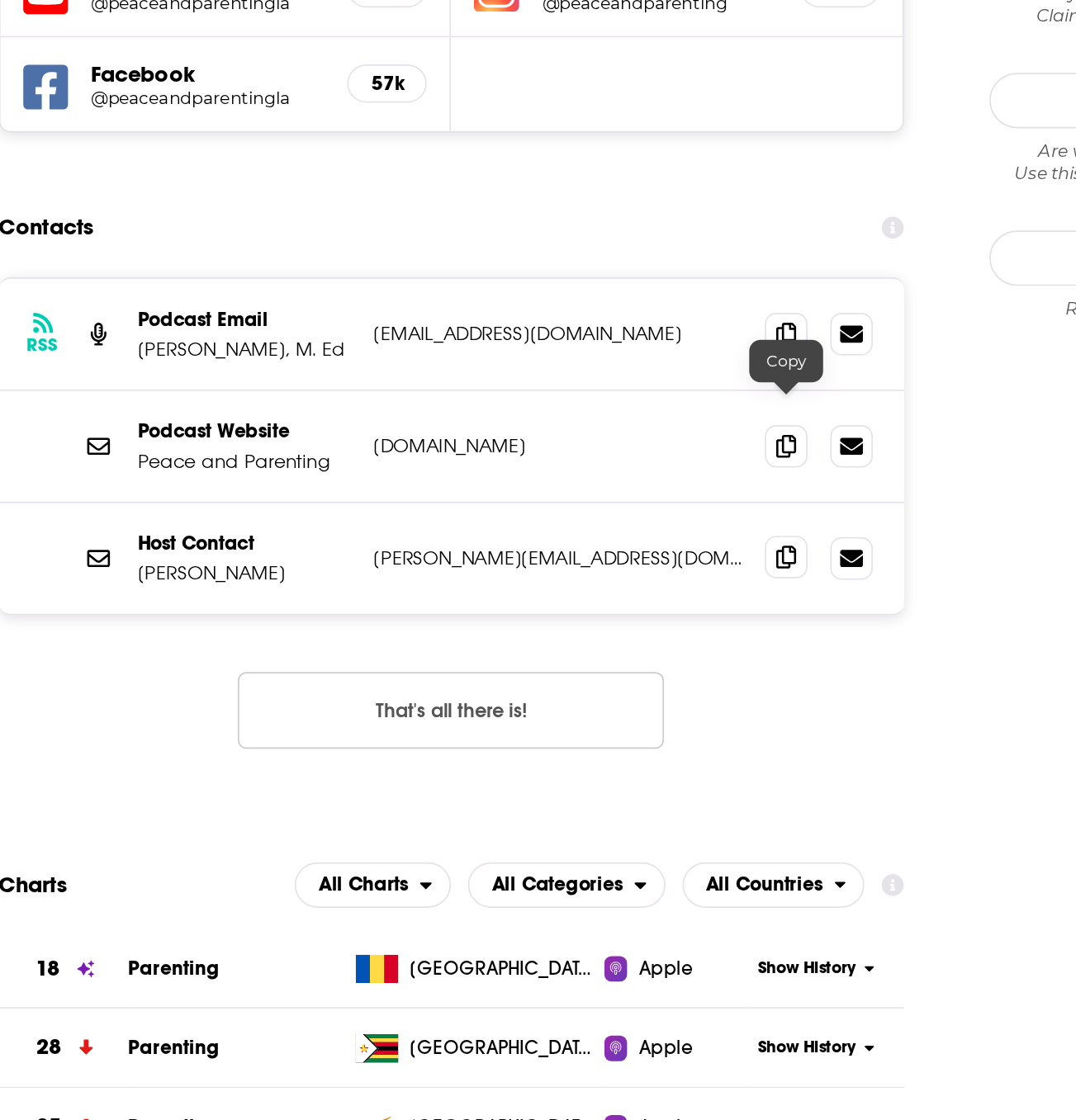
click at [653, 474] on span at bounding box center [660, 486] width 24 height 24
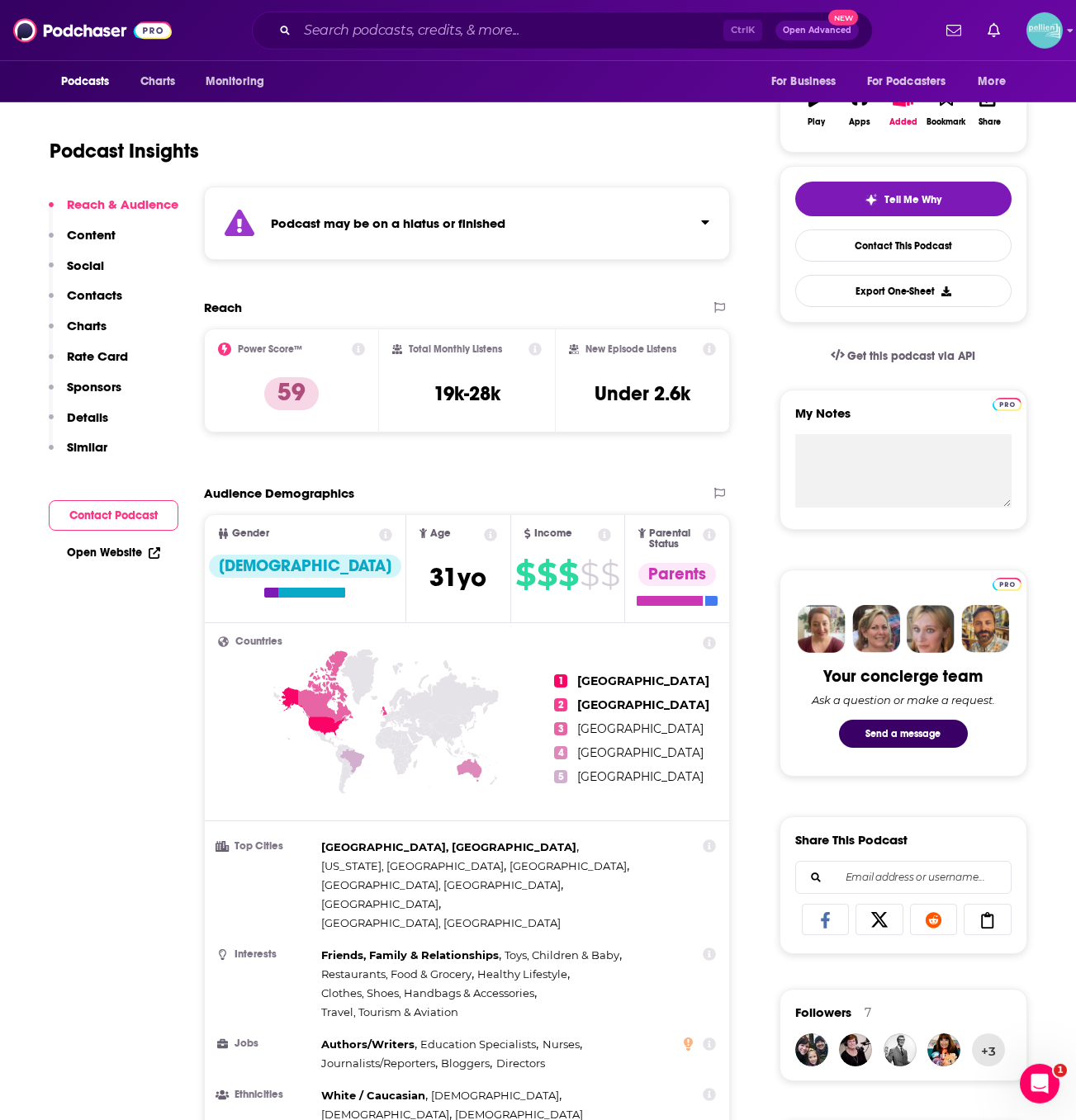
scroll to position [231, 0]
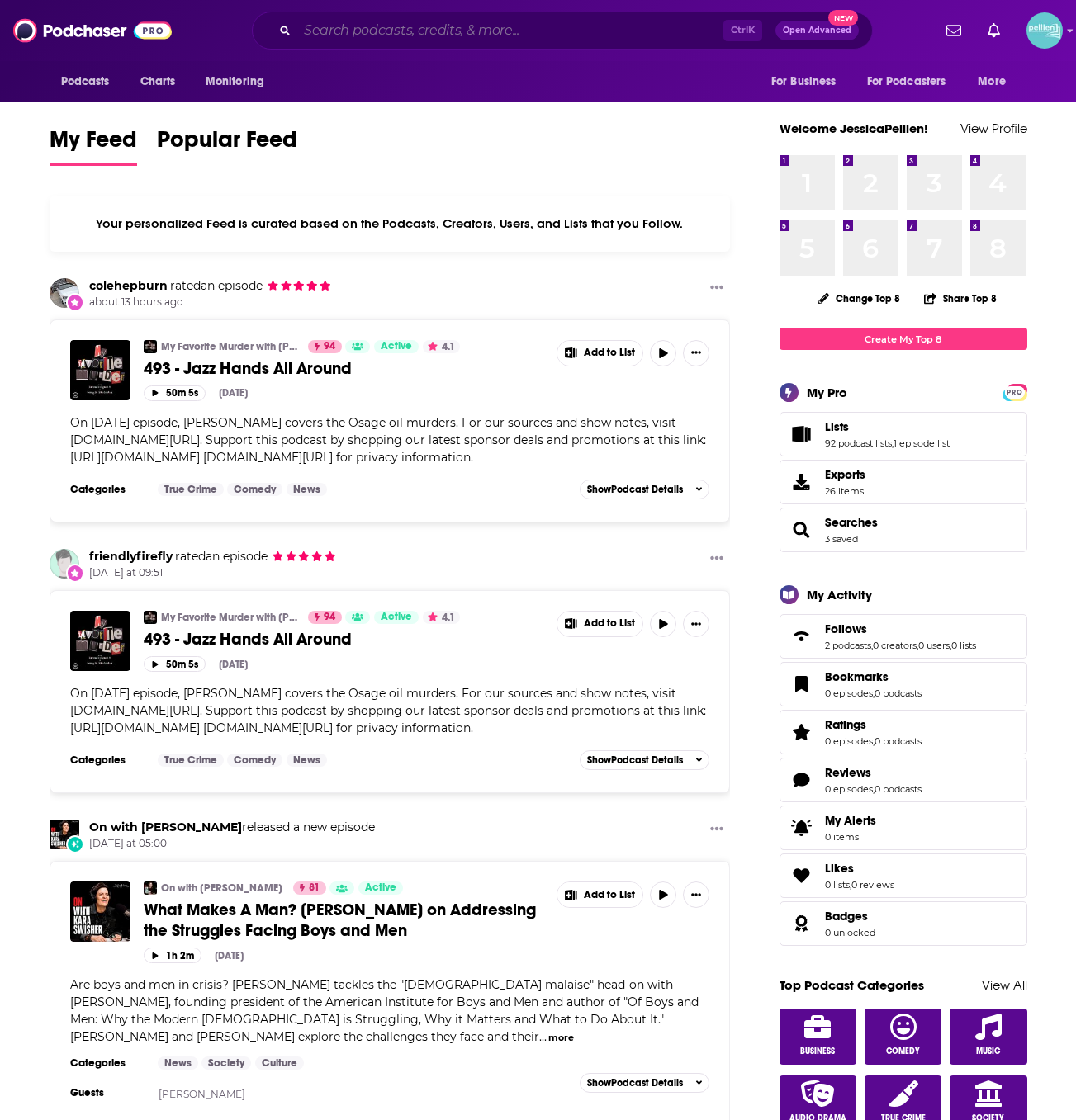
click at [406, 25] on input "Search podcasts, credits, & more..." at bounding box center [510, 30] width 426 height 26
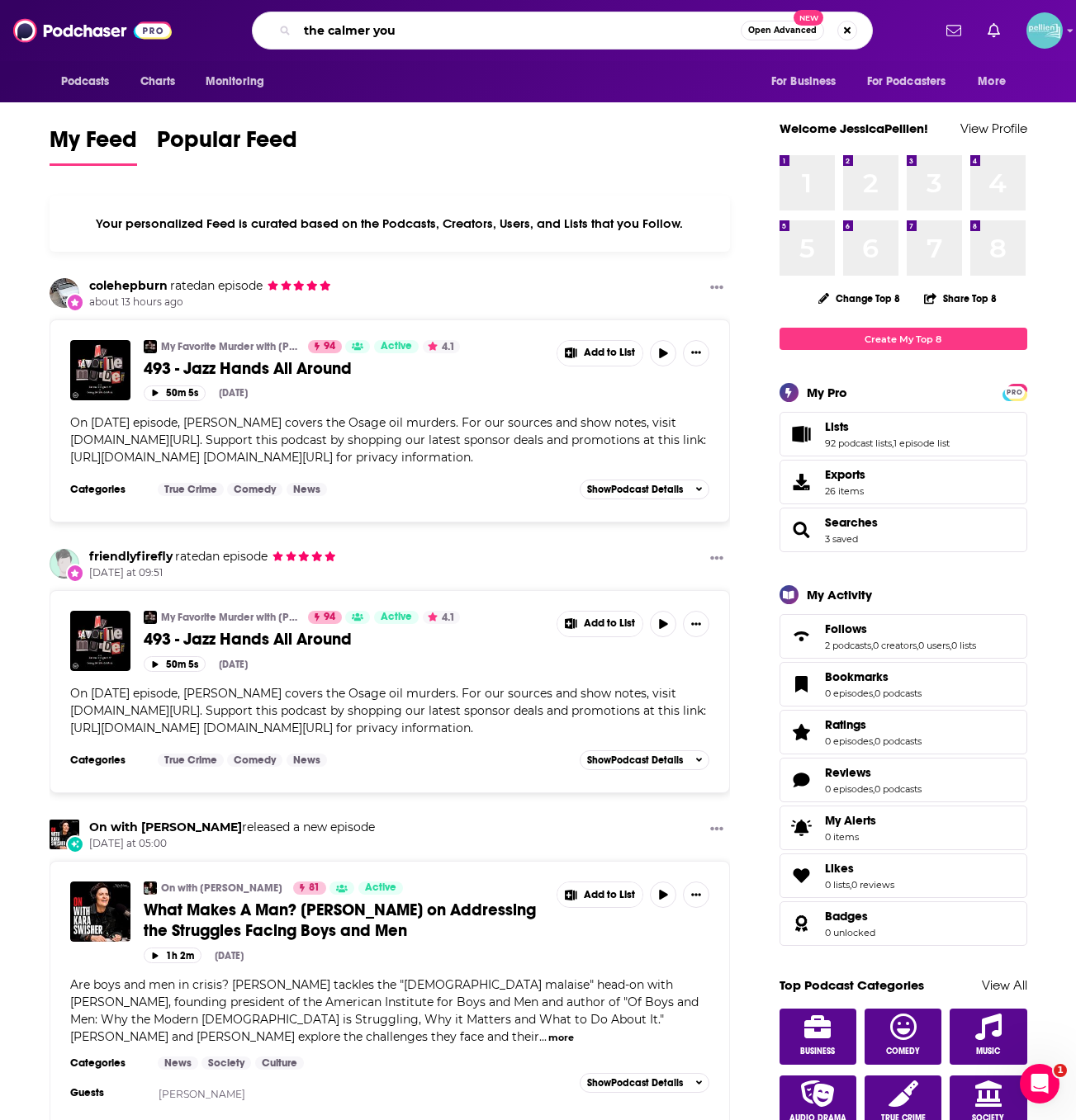
type input "the calmer you"
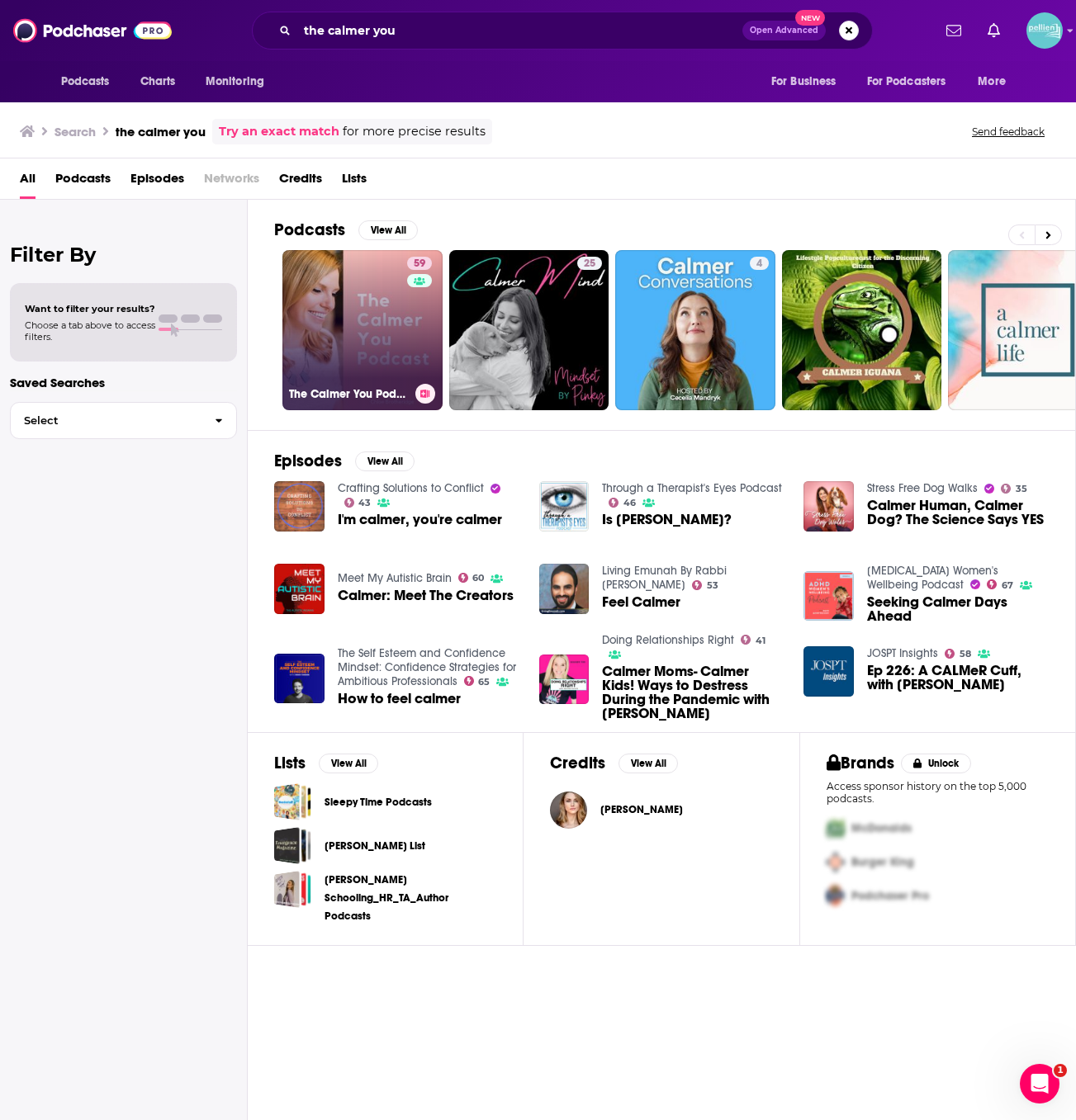
click at [286, 354] on link "59 The Calmer You Podcast" at bounding box center [362, 330] width 160 height 160
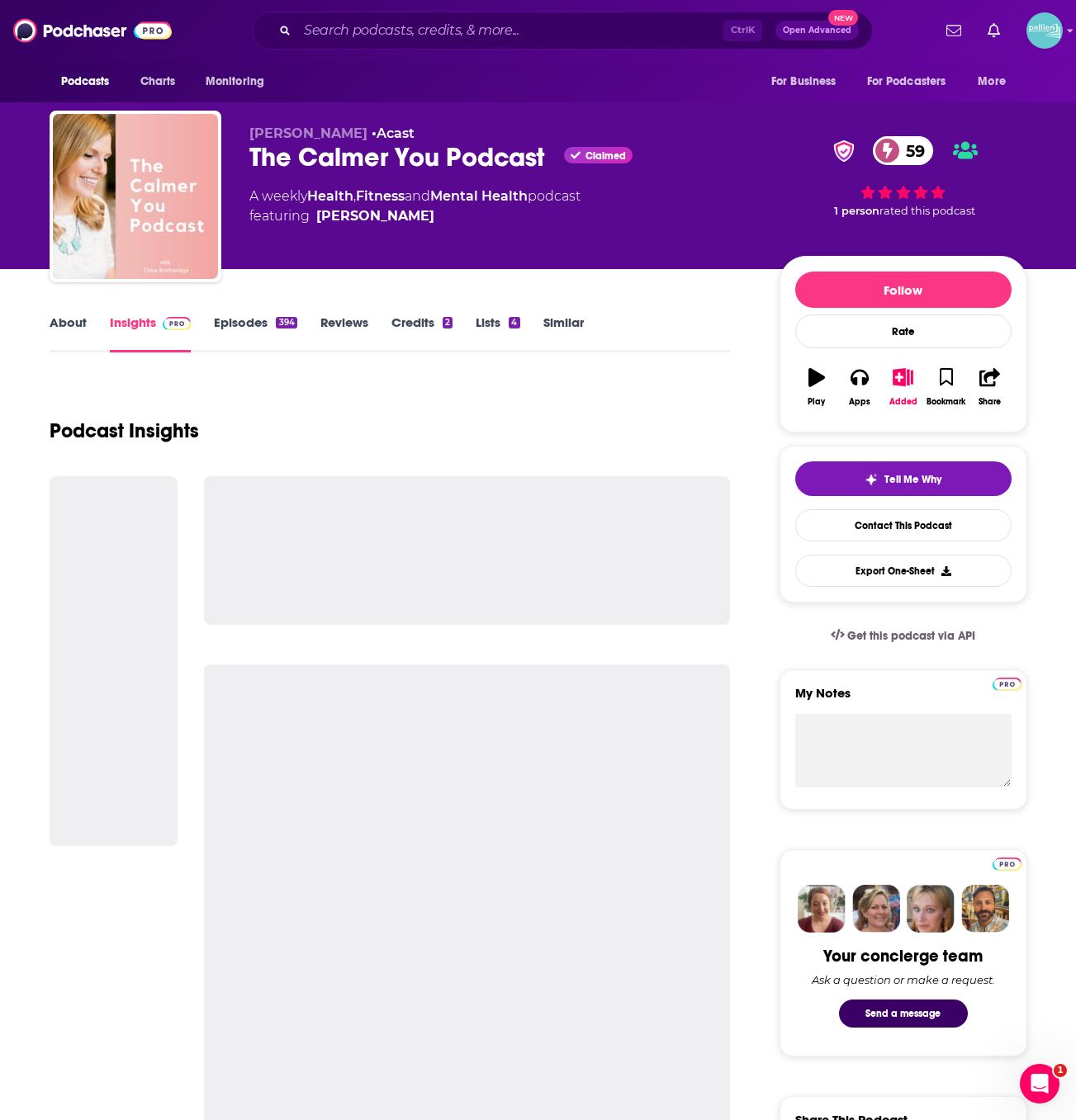
click at [65, 322] on link "About" at bounding box center [68, 332] width 37 height 38
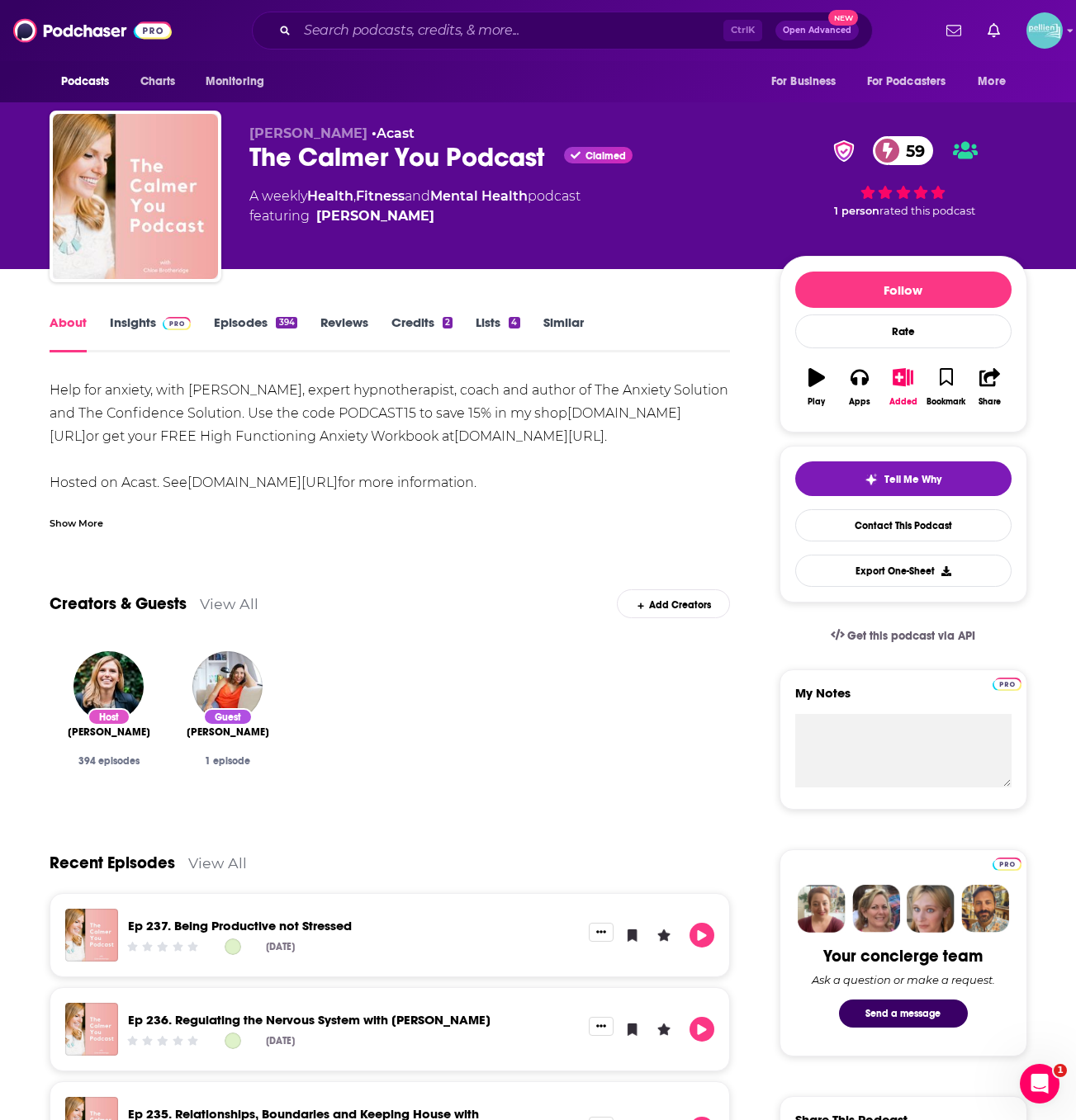
click at [96, 522] on div "Show More" at bounding box center [76, 521] width 54 height 16
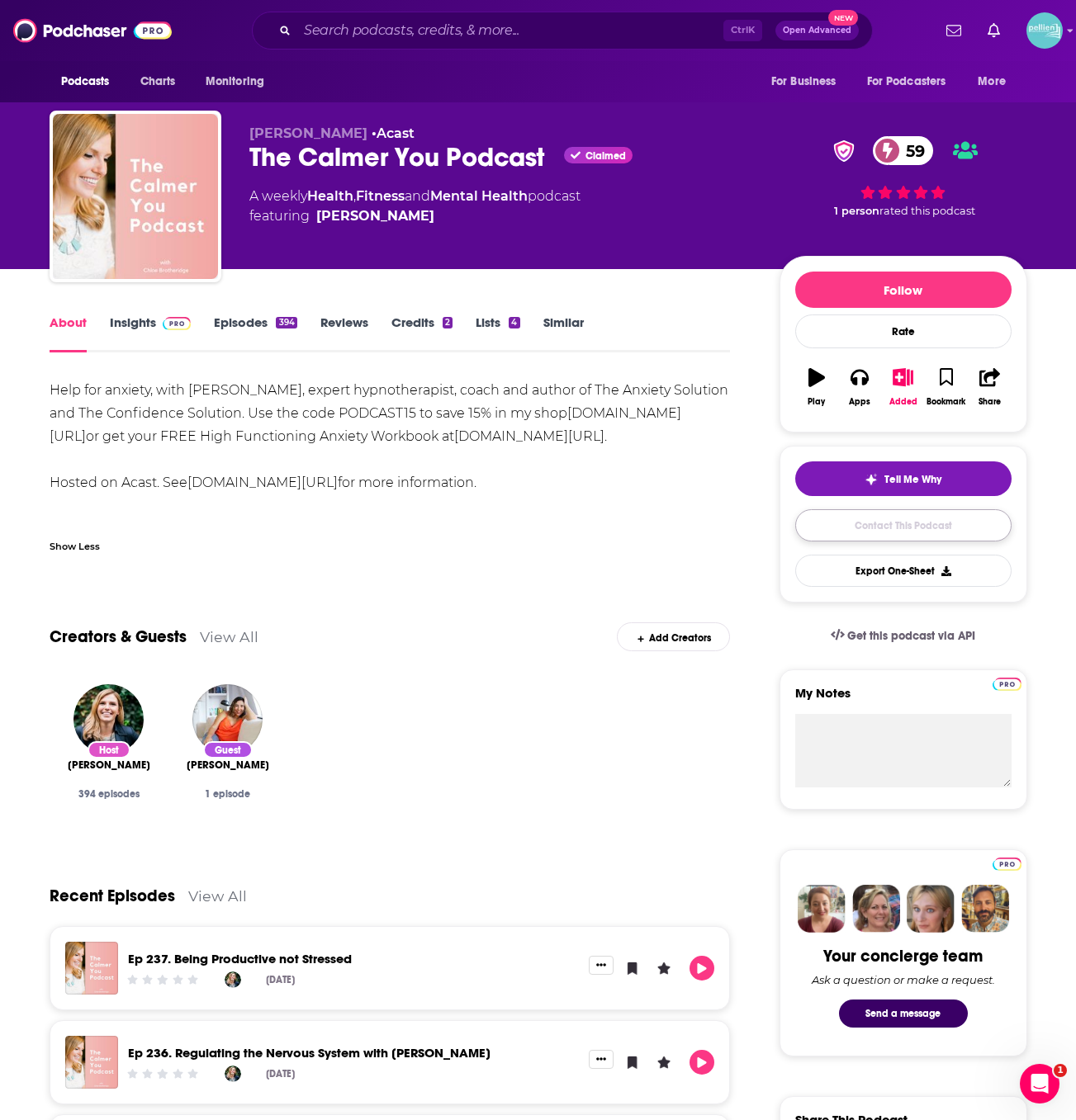
click at [848, 525] on link "Contact This Podcast" at bounding box center [902, 525] width 216 height 32
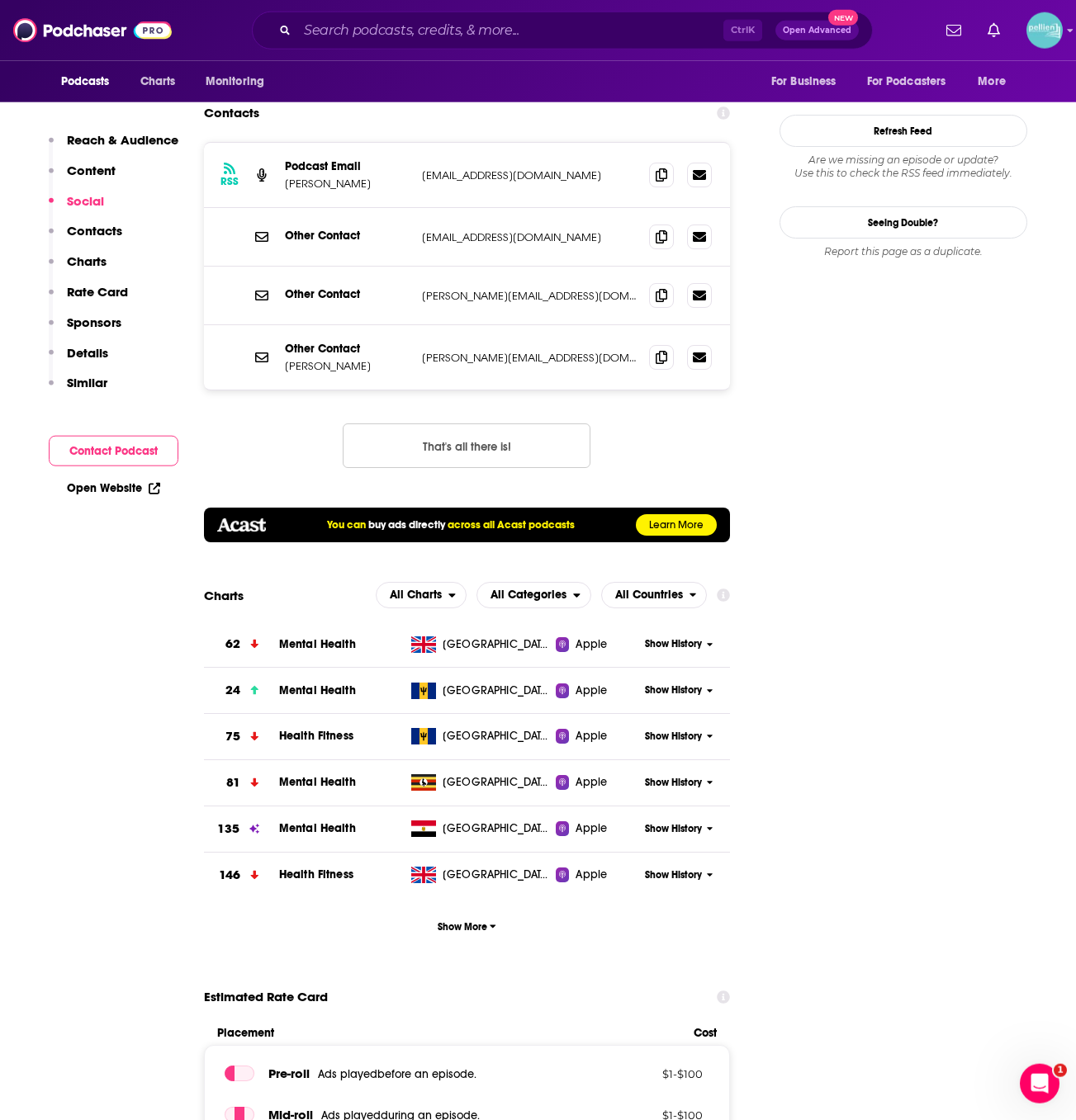
scroll to position [1128, 0]
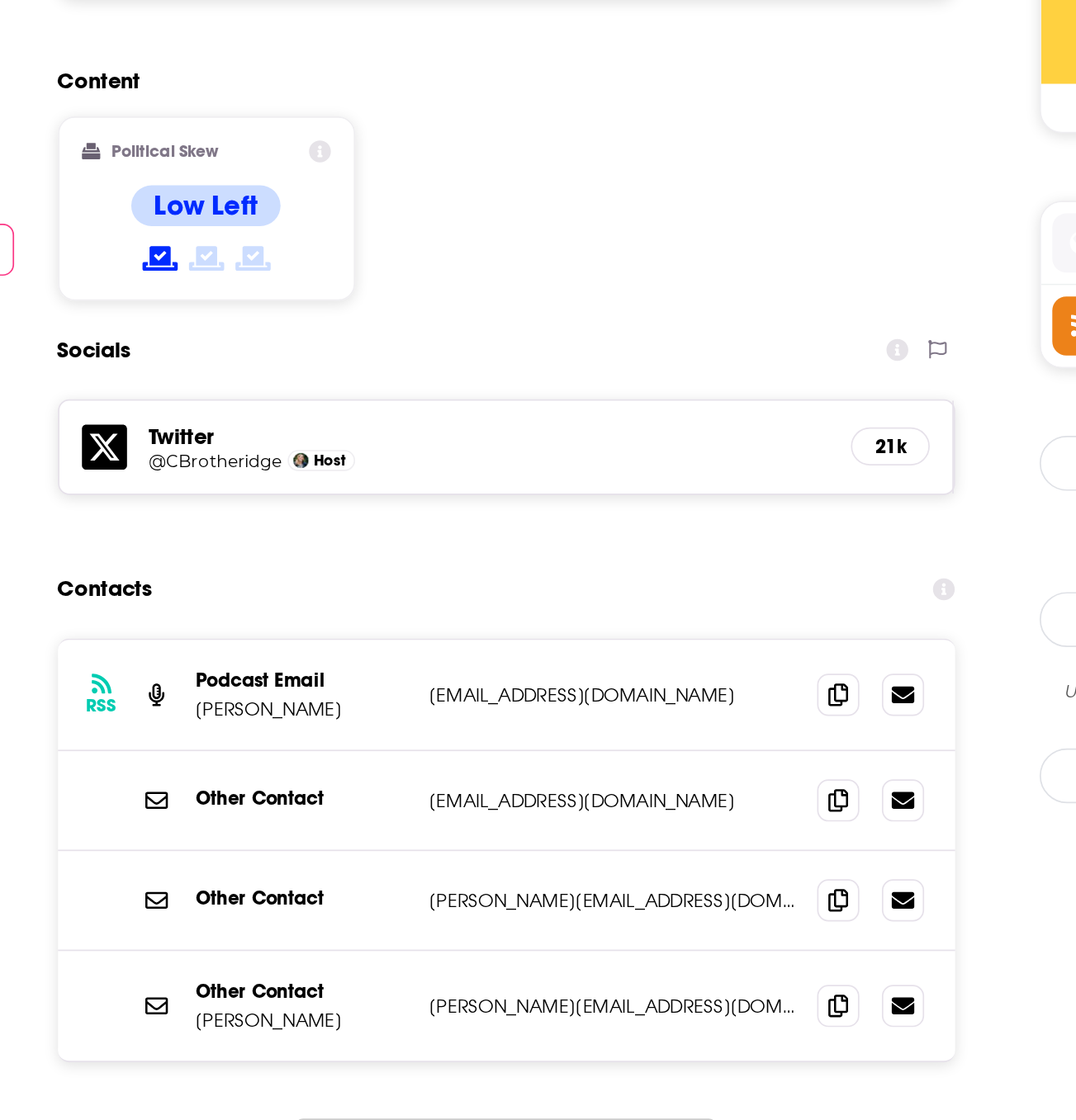
click at [517, 635] on div "Contacts" at bounding box center [467, 650] width 527 height 31
click at [654, 819] on span at bounding box center [660, 831] width 24 height 24
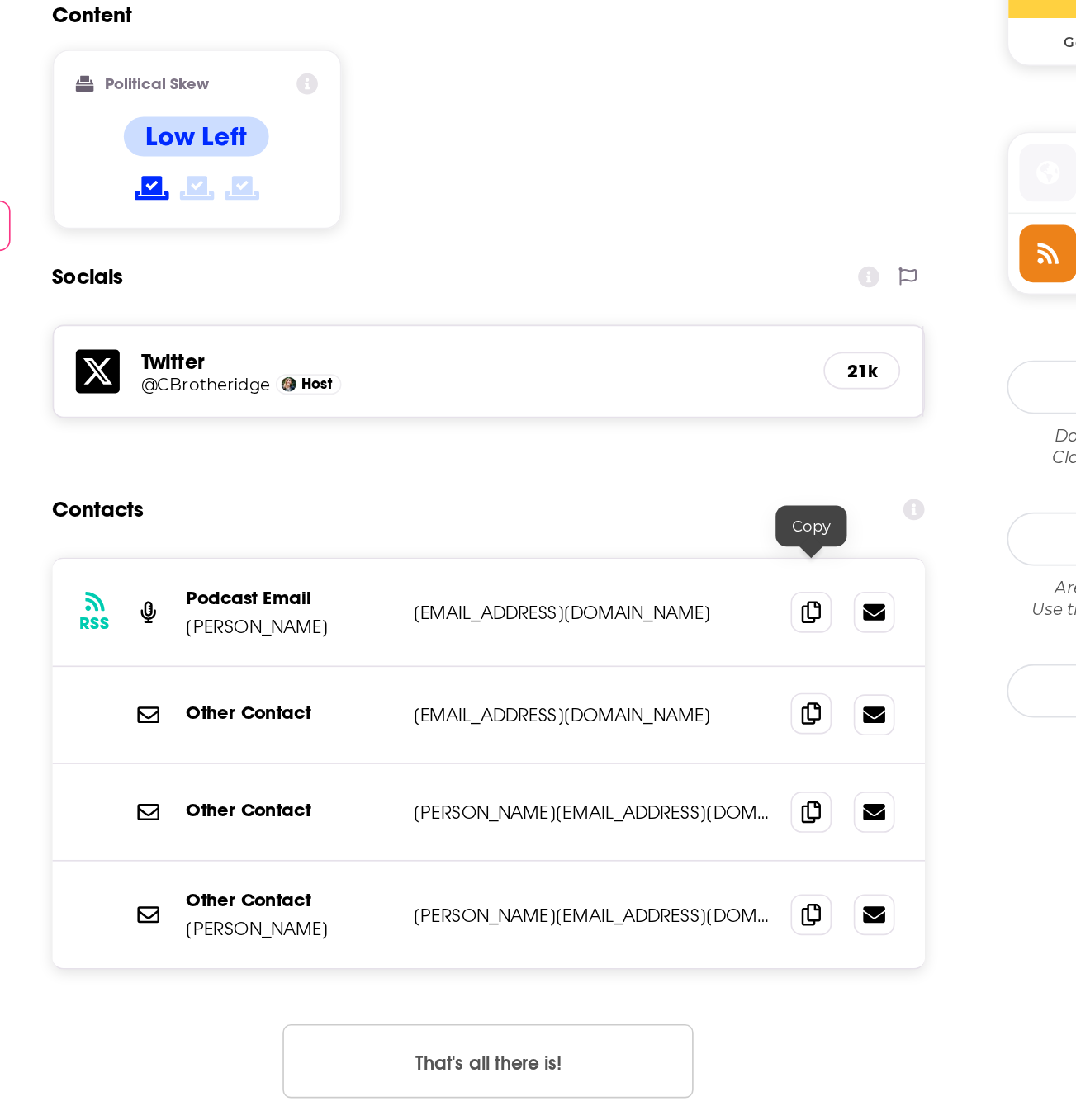
click at [659, 733] on span at bounding box center [660, 745] width 24 height 24
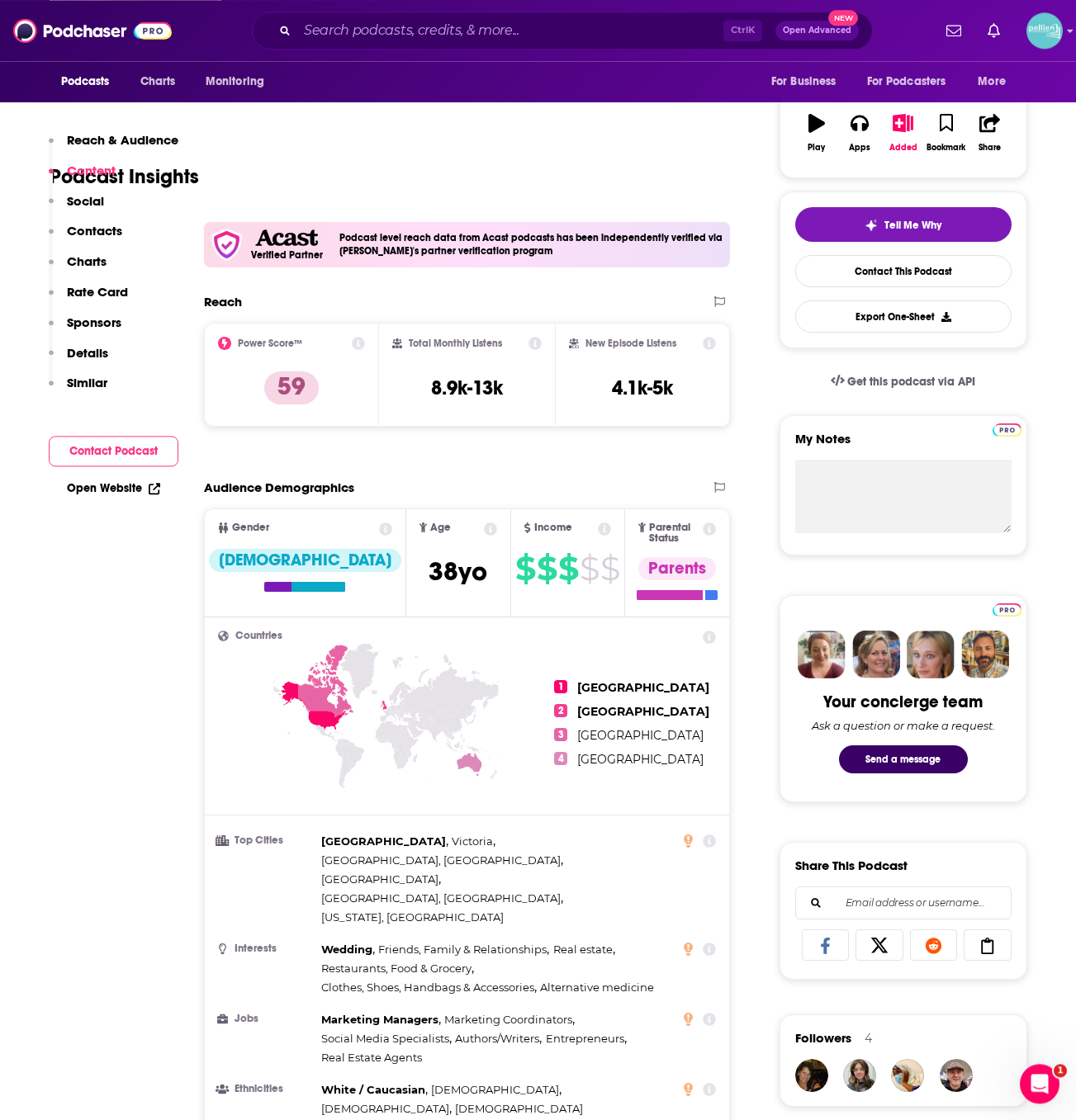
scroll to position [0, 0]
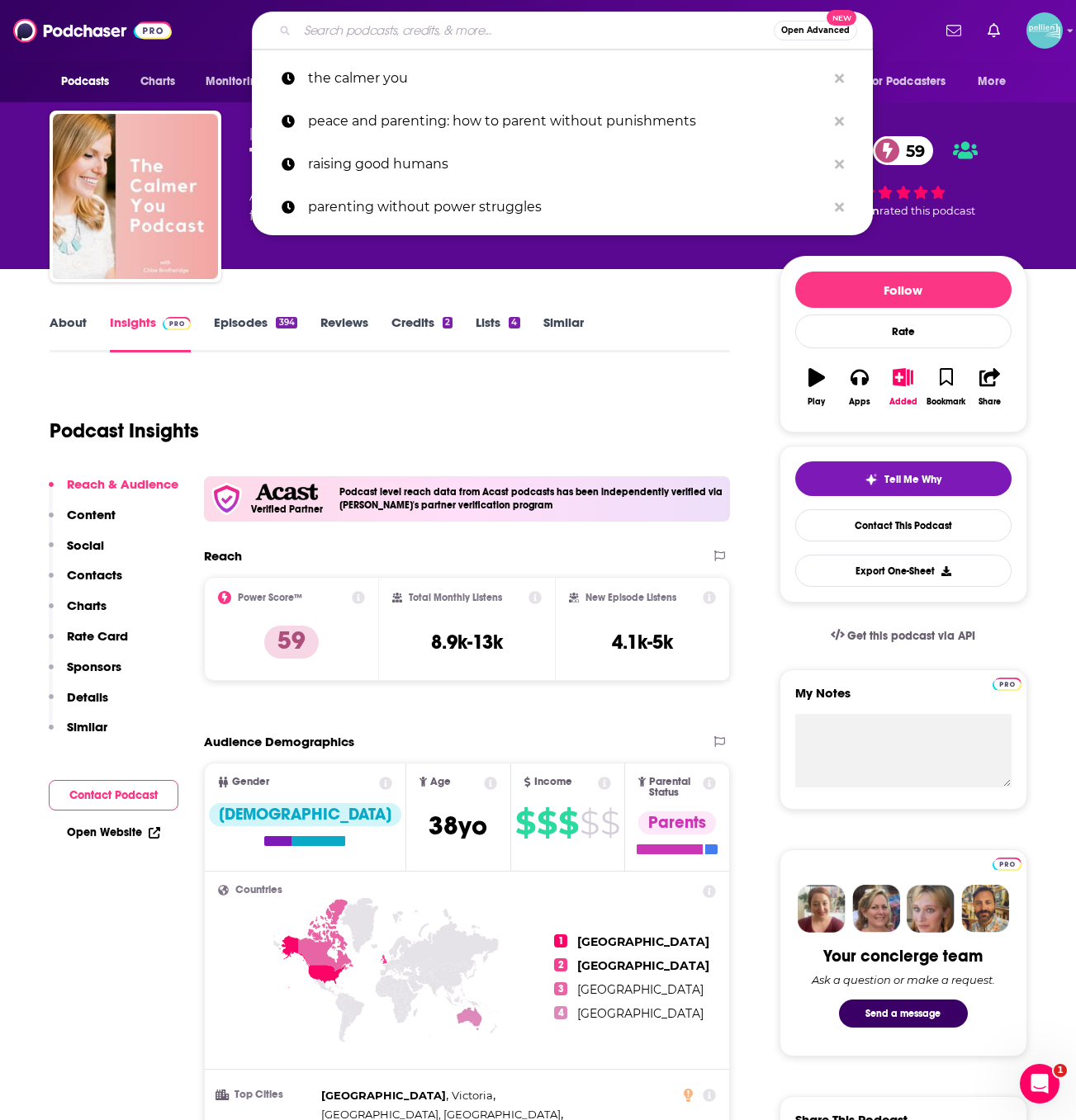
click at [461, 31] on input "Search podcasts, credits, & more..." at bounding box center [535, 30] width 476 height 26
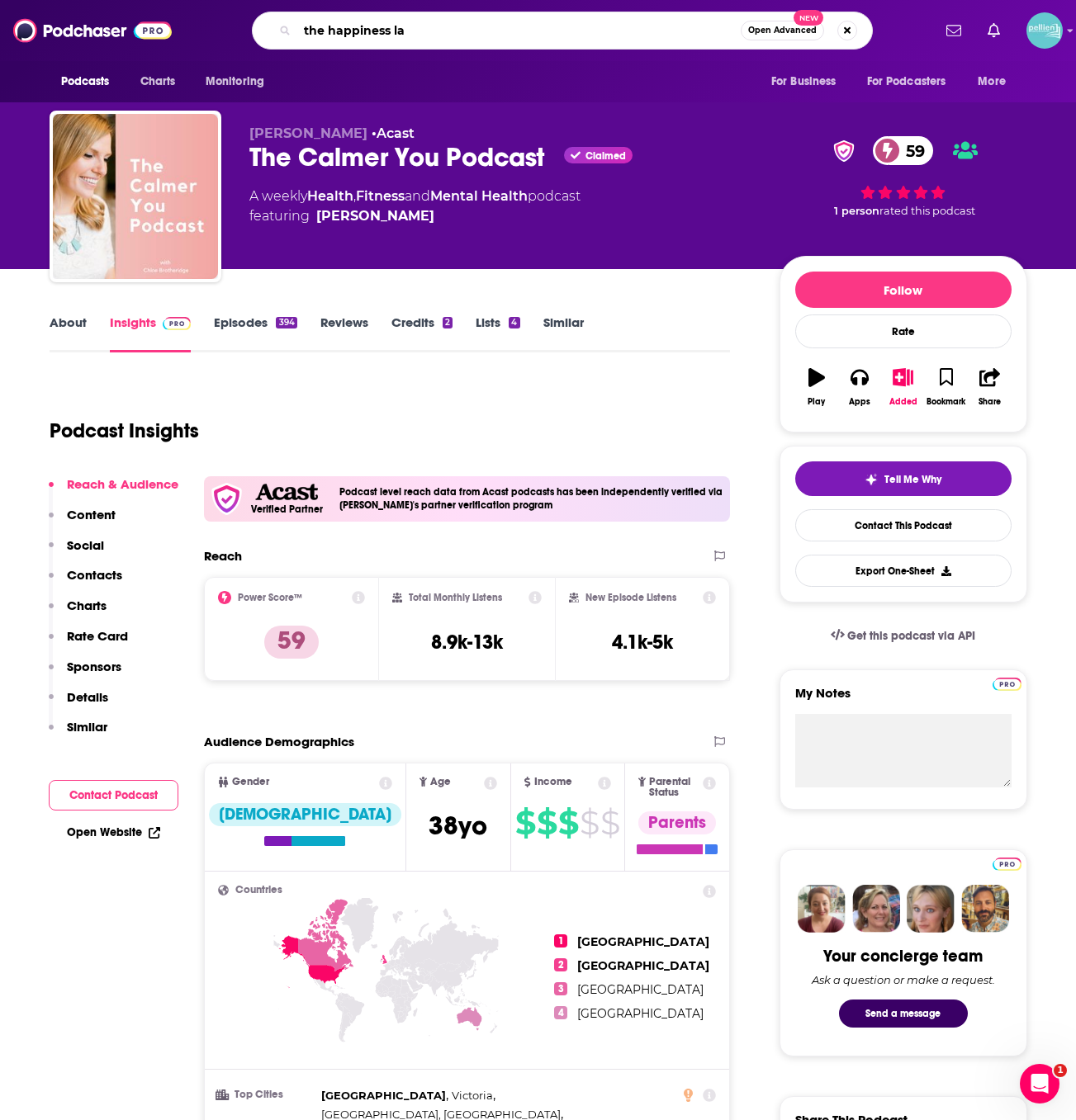
type input "the happiness lab"
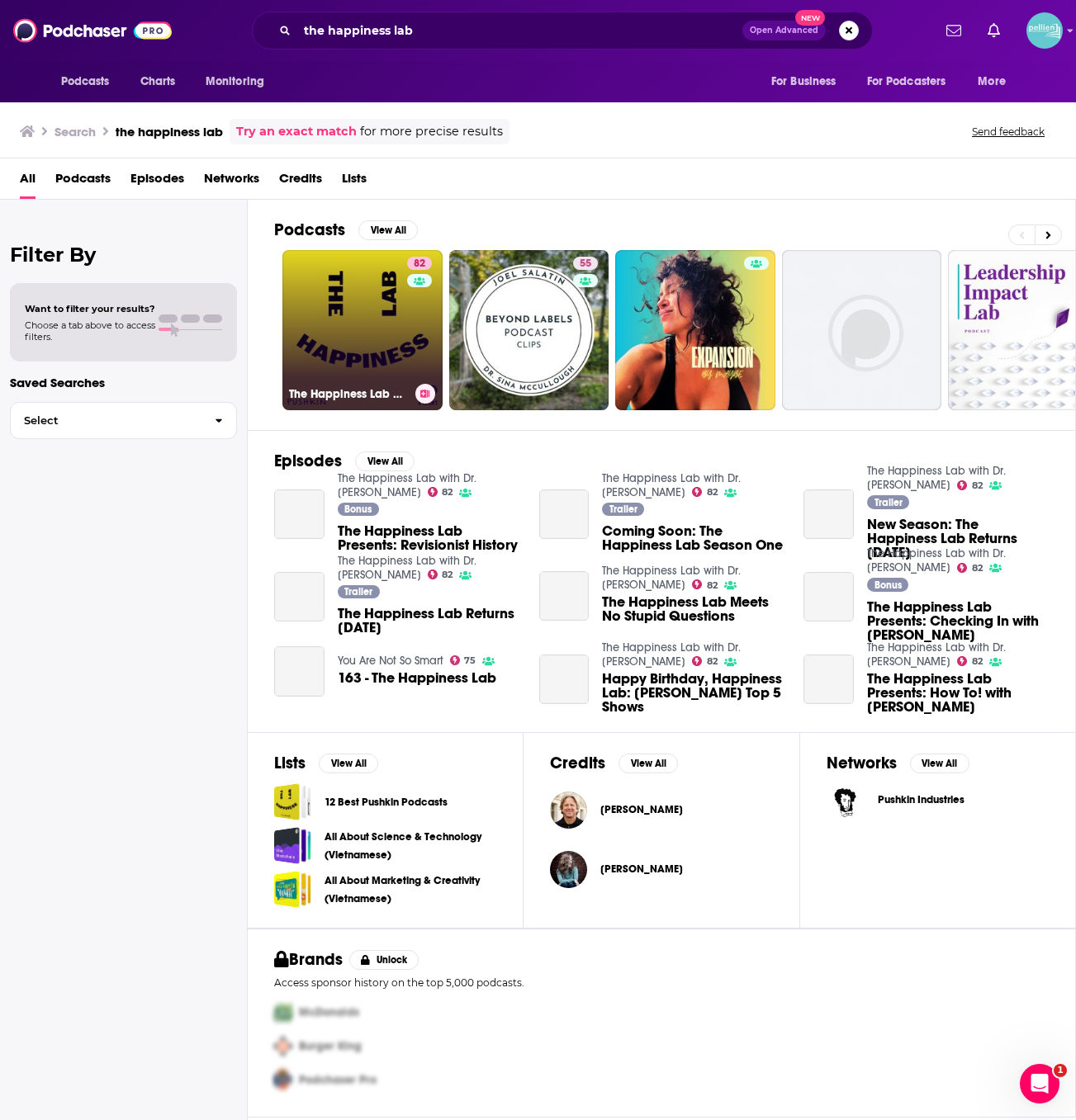
click at [376, 346] on link "82 The Happiness Lab with Dr. [PERSON_NAME]" at bounding box center [362, 330] width 160 height 160
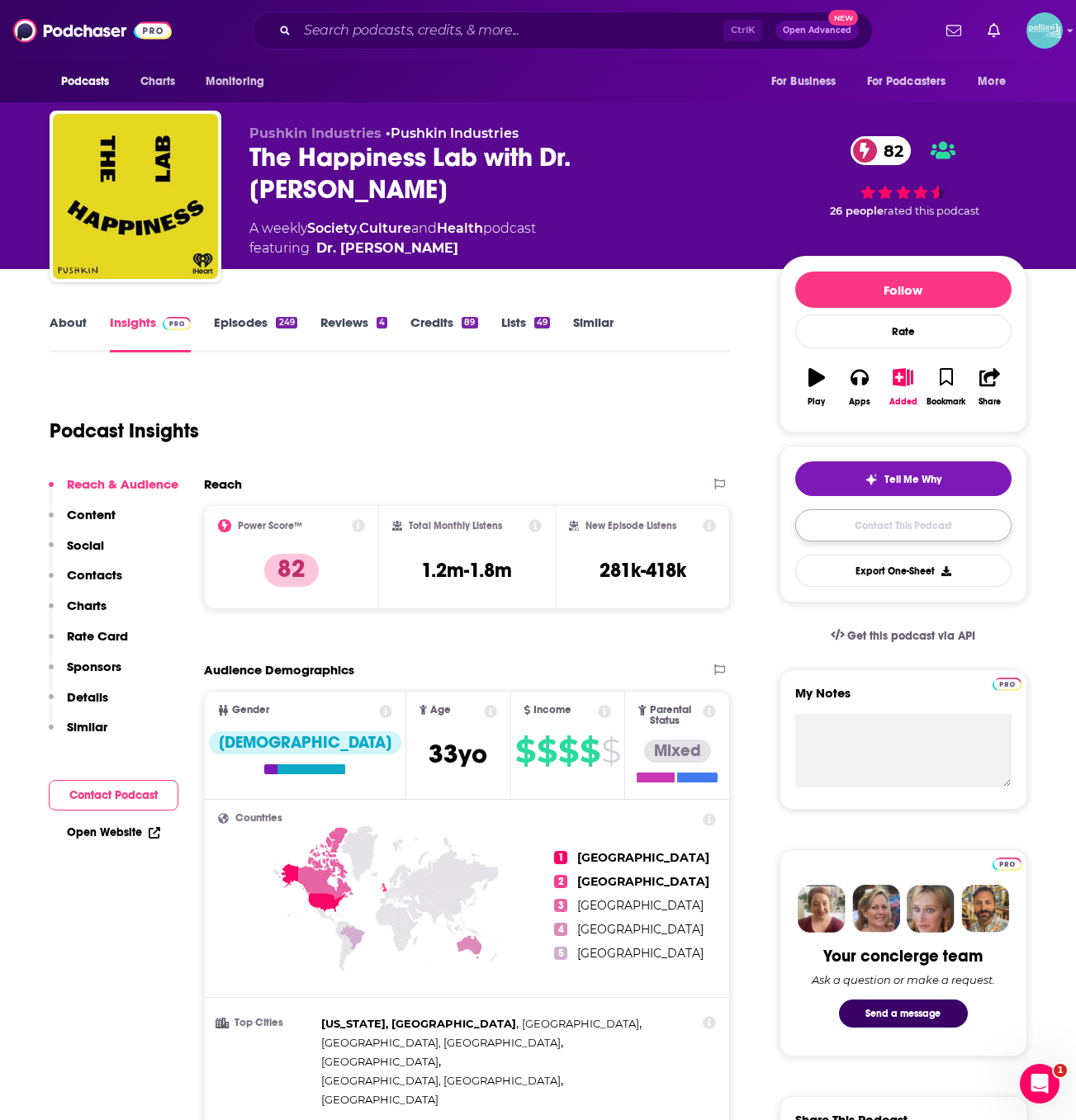
click at [933, 531] on link "Contact This Podcast" at bounding box center [902, 525] width 216 height 32
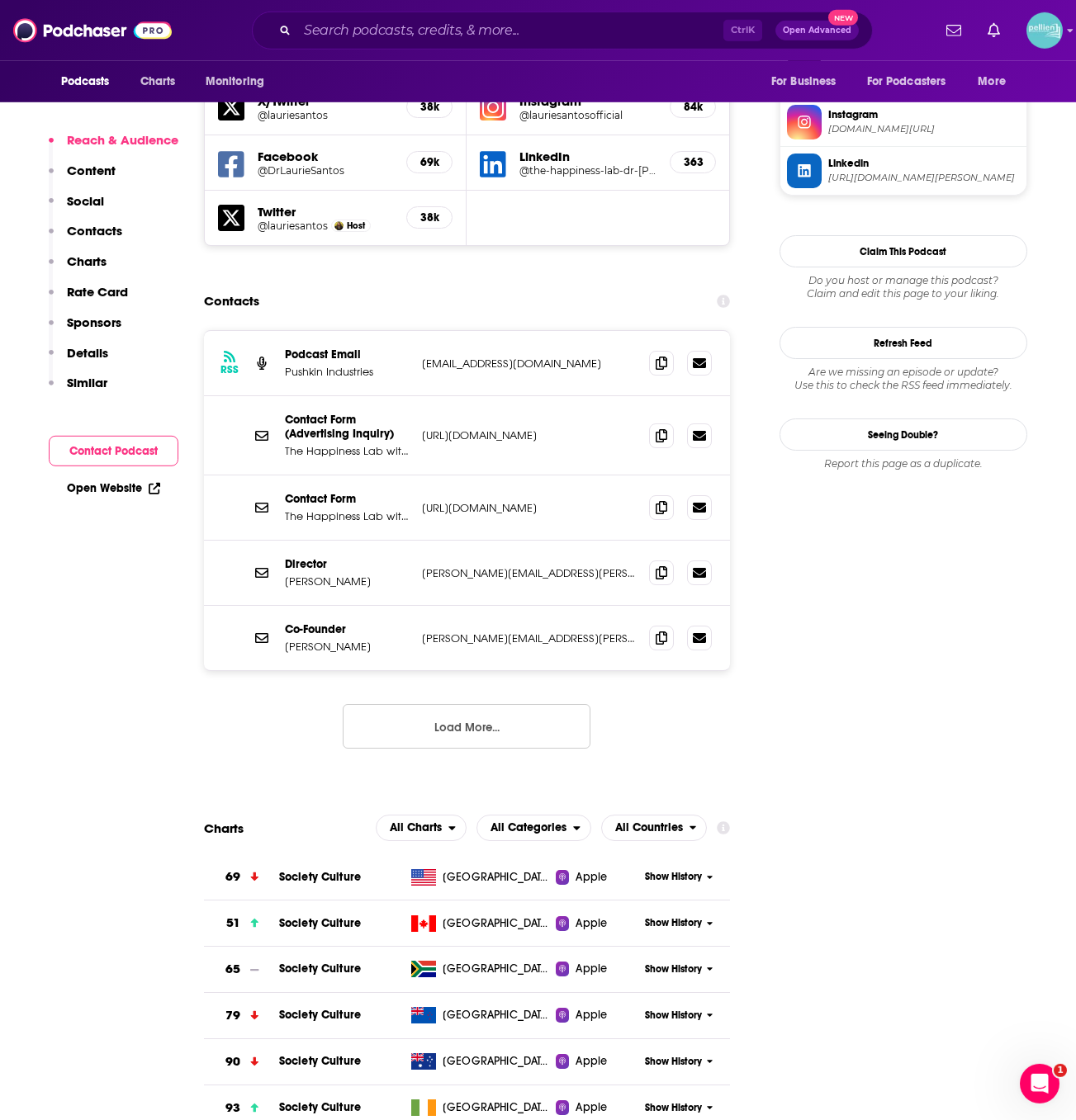
scroll to position [1493, 0]
